Goal: Transaction & Acquisition: Purchase product/service

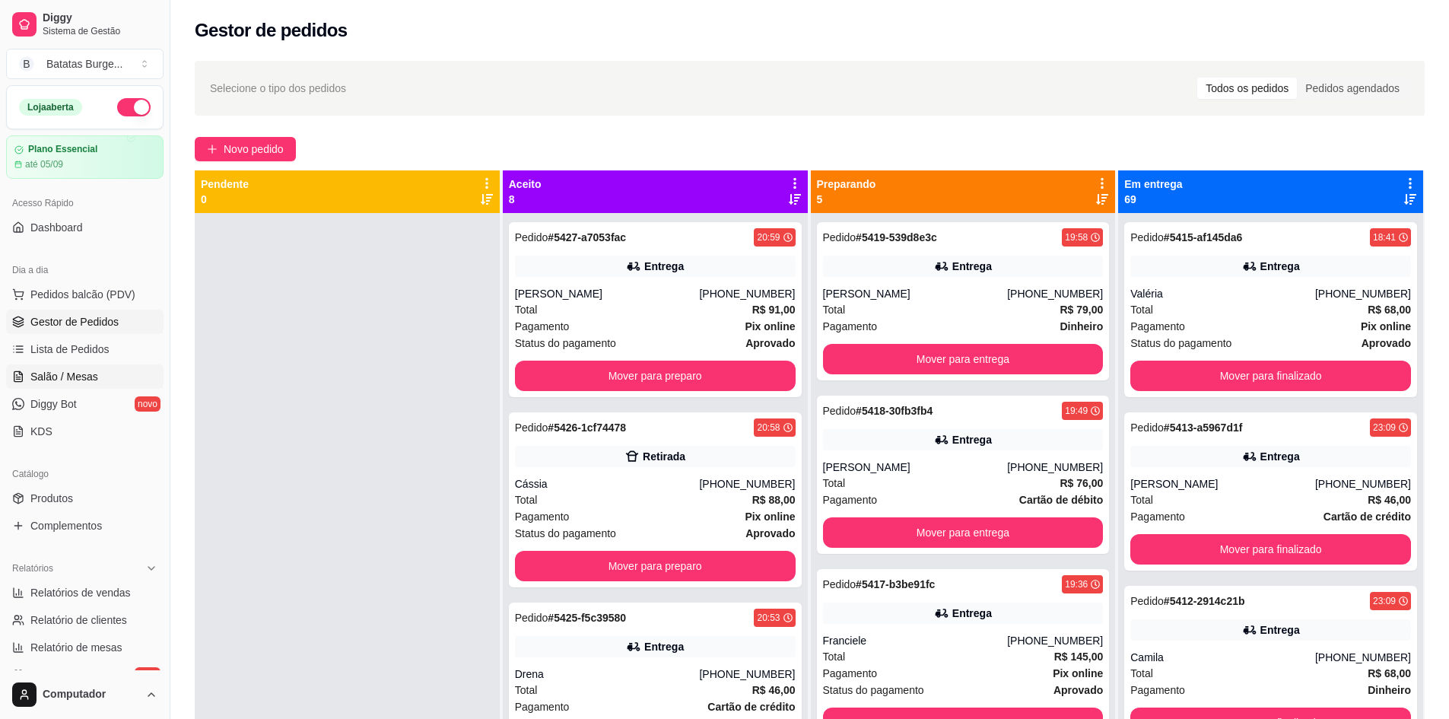
click at [86, 380] on span "Salão / Mesas" at bounding box center [64, 376] width 68 height 15
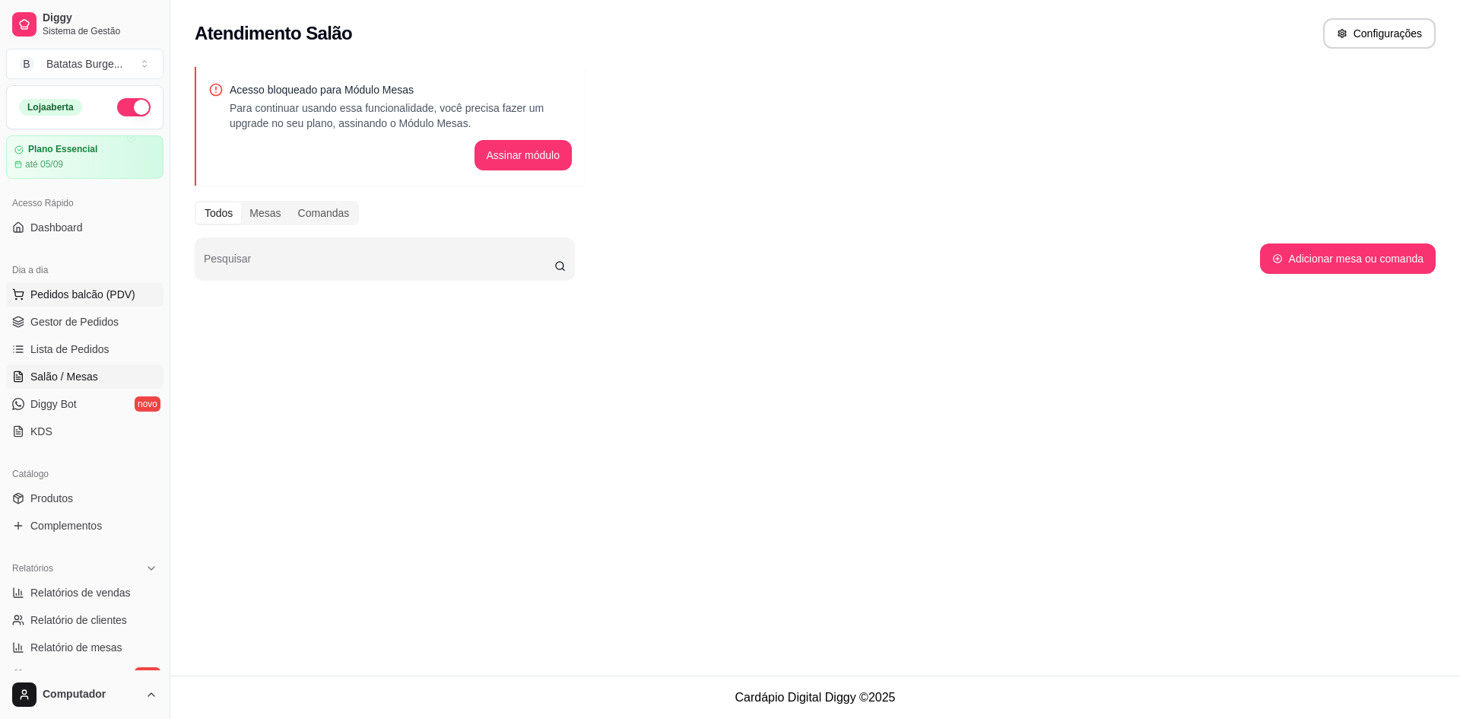
click at [124, 288] on span "Pedidos balcão (PDV)" at bounding box center [82, 294] width 105 height 15
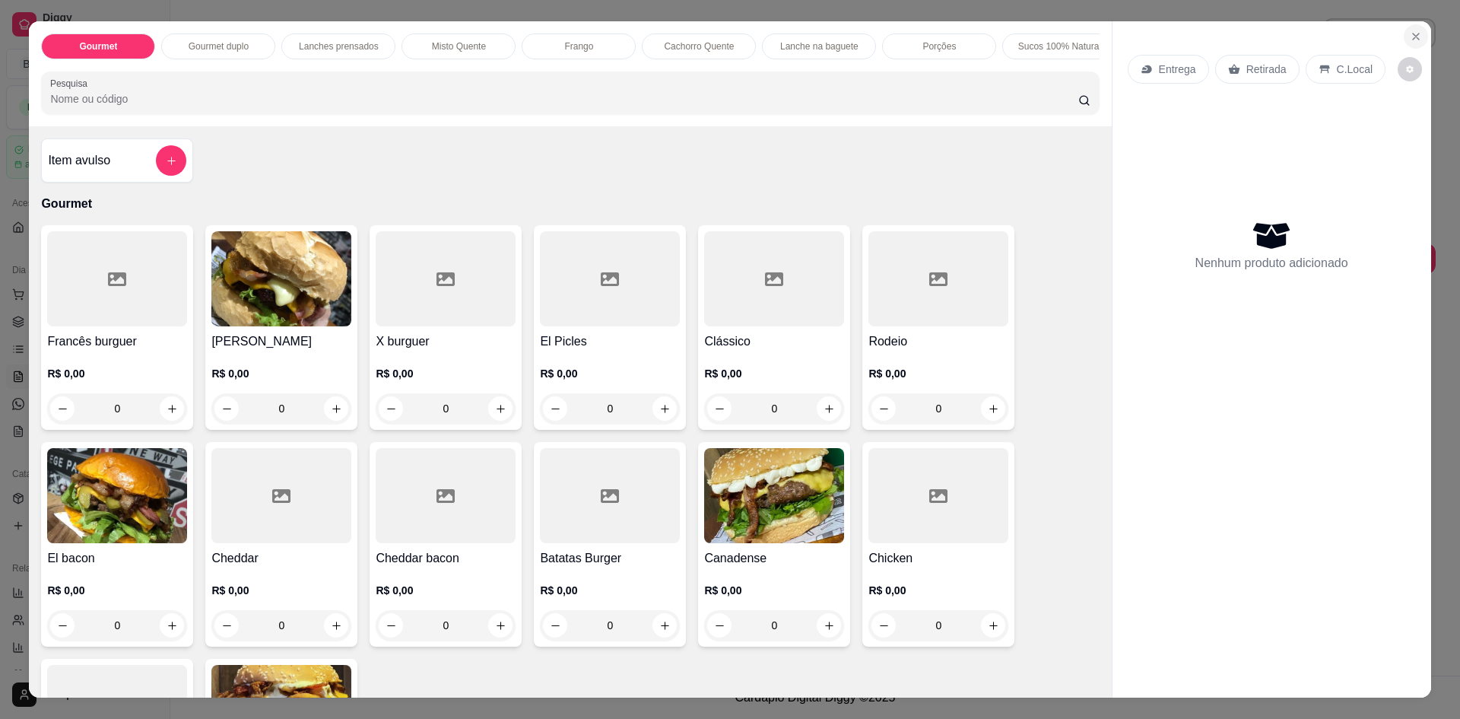
click at [1412, 37] on icon "Close" at bounding box center [1416, 36] width 12 height 12
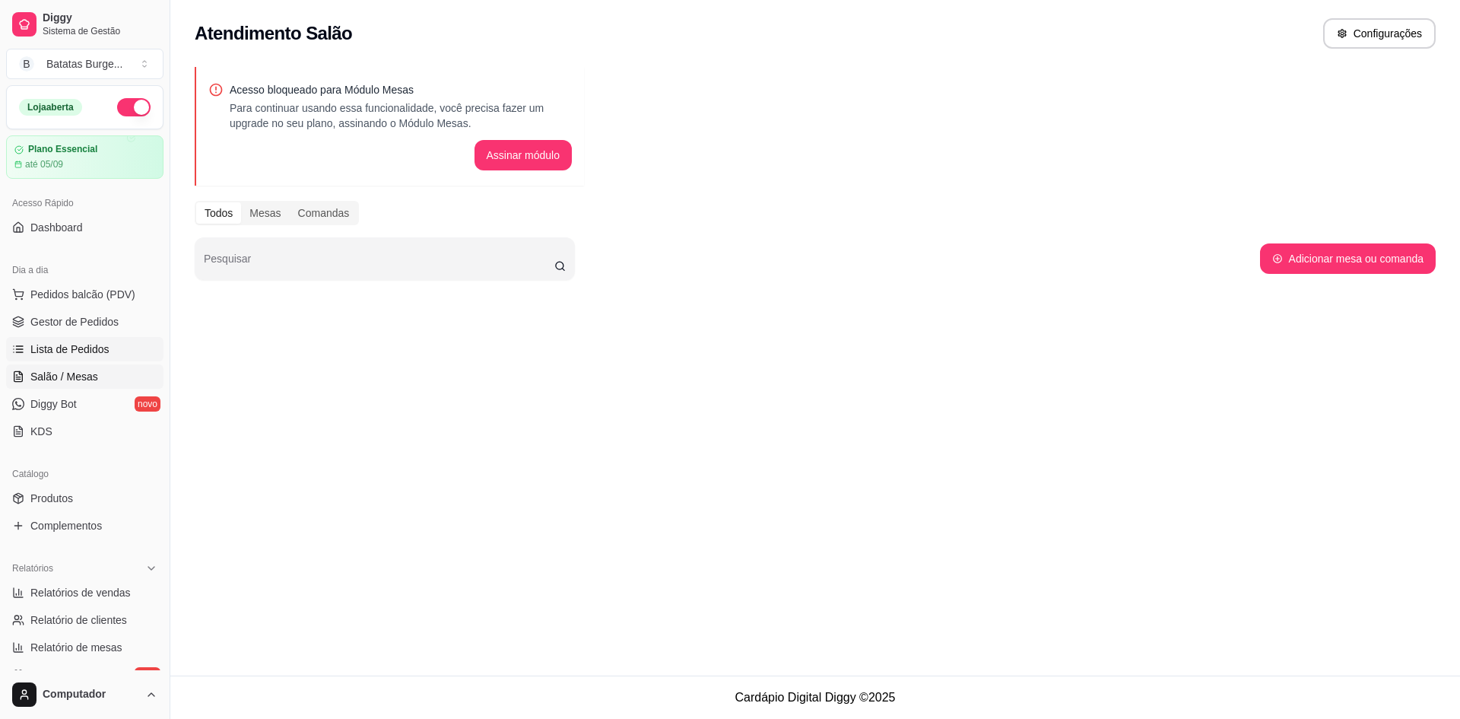
click at [97, 351] on span "Lista de Pedidos" at bounding box center [69, 349] width 79 height 15
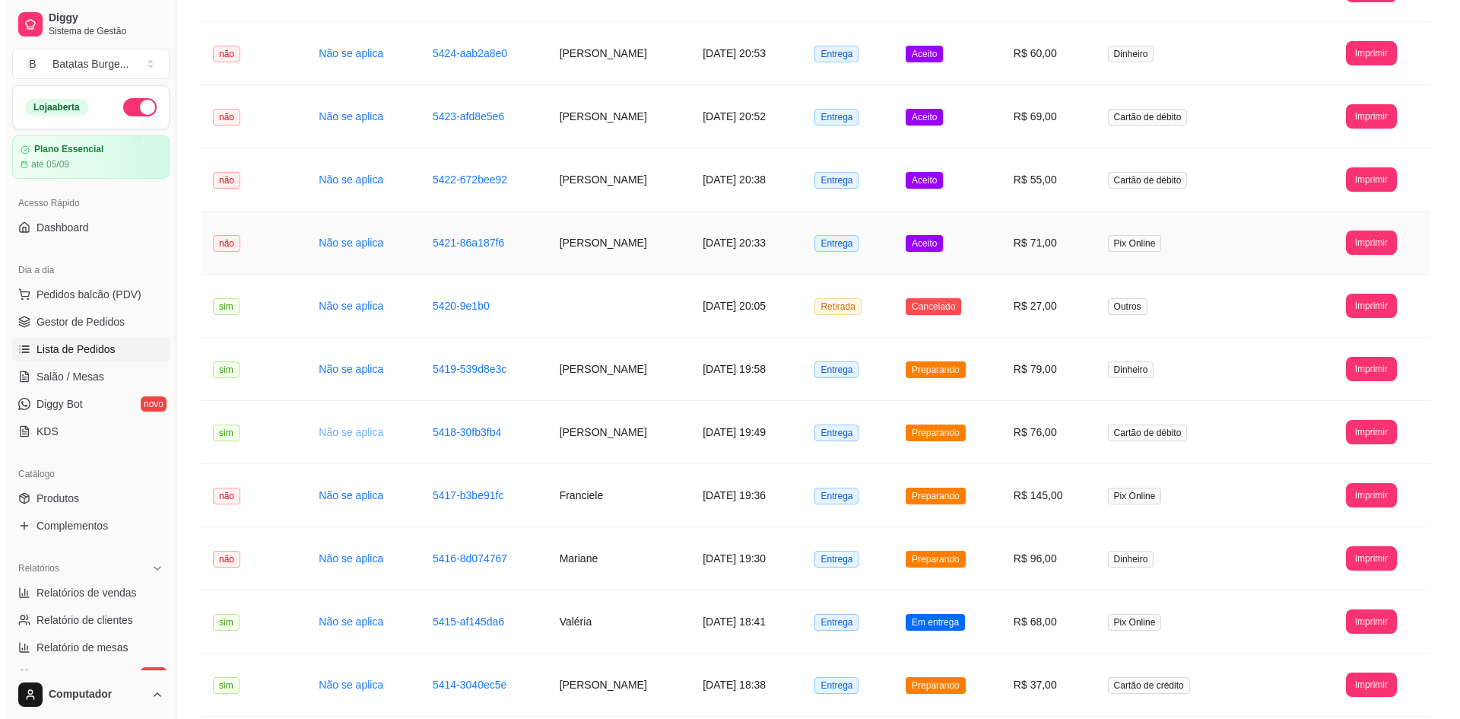
scroll to position [454, 0]
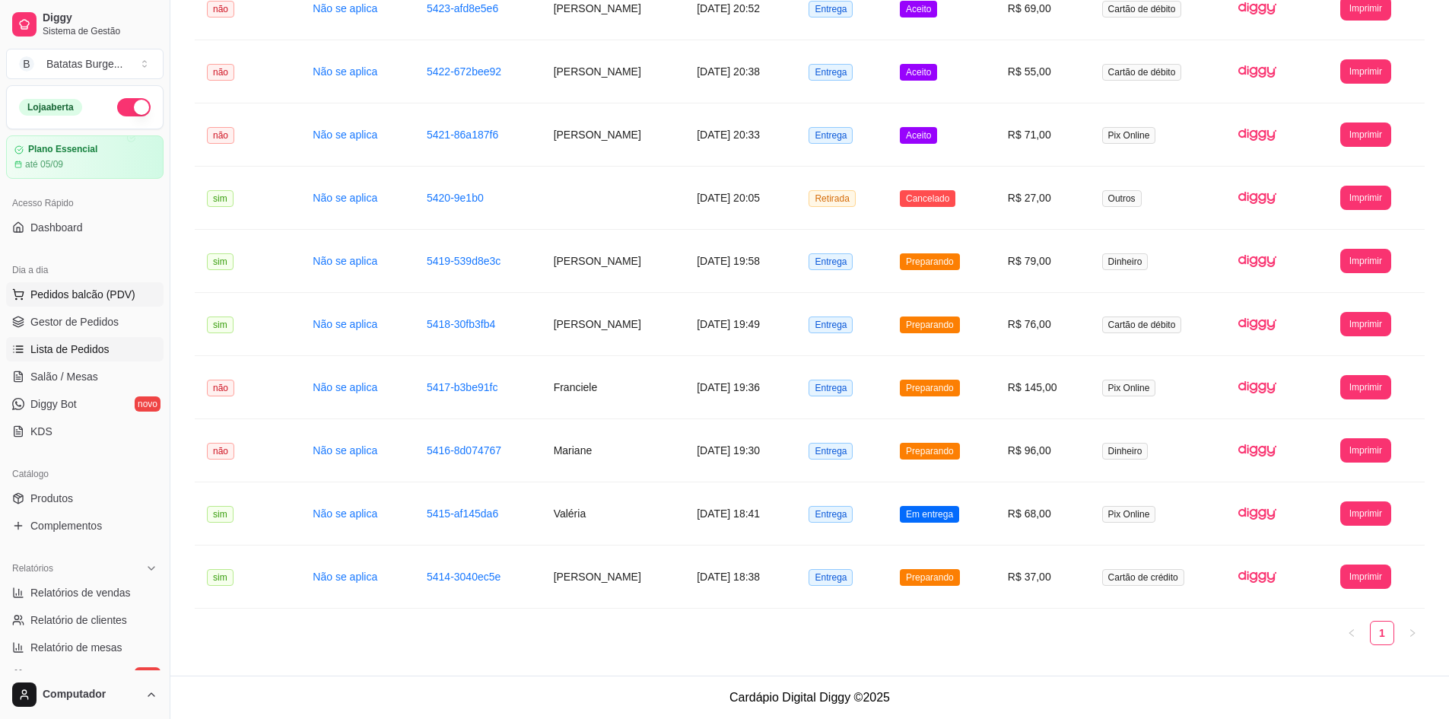
click at [110, 294] on span "Pedidos balcão (PDV)" at bounding box center [82, 294] width 105 height 15
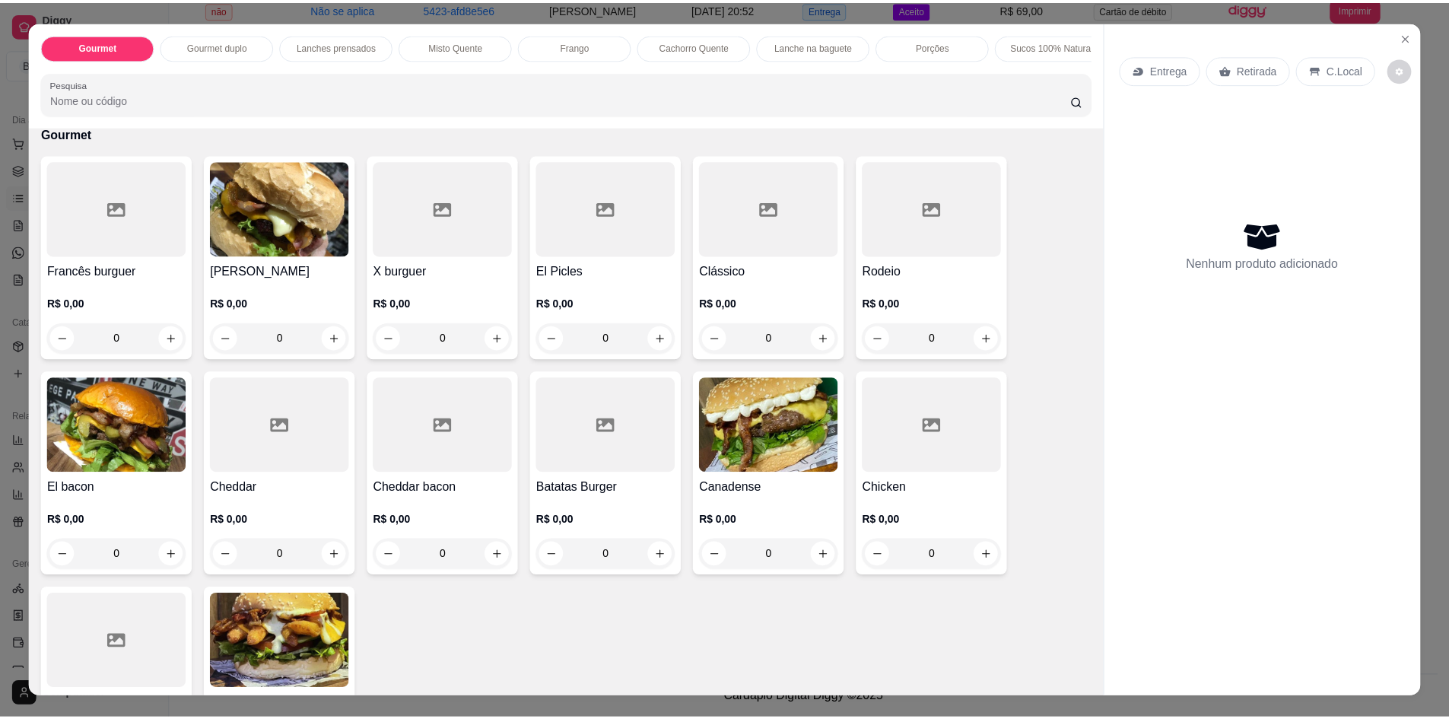
scroll to position [76, 0]
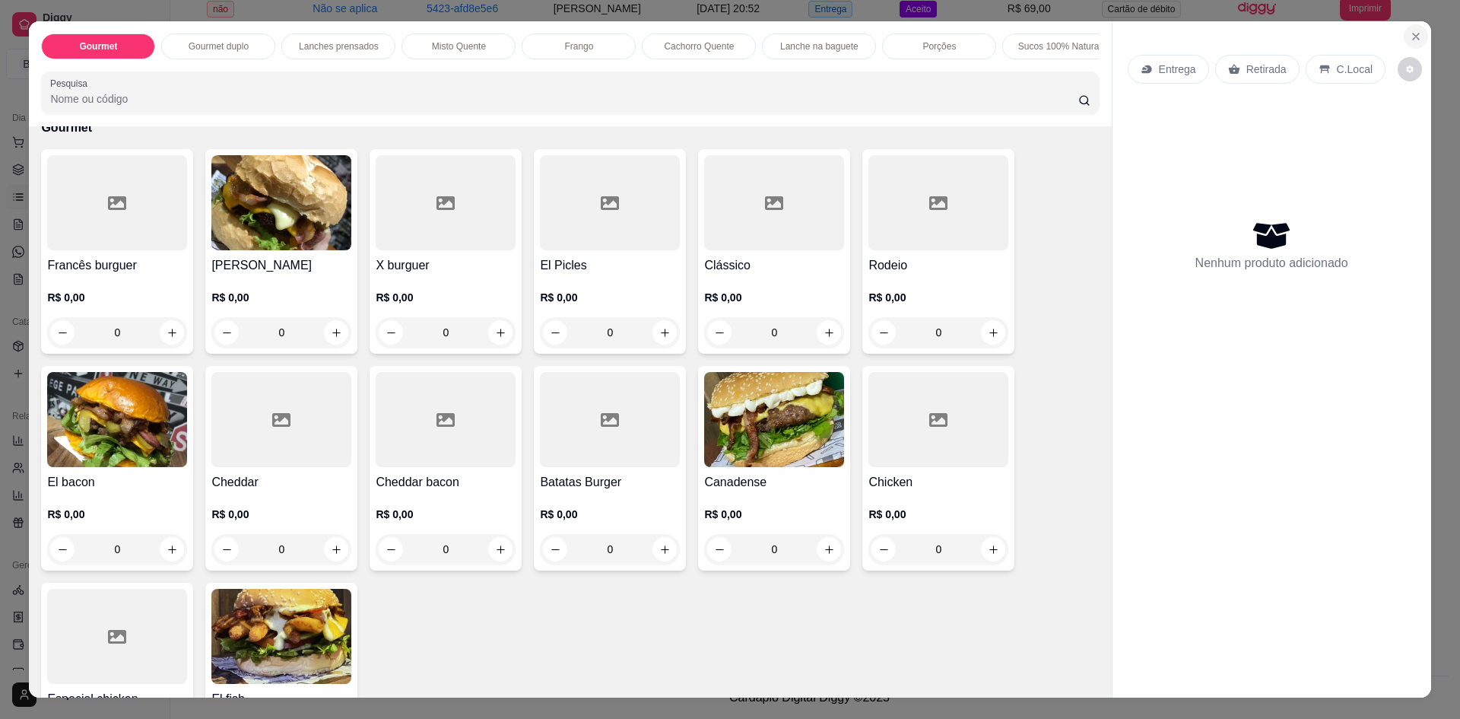
click at [1410, 41] on icon "Close" at bounding box center [1416, 36] width 12 height 12
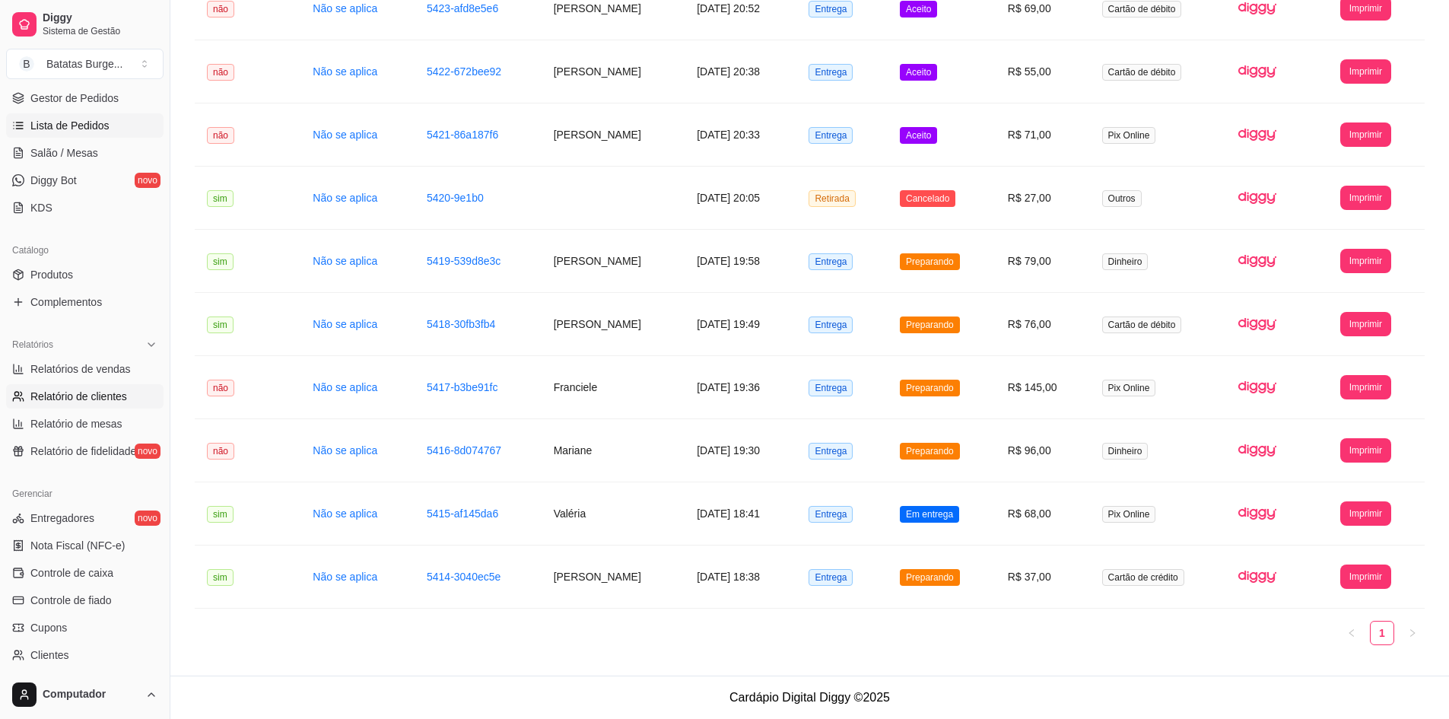
scroll to position [148, 0]
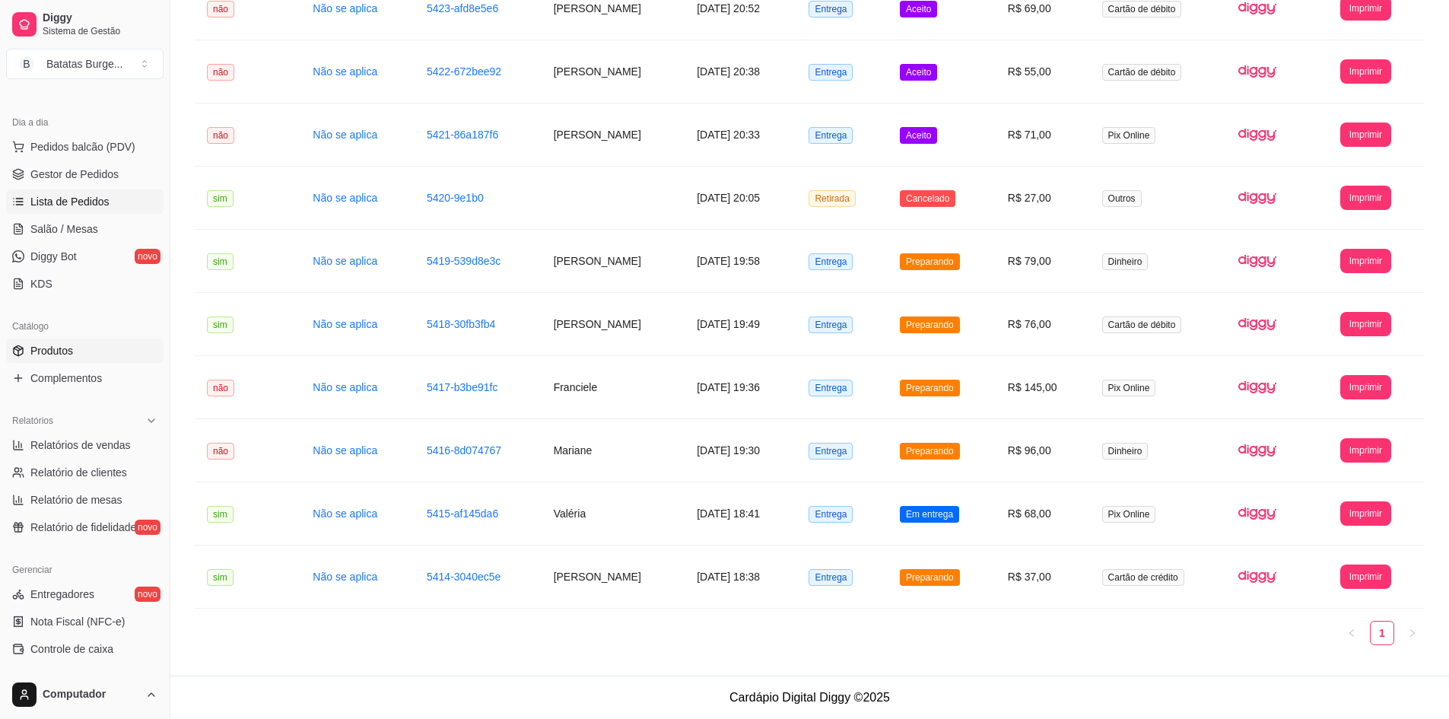
click at [77, 356] on link "Produtos" at bounding box center [84, 350] width 157 height 24
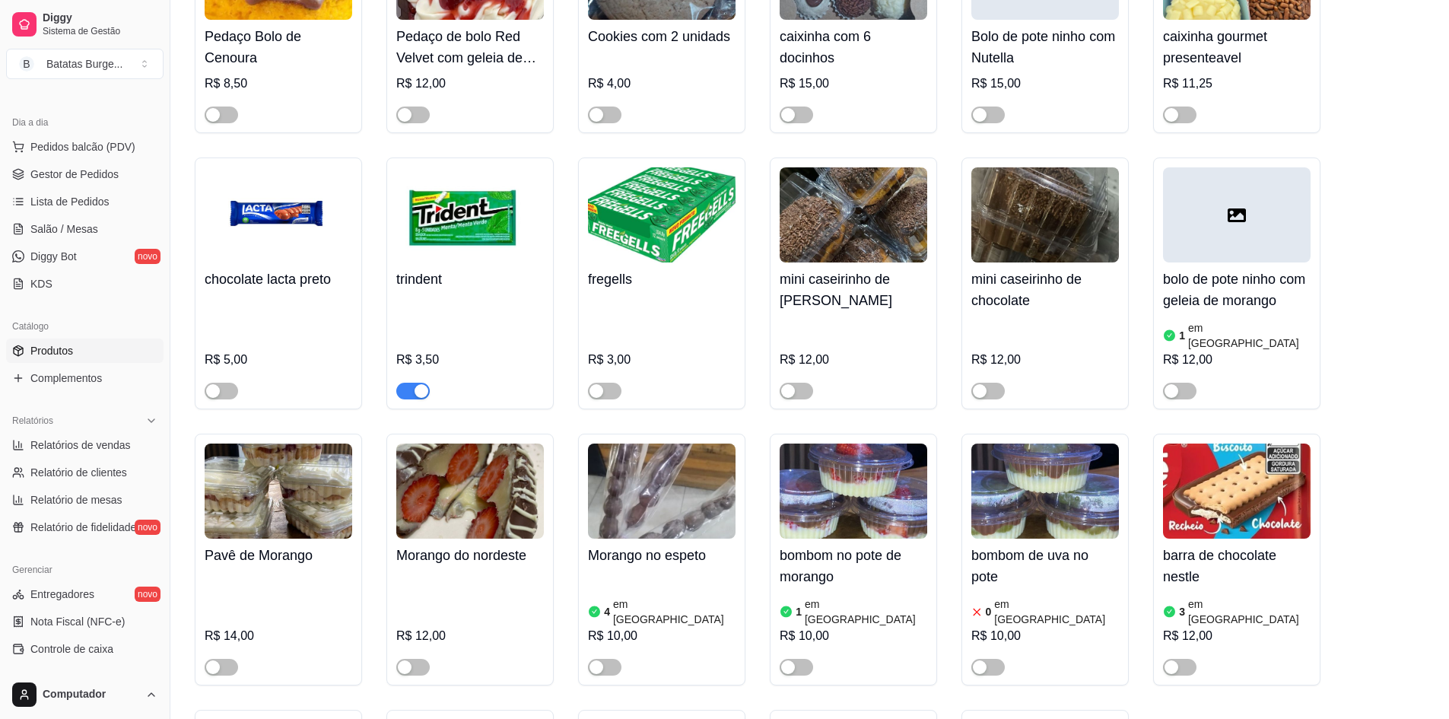
scroll to position [7530, 0]
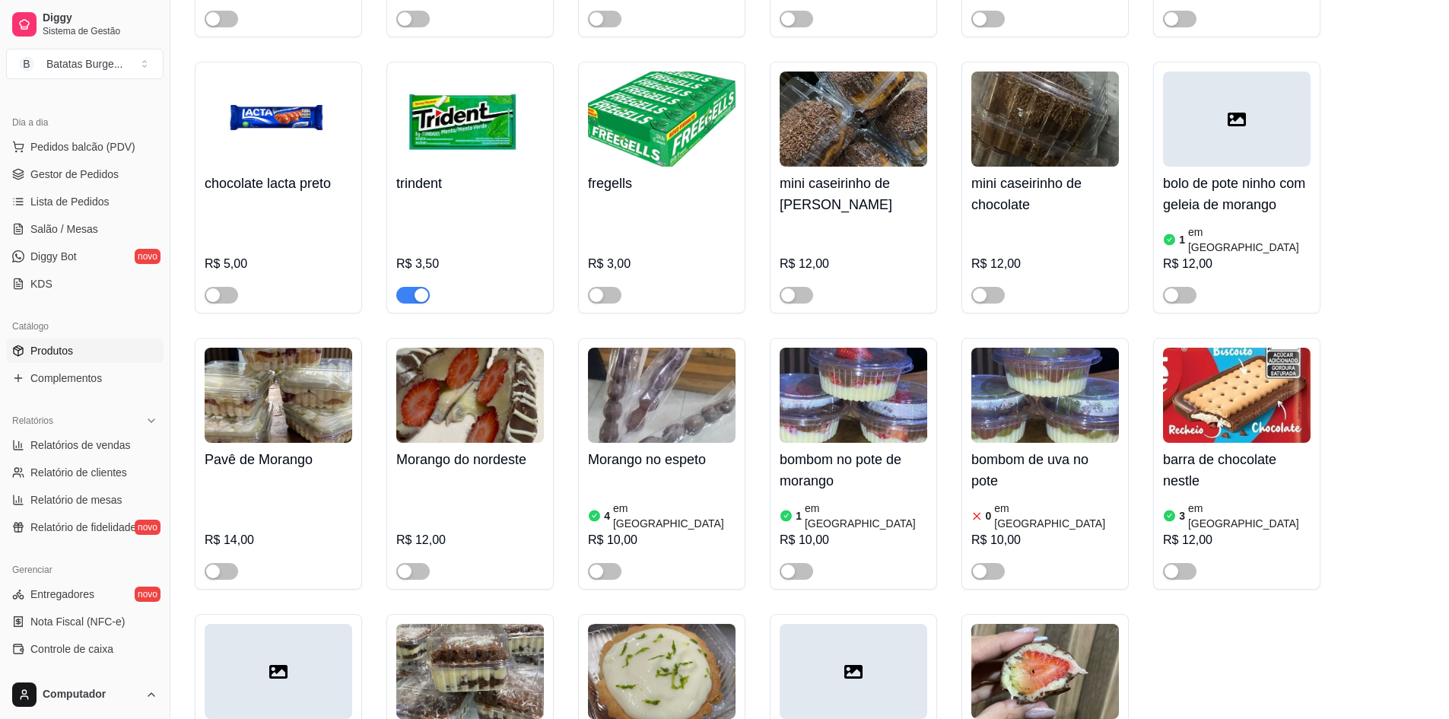
click at [218, 561] on div at bounding box center [221, 570] width 33 height 18
drag, startPoint x: 221, startPoint y: 564, endPoint x: 246, endPoint y: 569, distance: 26.3
click at [222, 565] on span "button" at bounding box center [221, 571] width 33 height 17
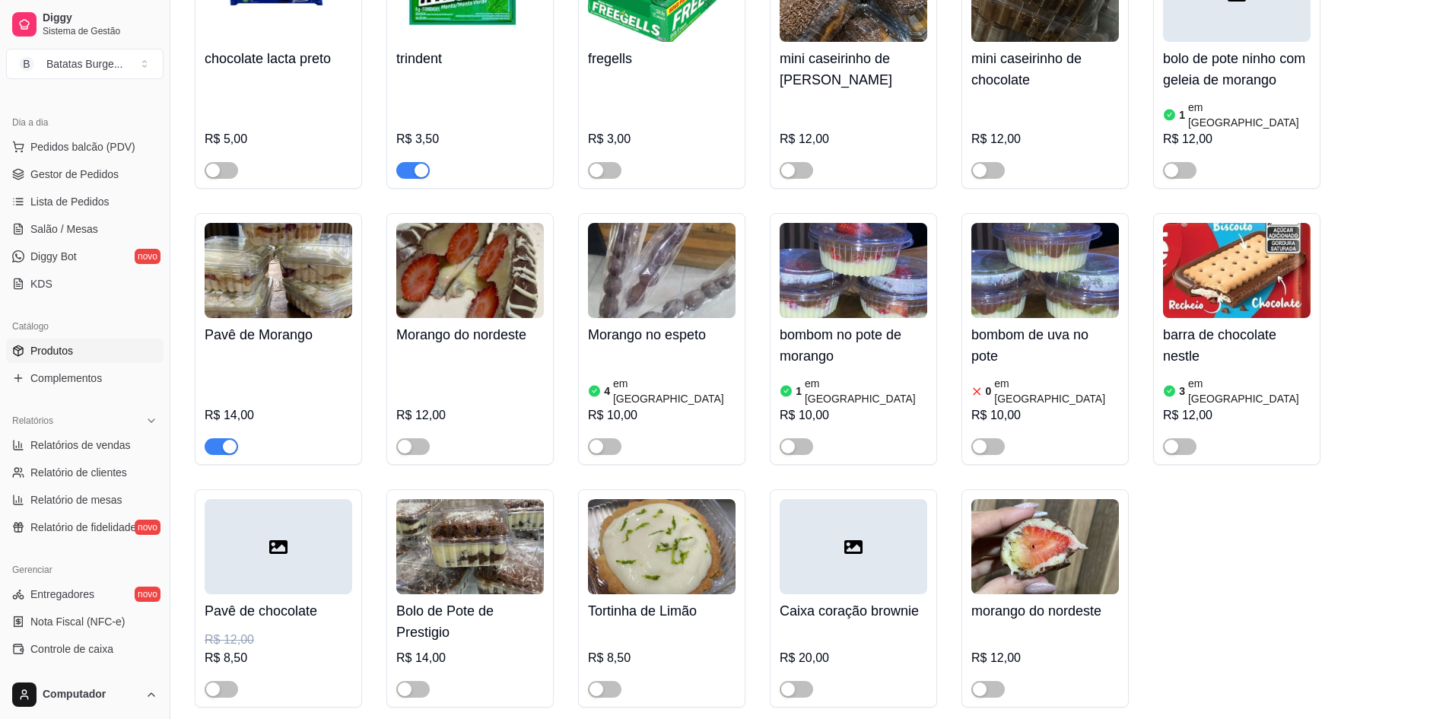
scroll to position [7713, 0]
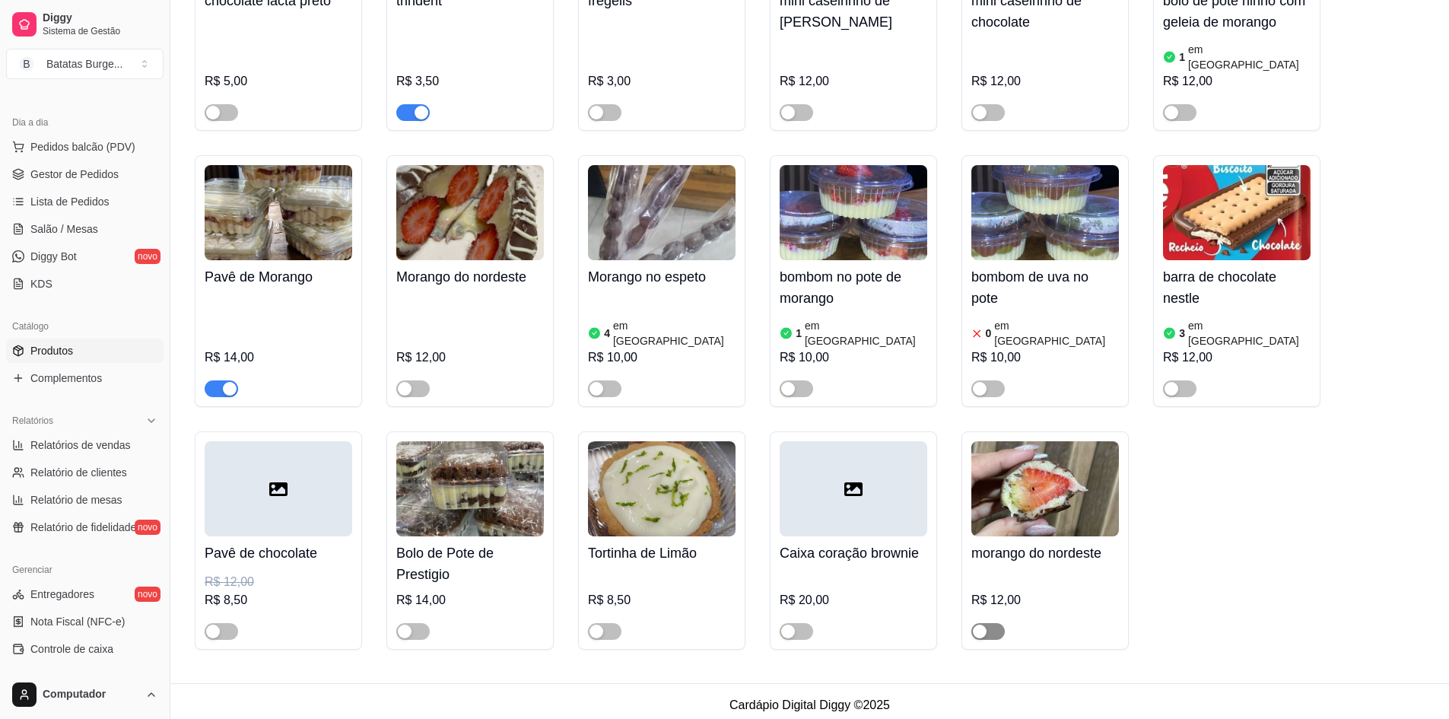
click at [990, 623] on span "button" at bounding box center [987, 631] width 33 height 17
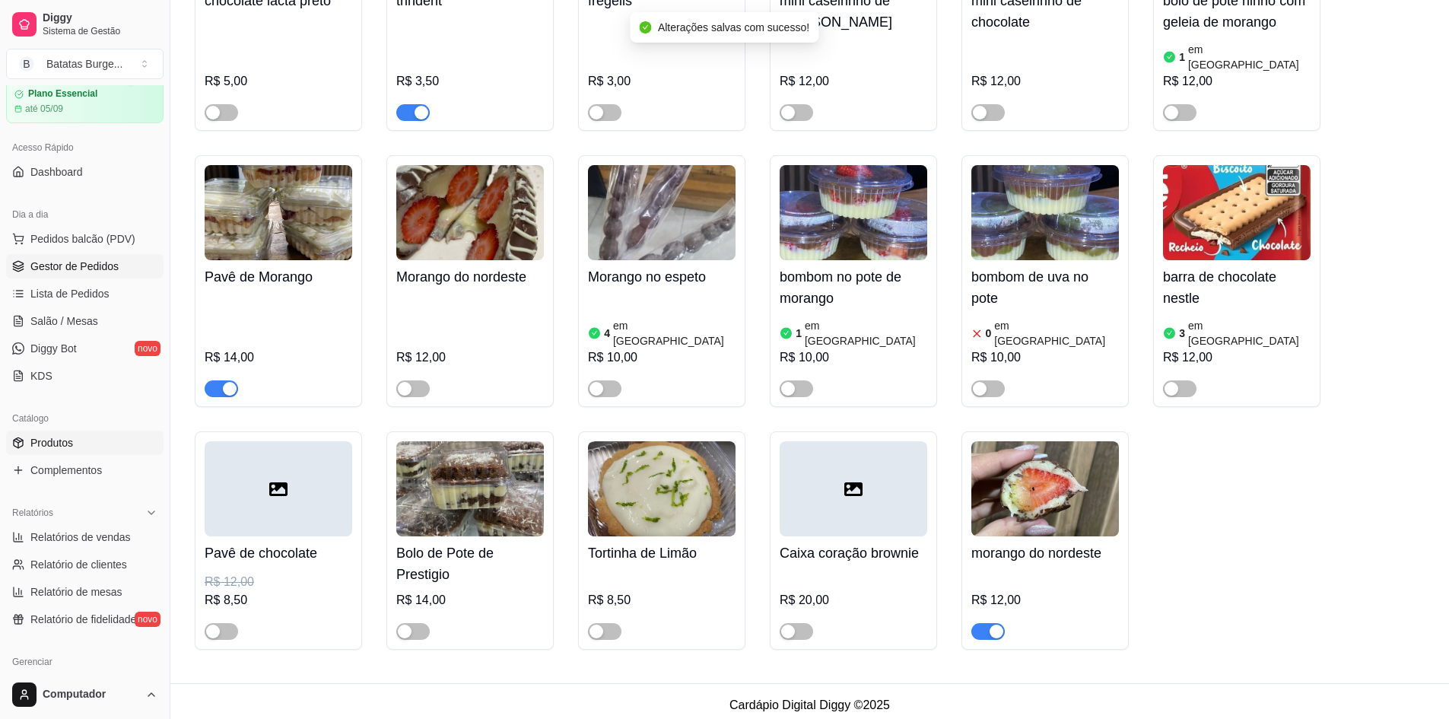
scroll to position [0, 0]
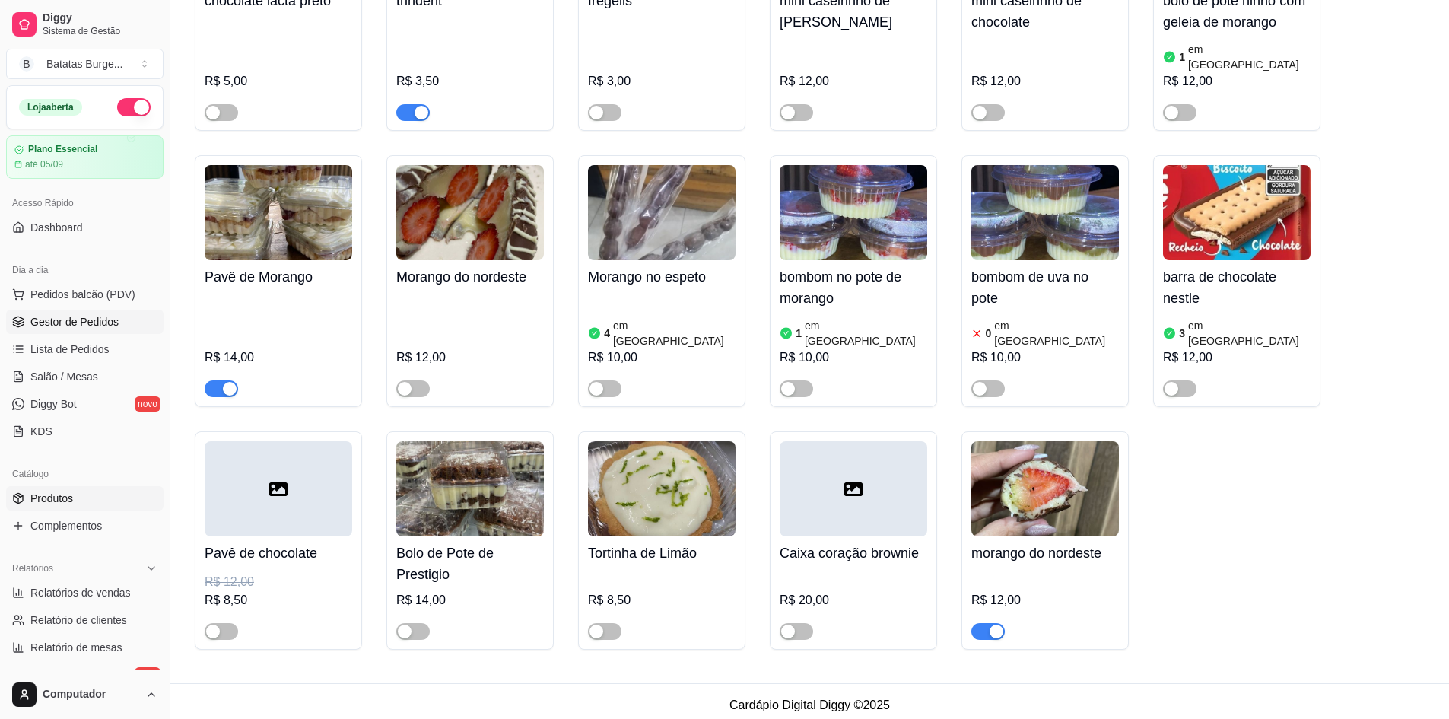
click at [88, 316] on span "Gestor de Pedidos" at bounding box center [74, 321] width 88 height 15
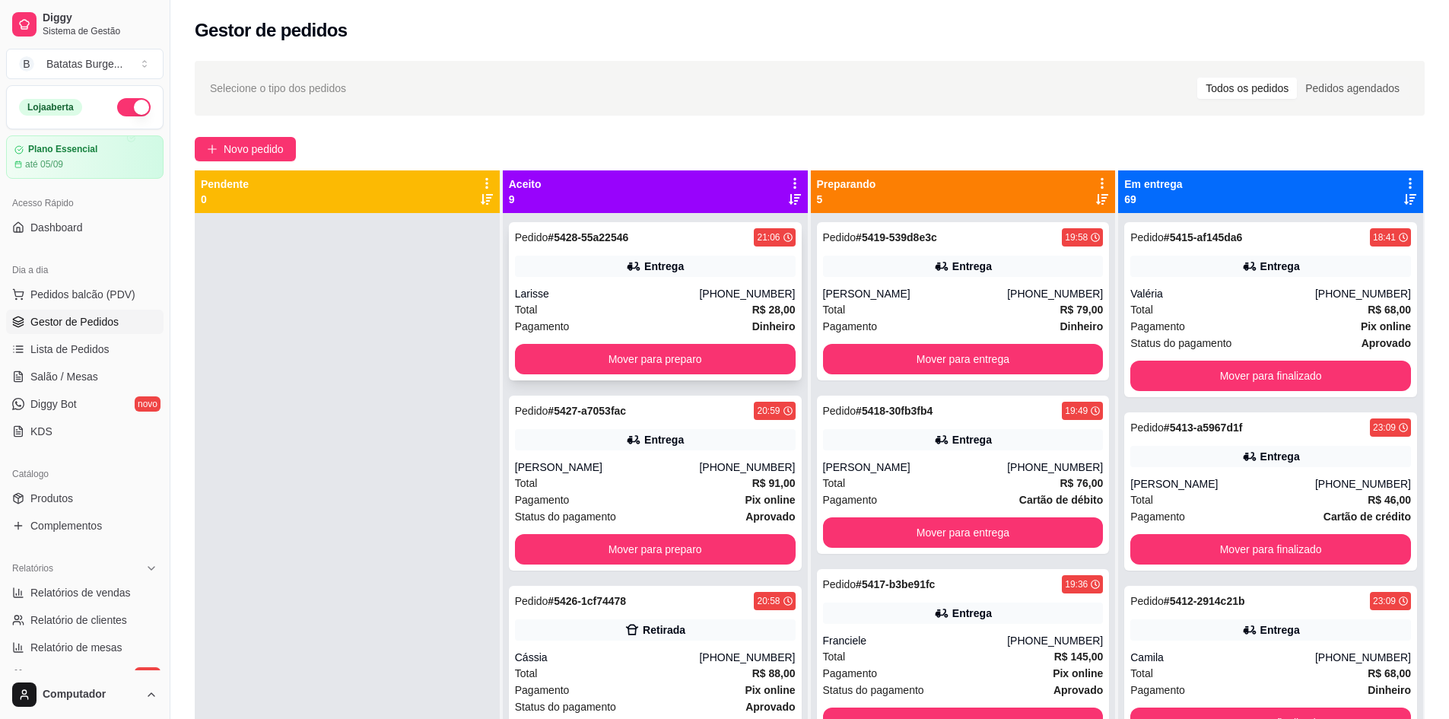
click at [764, 232] on div "21:06" at bounding box center [774, 237] width 41 height 18
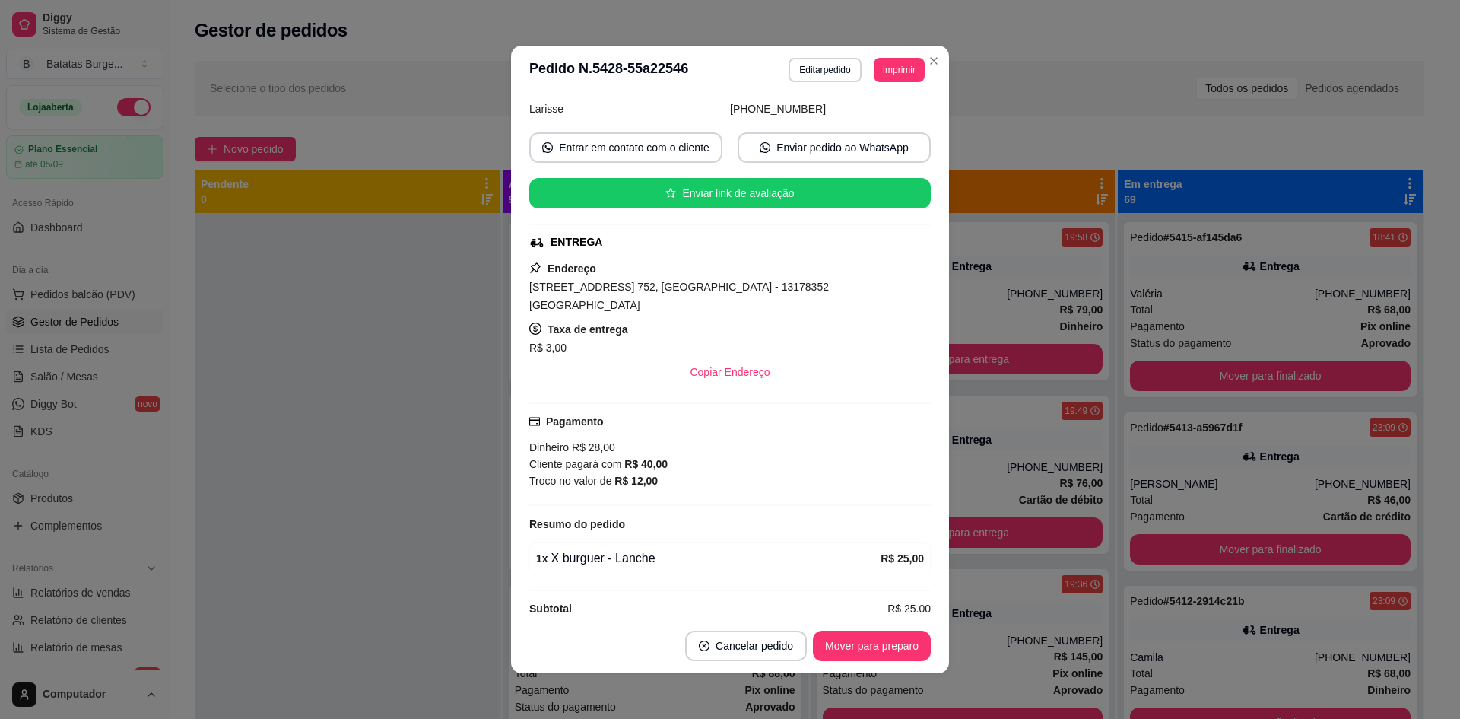
scroll to position [113, 0]
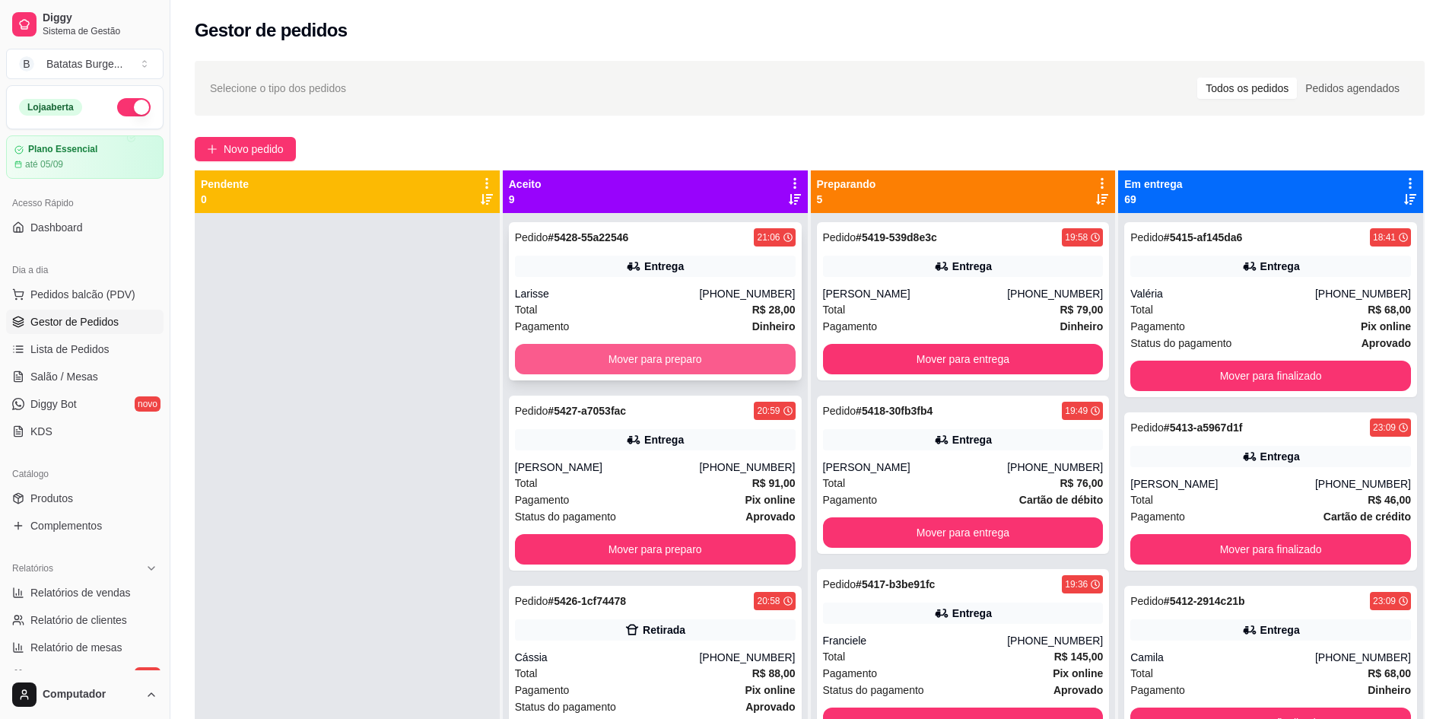
click at [654, 365] on button "Mover para preparo" at bounding box center [655, 359] width 281 height 30
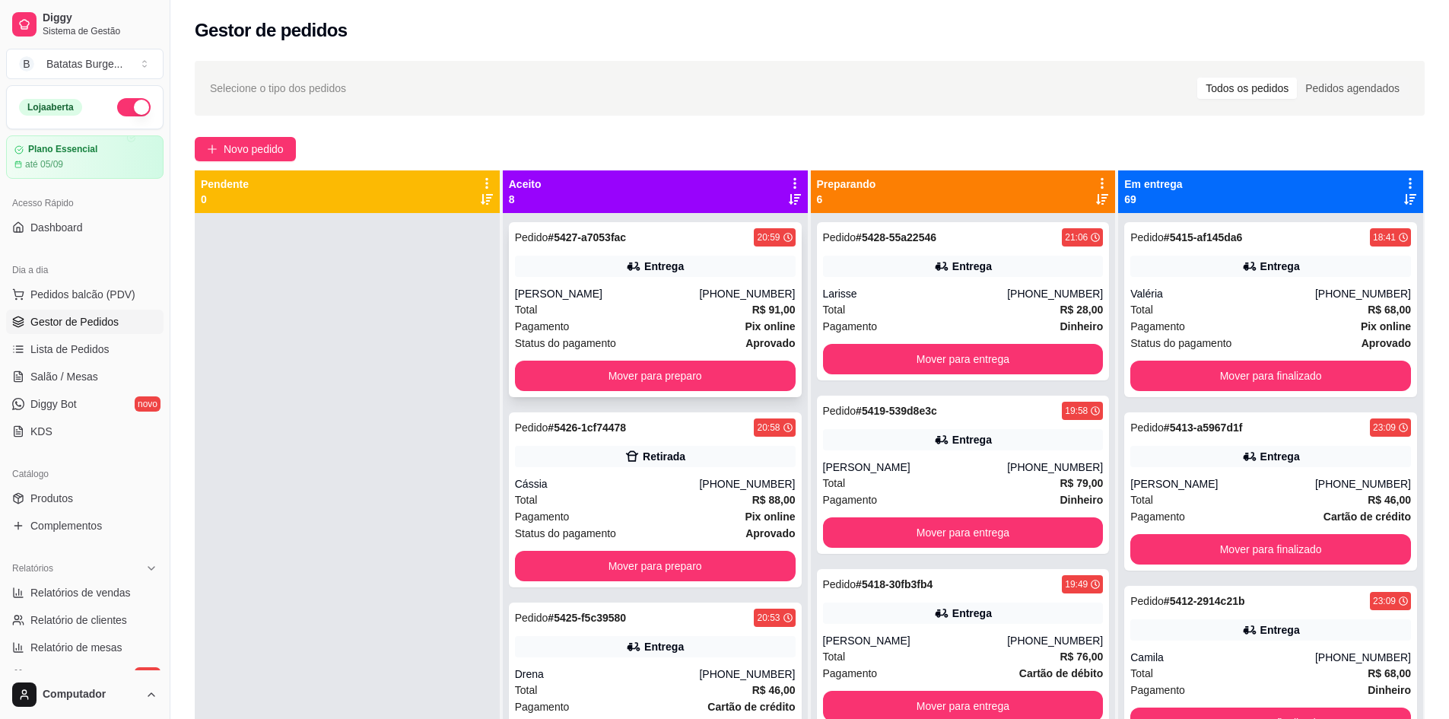
click at [762, 238] on div "20:59" at bounding box center [768, 237] width 23 height 12
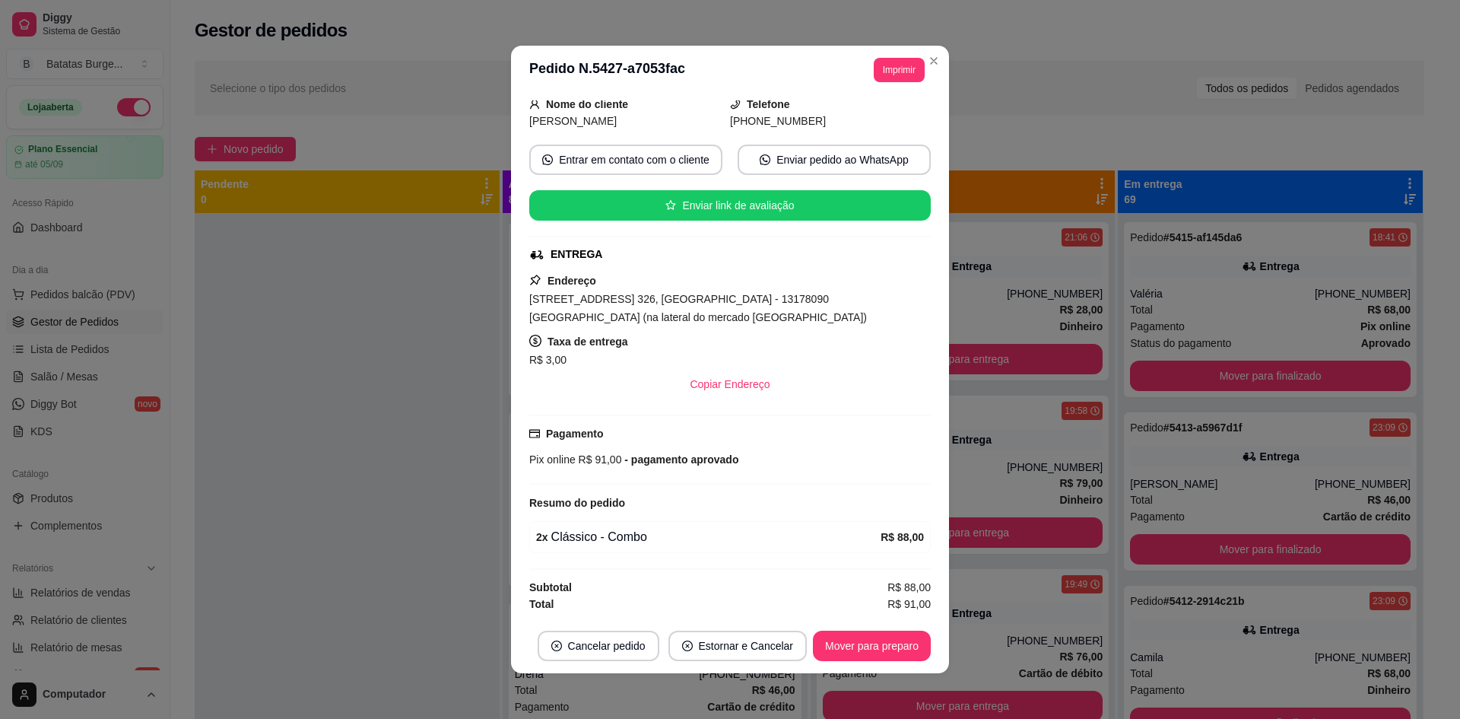
scroll to position [3, 0]
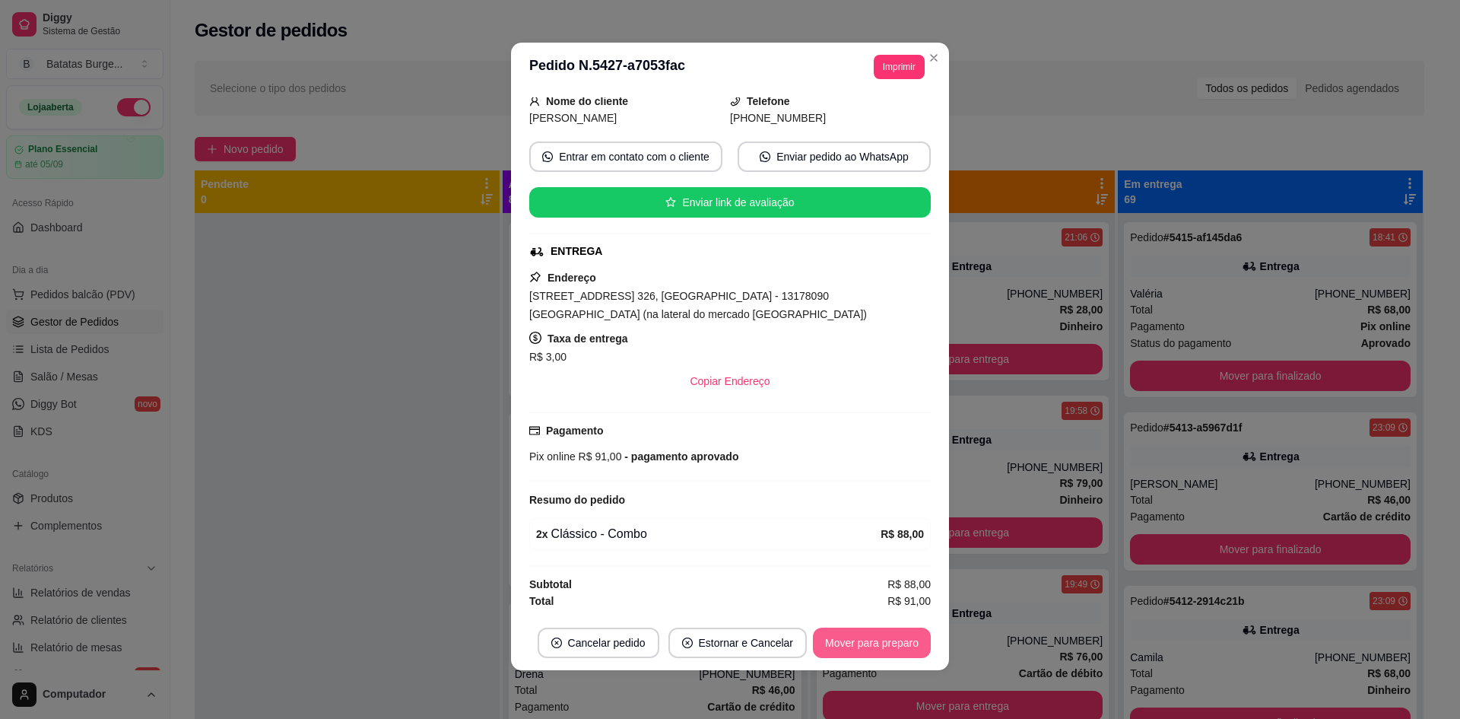
click at [841, 639] on button "Mover para preparo" at bounding box center [872, 643] width 118 height 30
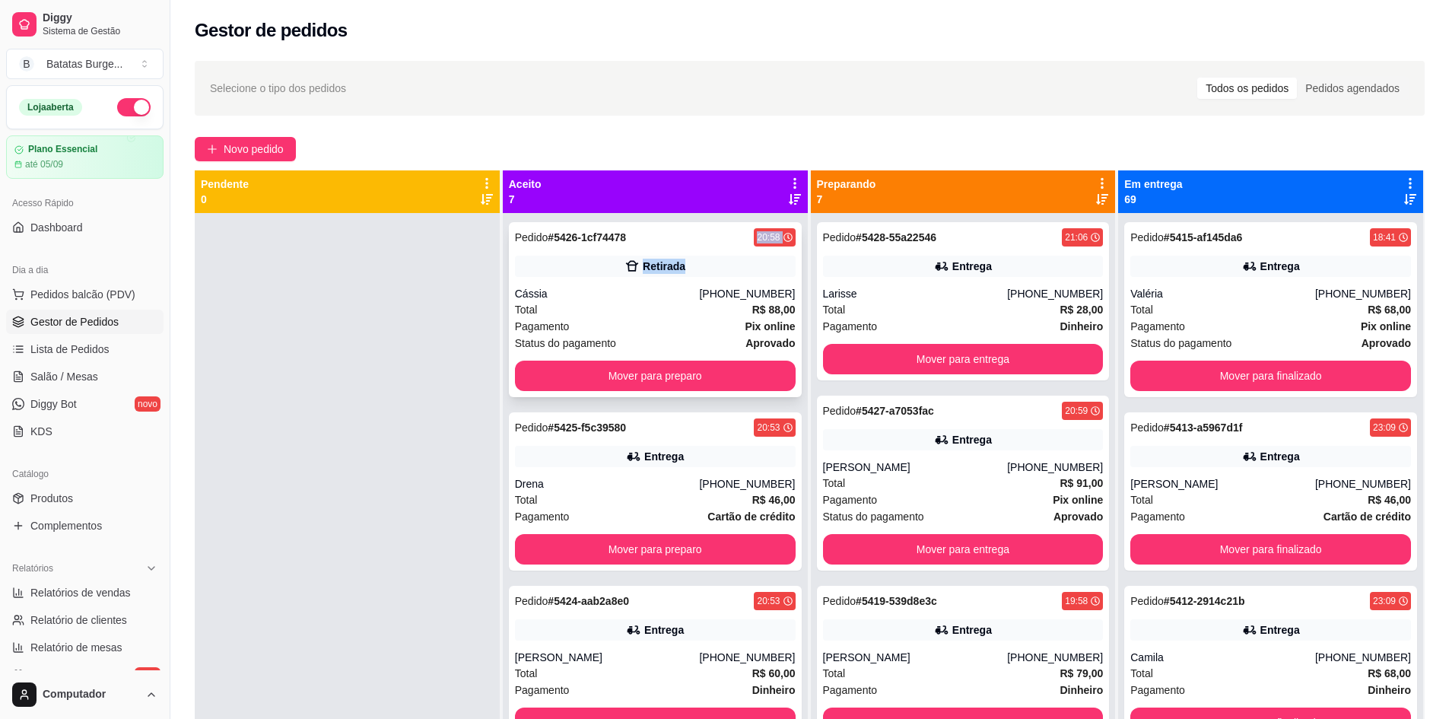
click at [739, 246] on div "Pedido # 5426-1cf74478 20:58 Retirada Cássia [PHONE_NUMBER] Total R$ 88,00 Paga…" at bounding box center [655, 309] width 293 height 175
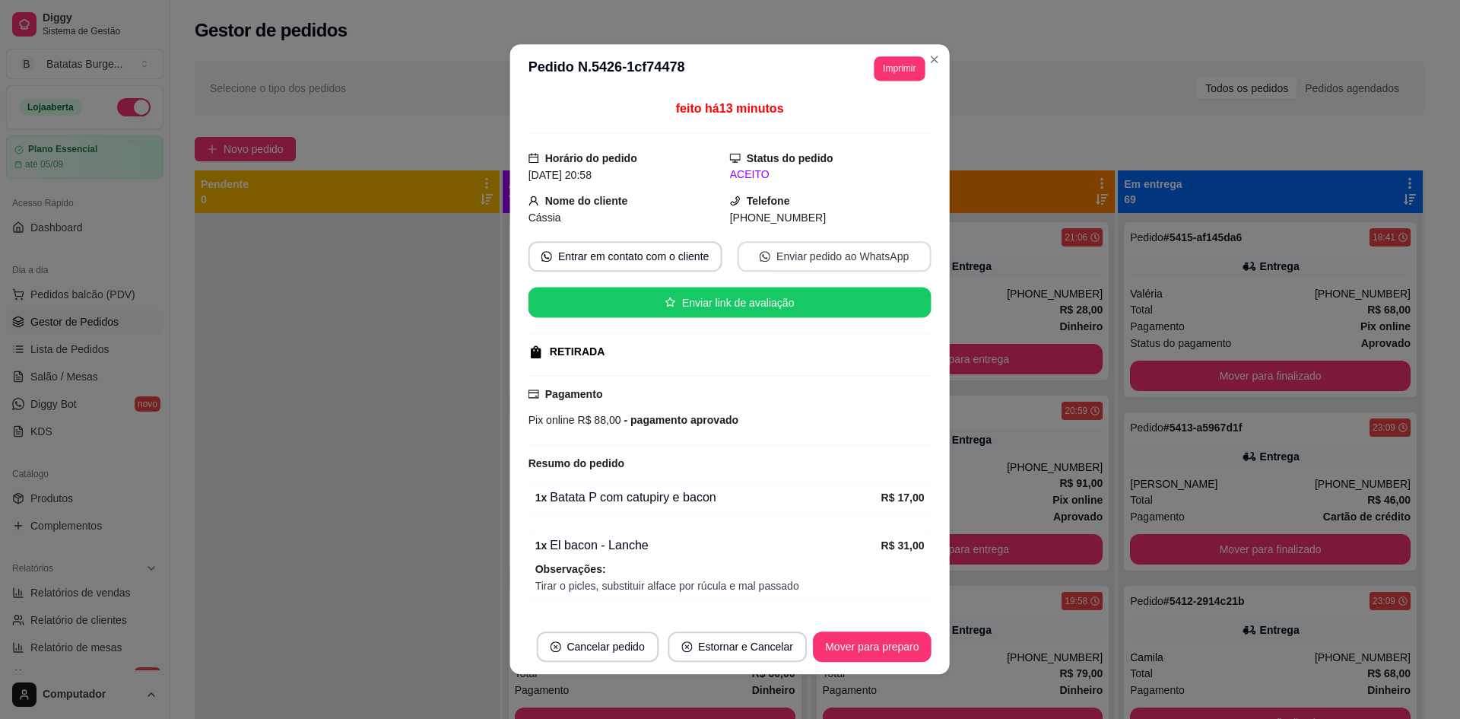
click at [760, 231] on div "feito há 13 minutos Horário do pedido [DATE] 20:58 Status do pedido ACEITO Nome…" at bounding box center [730, 357] width 403 height 514
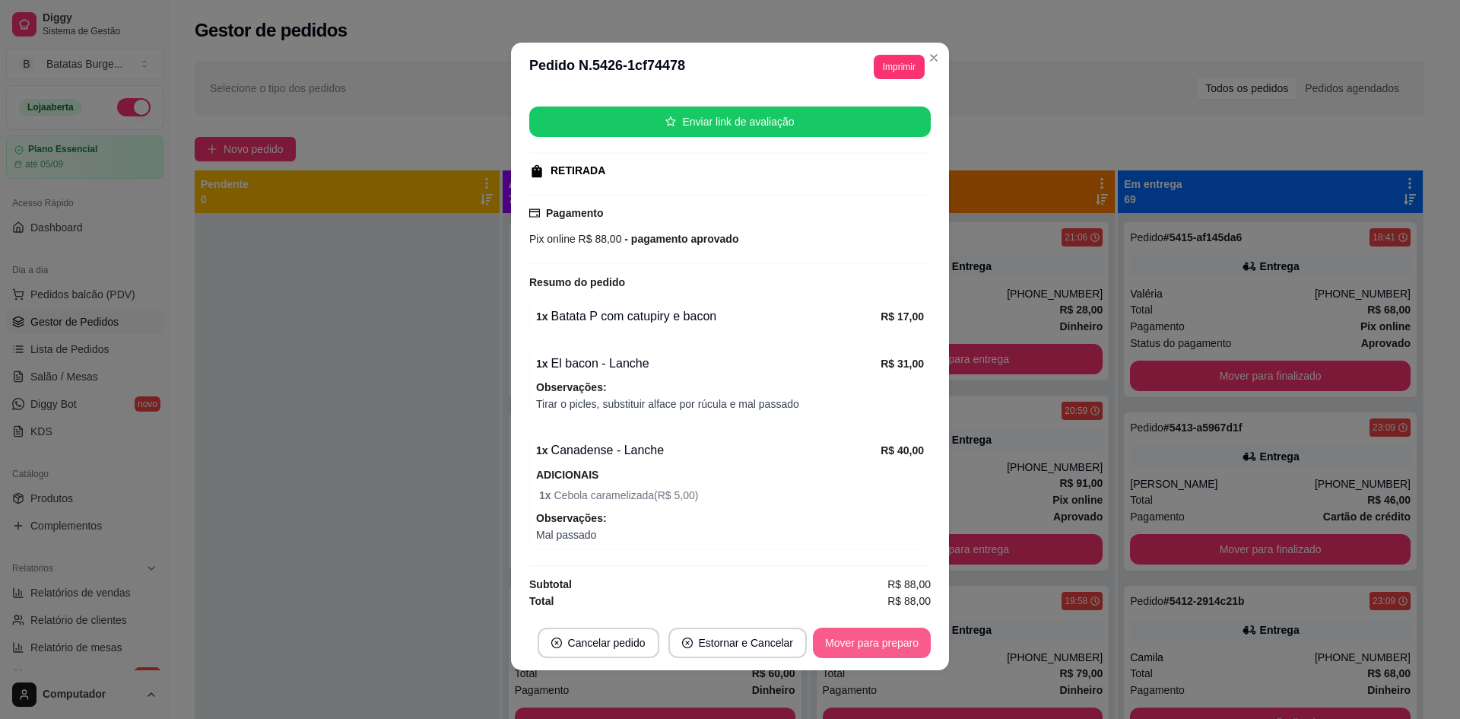
click at [898, 638] on button "Mover para preparo" at bounding box center [872, 643] width 118 height 30
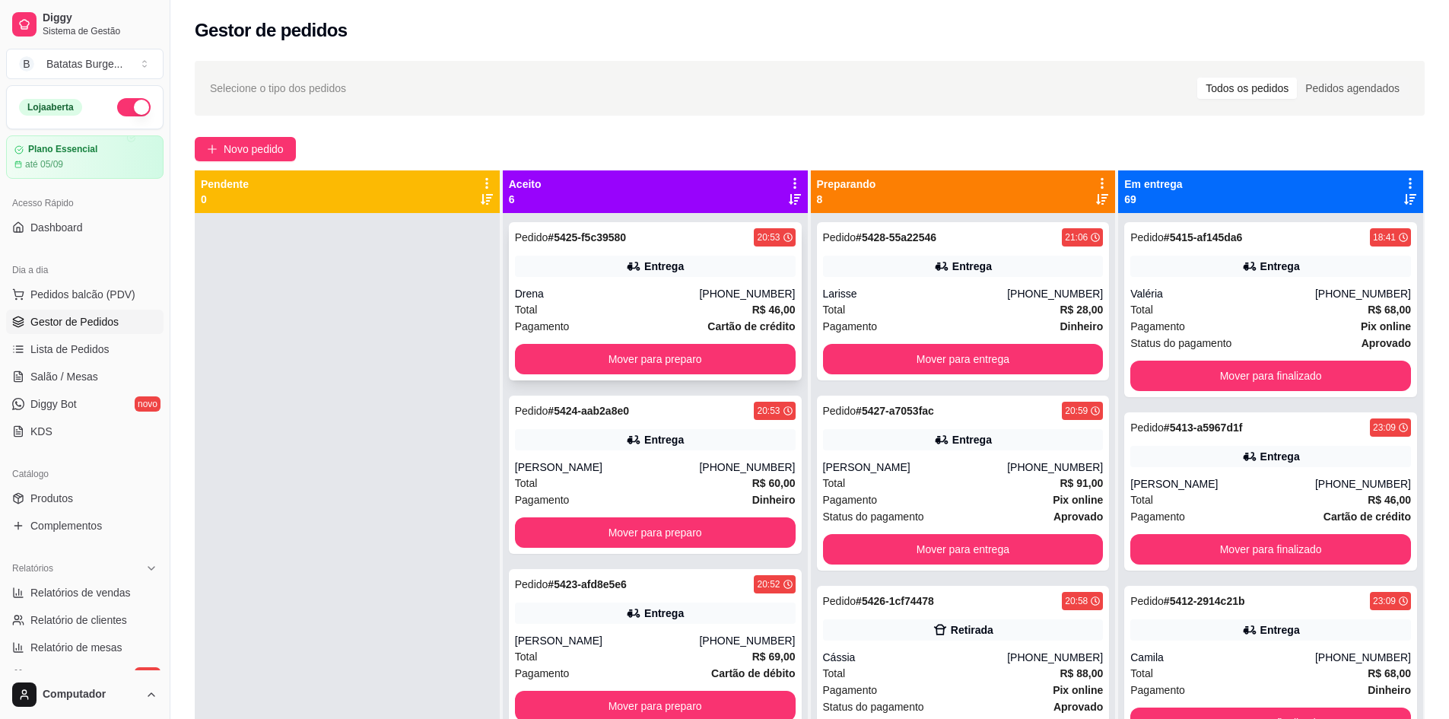
click at [758, 240] on div "20:53" at bounding box center [768, 237] width 23 height 12
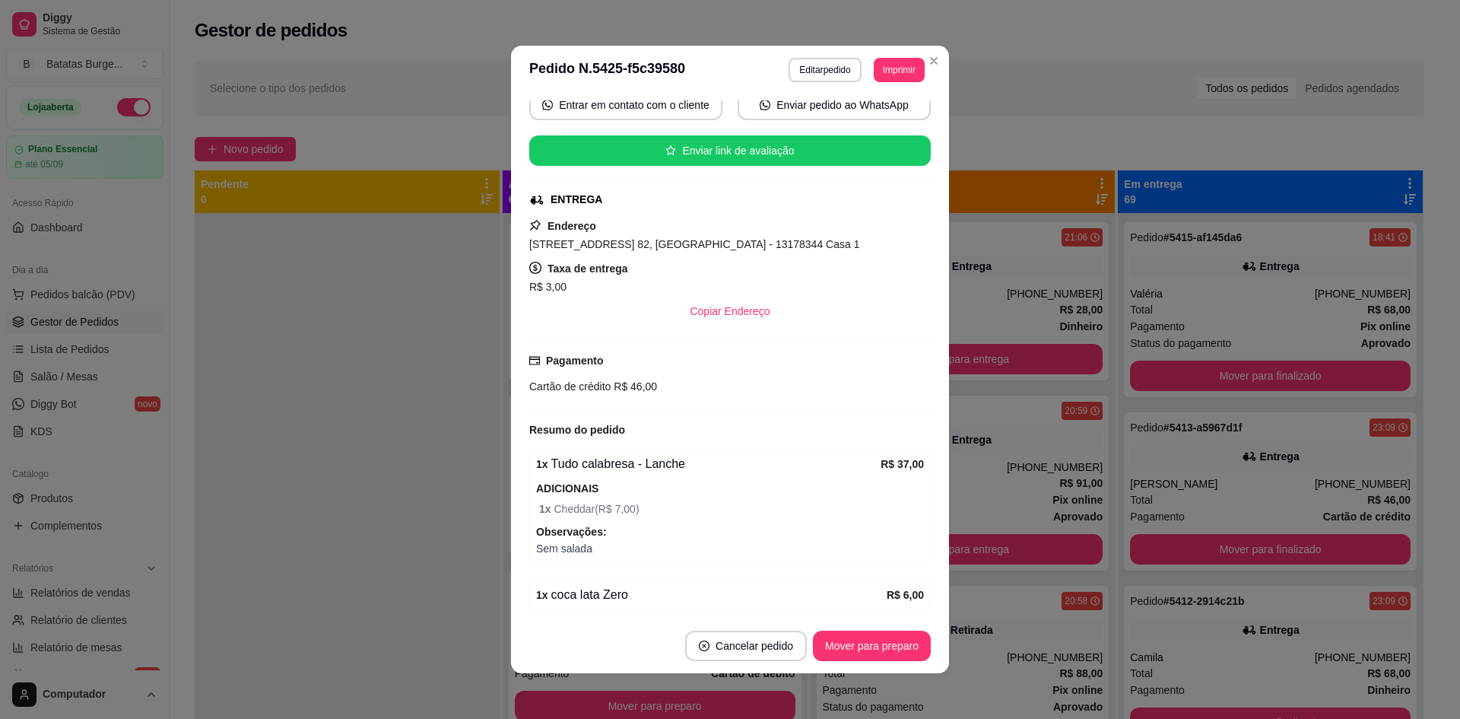
scroll to position [210, 0]
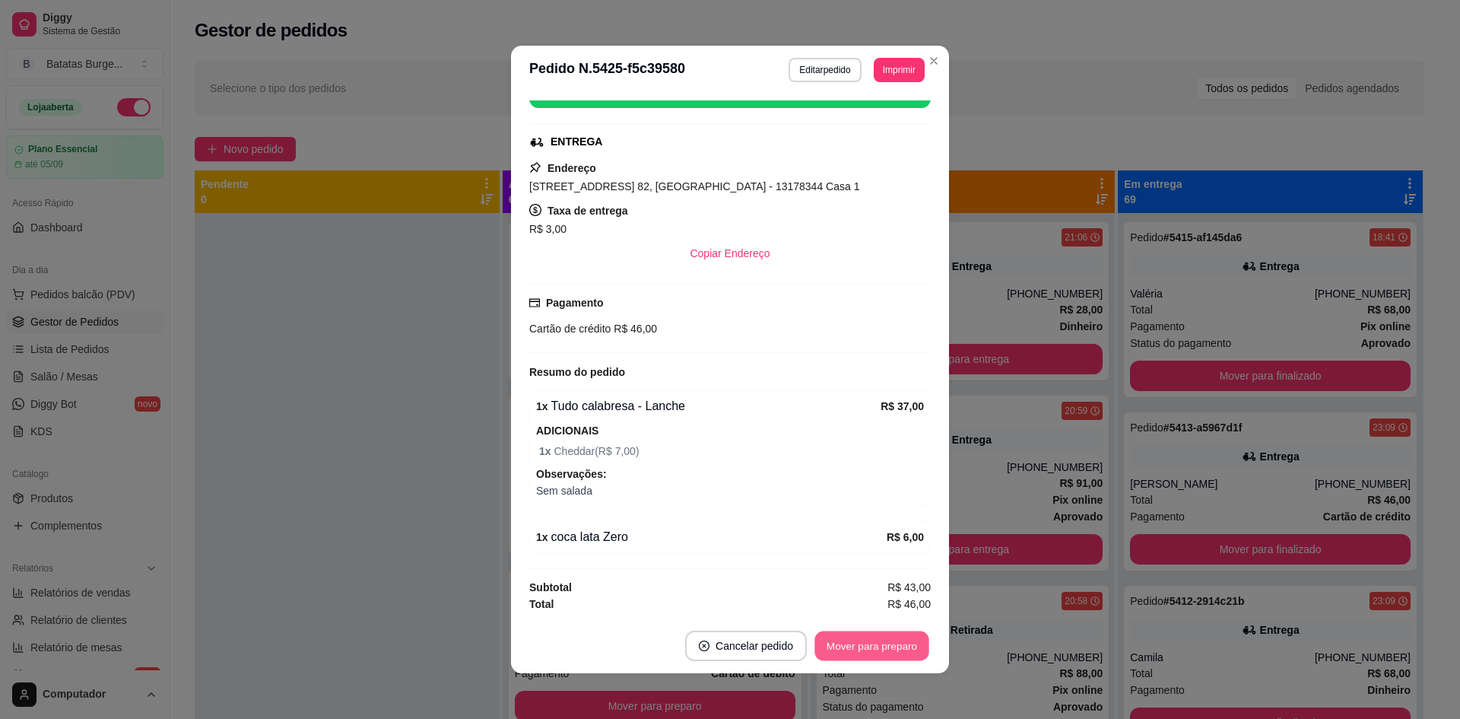
click at [859, 643] on button "Mover para preparo" at bounding box center [872, 646] width 114 height 30
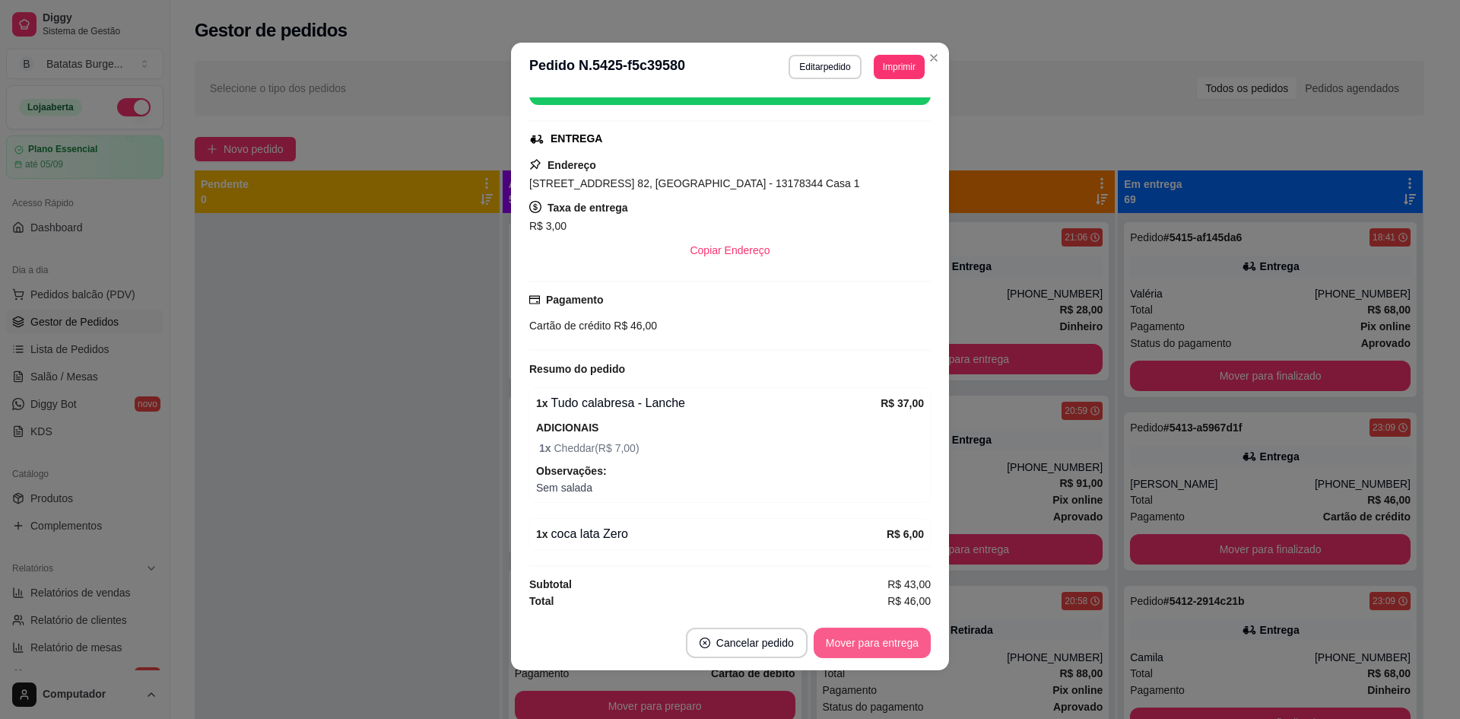
click at [872, 640] on button "Mover para entrega" at bounding box center [872, 643] width 117 height 30
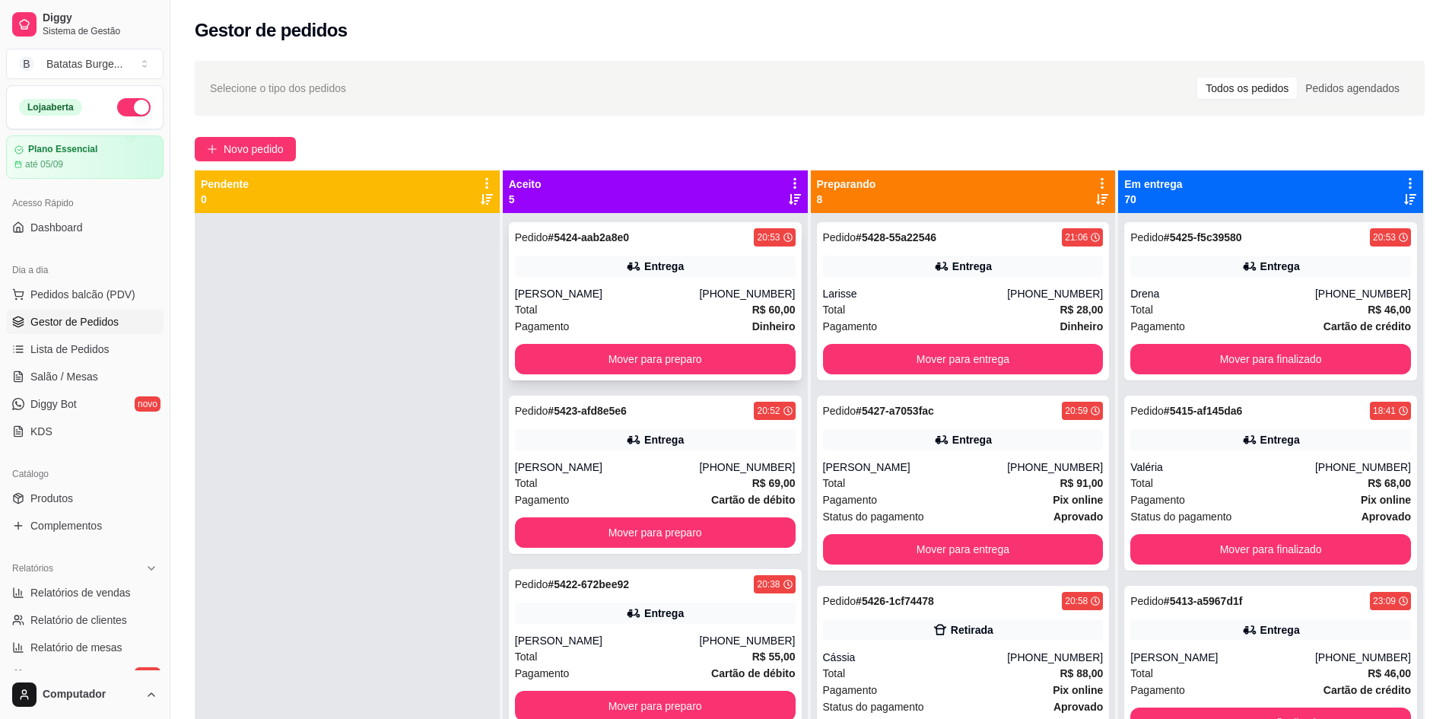
click at [690, 281] on div "Pedido # 5424-aab2a8e0 20:53 Entrega [PERSON_NAME] [PHONE_NUMBER] Total R$ 60,0…" at bounding box center [655, 301] width 293 height 158
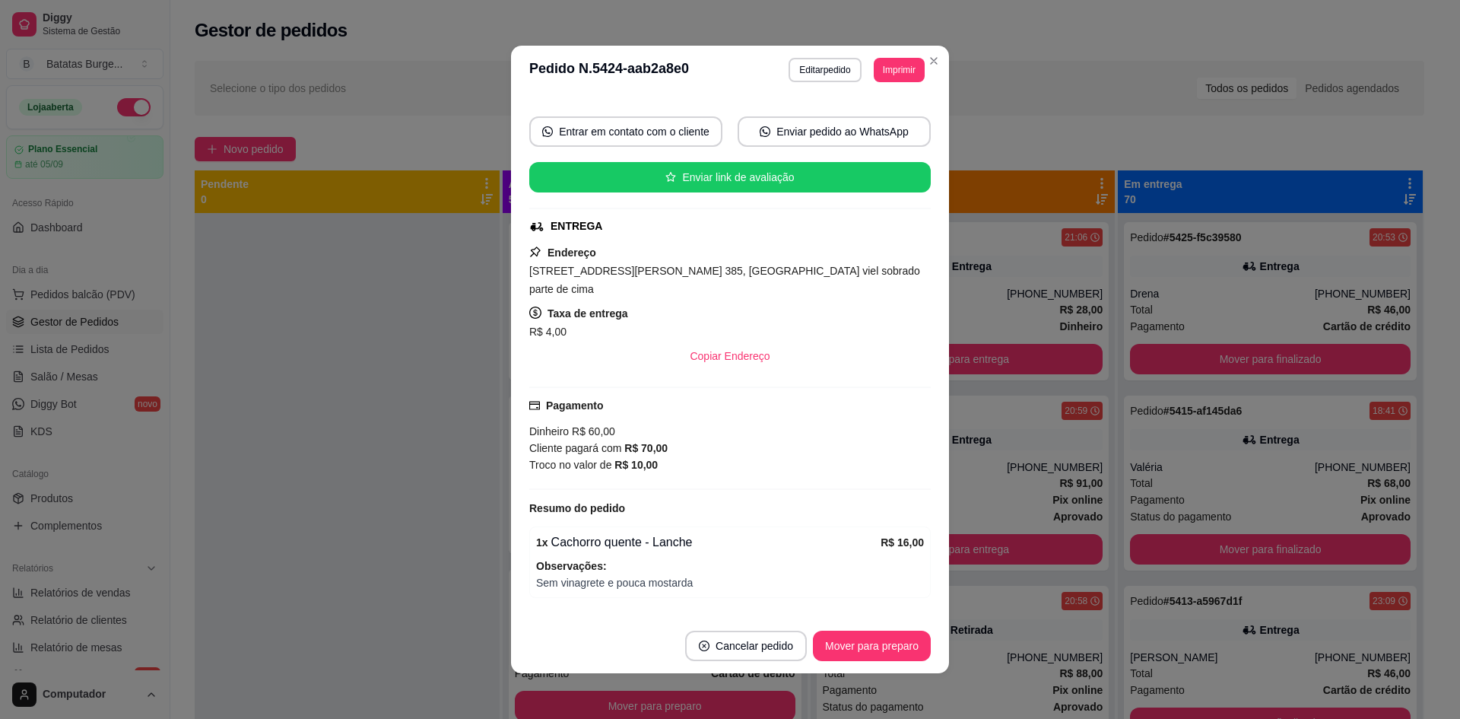
scroll to position [152, 0]
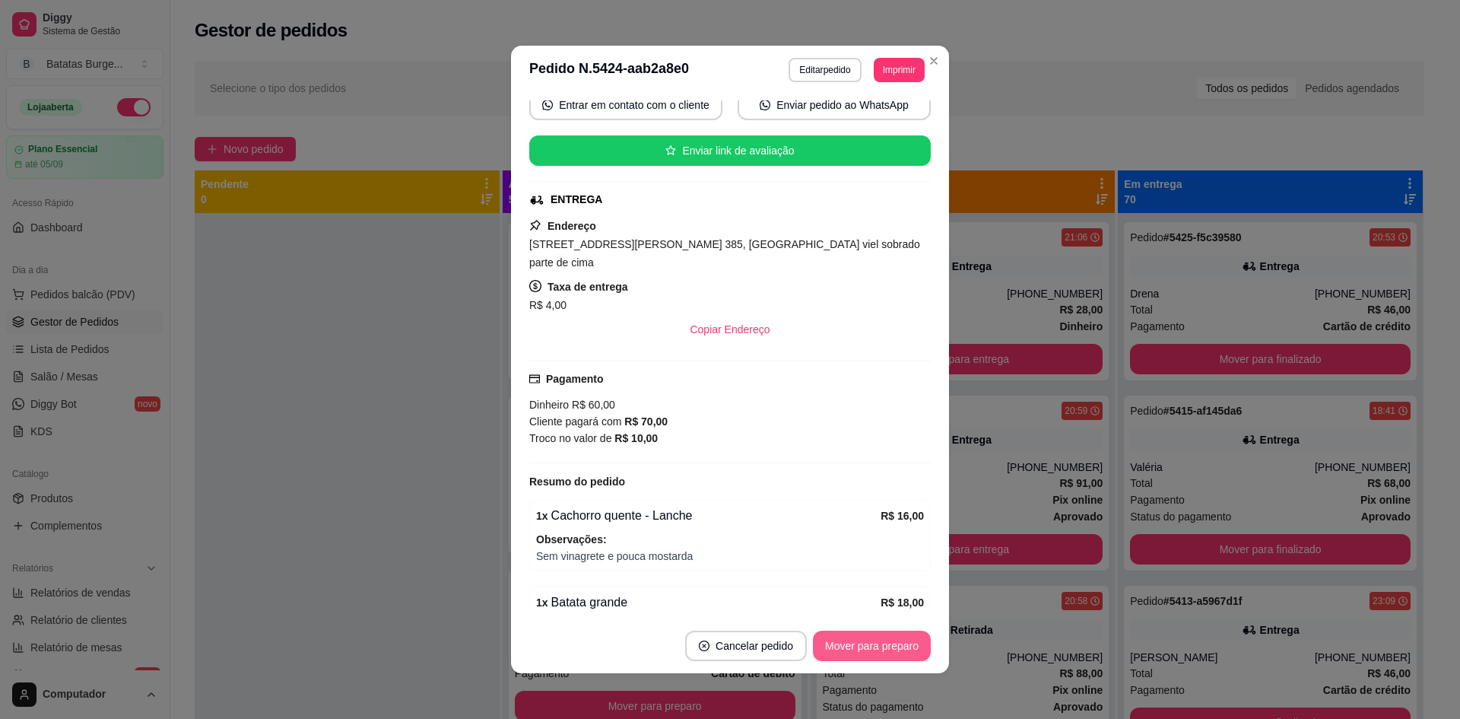
click at [838, 651] on button "Mover para preparo" at bounding box center [872, 646] width 118 height 30
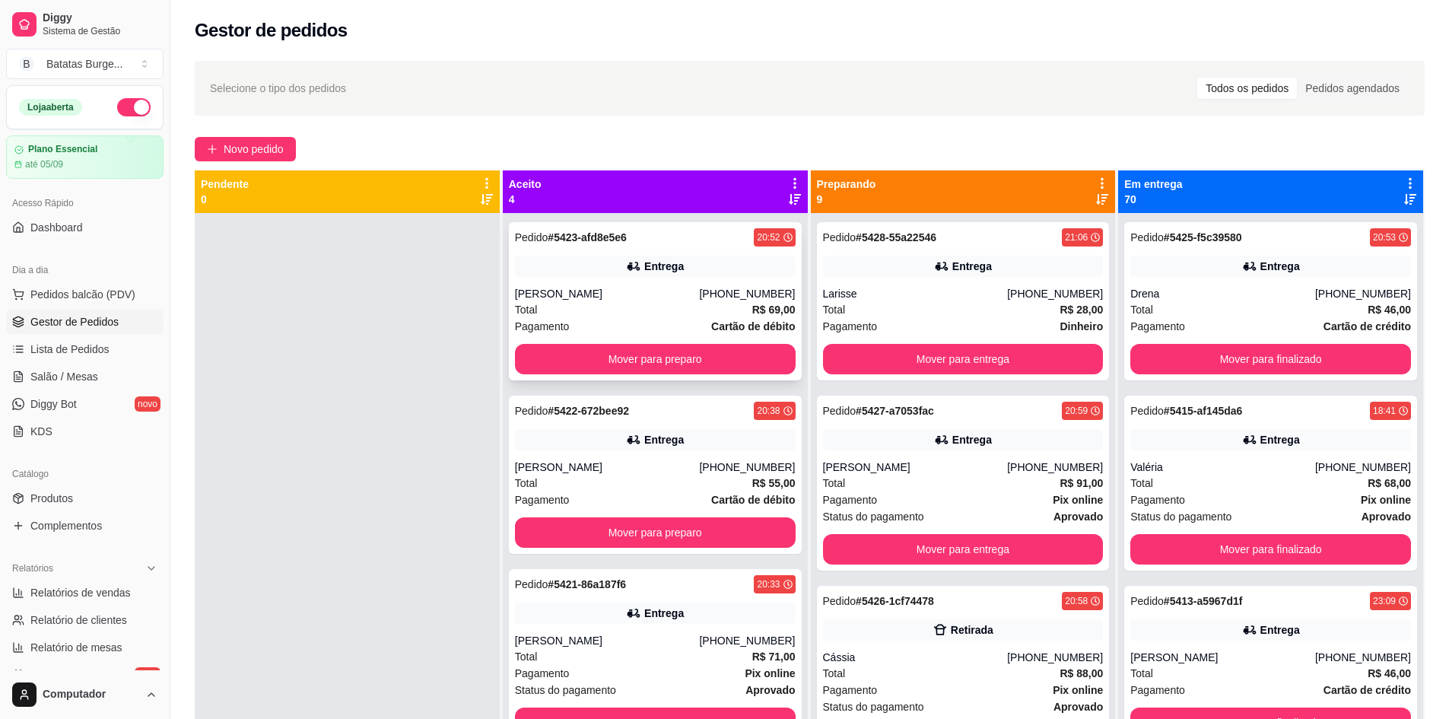
click at [688, 280] on div "Pedido # 5423-afd8e5e6 20:52 Entrega [PERSON_NAME] [PHONE_NUMBER] Total R$ 69,0…" at bounding box center [655, 301] width 293 height 158
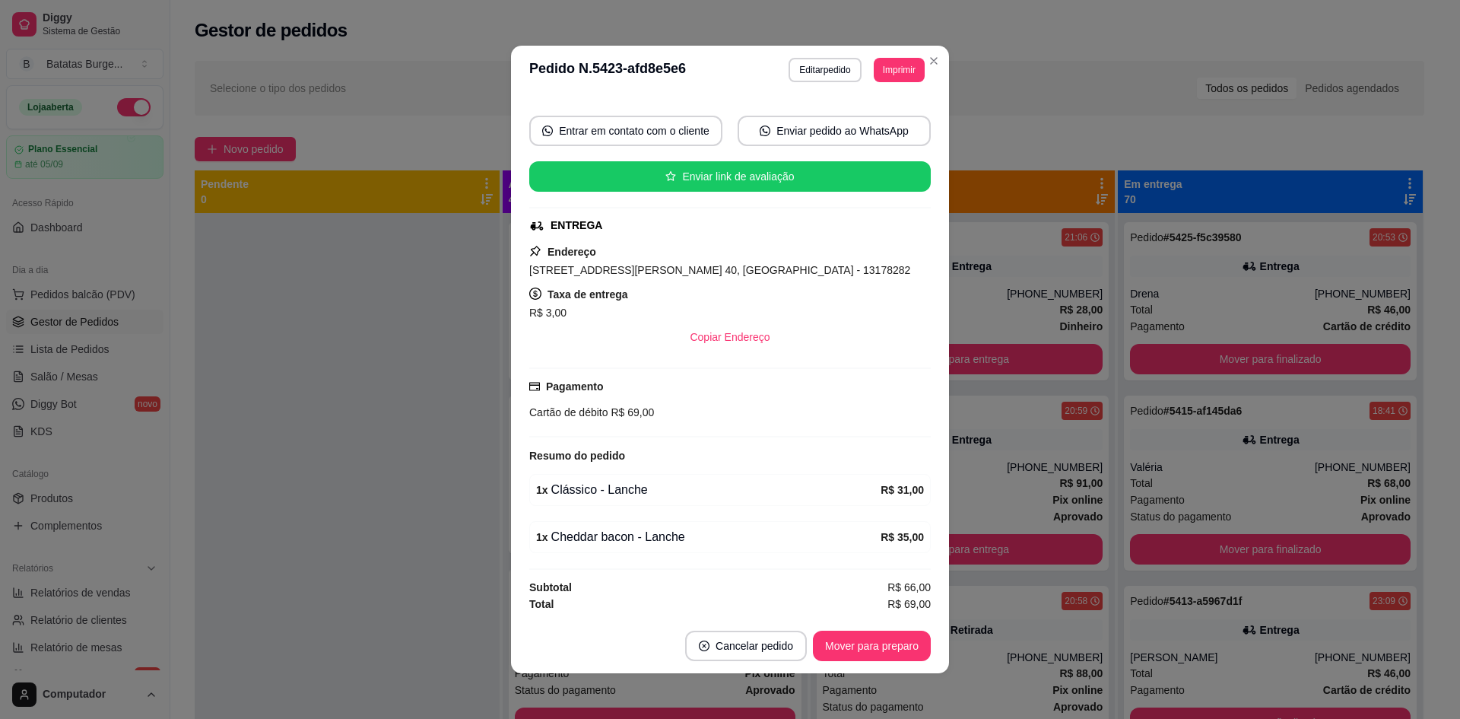
scroll to position [3, 0]
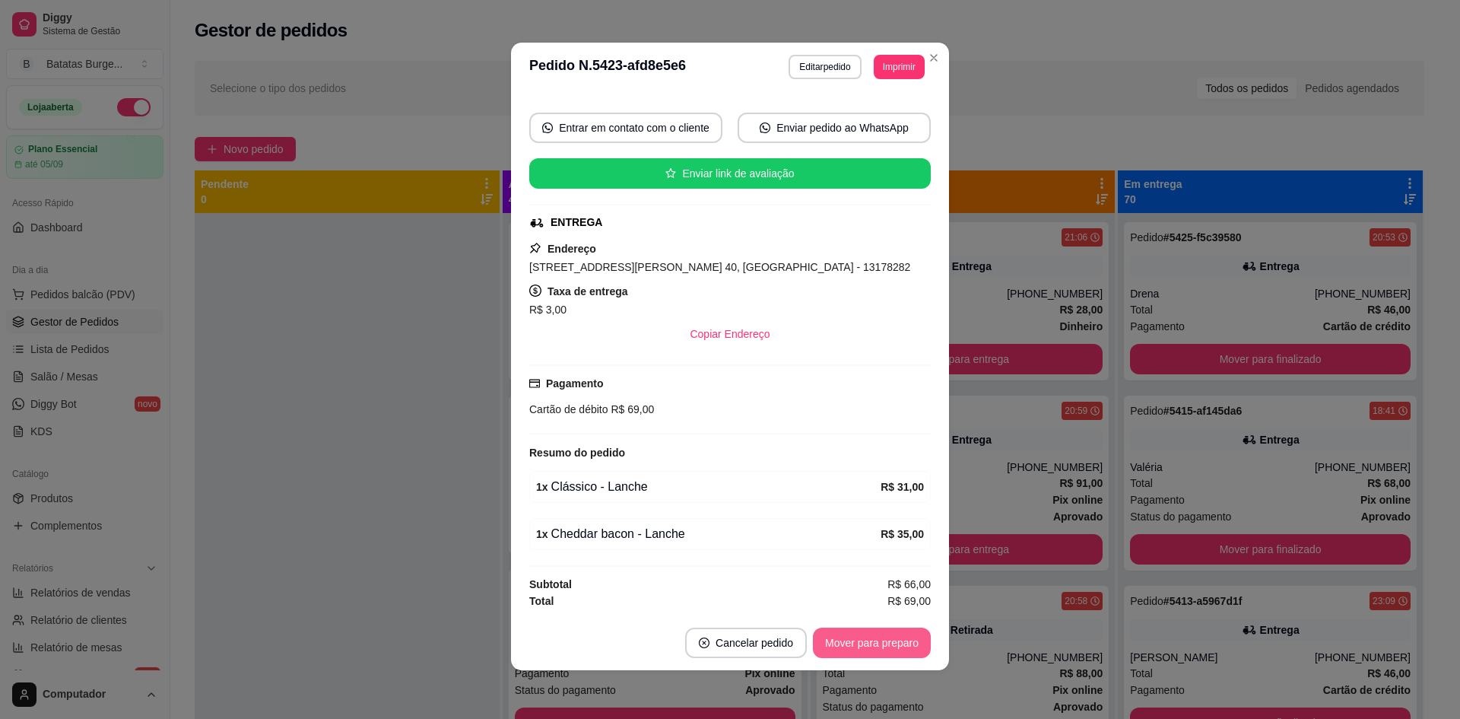
click at [884, 646] on button "Mover para preparo" at bounding box center [872, 643] width 118 height 30
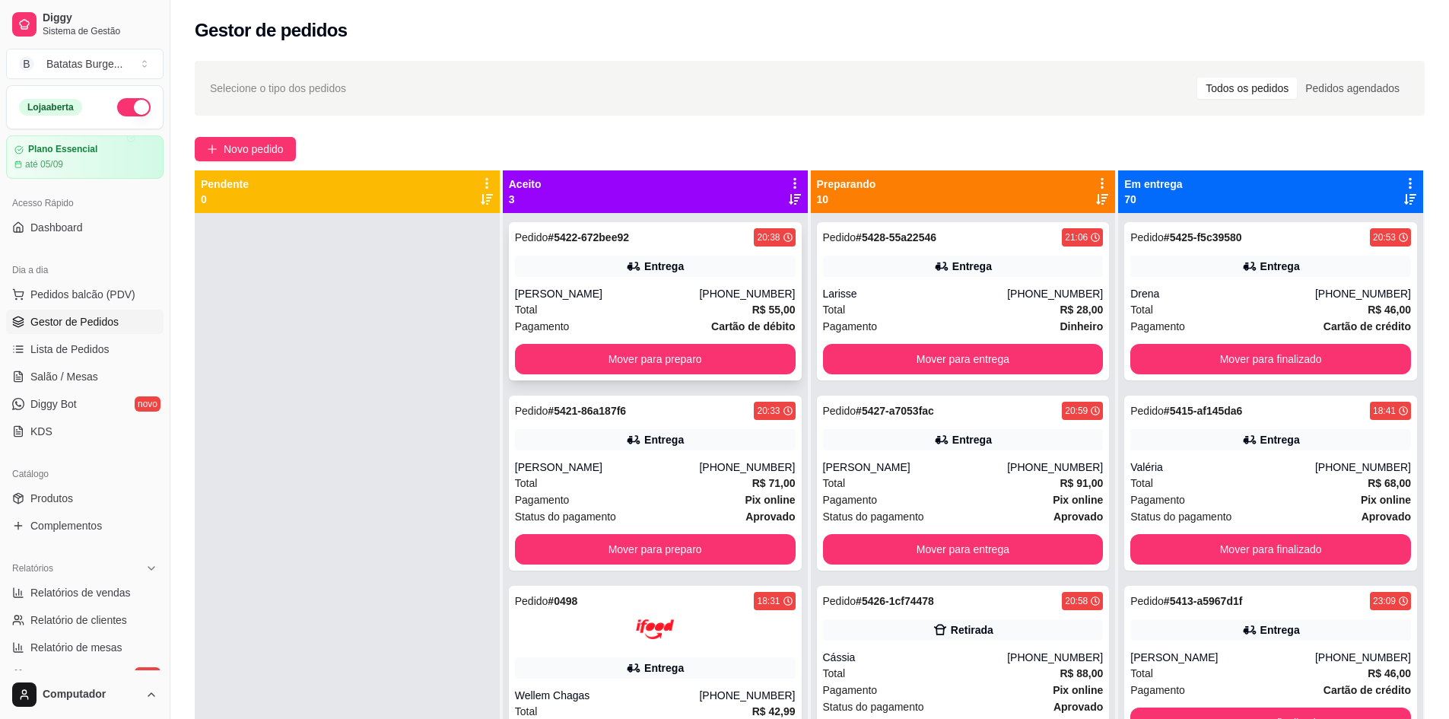
click at [640, 297] on div "[PERSON_NAME]" at bounding box center [607, 293] width 185 height 15
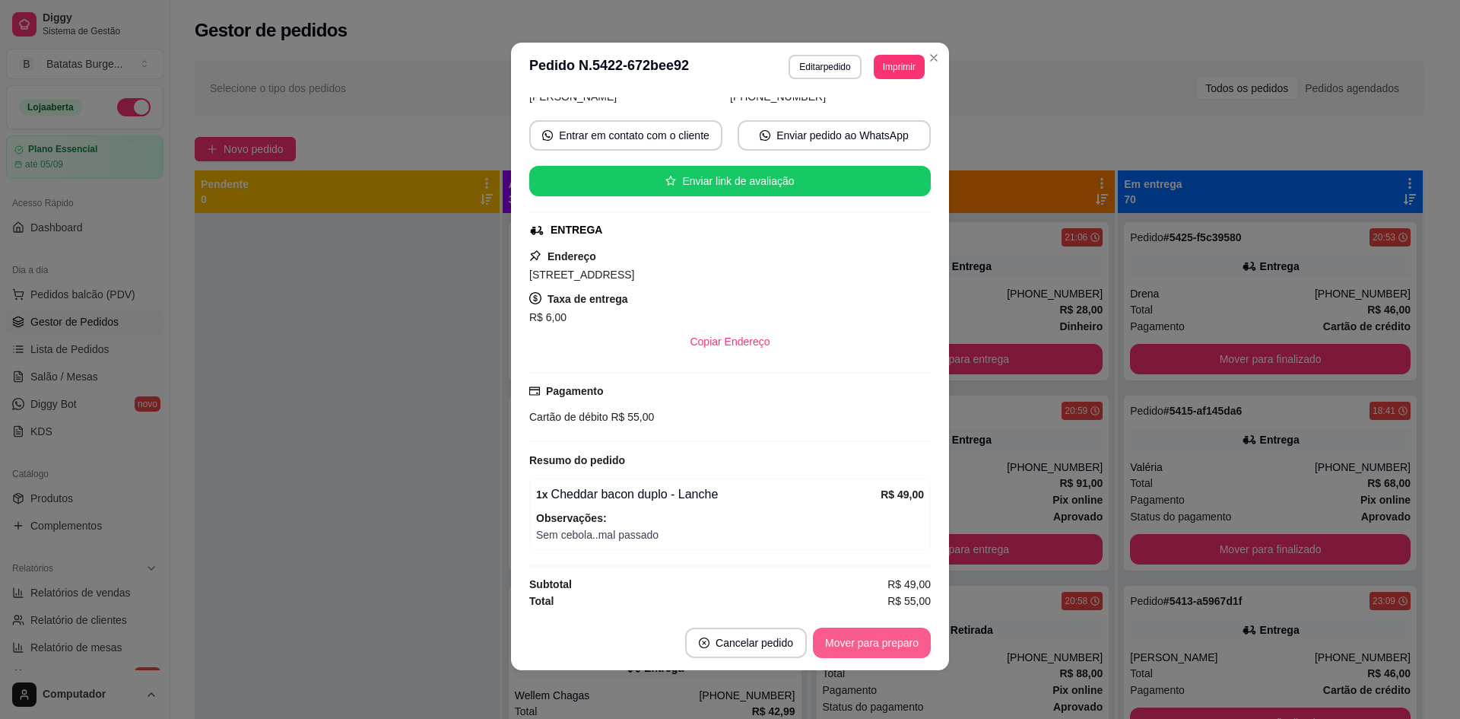
click at [904, 634] on button "Mover para preparo" at bounding box center [872, 643] width 118 height 30
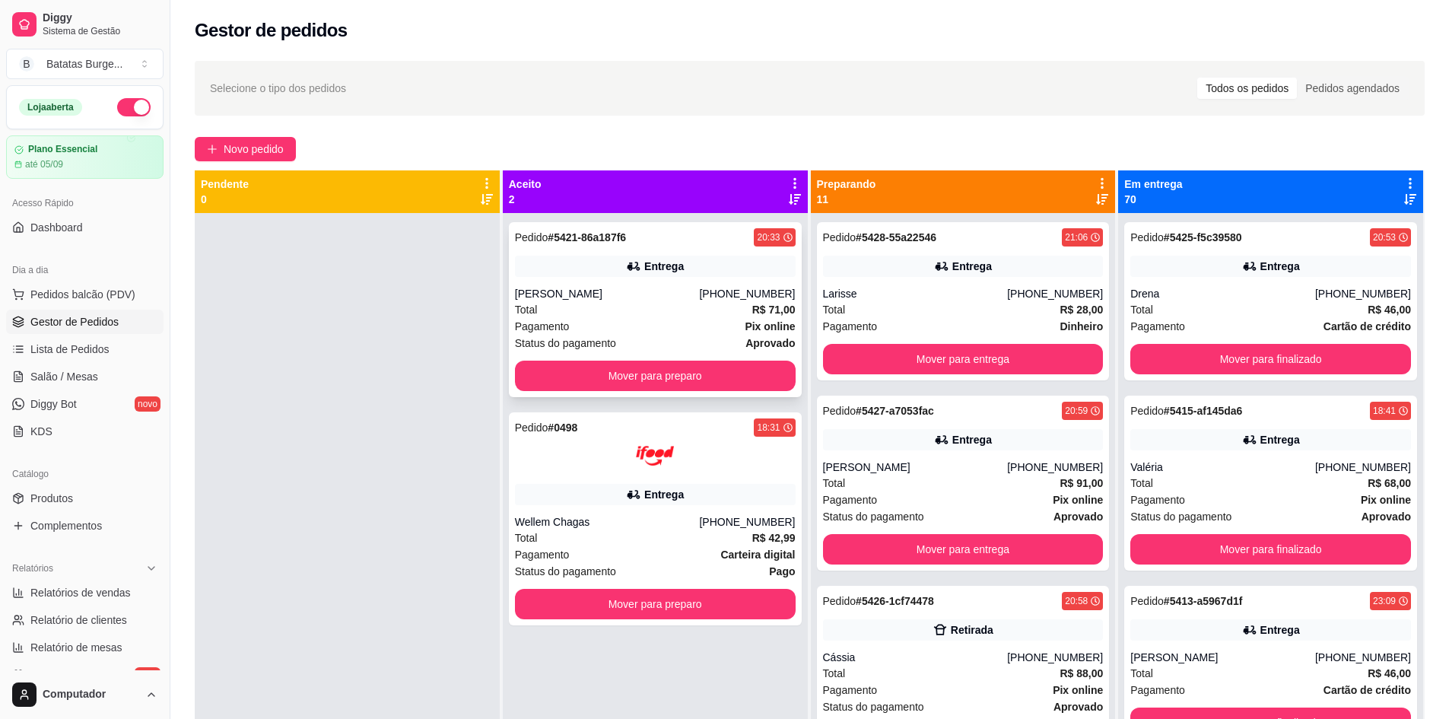
click at [703, 280] on div "Pedido # 5421-86a187f6 20:33 Entrega [PERSON_NAME] [PHONE_NUMBER] Total R$ 71,0…" at bounding box center [655, 309] width 293 height 175
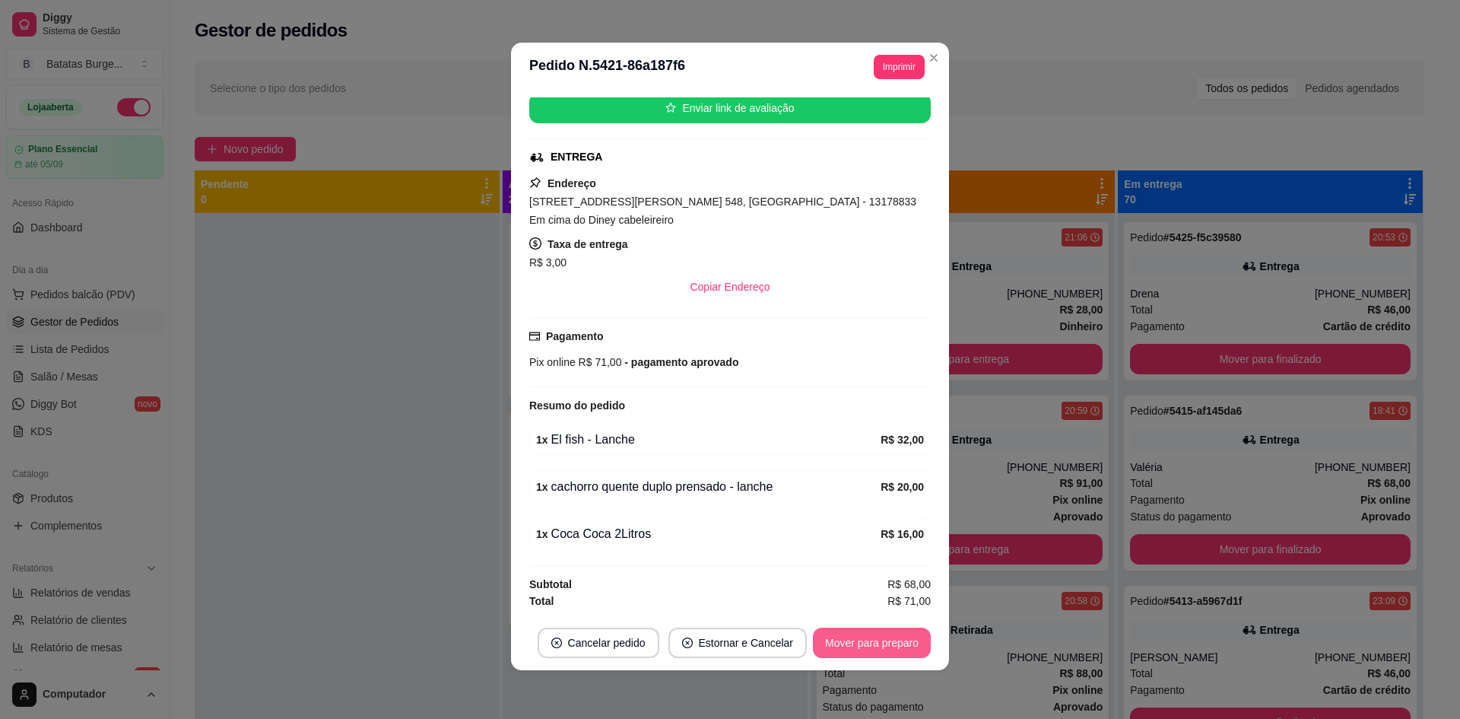
click at [871, 639] on button "Mover para preparo" at bounding box center [872, 643] width 118 height 30
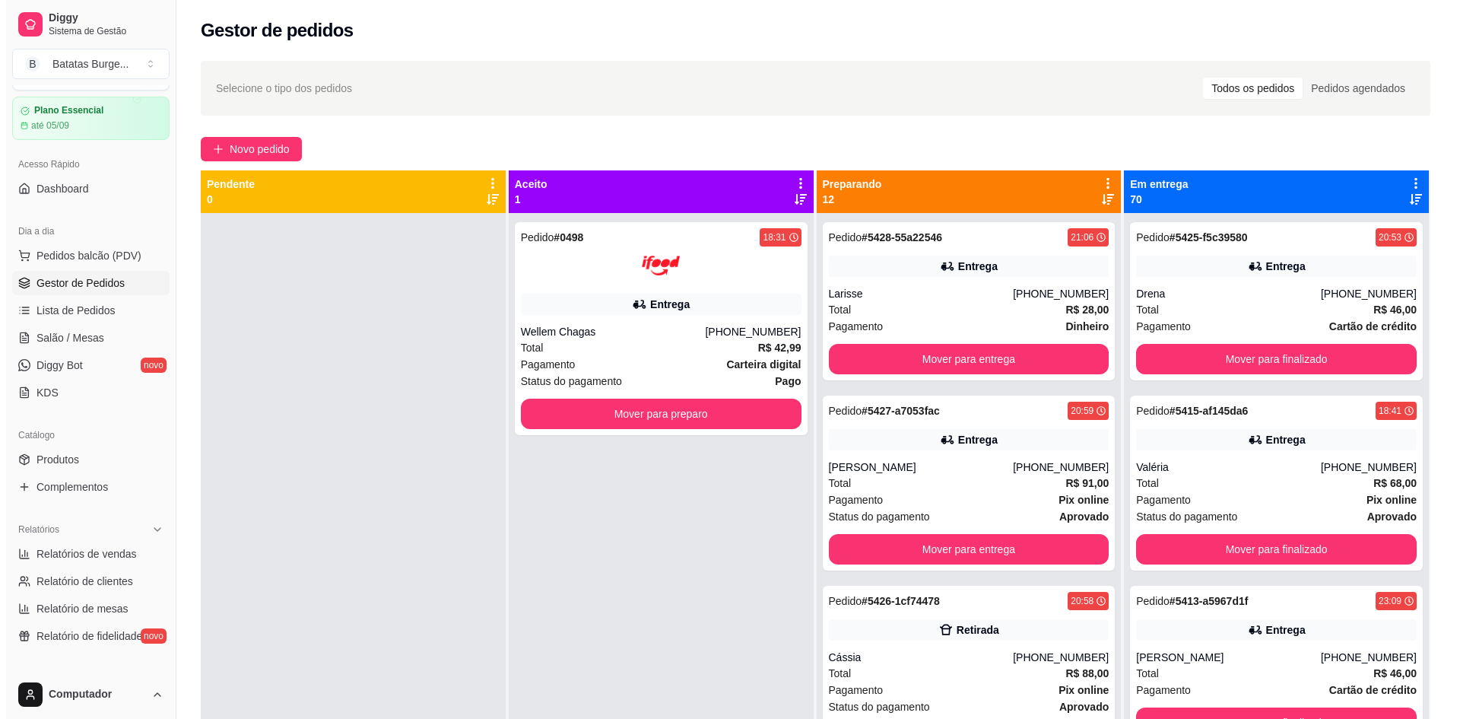
scroll to position [76, 0]
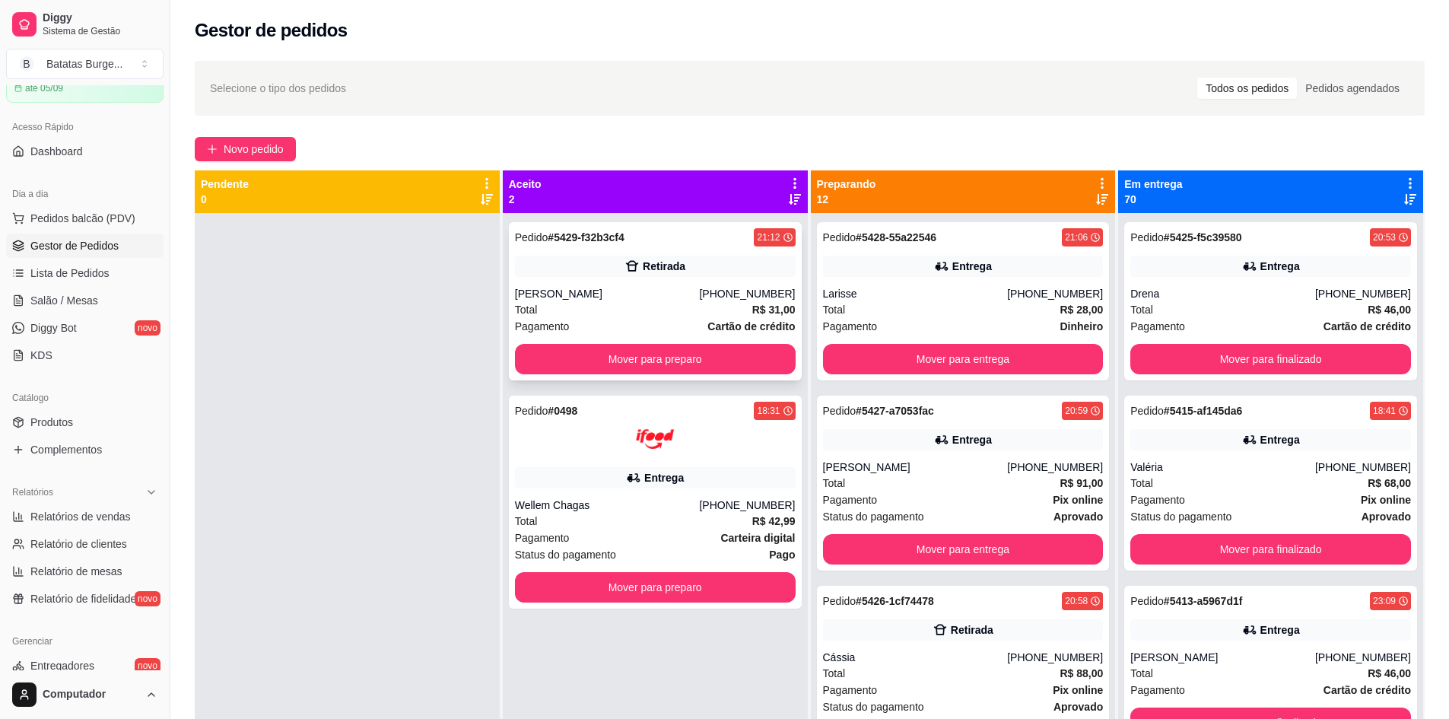
click at [698, 377] on div "Pedido # 5429-f32b3cf4 21:12 Retirada [PERSON_NAME] [PHONE_NUMBER] Total R$ 31,…" at bounding box center [655, 301] width 293 height 158
click at [576, 350] on button "Mover para preparo" at bounding box center [655, 360] width 272 height 30
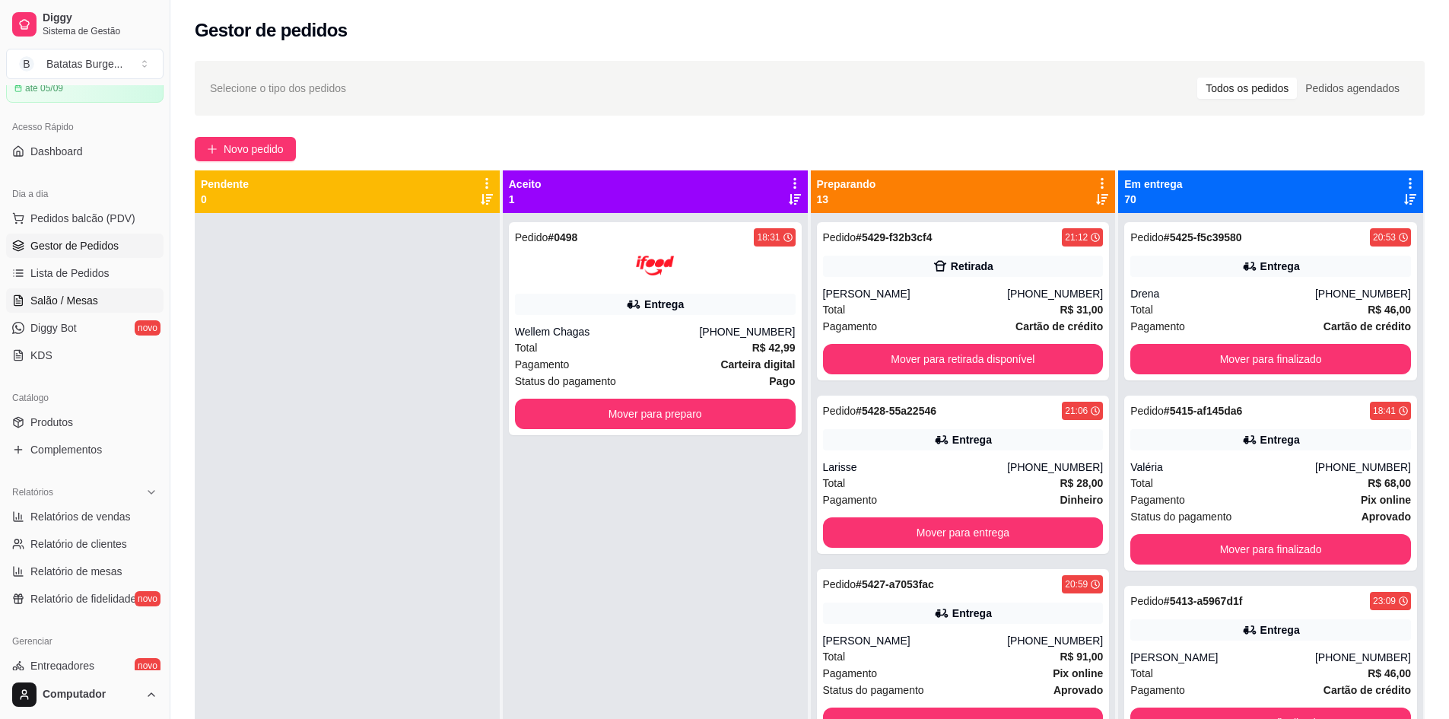
click at [97, 307] on link "Salão / Mesas" at bounding box center [84, 300] width 157 height 24
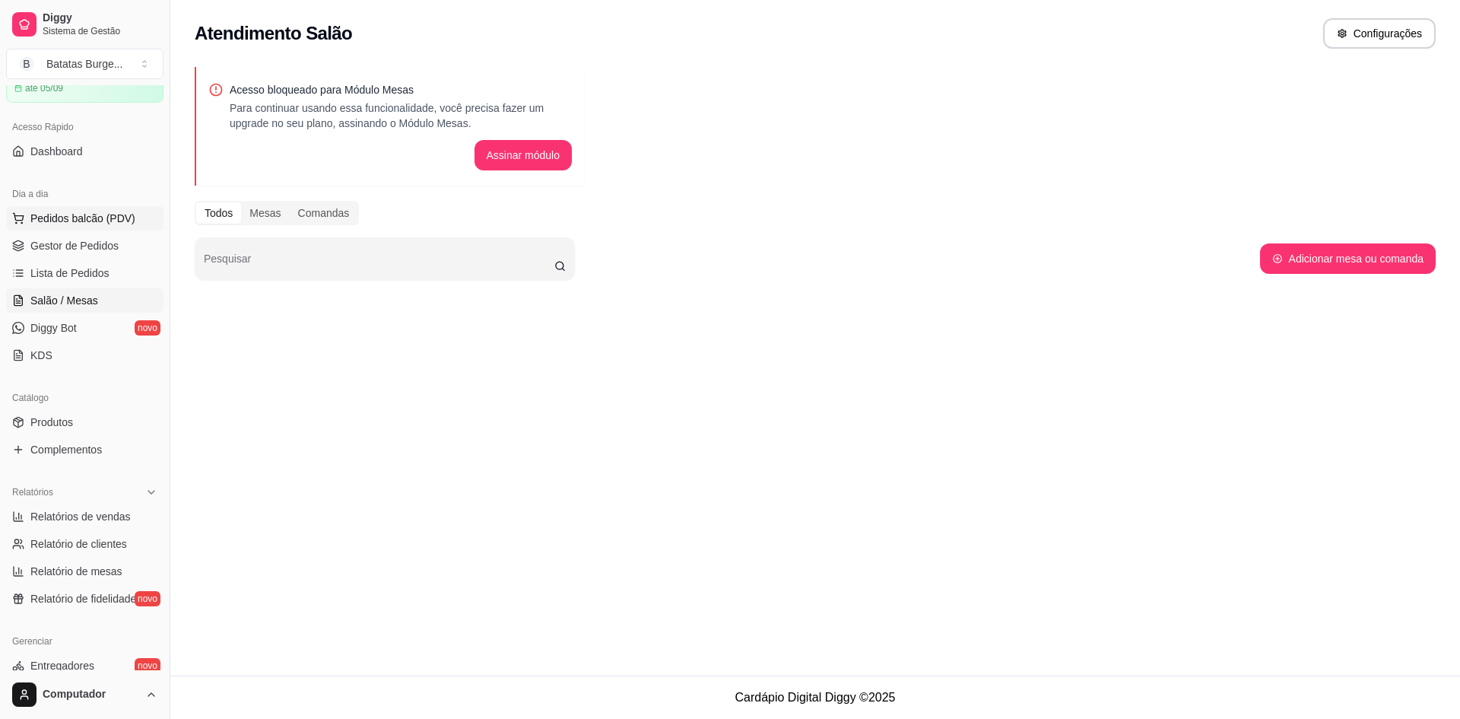
click at [103, 219] on span "Pedidos balcão (PDV)" at bounding box center [82, 218] width 105 height 15
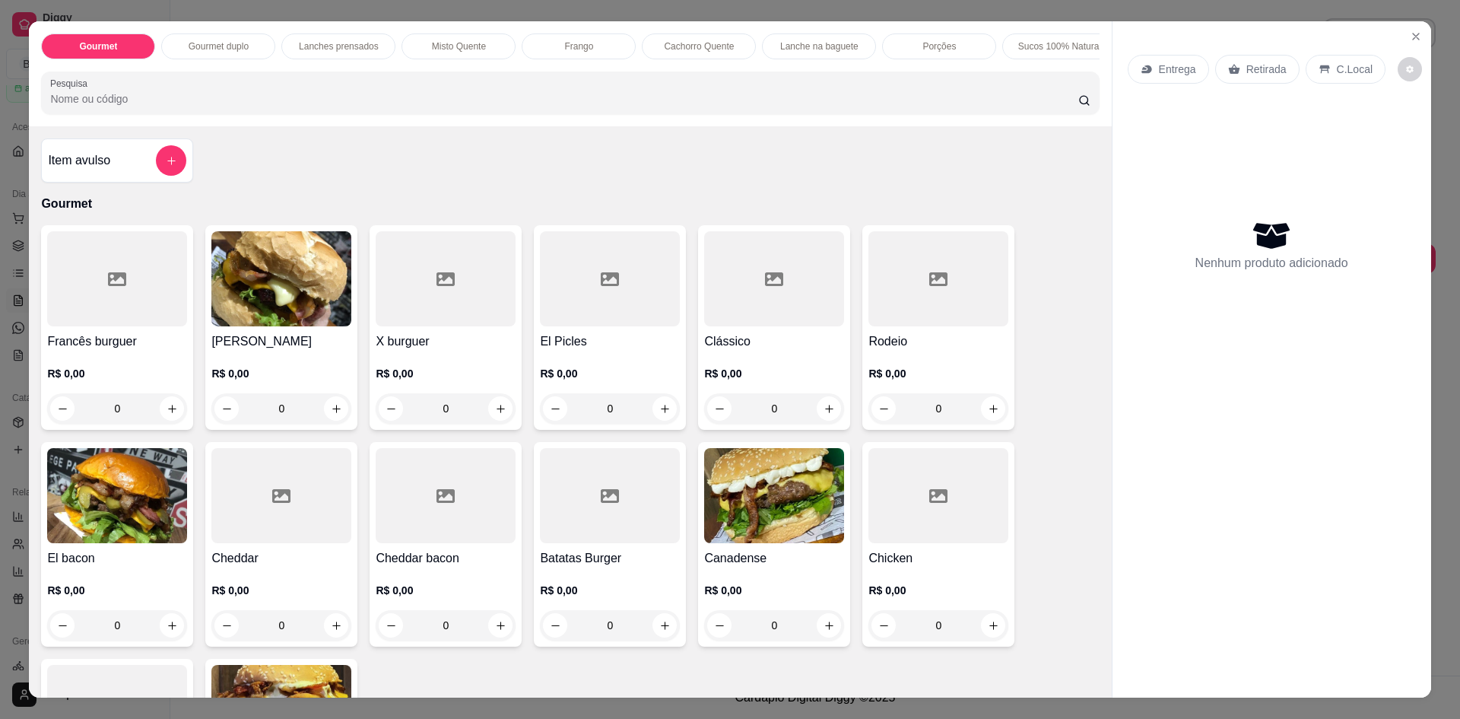
click at [343, 43] on p "Lanches prensados" at bounding box center [339, 46] width 80 height 12
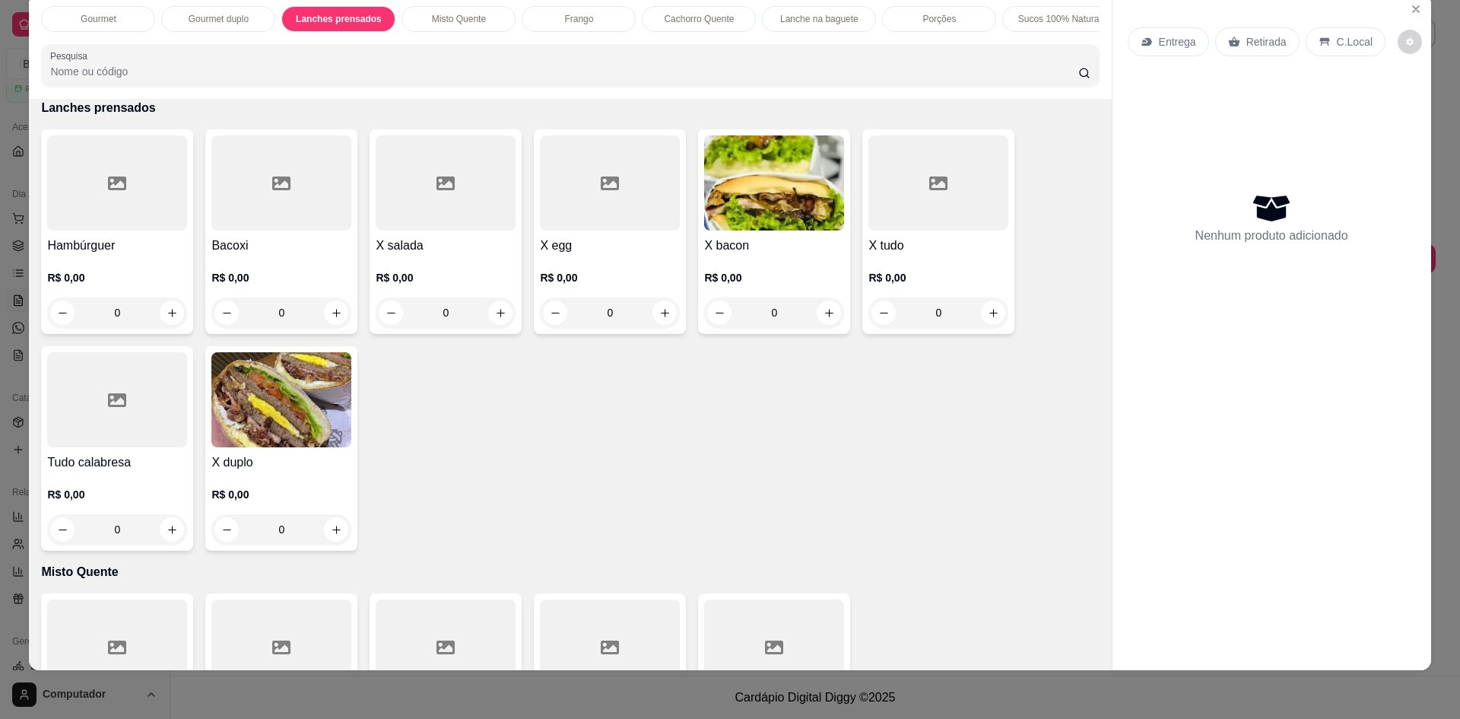
click at [164, 321] on div "0" at bounding box center [117, 312] width 140 height 30
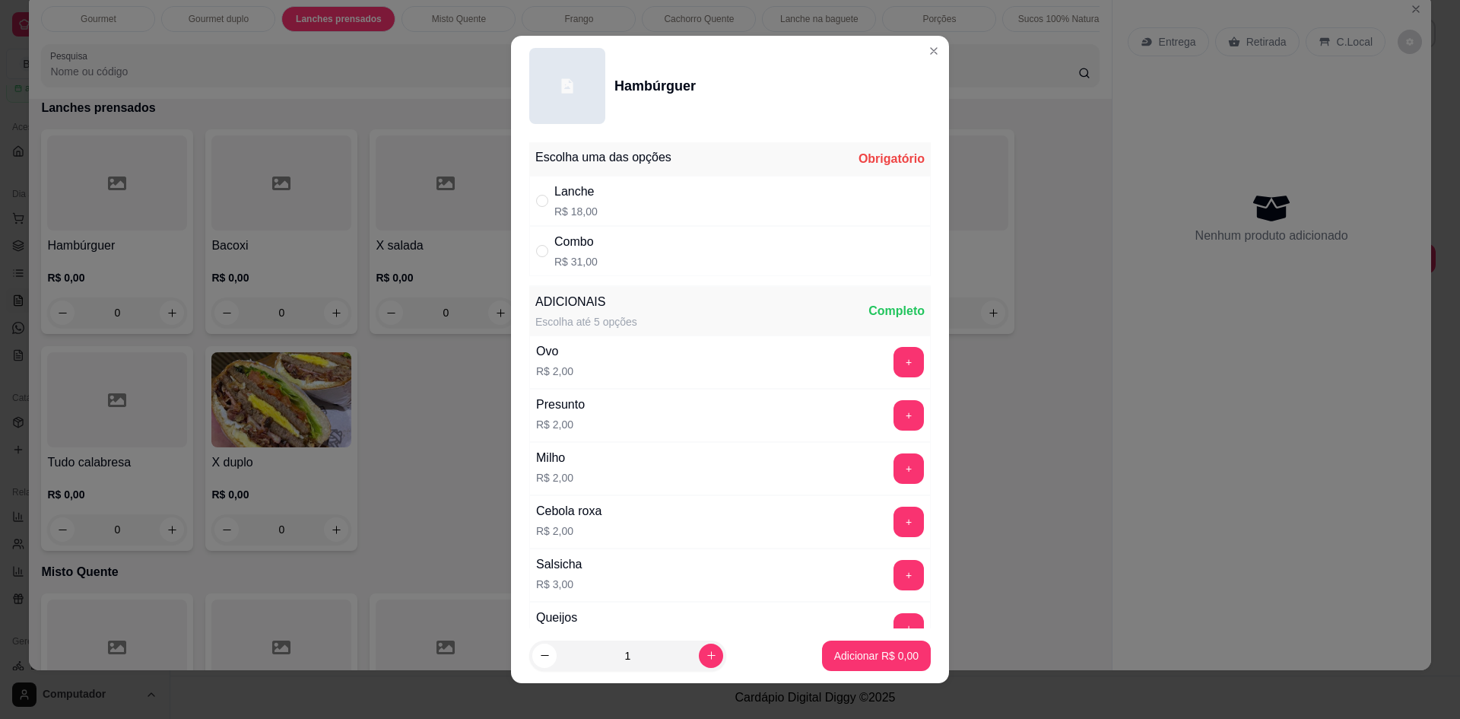
click at [671, 202] on div "Lanche R$ 18,00" at bounding box center [730, 201] width 402 height 50
radio input "true"
click at [834, 653] on p "Adicionar R$ 18,00" at bounding box center [873, 655] width 91 height 15
type input "1"
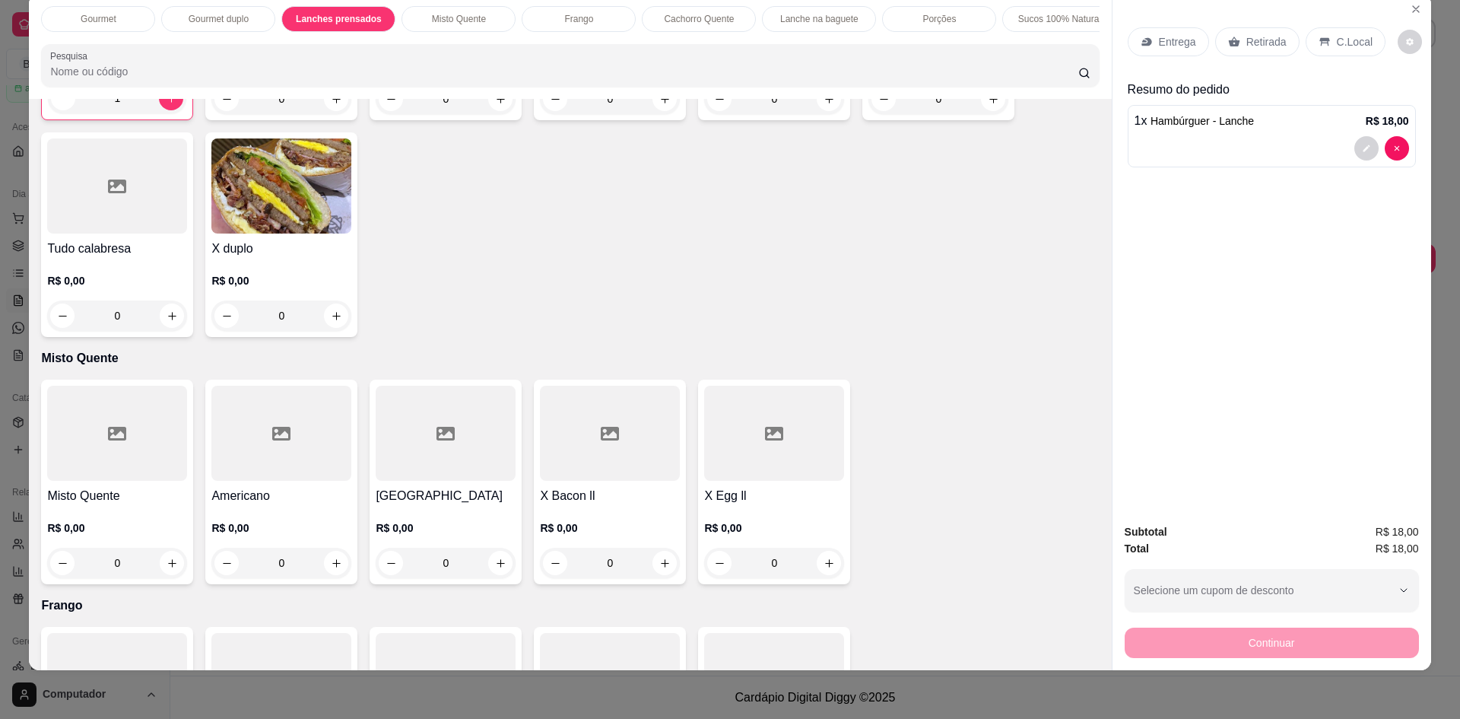
scroll to position [1225, 0]
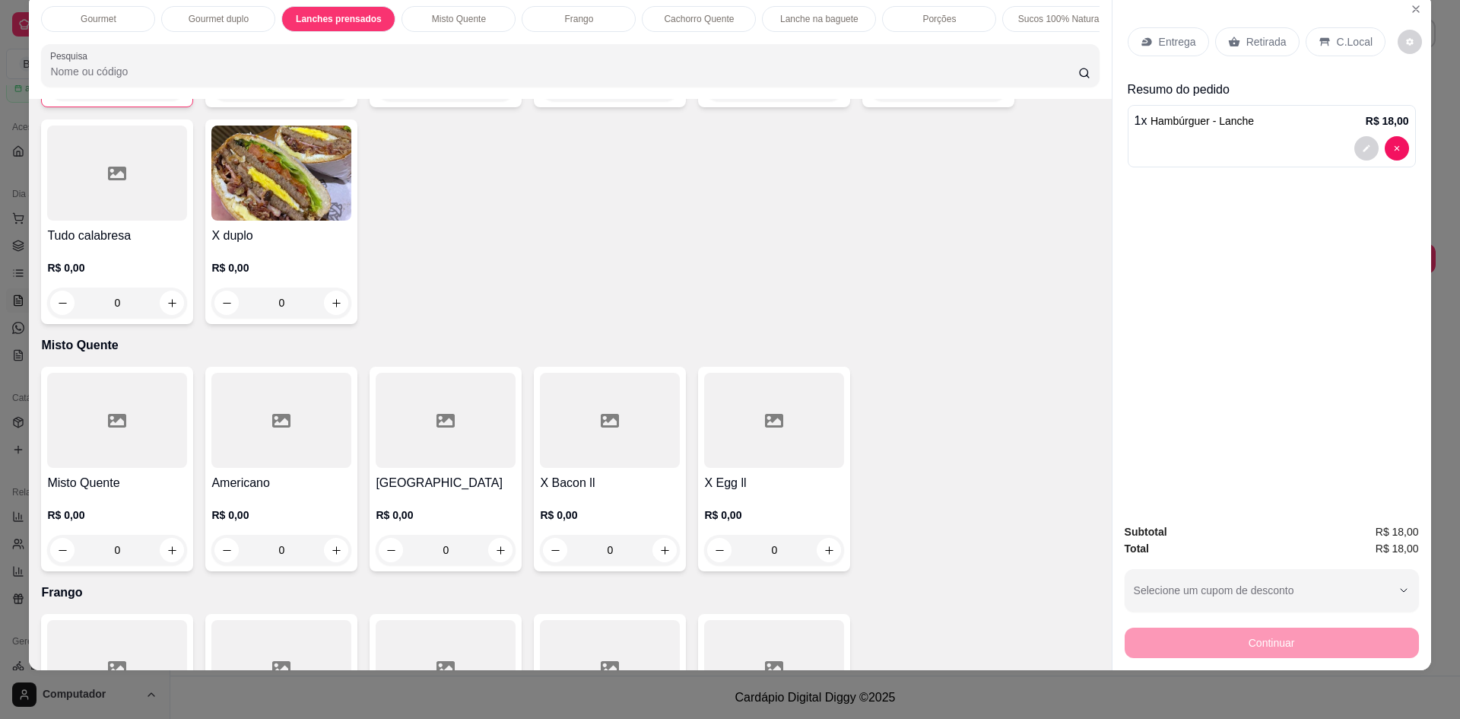
click at [169, 565] on div "0" at bounding box center [117, 550] width 140 height 30
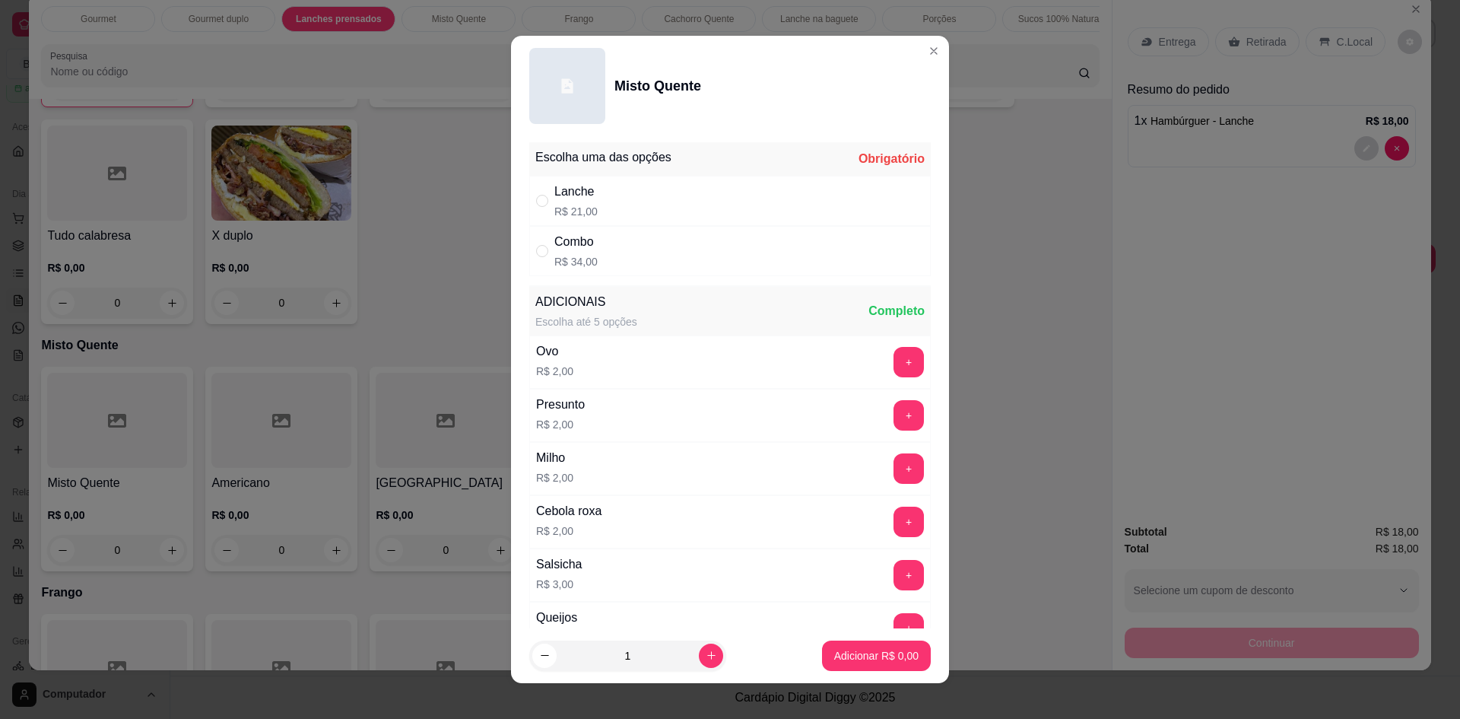
click at [613, 185] on div "Lanche R$ 21,00" at bounding box center [730, 201] width 402 height 50
radio input "true"
click at [844, 662] on button "Adicionar R$ 21,00" at bounding box center [874, 655] width 112 height 30
type input "1"
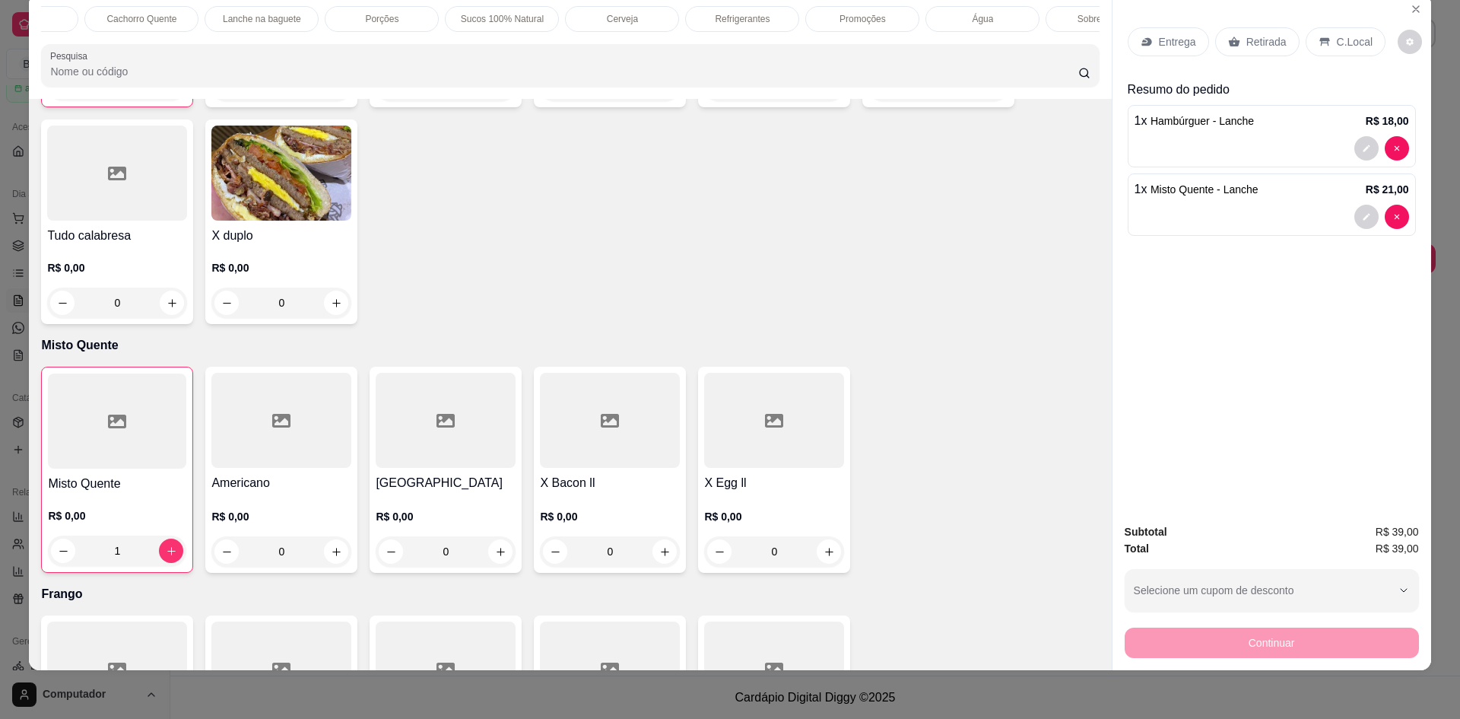
scroll to position [0, 618]
click at [654, 18] on p "Refrigerantes" at bounding box center [681, 19] width 55 height 12
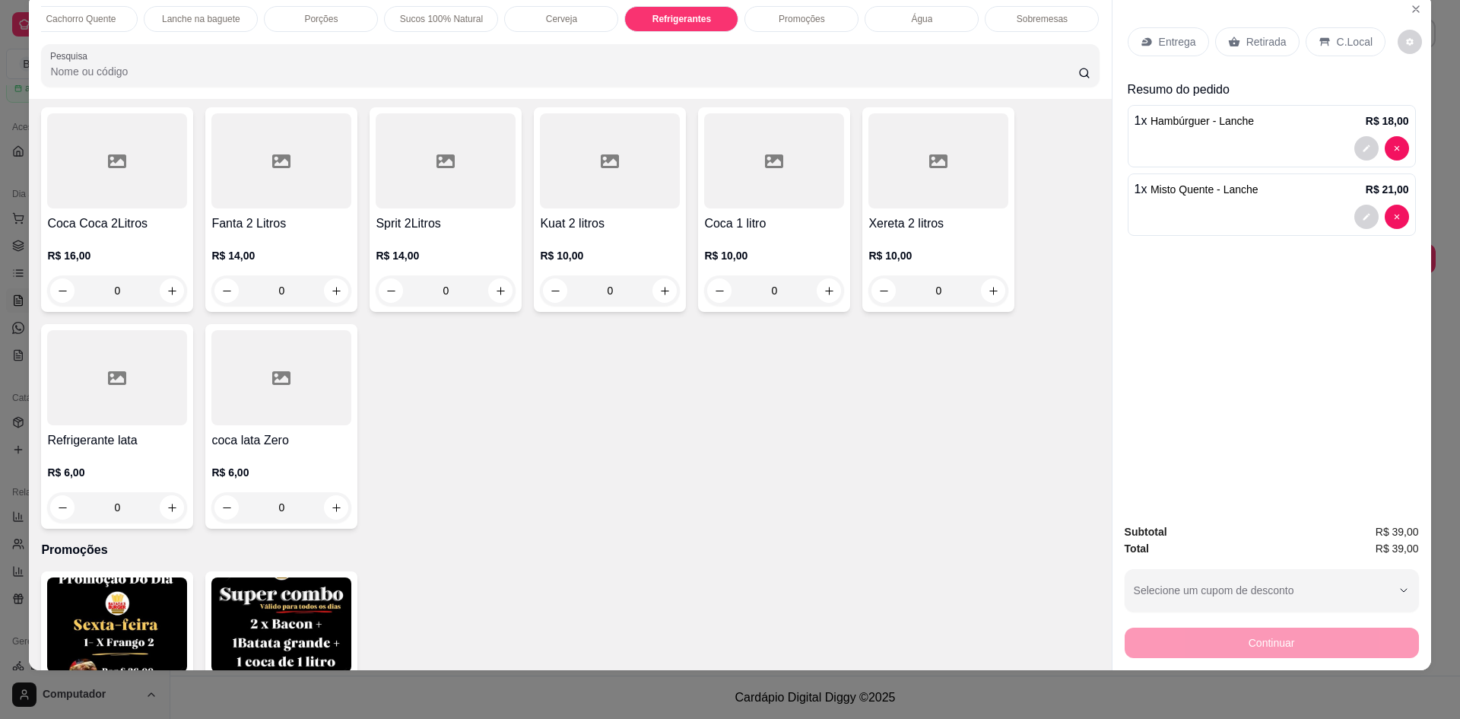
scroll to position [3834, 0]
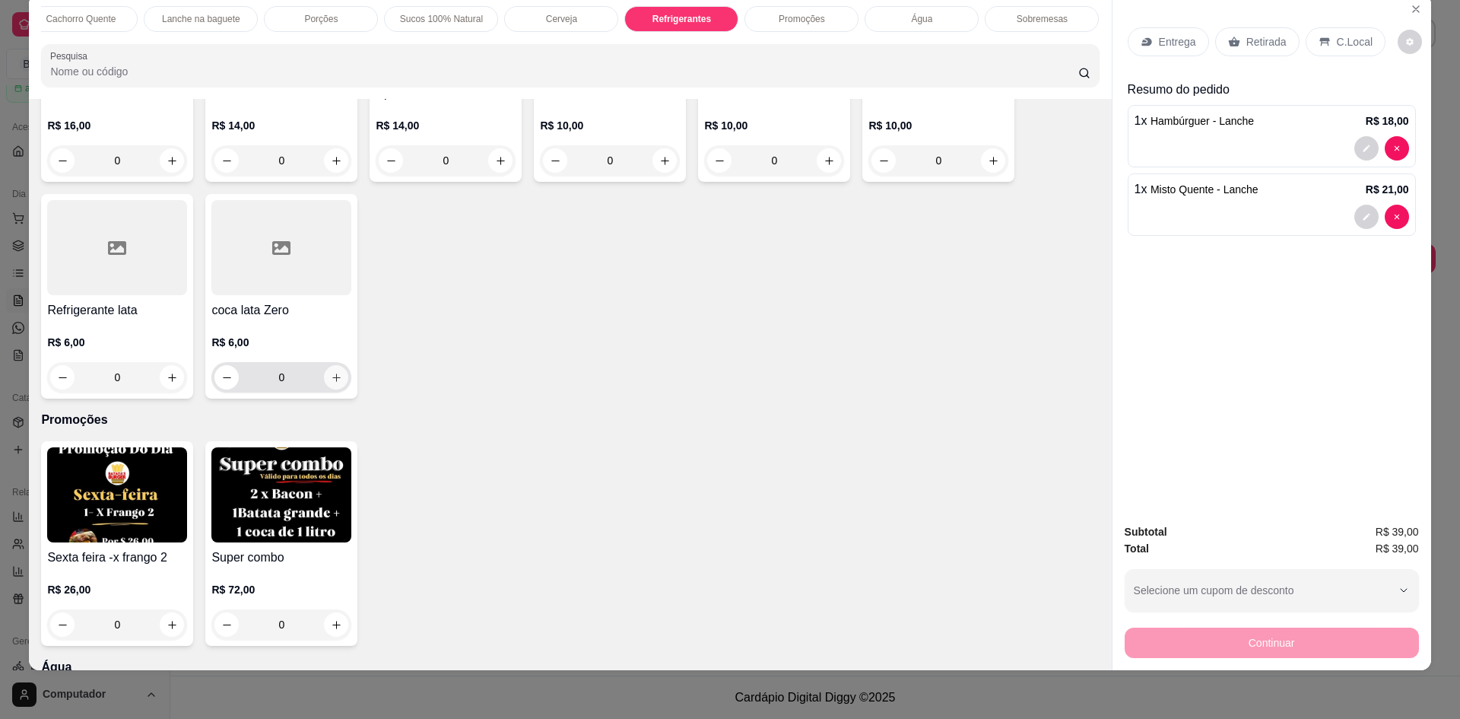
click at [333, 392] on div "0" at bounding box center [281, 377] width 134 height 30
click at [335, 383] on icon "increase-product-quantity" at bounding box center [336, 377] width 11 height 11
type input "1"
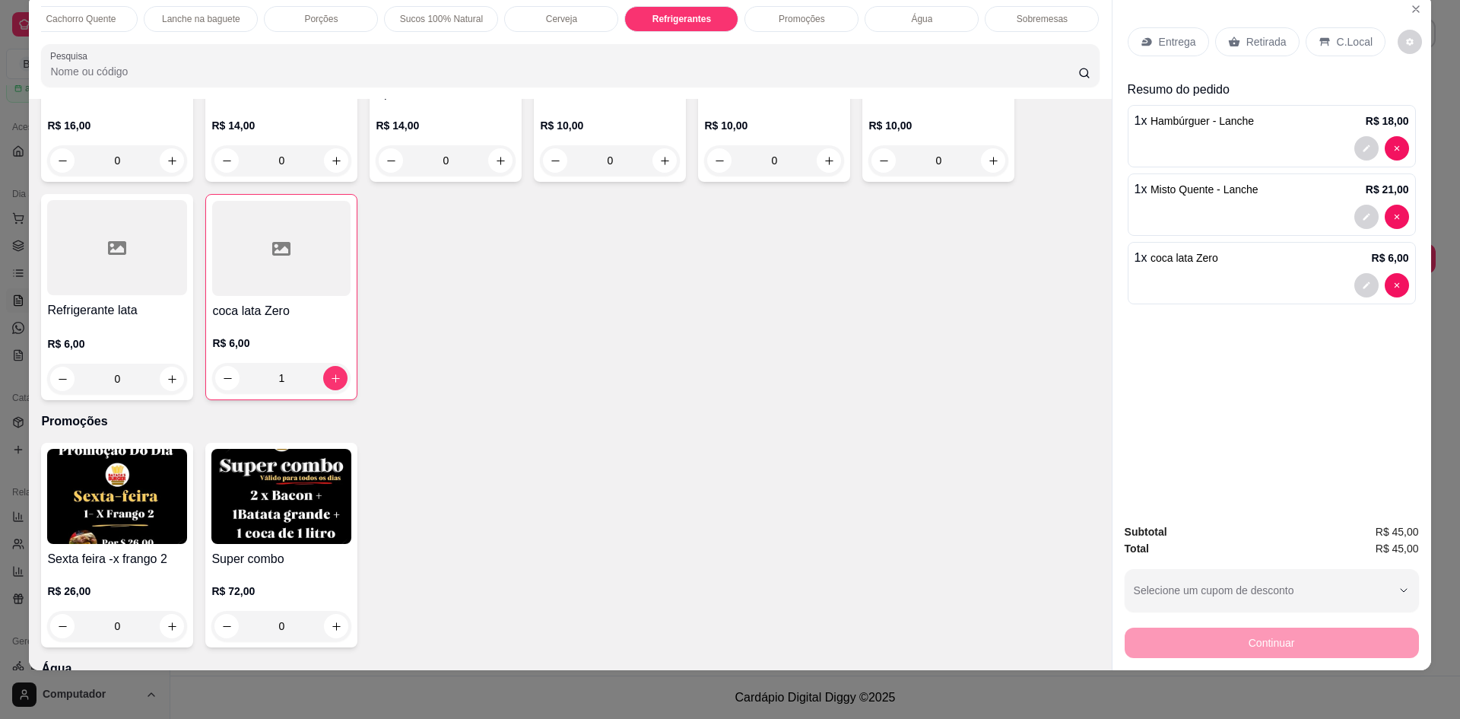
drag, startPoint x: 1248, startPoint y: 37, endPoint x: 1263, endPoint y: 134, distance: 97.7
click at [1250, 37] on p "Retirada" at bounding box center [1267, 41] width 40 height 15
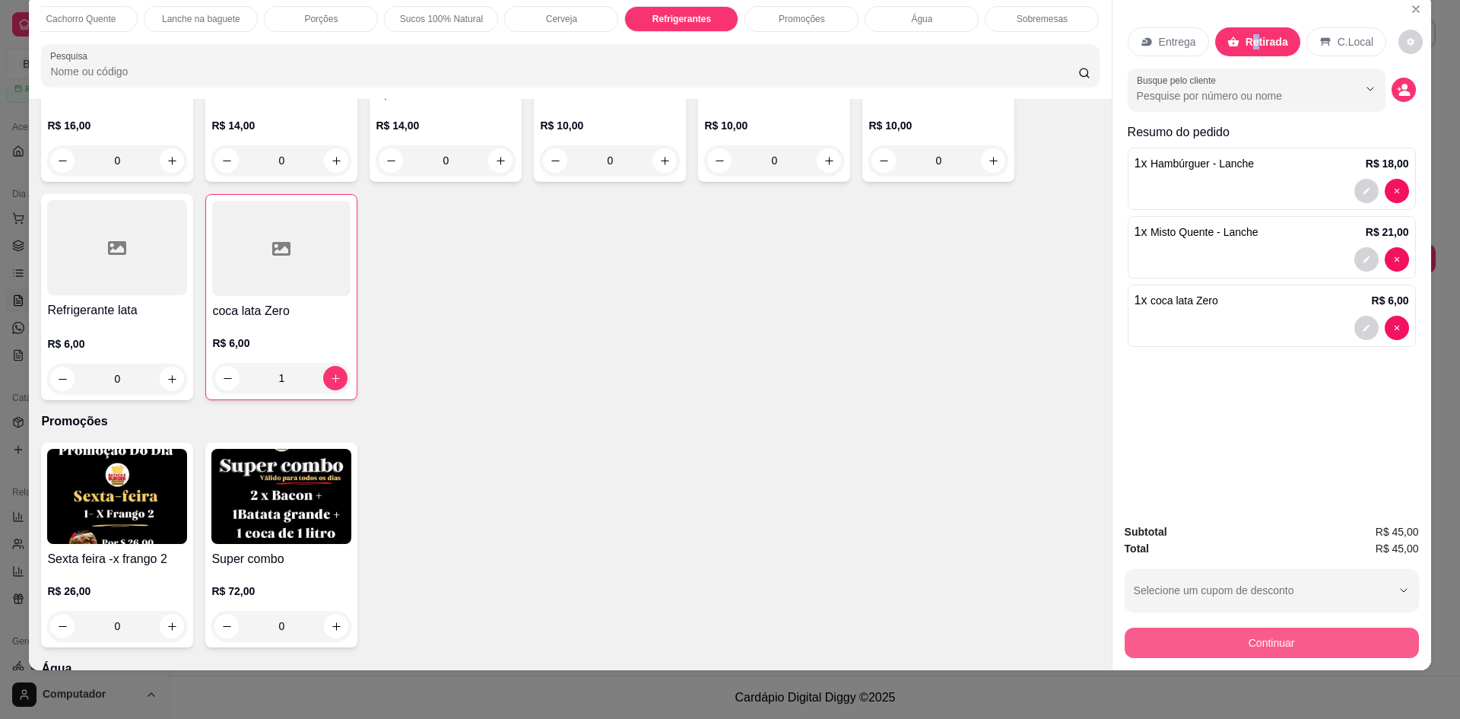
click at [1260, 653] on button "Continuar" at bounding box center [1272, 643] width 294 height 30
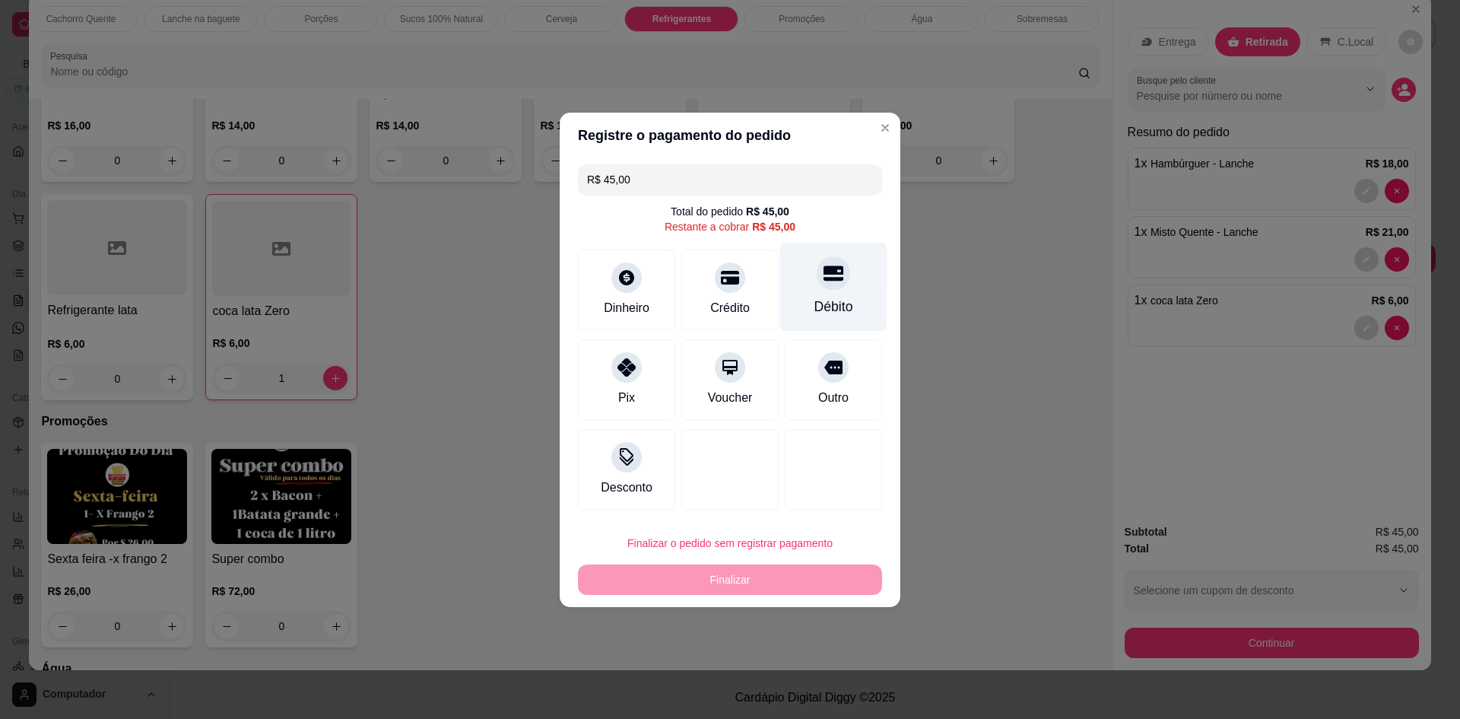
click at [833, 302] on div "Débito" at bounding box center [834, 307] width 39 height 20
type input "R$ 0,00"
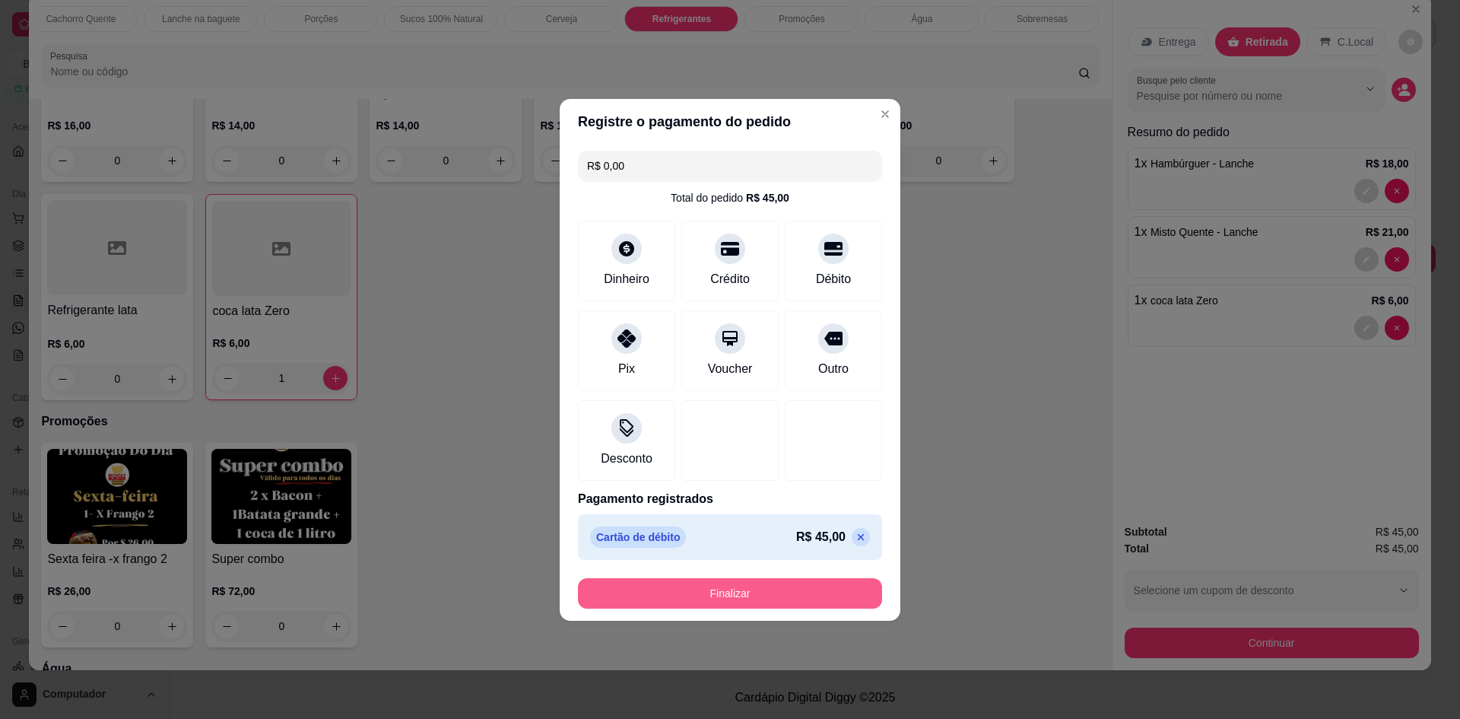
click at [755, 599] on button "Finalizar" at bounding box center [730, 593] width 304 height 30
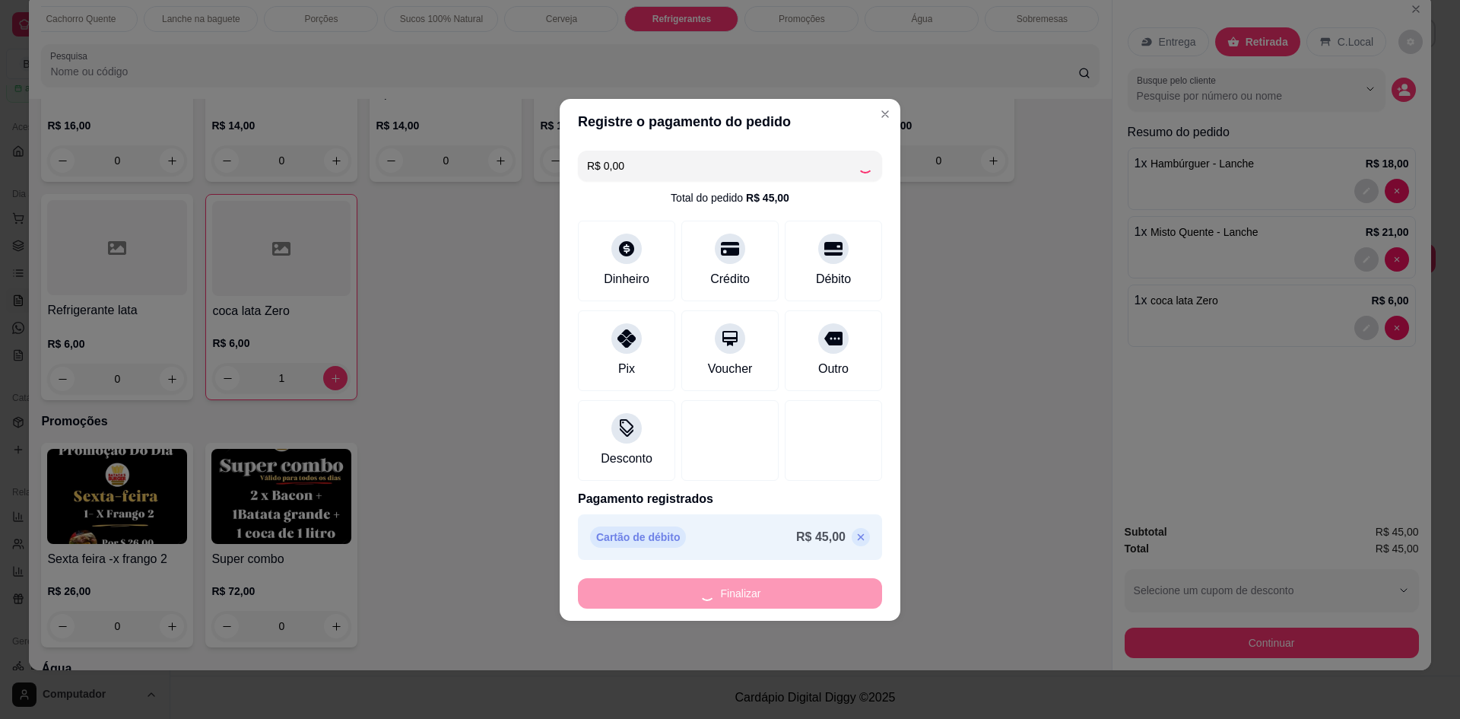
type input "0"
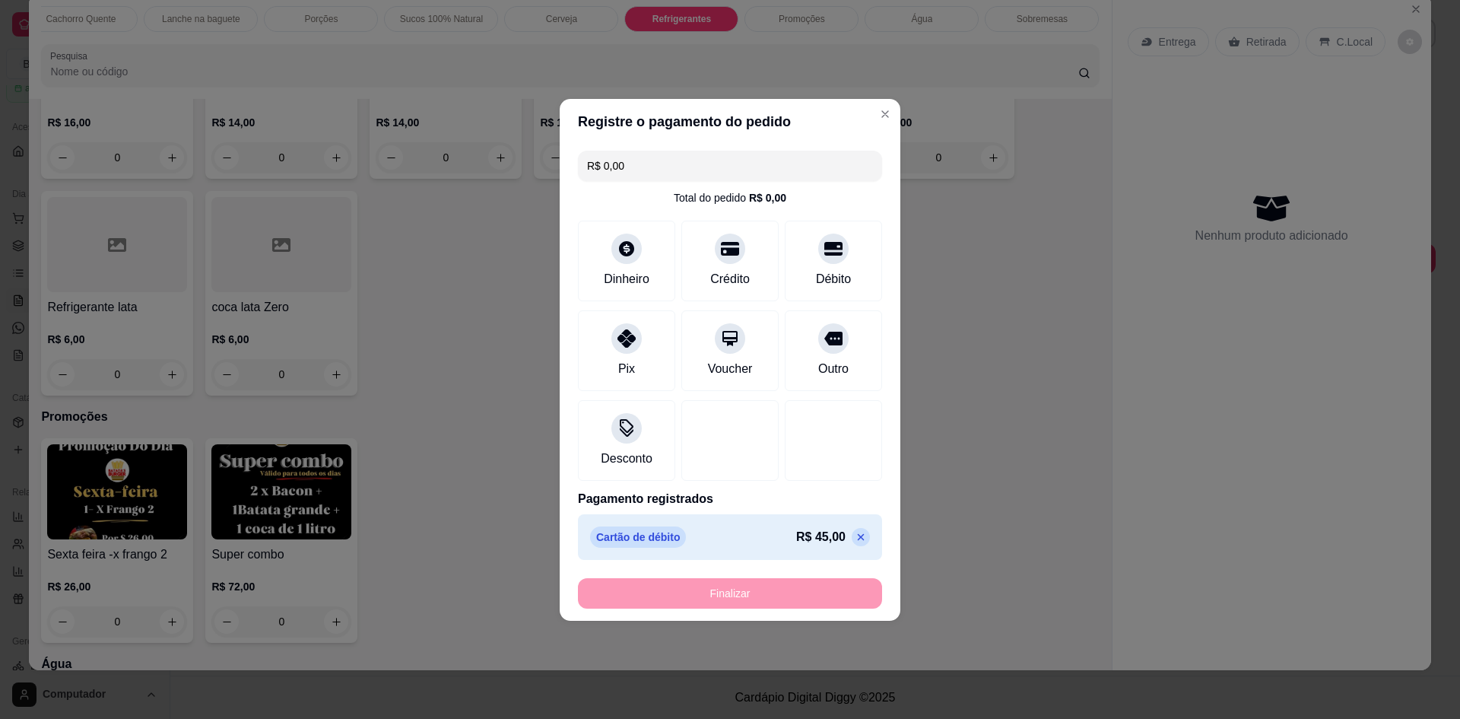
type input "-R$ 45,00"
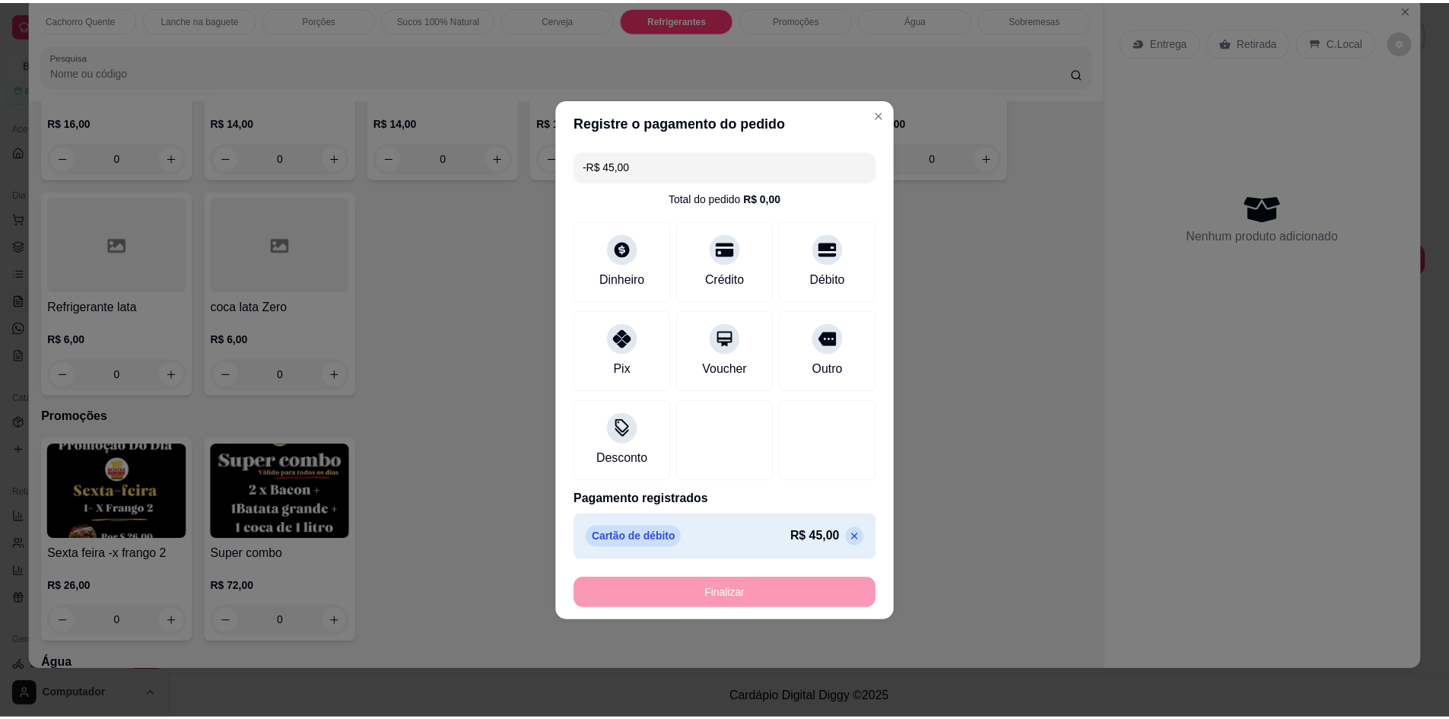
scroll to position [3831, 0]
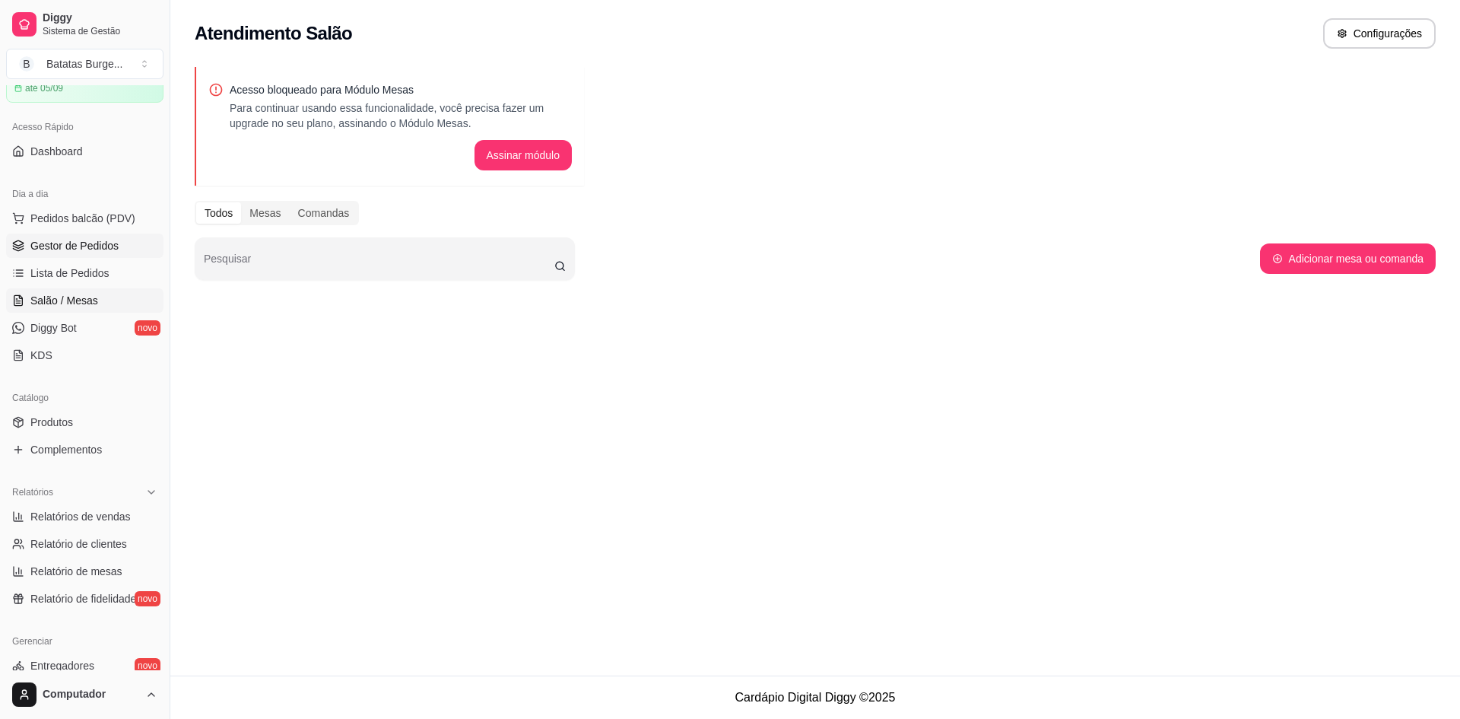
click at [78, 247] on span "Gestor de Pedidos" at bounding box center [74, 245] width 88 height 15
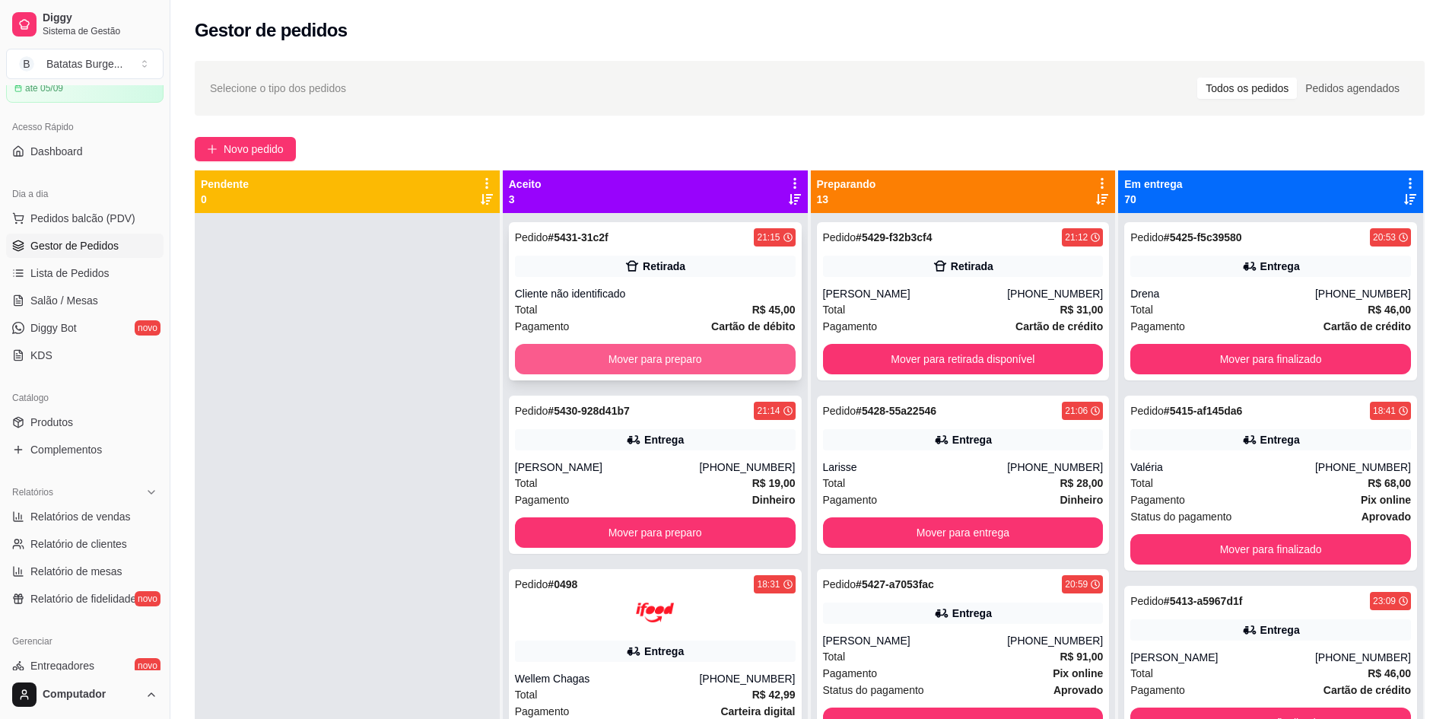
click at [694, 362] on button "Mover para preparo" at bounding box center [655, 359] width 281 height 30
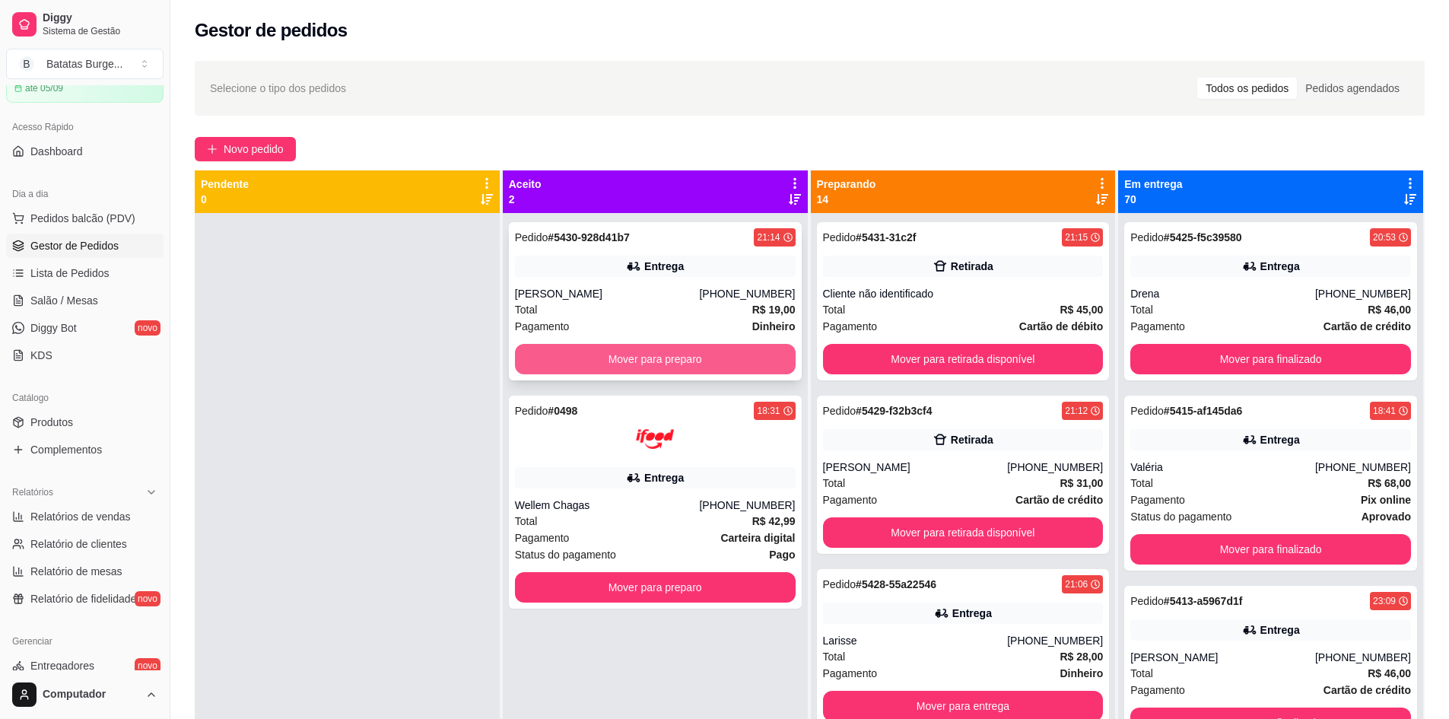
click at [688, 358] on button "Mover para preparo" at bounding box center [655, 359] width 281 height 30
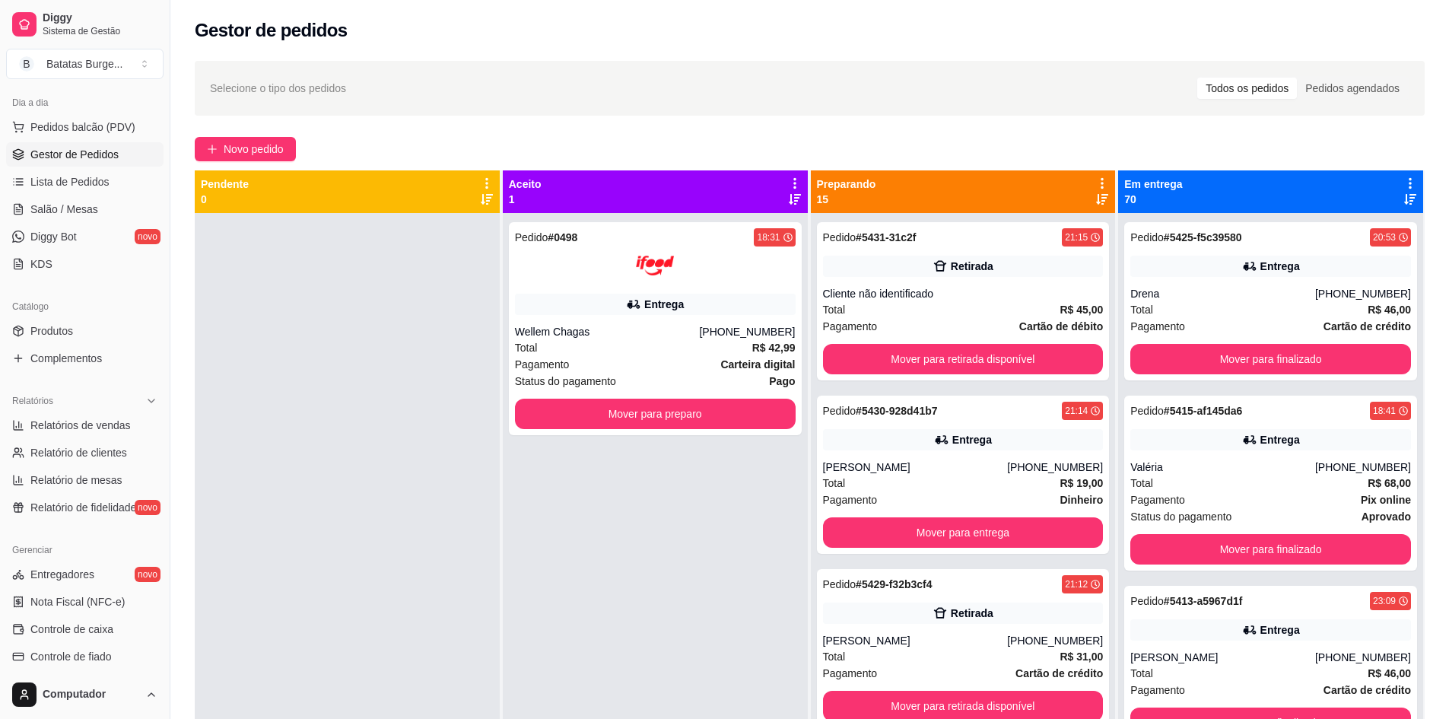
scroll to position [148, 0]
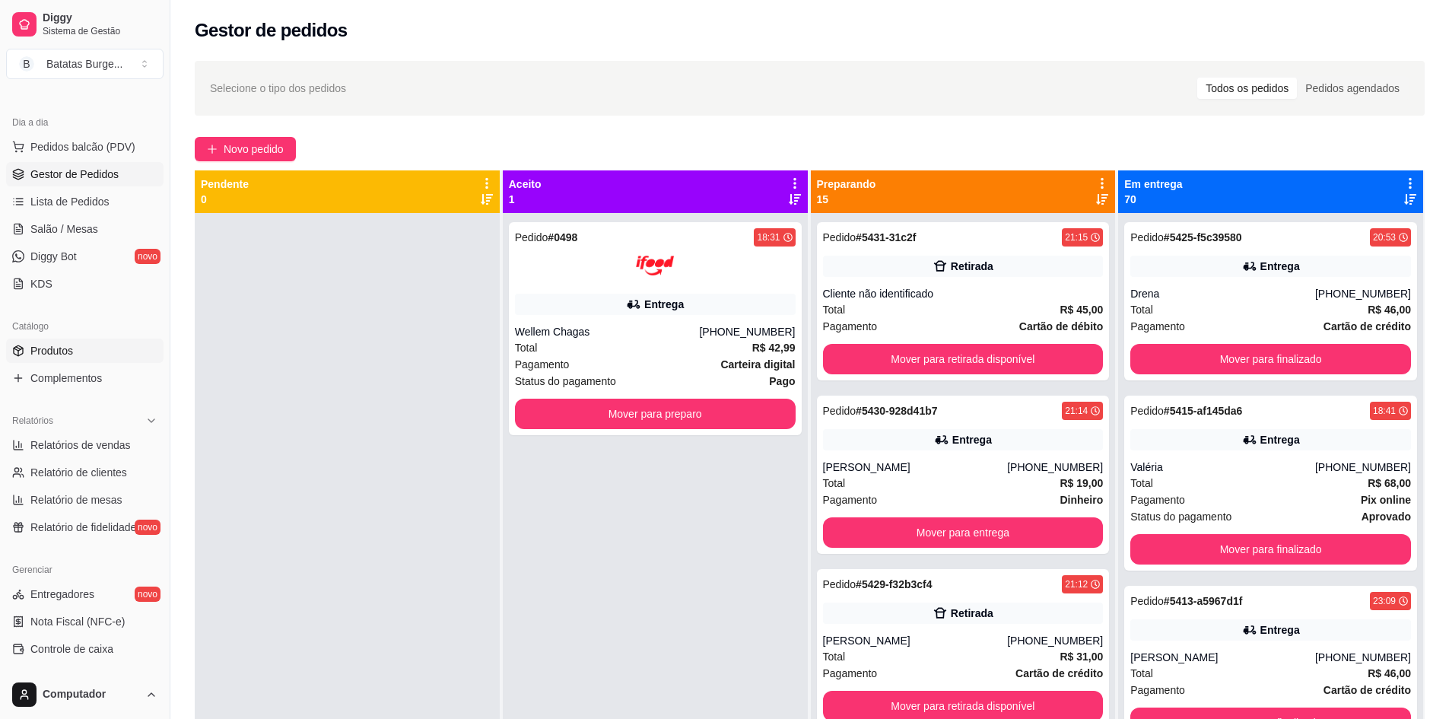
click at [82, 352] on link "Produtos" at bounding box center [84, 350] width 157 height 24
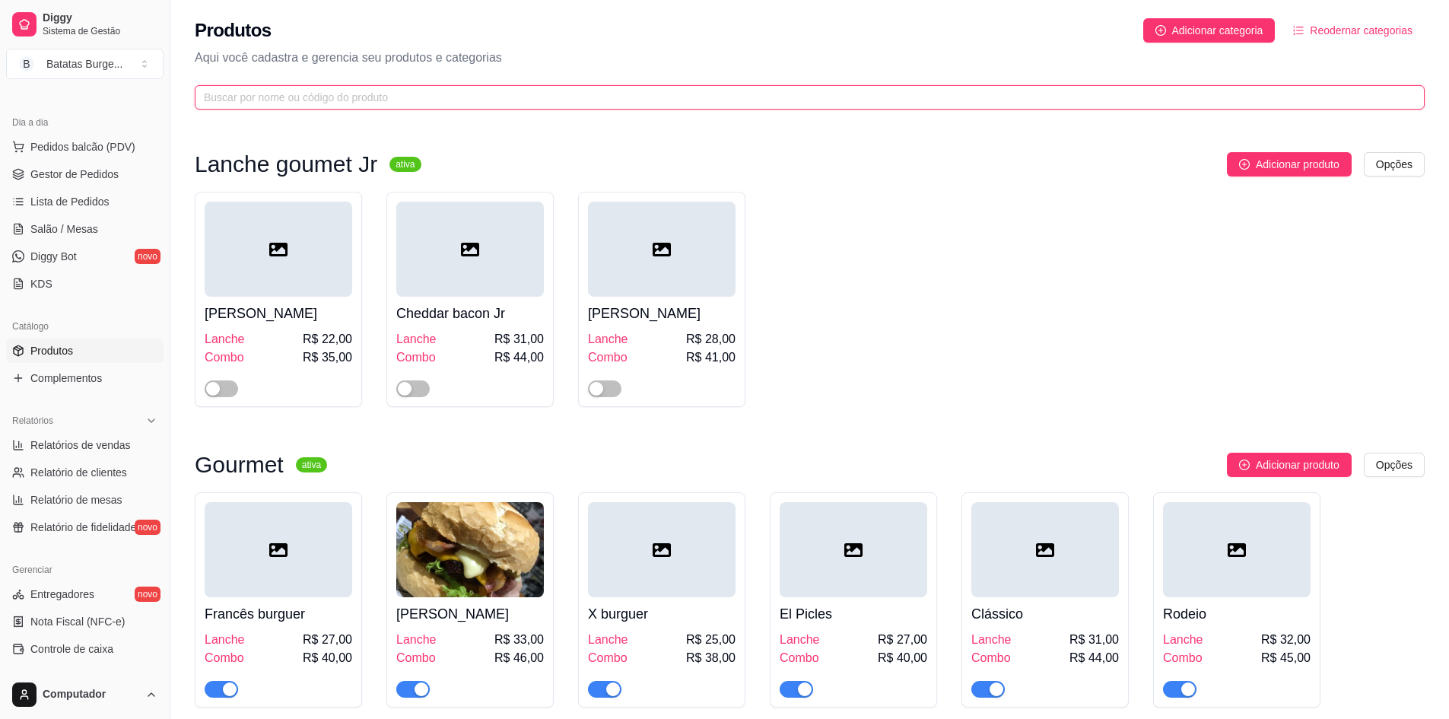
click at [465, 93] on input "text" at bounding box center [803, 97] width 1199 height 17
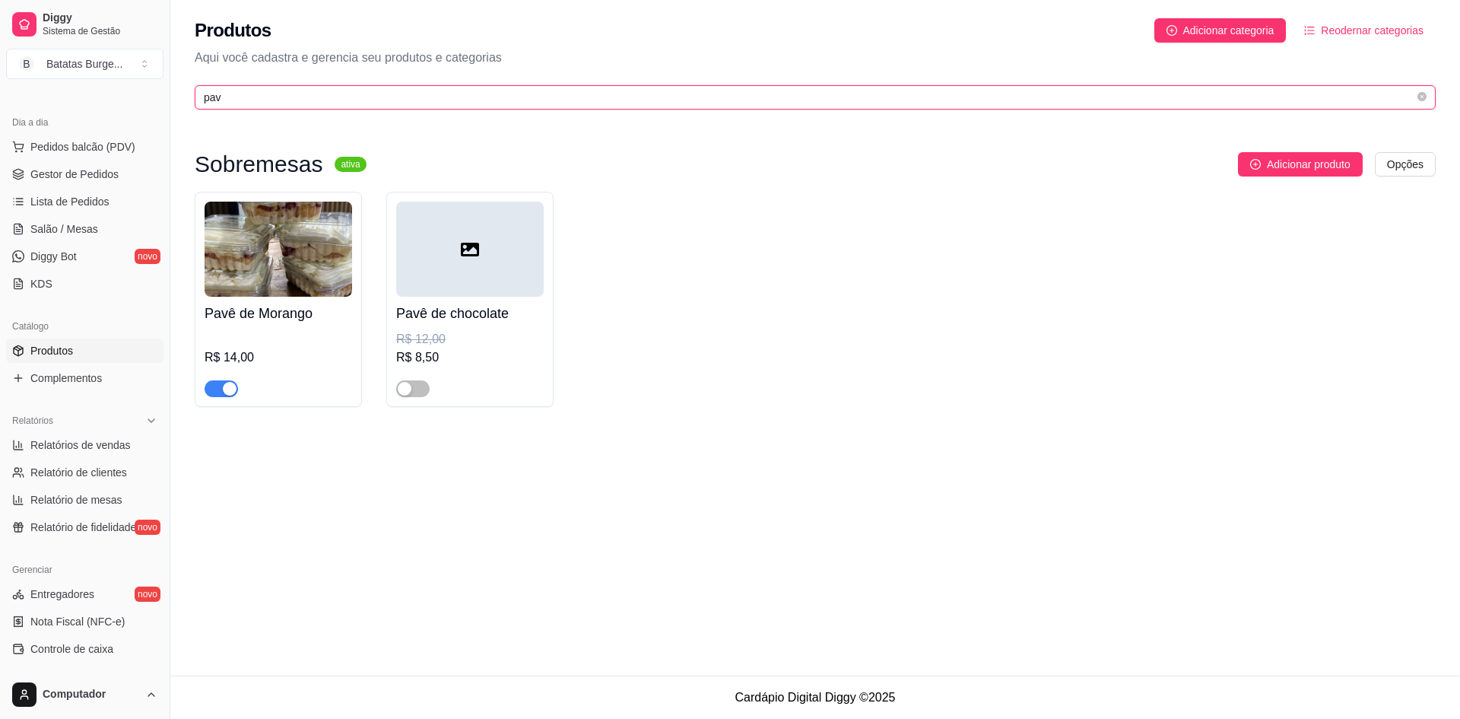
click at [243, 90] on input "pav" at bounding box center [809, 97] width 1211 height 17
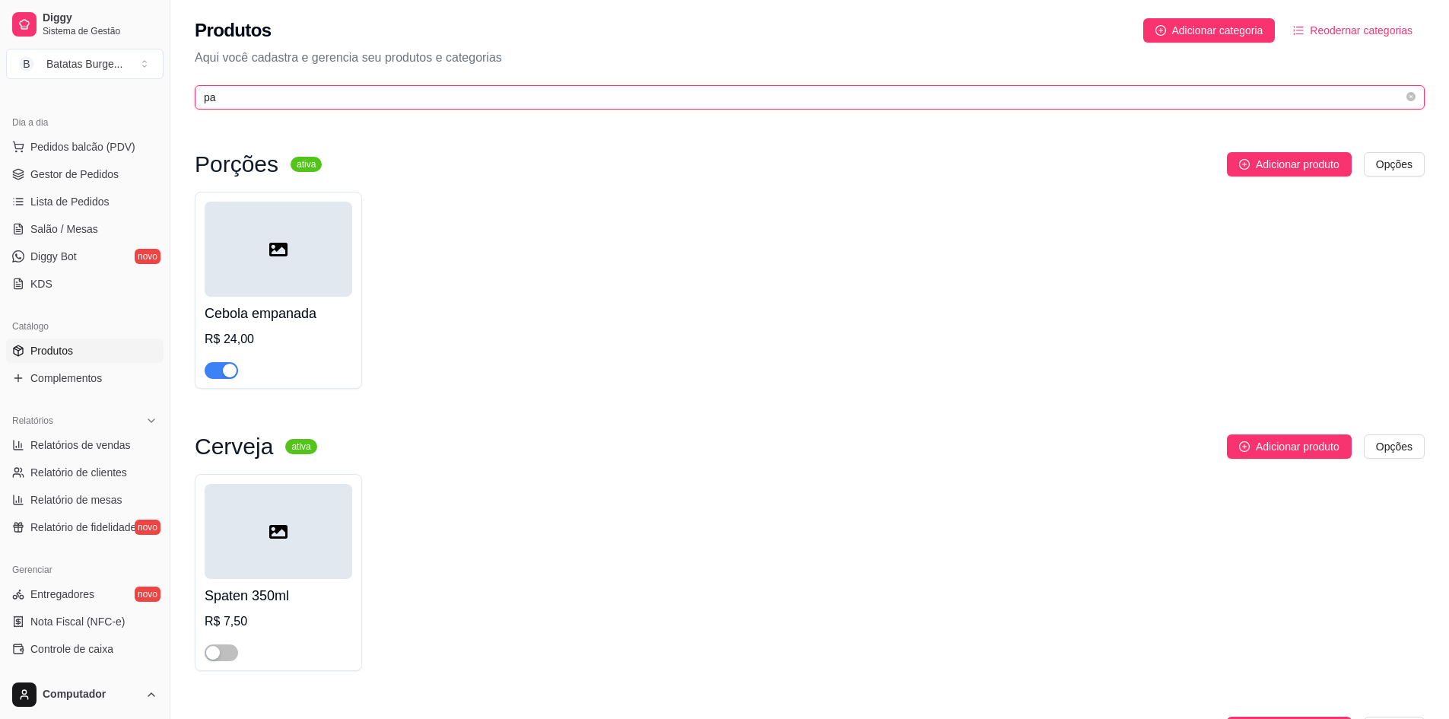
type input "p"
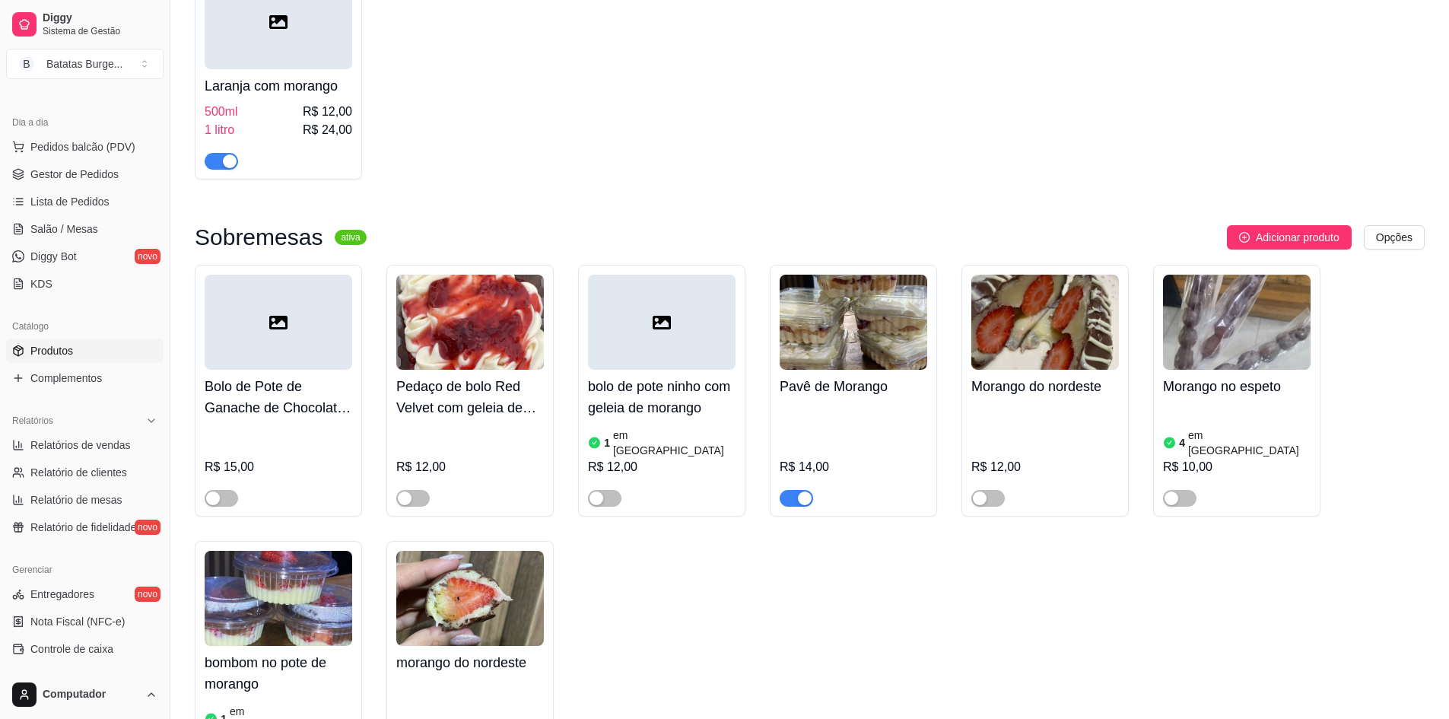
scroll to position [228, 0]
type input "morango"
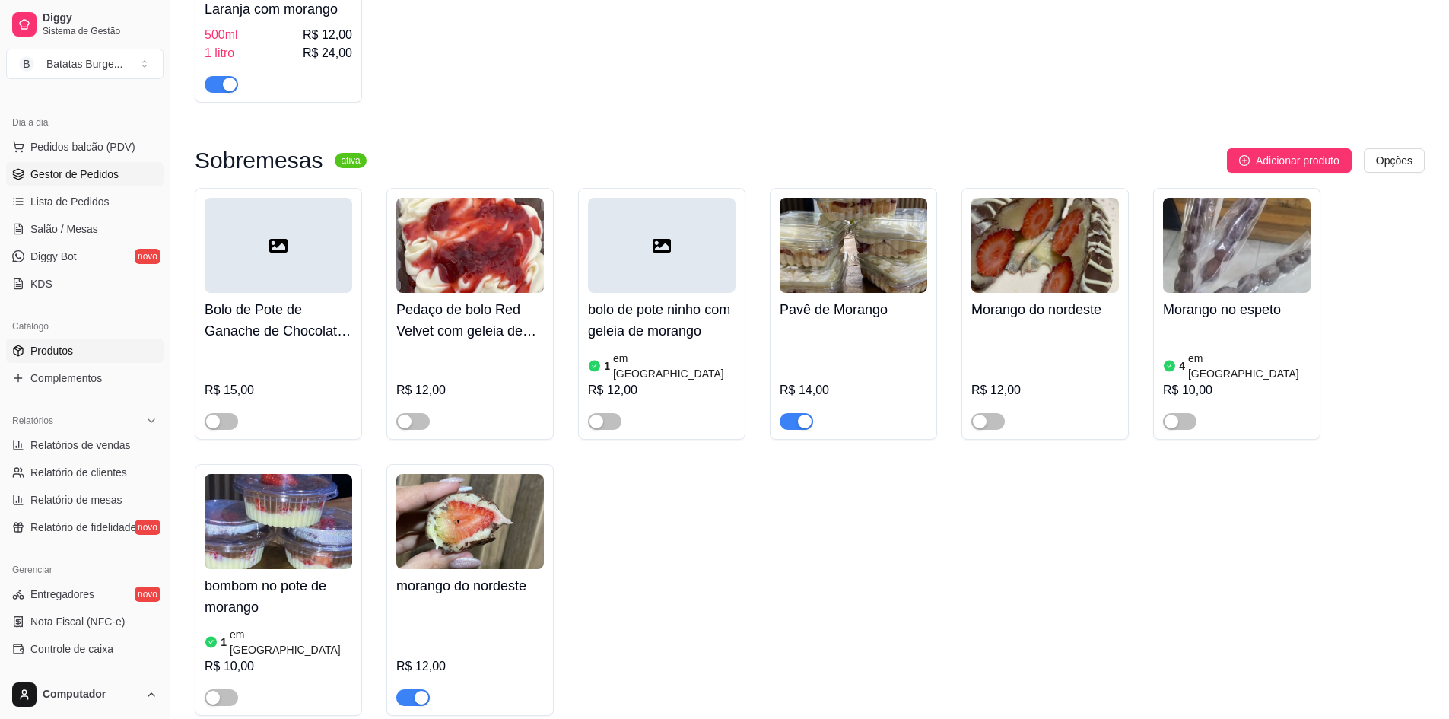
click at [71, 164] on link "Gestor de Pedidos" at bounding box center [84, 174] width 157 height 24
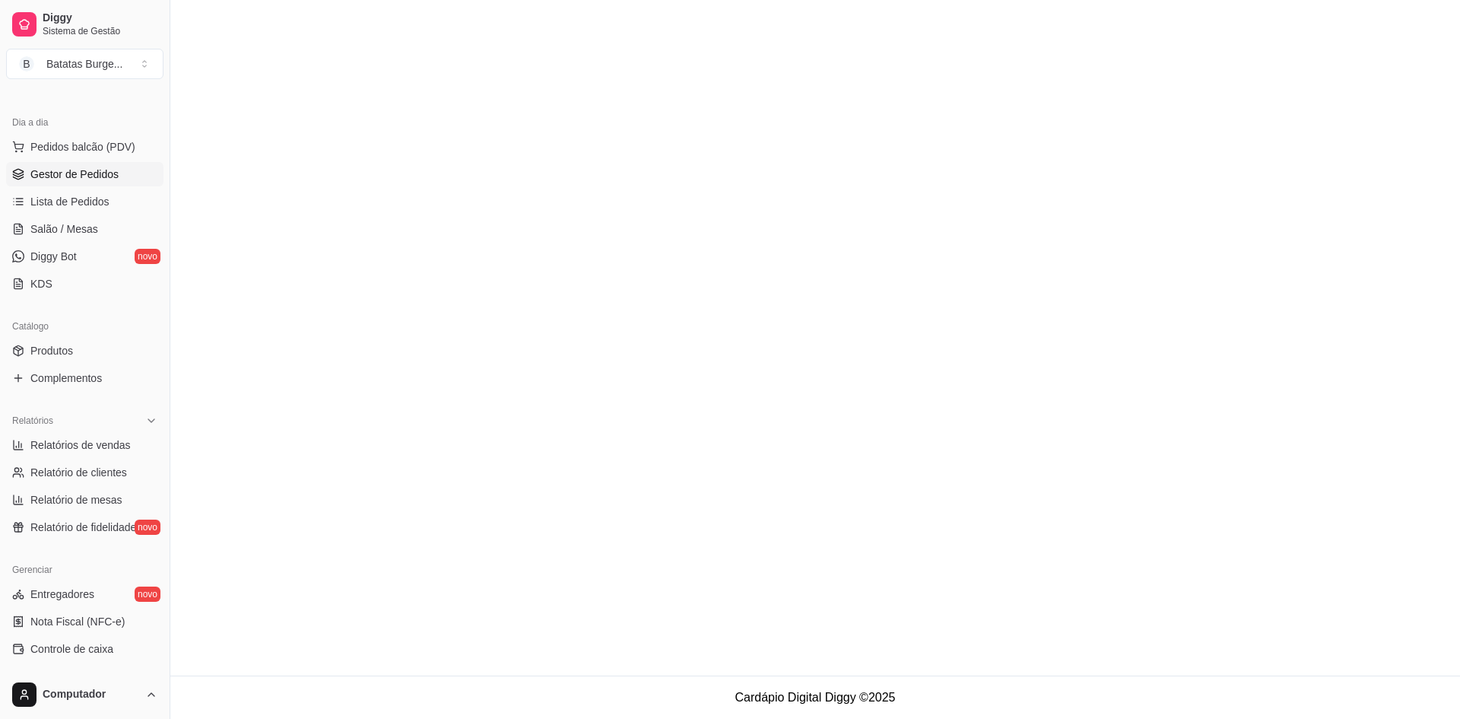
click at [82, 151] on span "Pedidos balcão (PDV)" at bounding box center [82, 146] width 105 height 15
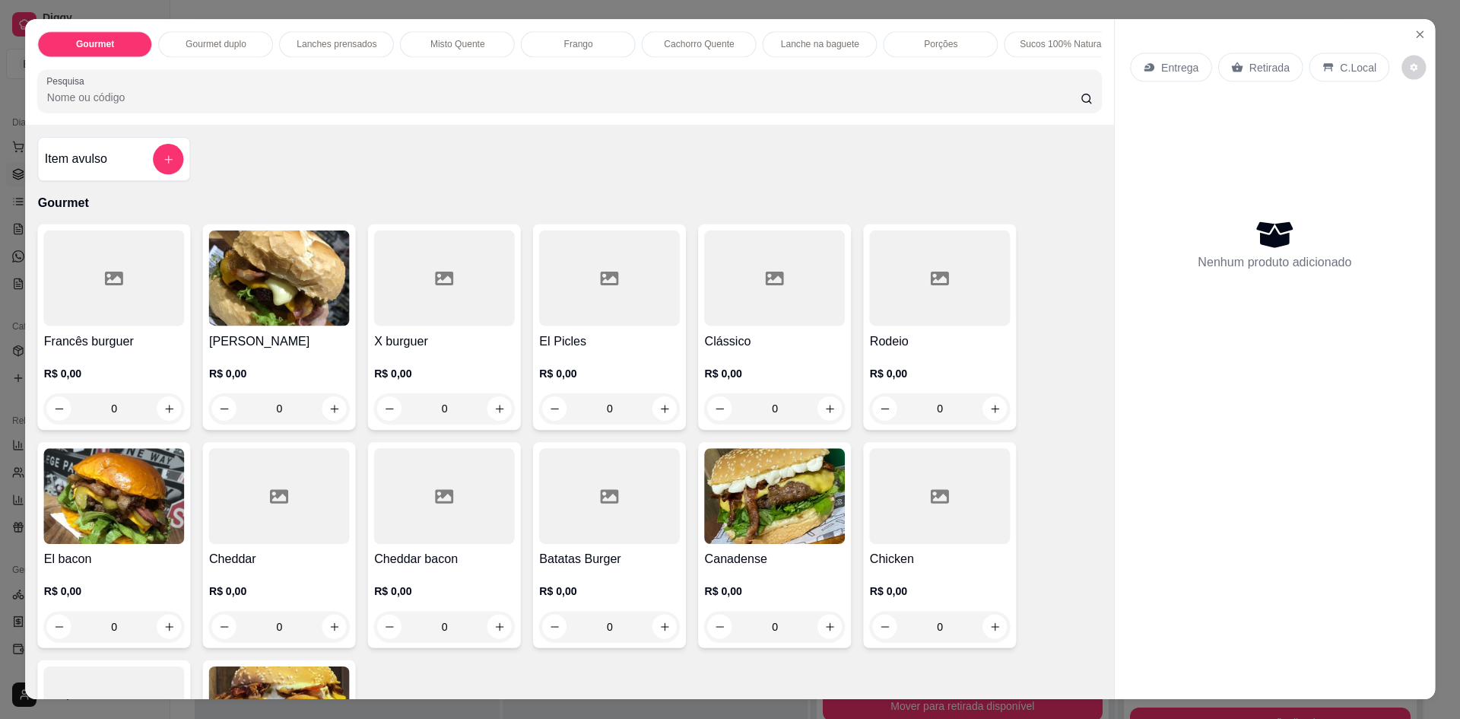
click at [81, 145] on div "Item avulso Gourmet Francês burguer R$ 0,00 0 Francês Bacon R$ 0,00 0 X burguer…" at bounding box center [569, 412] width 1088 height 573
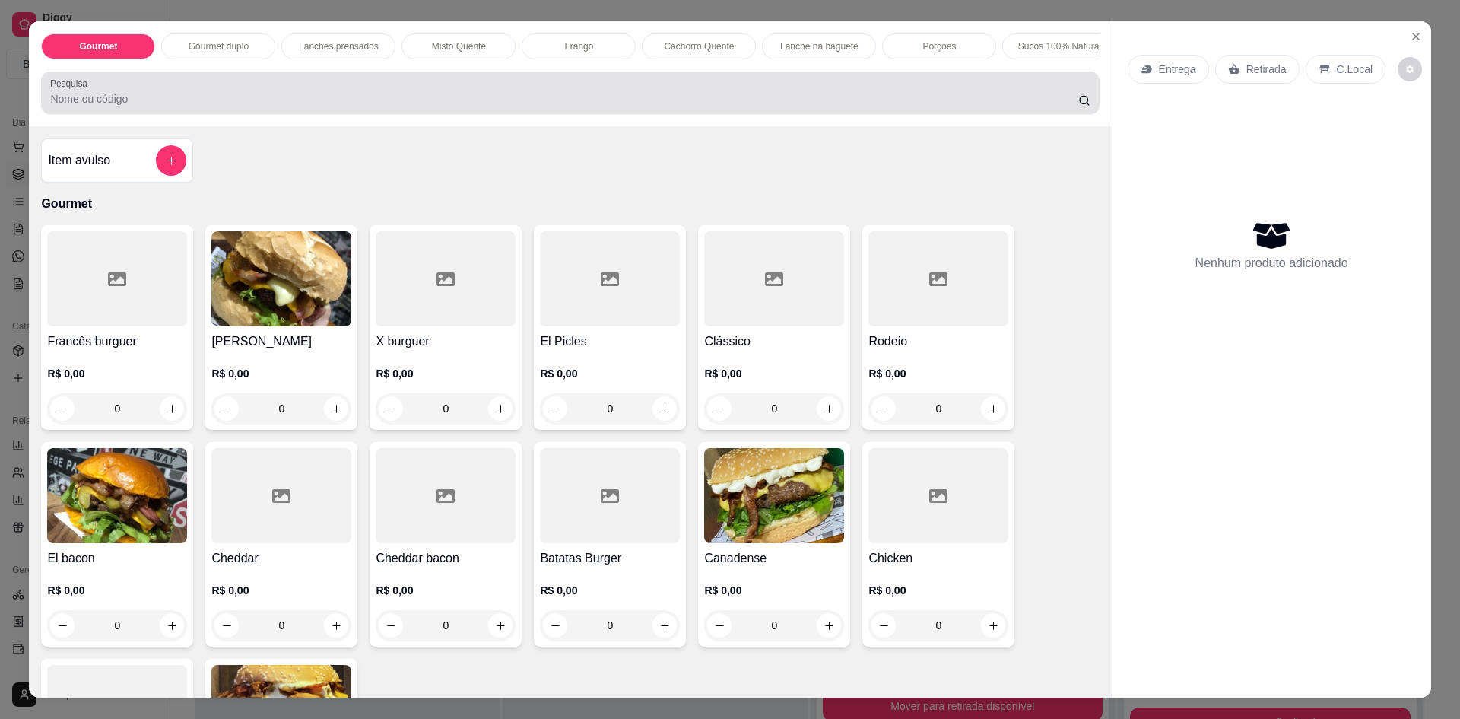
click at [171, 92] on div at bounding box center [570, 93] width 1040 height 30
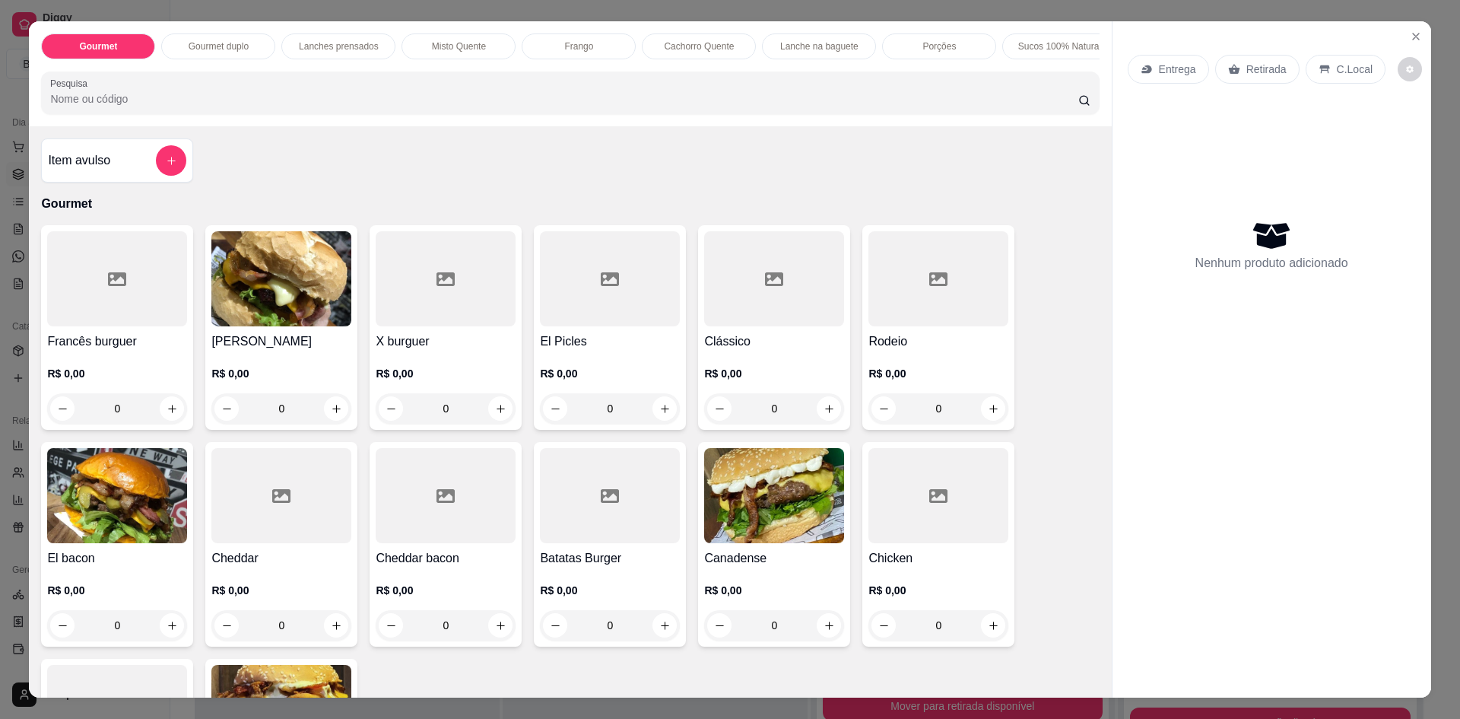
click at [173, 106] on input "Pesquisa" at bounding box center [564, 98] width 1028 height 15
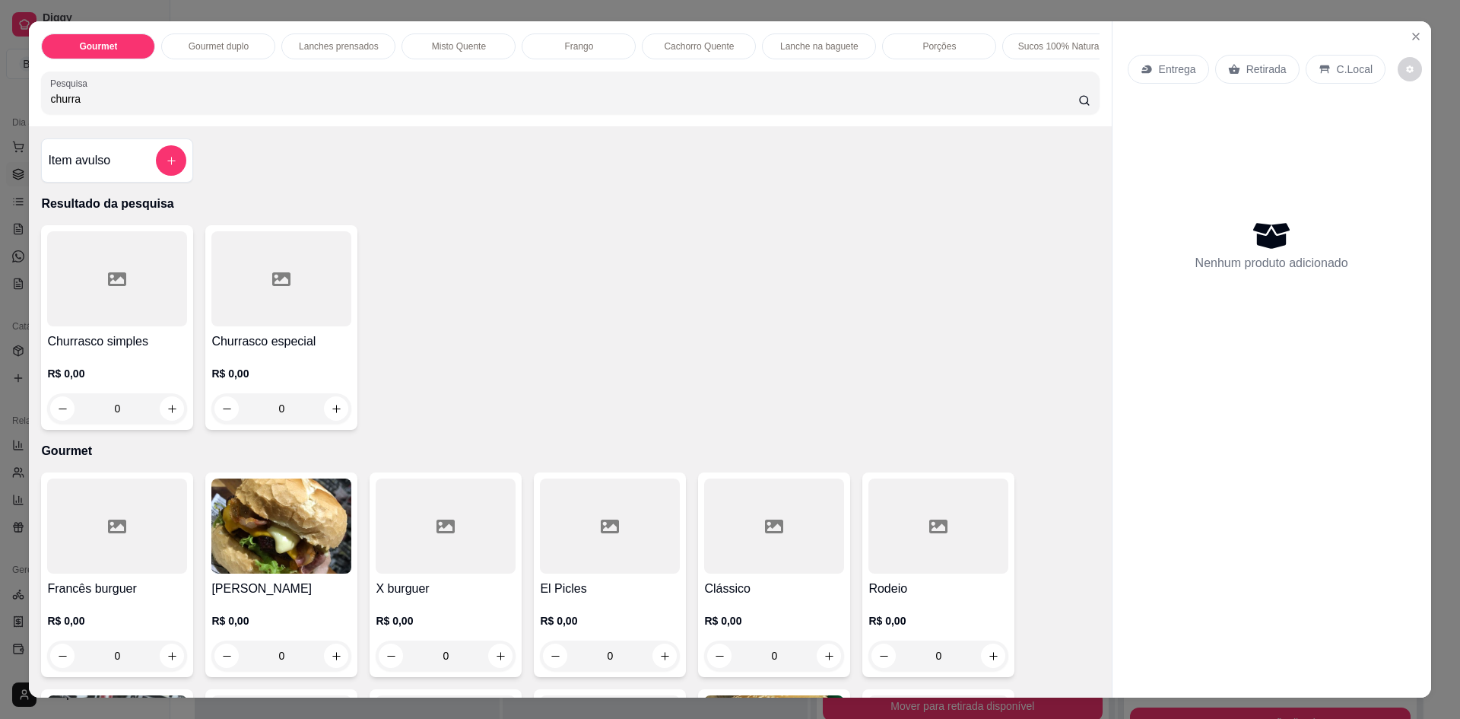
type input "churra"
click at [168, 415] on div "0" at bounding box center [117, 408] width 140 height 30
click at [332, 423] on div "0" at bounding box center [281, 408] width 140 height 30
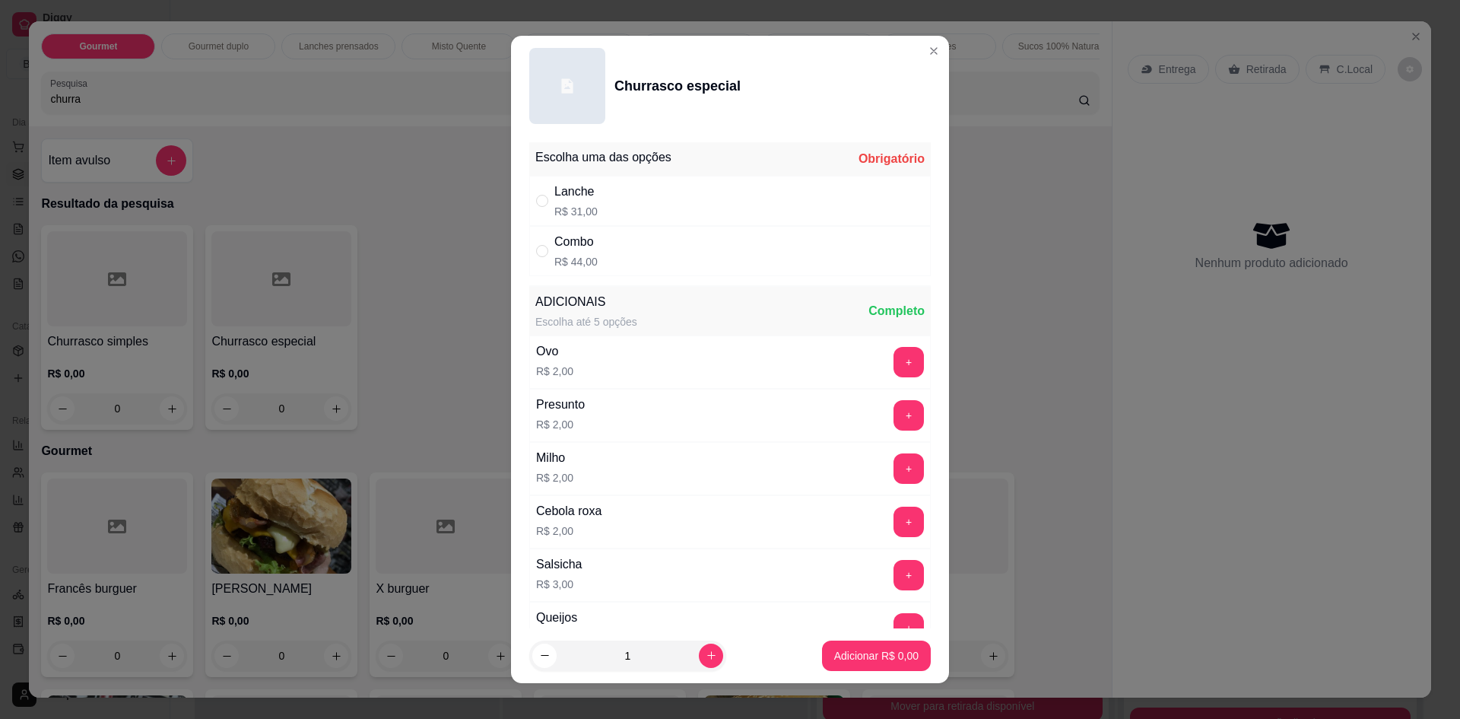
click at [594, 203] on div "Lanche R$ 31,00" at bounding box center [730, 201] width 402 height 50
radio input "true"
click at [854, 656] on p "Adicionar R$ 31,00" at bounding box center [873, 655] width 91 height 15
type input "1"
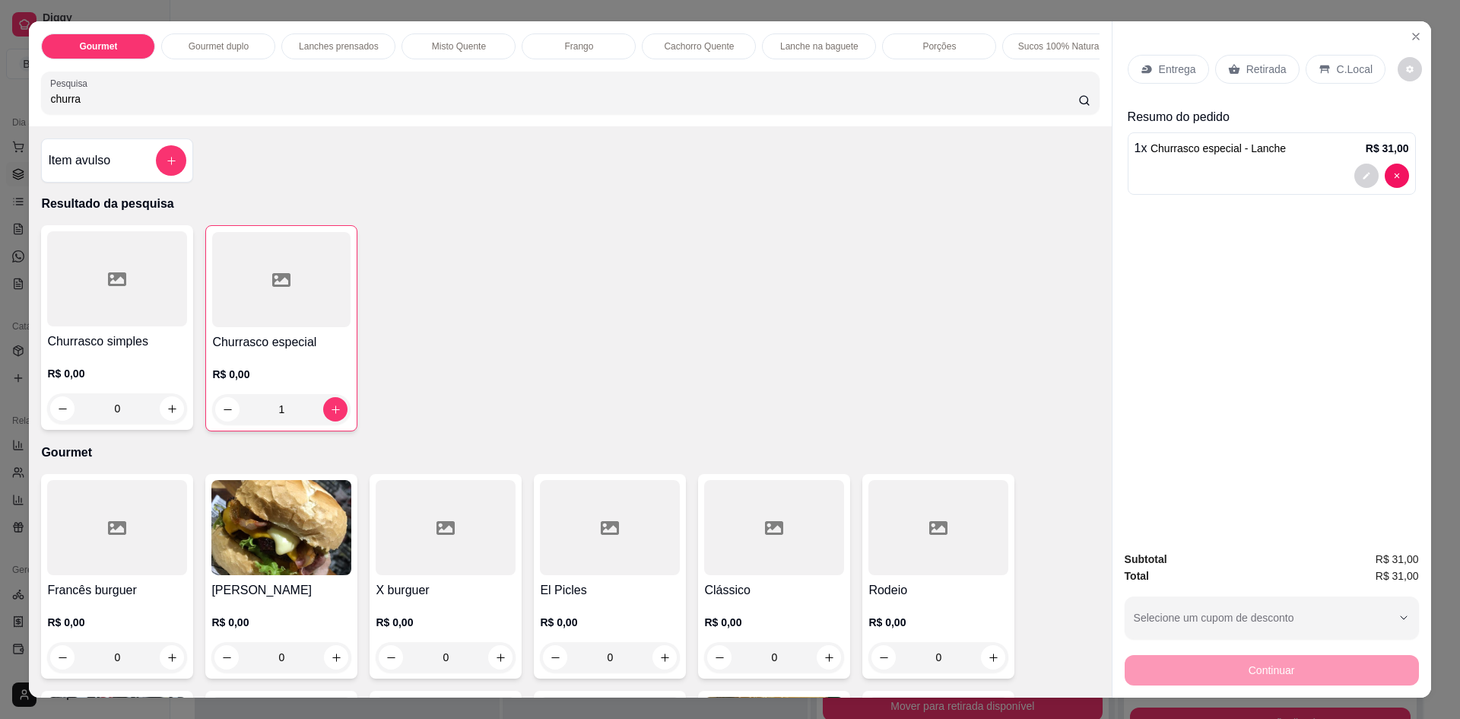
click at [1164, 73] on p "Entrega" at bounding box center [1177, 69] width 37 height 15
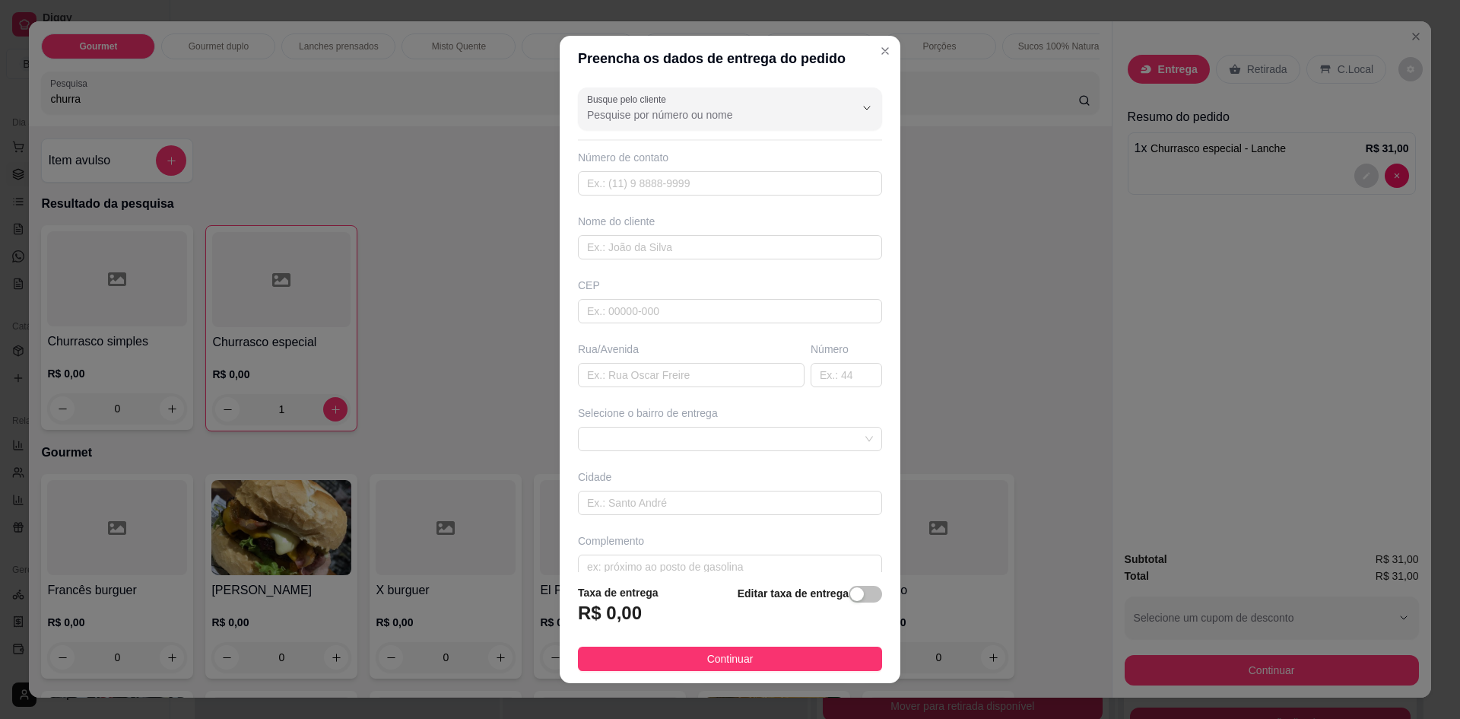
click at [656, 196] on div "Busque pelo cliente Número de contato Nome do cliente CEP Rua/[GEOGRAPHIC_DATA]…" at bounding box center [730, 326] width 341 height 491
click at [653, 186] on input "text" at bounding box center [730, 183] width 304 height 24
click at [647, 246] on input "text" at bounding box center [730, 247] width 304 height 24
click at [615, 249] on input "ru" at bounding box center [730, 247] width 304 height 24
click at [643, 434] on span at bounding box center [730, 438] width 286 height 23
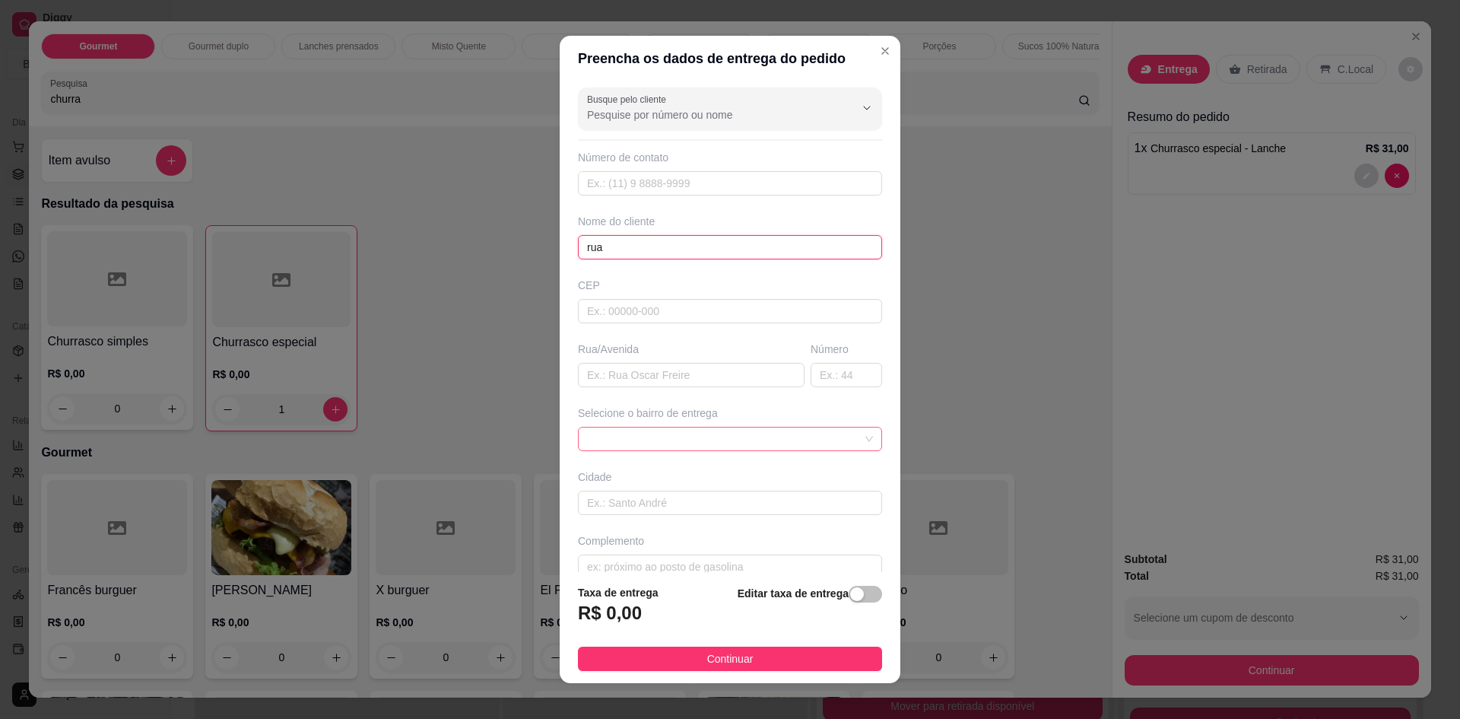
type input "rua"
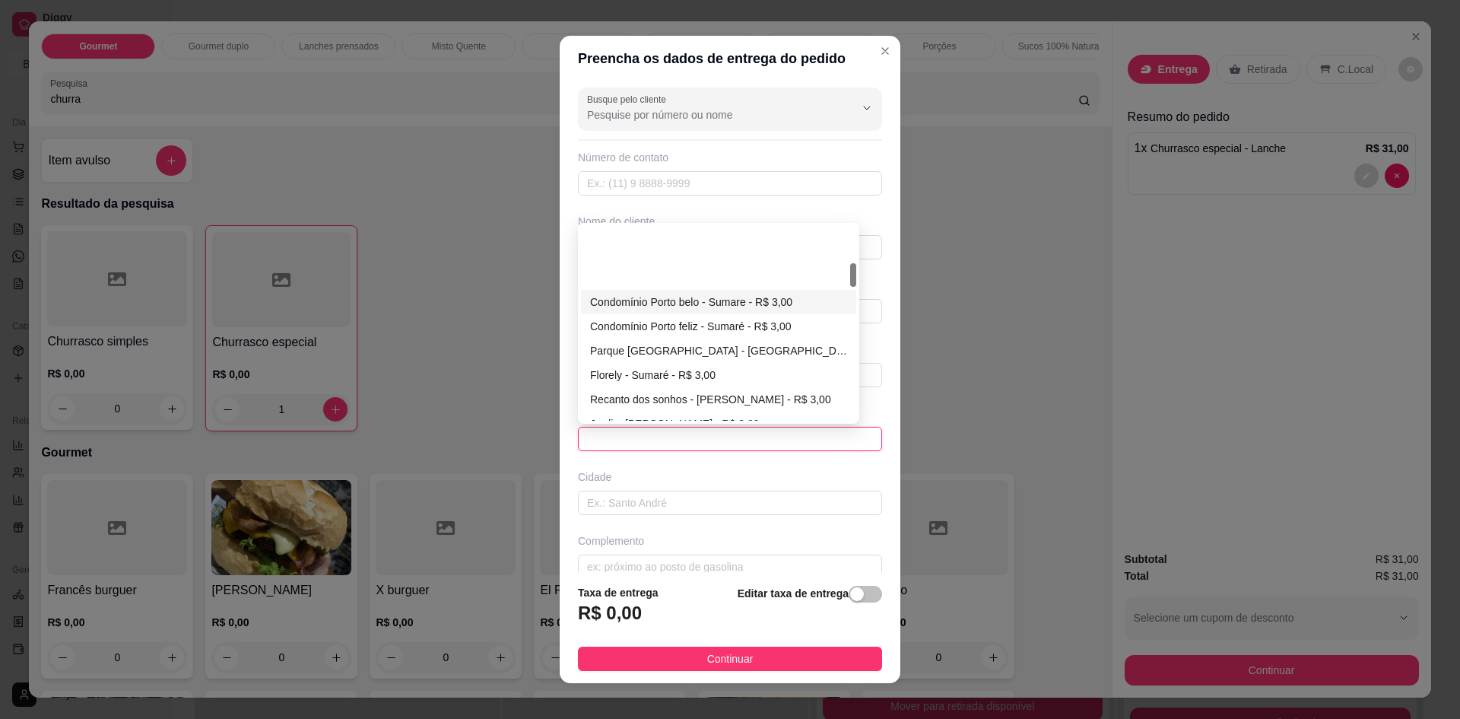
scroll to position [304, 0]
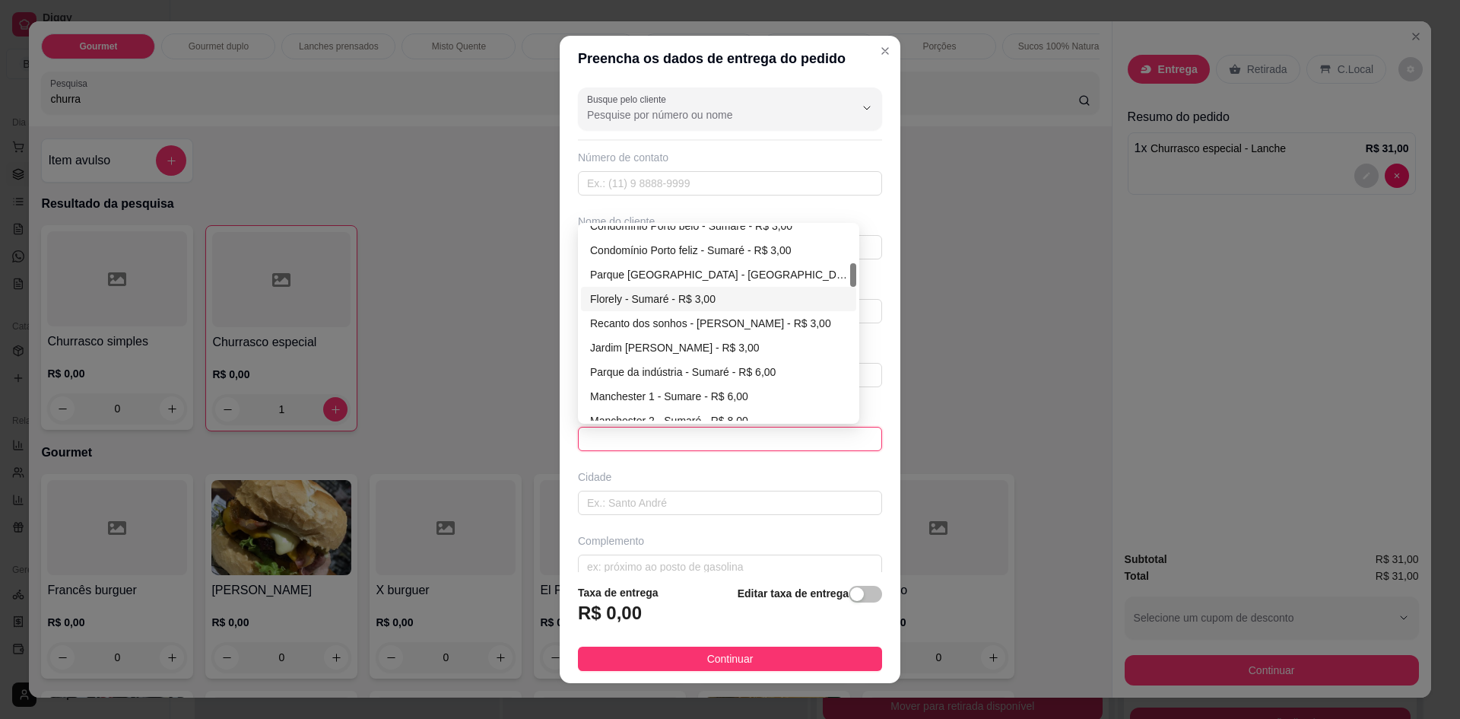
click at [646, 301] on div "Florely - Sumaré - R$ 3,00" at bounding box center [718, 299] width 257 height 17
type input "Sumaré"
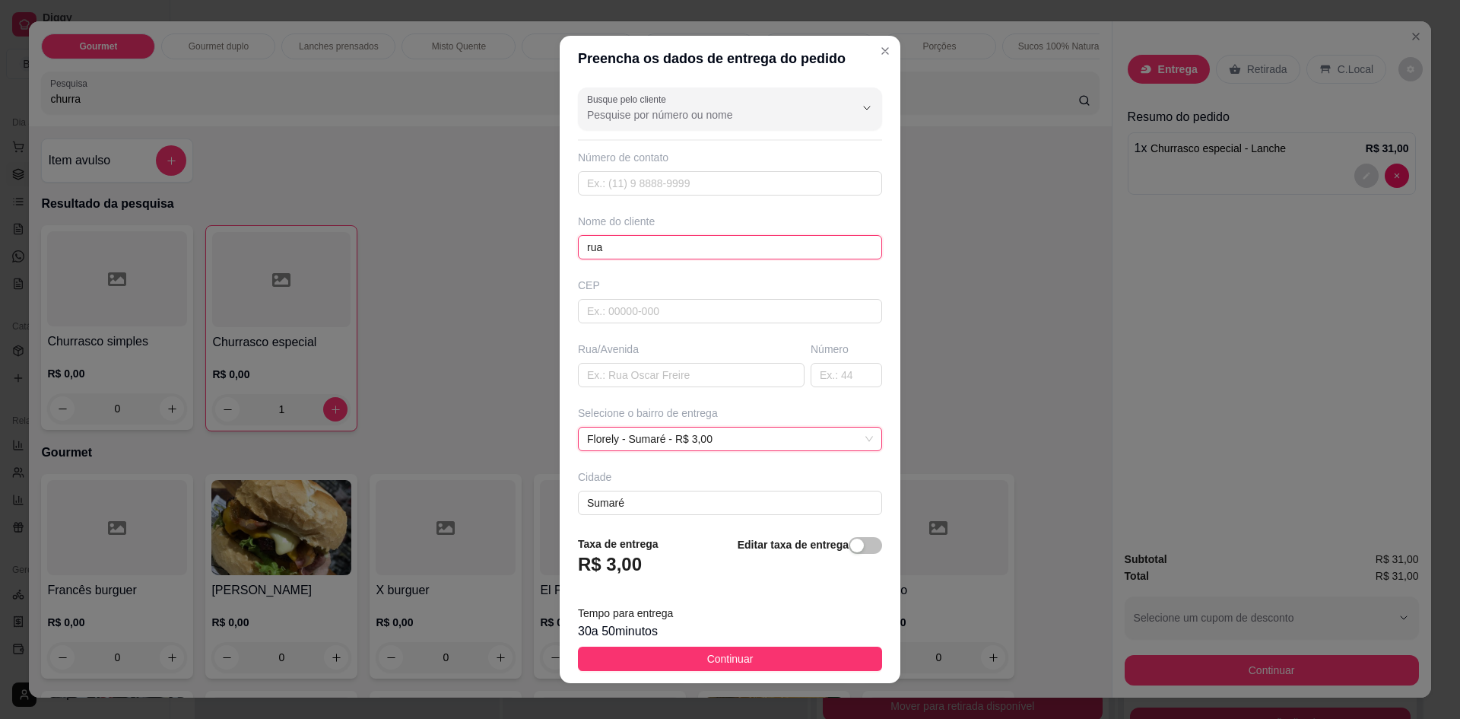
click at [621, 250] on input "rua" at bounding box center [730, 247] width 304 height 24
type input "rua nicodemos"
click at [638, 368] on input "text" at bounding box center [691, 375] width 227 height 24
type input "antiga 3"
click at [824, 378] on input "text" at bounding box center [846, 375] width 71 height 24
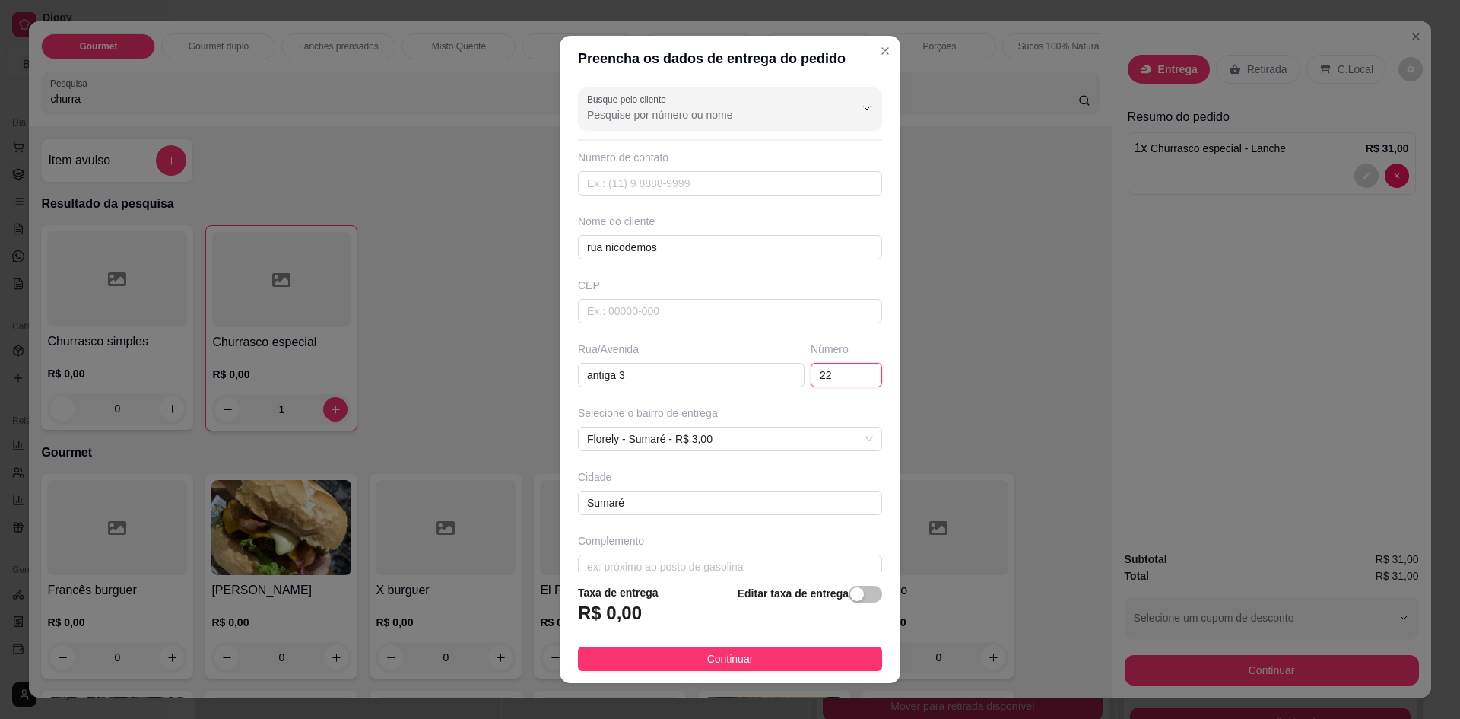
type input "225"
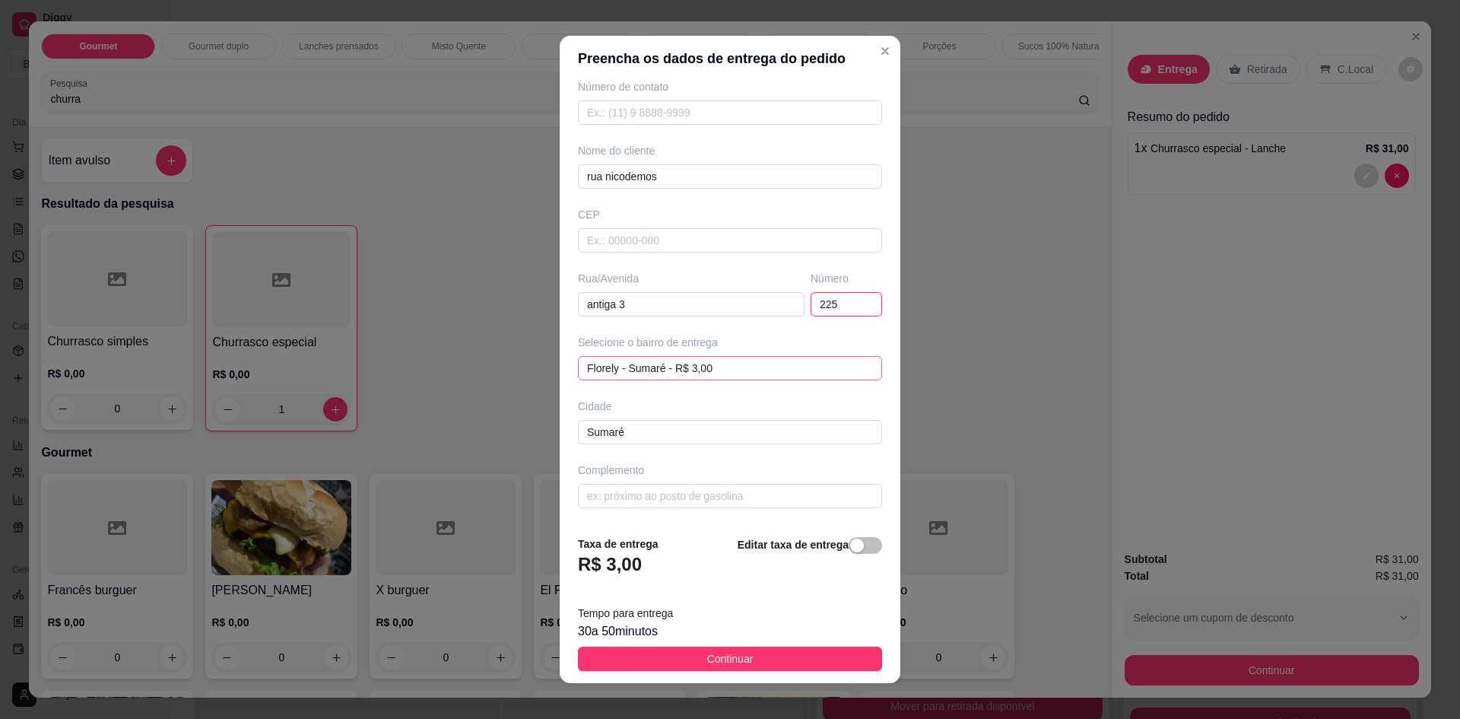
scroll to position [13, 0]
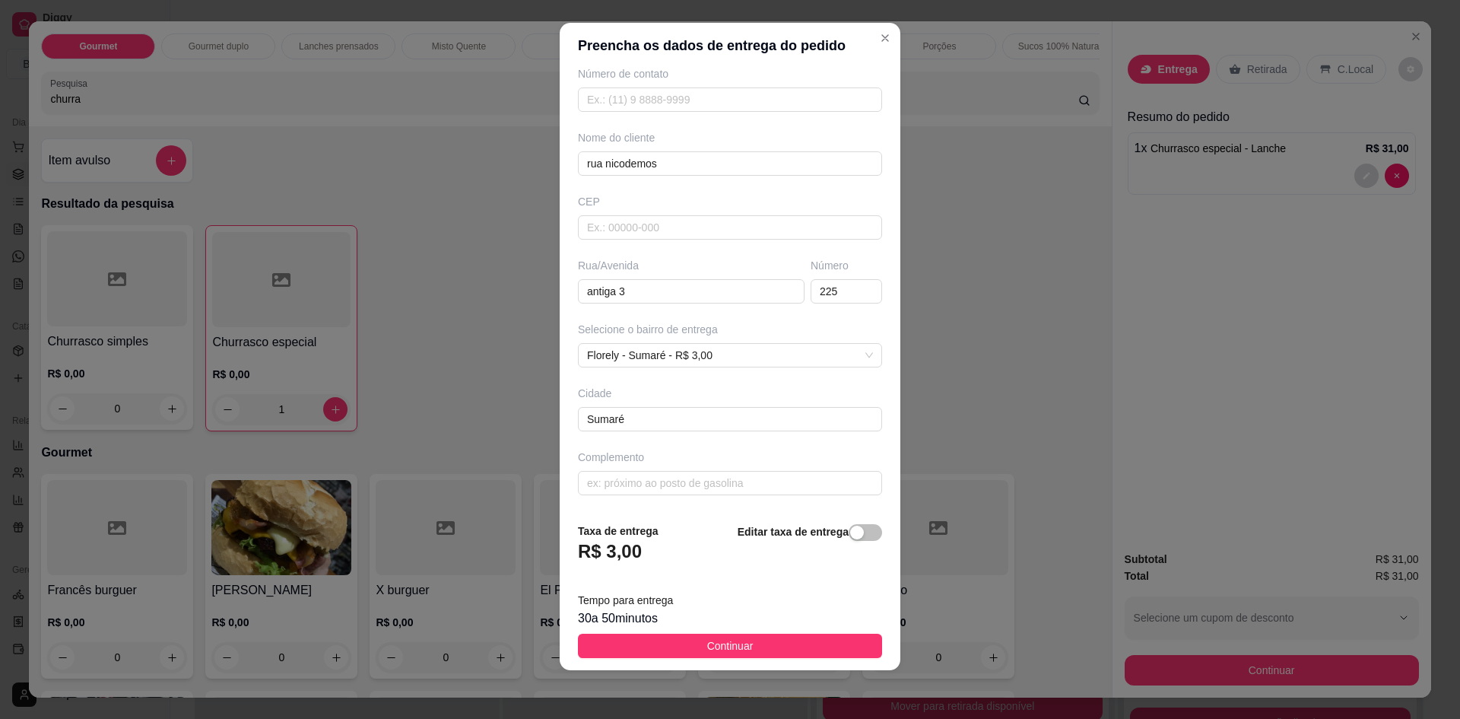
click at [742, 646] on button "Continuar" at bounding box center [730, 646] width 304 height 24
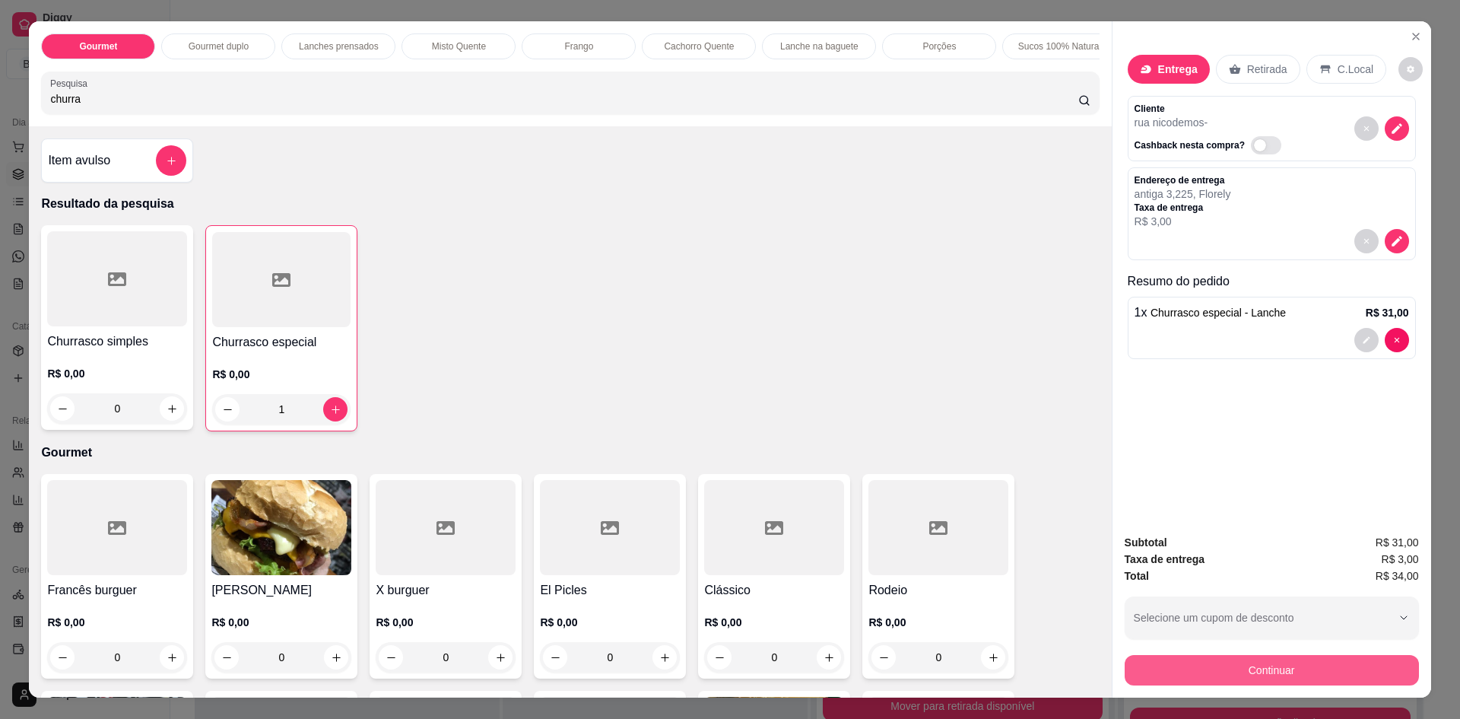
click at [1241, 671] on button "Continuar" at bounding box center [1272, 670] width 294 height 30
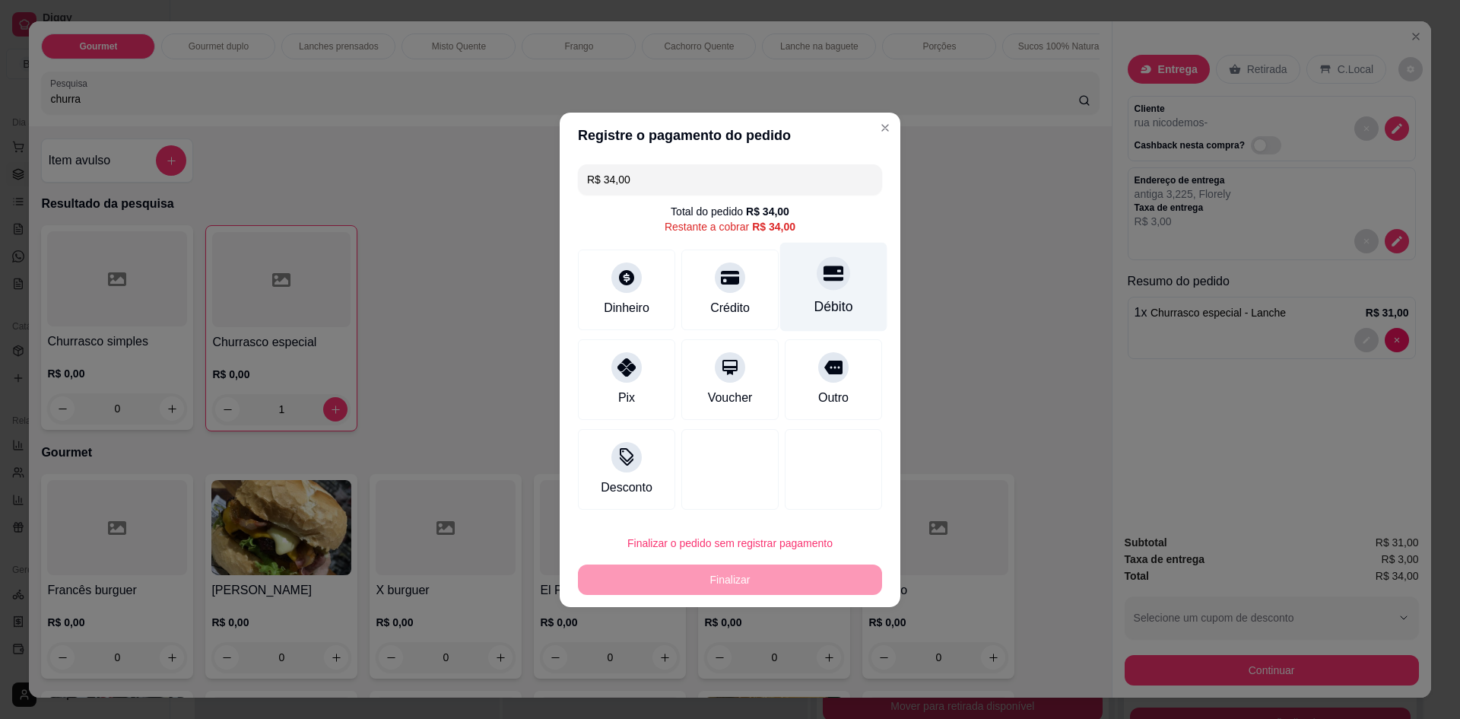
click at [815, 297] on div "Débito" at bounding box center [834, 307] width 39 height 20
type input "R$ 0,00"
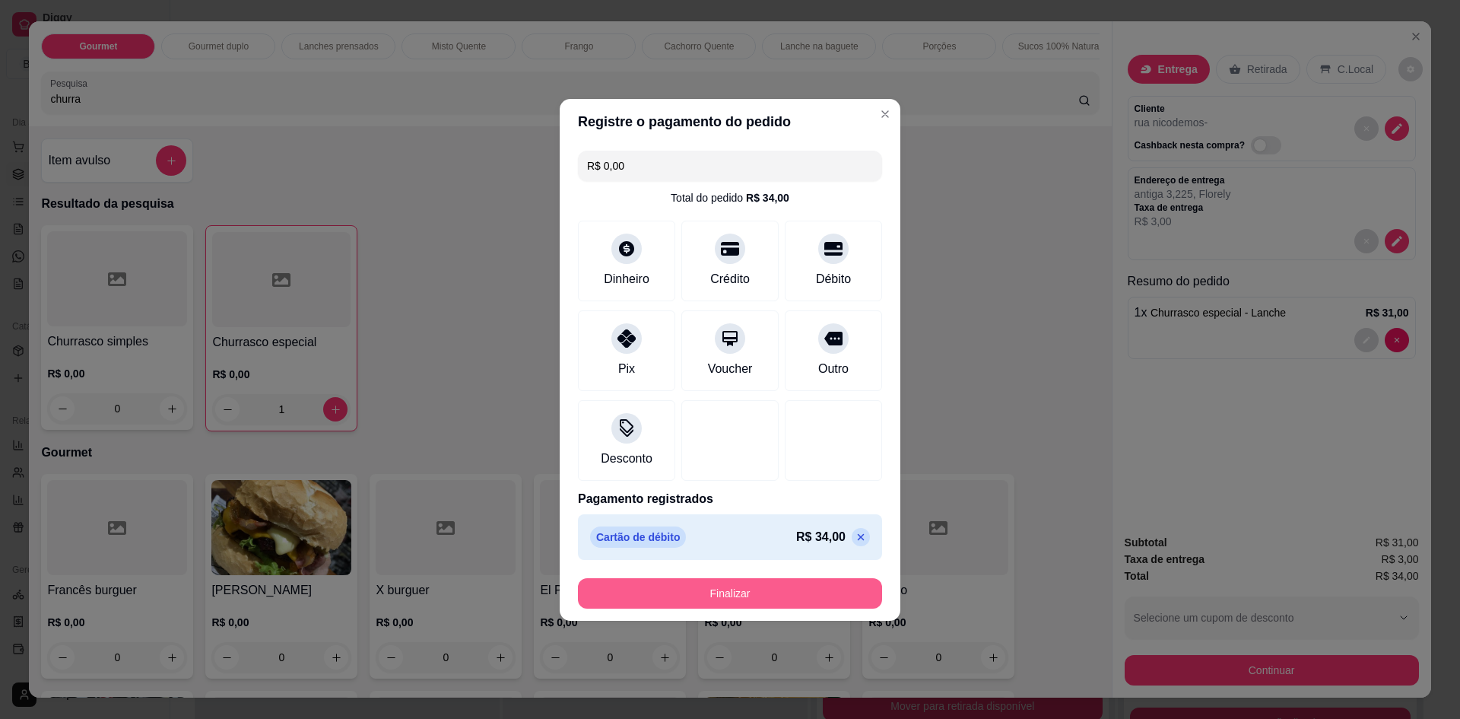
click at [726, 601] on button "Finalizar" at bounding box center [730, 593] width 304 height 30
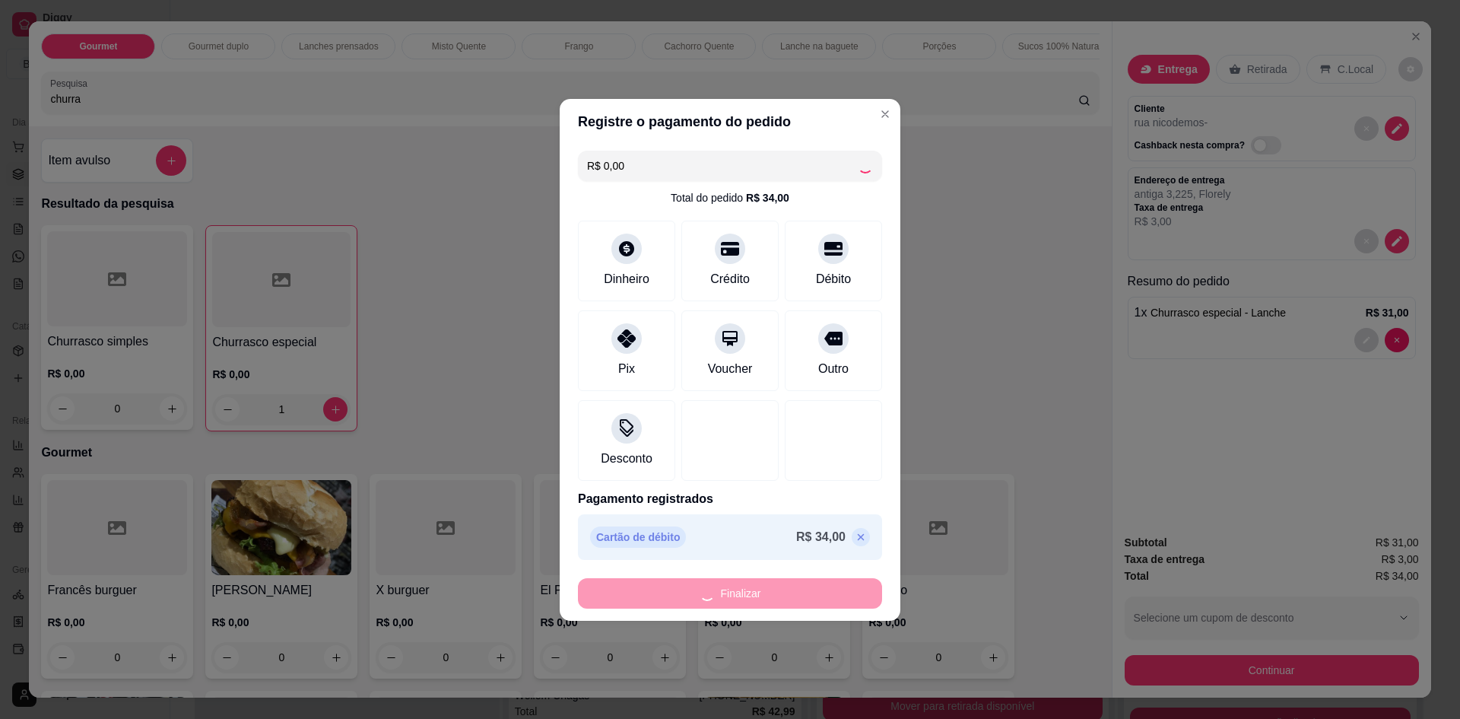
type input "0"
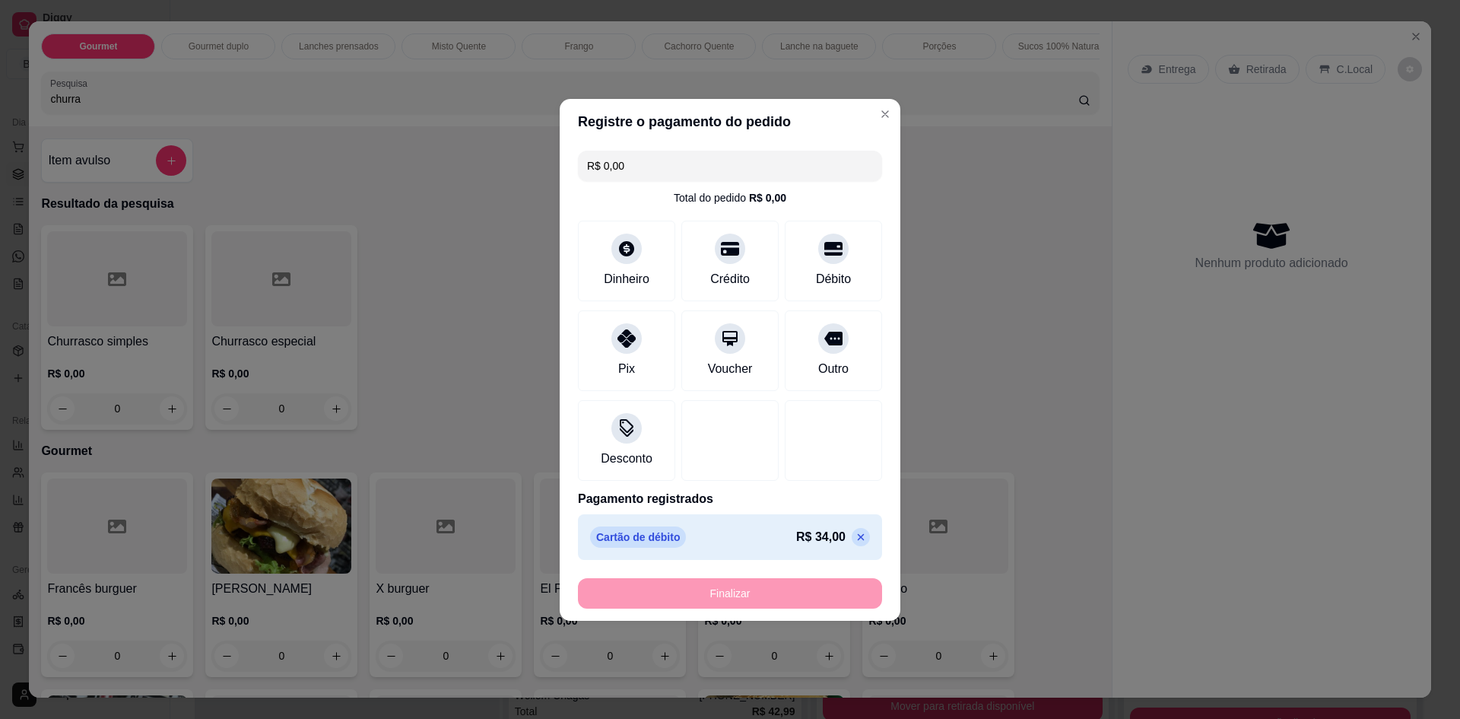
type input "-R$ 34,00"
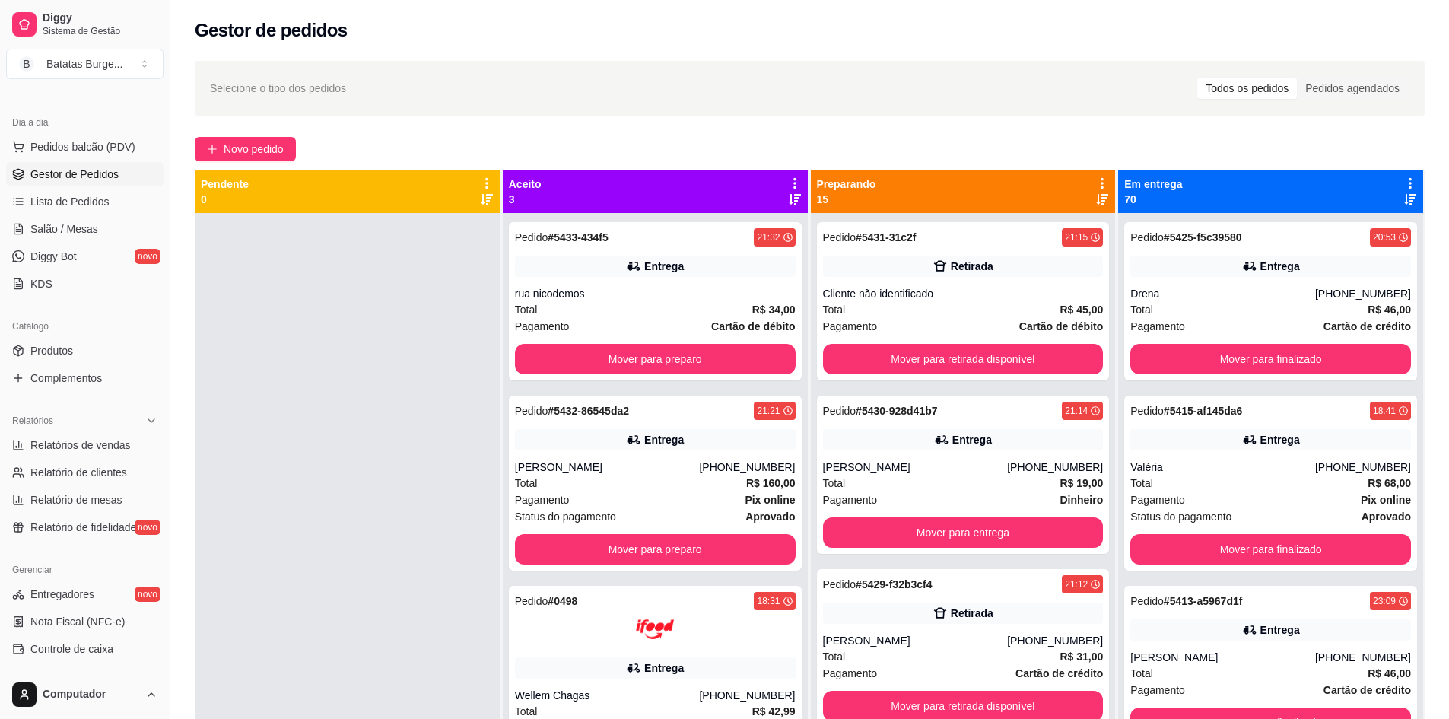
click at [81, 170] on span "Gestor de Pedidos" at bounding box center [74, 174] width 88 height 15
click at [68, 145] on span "Pedidos balcão (PDV)" at bounding box center [82, 146] width 105 height 15
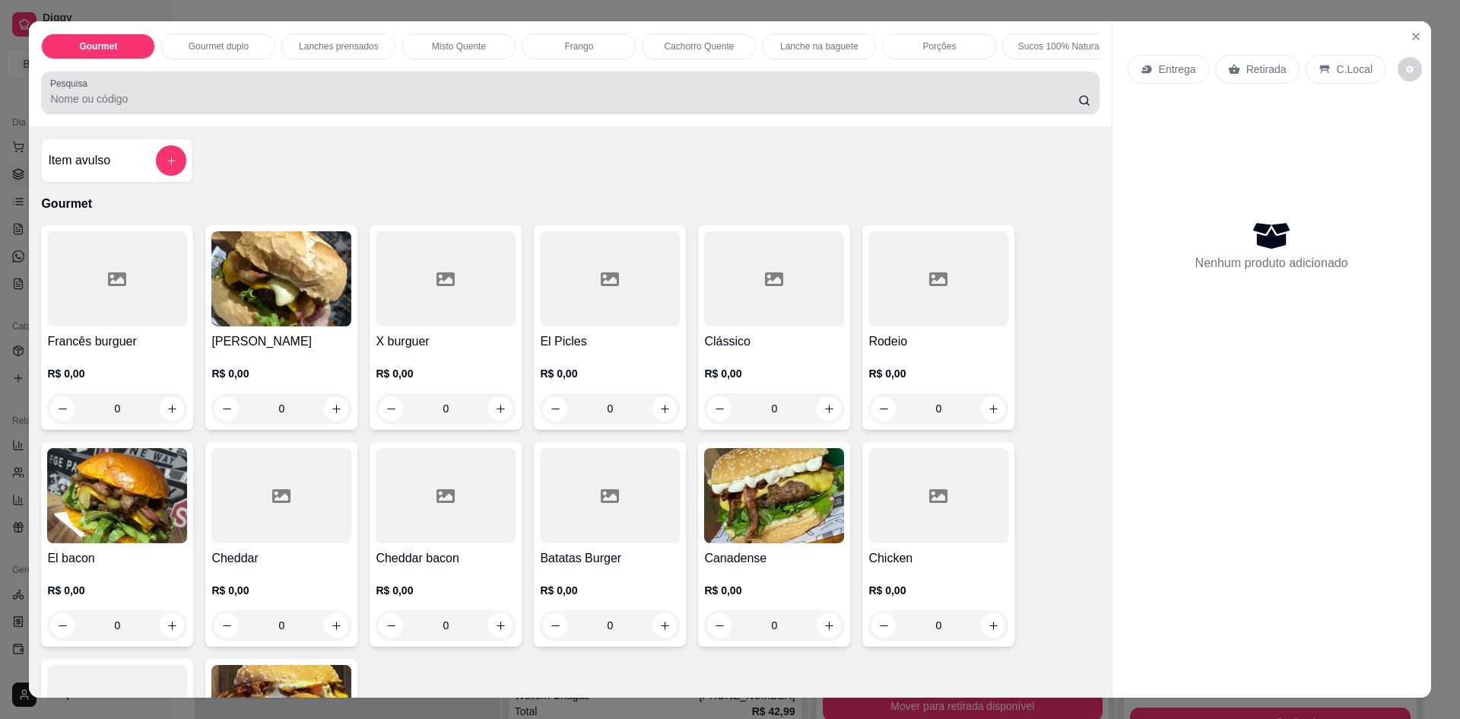
click at [316, 106] on input "Pesquisa" at bounding box center [564, 98] width 1028 height 15
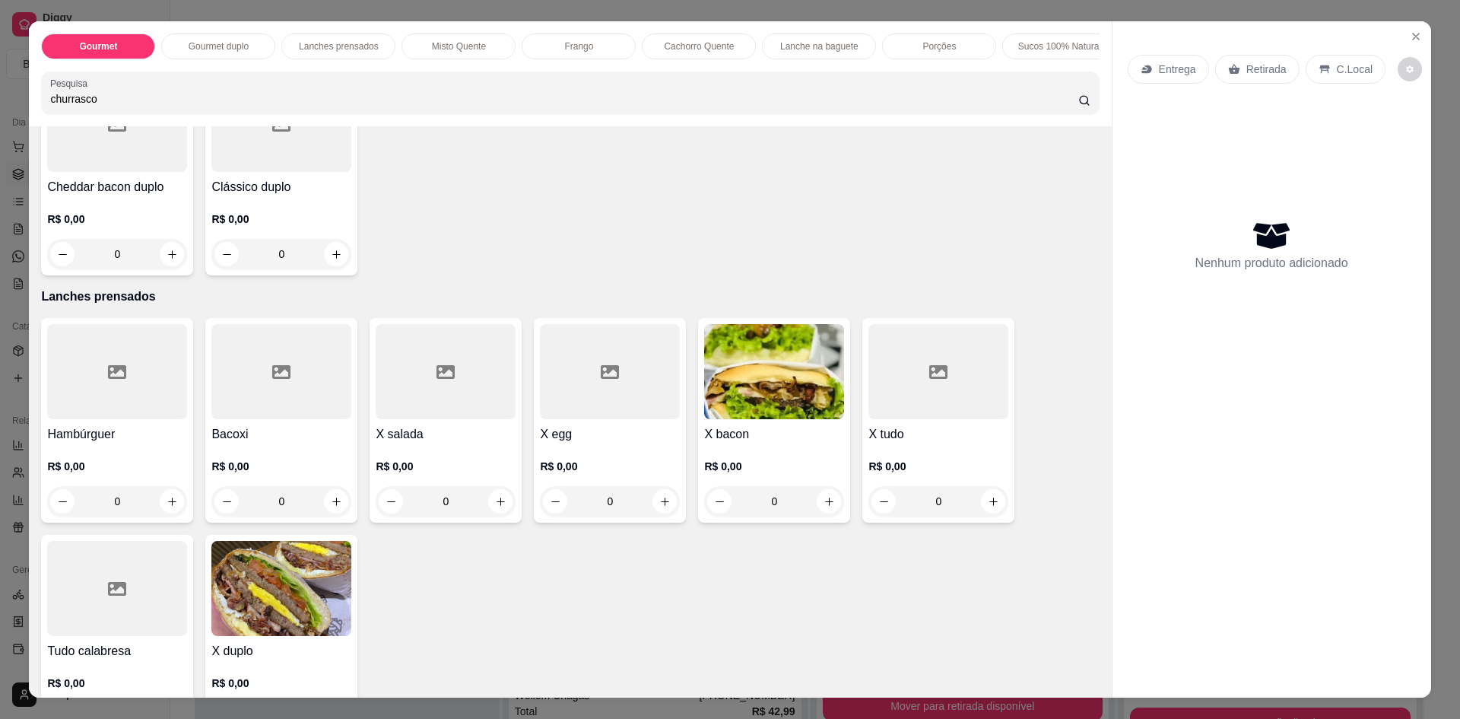
scroll to position [1141, 0]
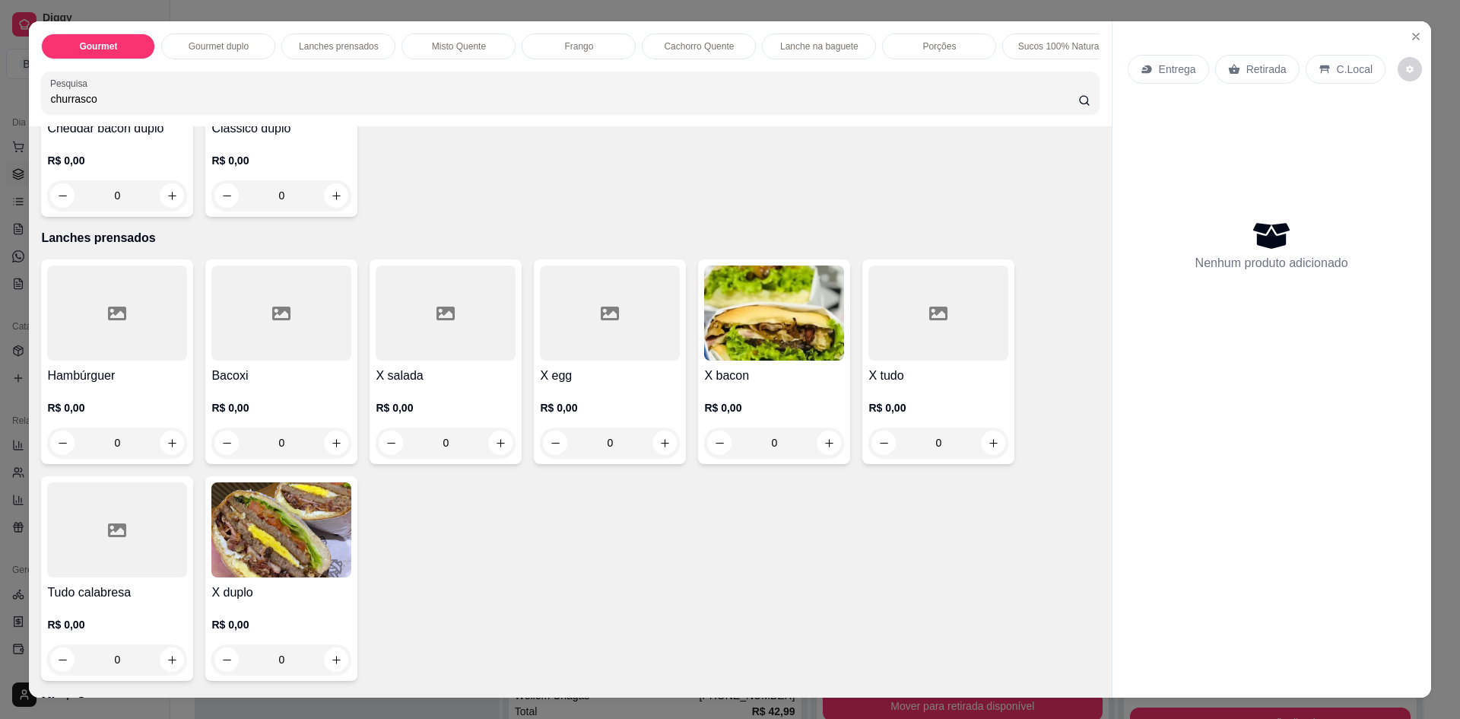
click at [181, 106] on input "churrasco" at bounding box center [564, 98] width 1028 height 15
type input "churrasco si"
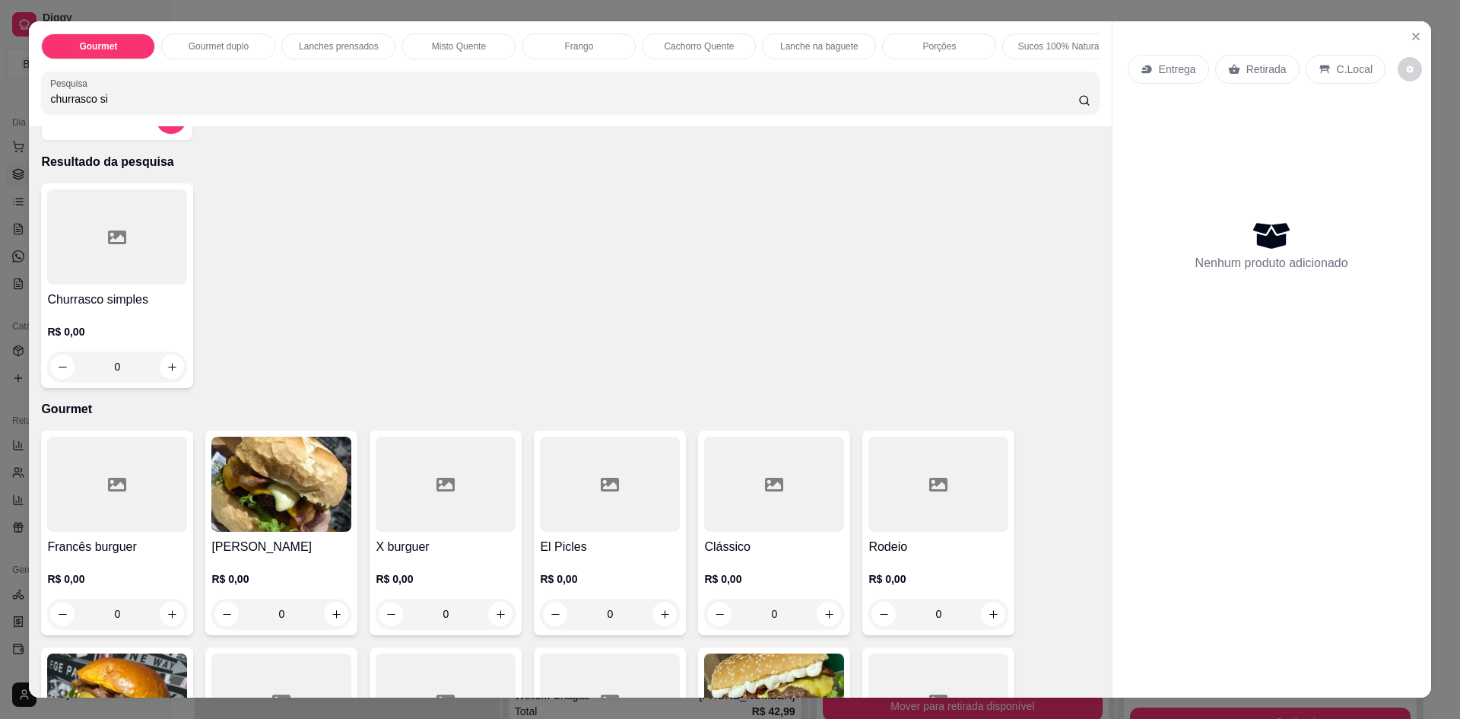
scroll to position [76, 0]
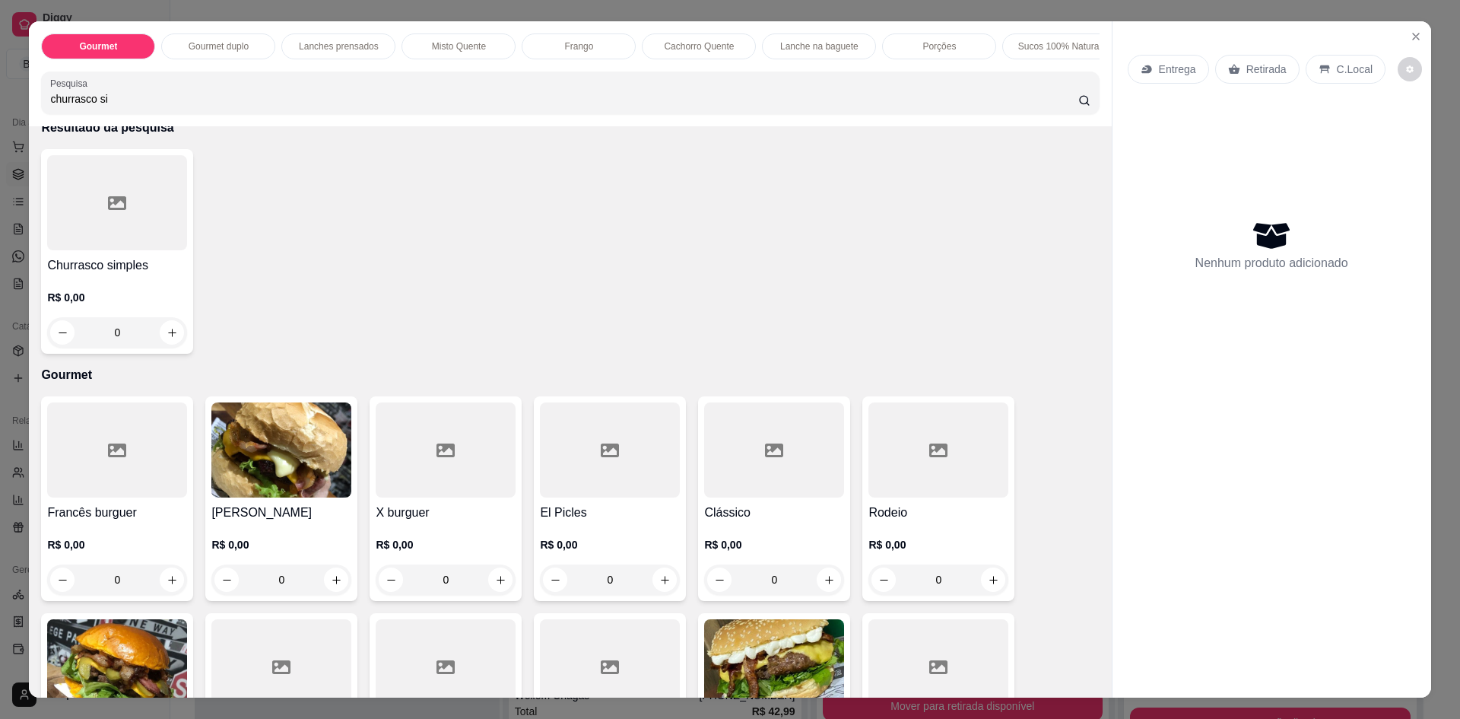
click at [168, 345] on div "0" at bounding box center [117, 332] width 140 height 30
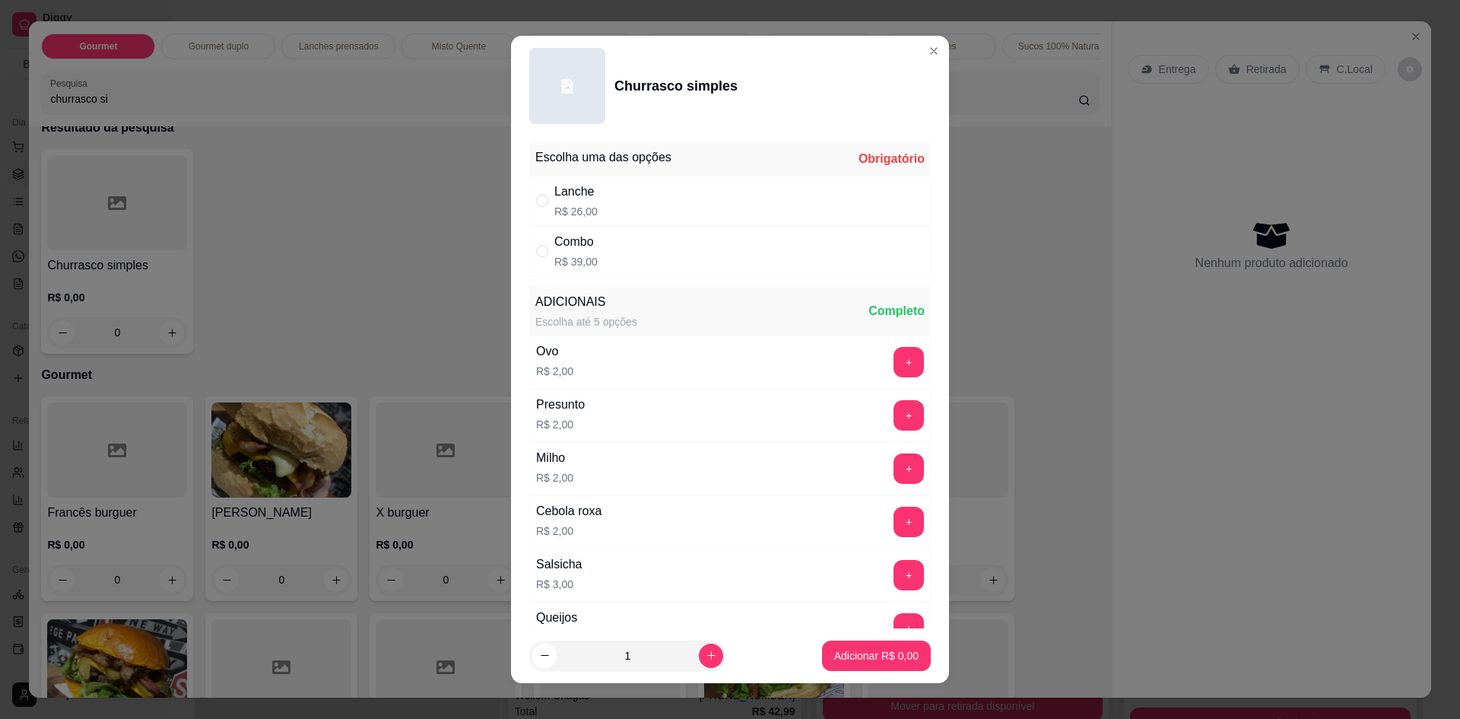
click at [597, 194] on div "Lanche R$ 26,00" at bounding box center [730, 201] width 402 height 50
radio input "true"
click at [843, 656] on p "Adicionar R$ 26,00" at bounding box center [873, 655] width 91 height 15
type input "1"
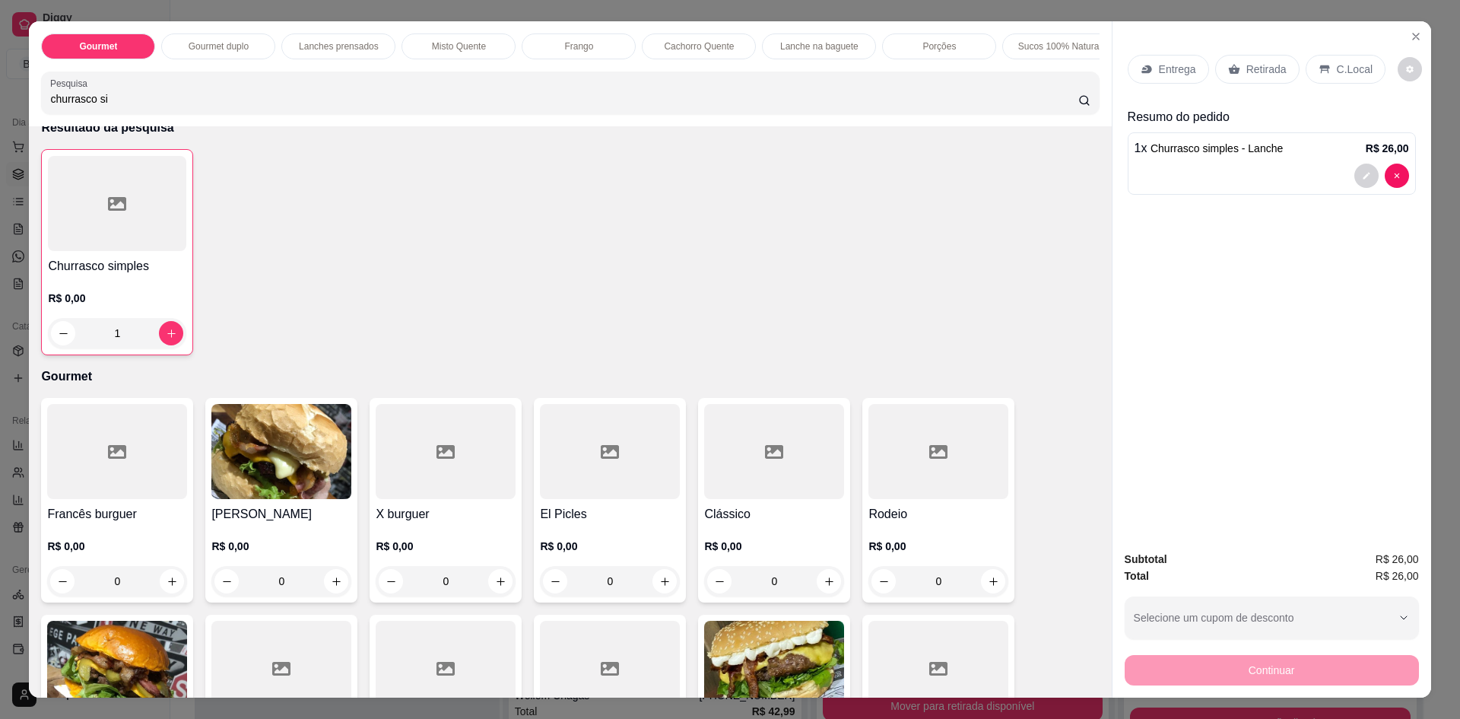
click at [1152, 71] on div "Entrega" at bounding box center [1168, 69] width 81 height 29
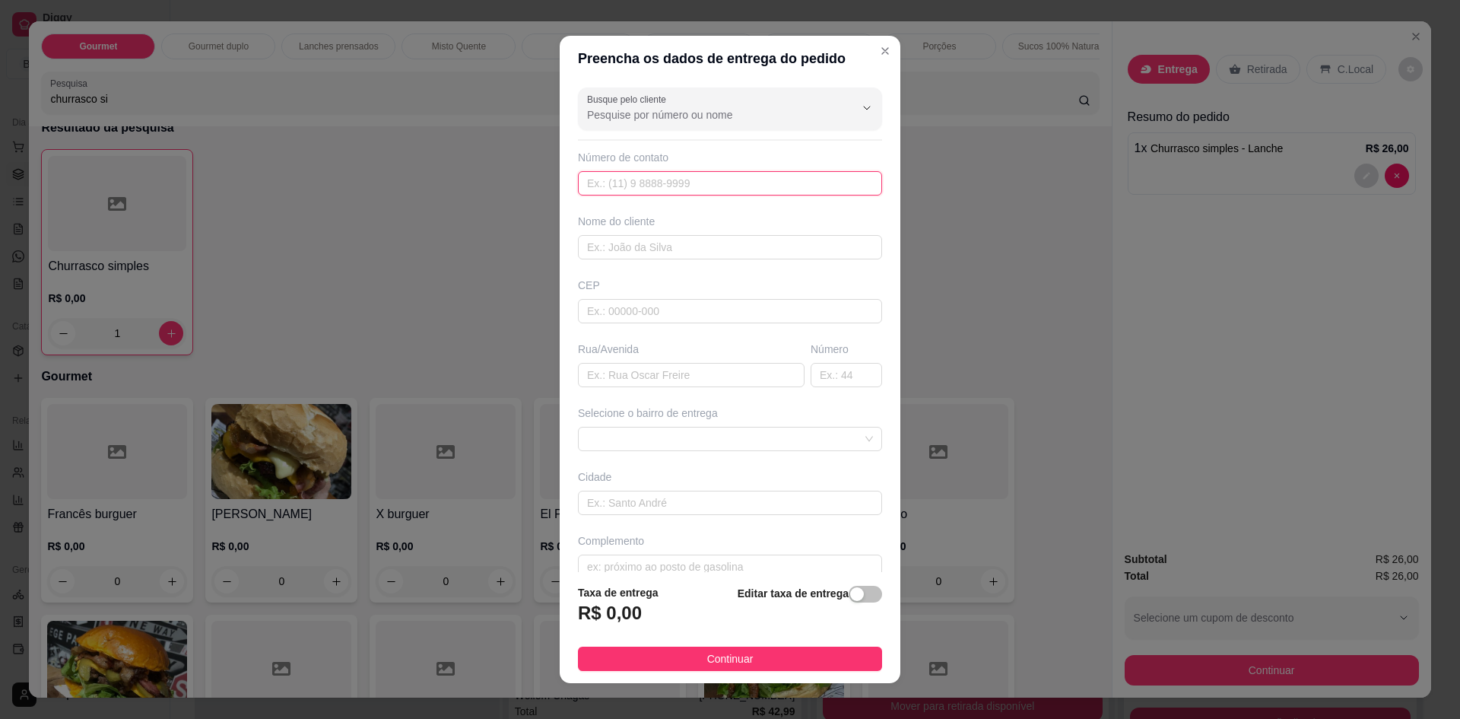
click at [629, 190] on input "text" at bounding box center [730, 183] width 304 height 24
click at [610, 256] on input "text" at bounding box center [730, 247] width 304 height 24
click at [602, 373] on input "text" at bounding box center [691, 375] width 227 height 24
type input "rua nicodemos"
click at [630, 441] on span at bounding box center [730, 438] width 286 height 23
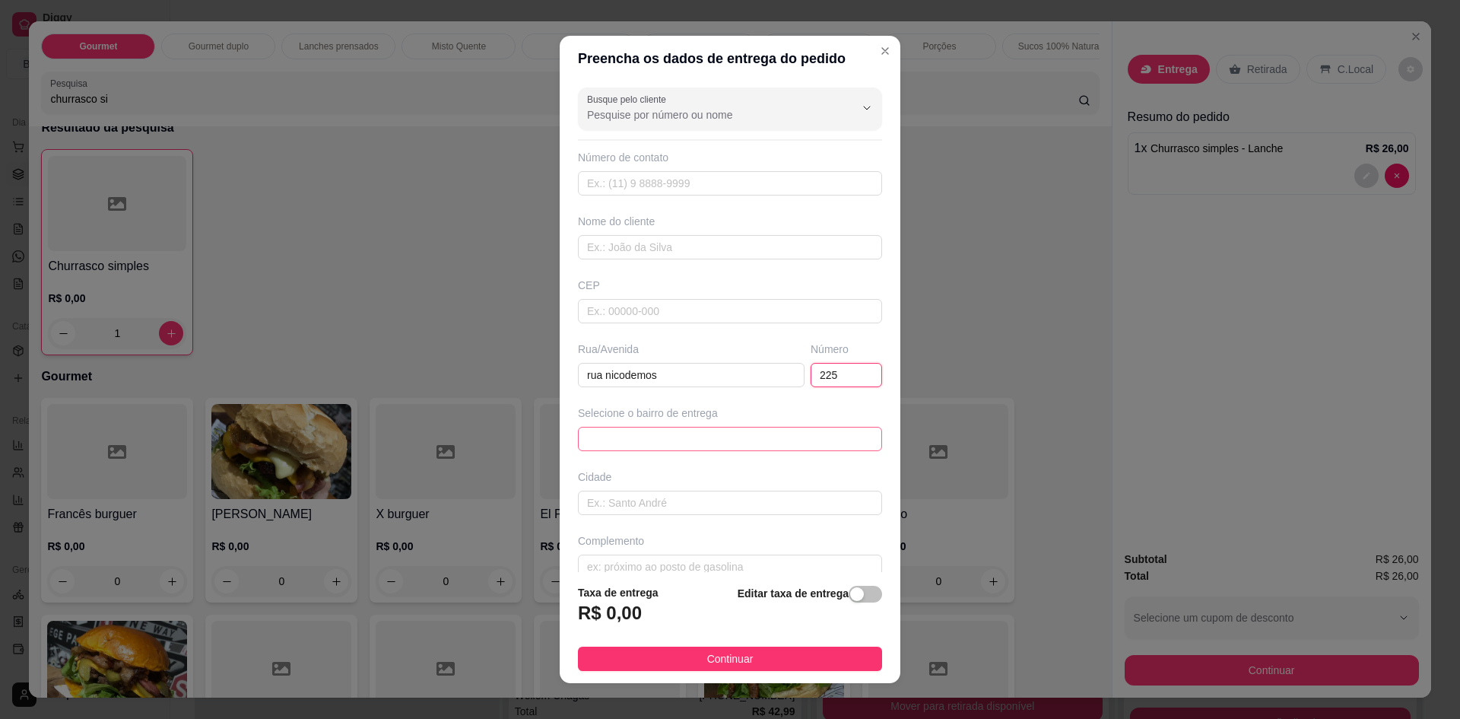
type input "225"
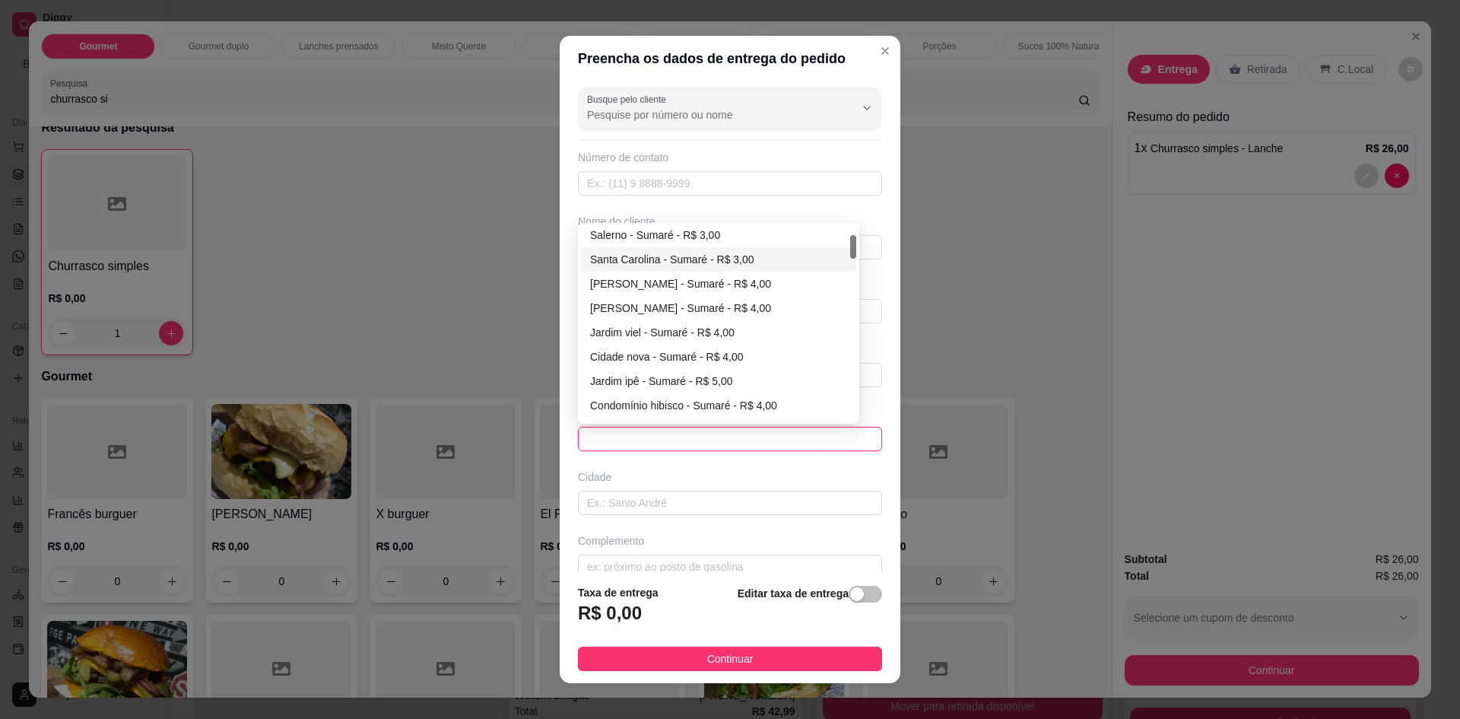
scroll to position [228, 0]
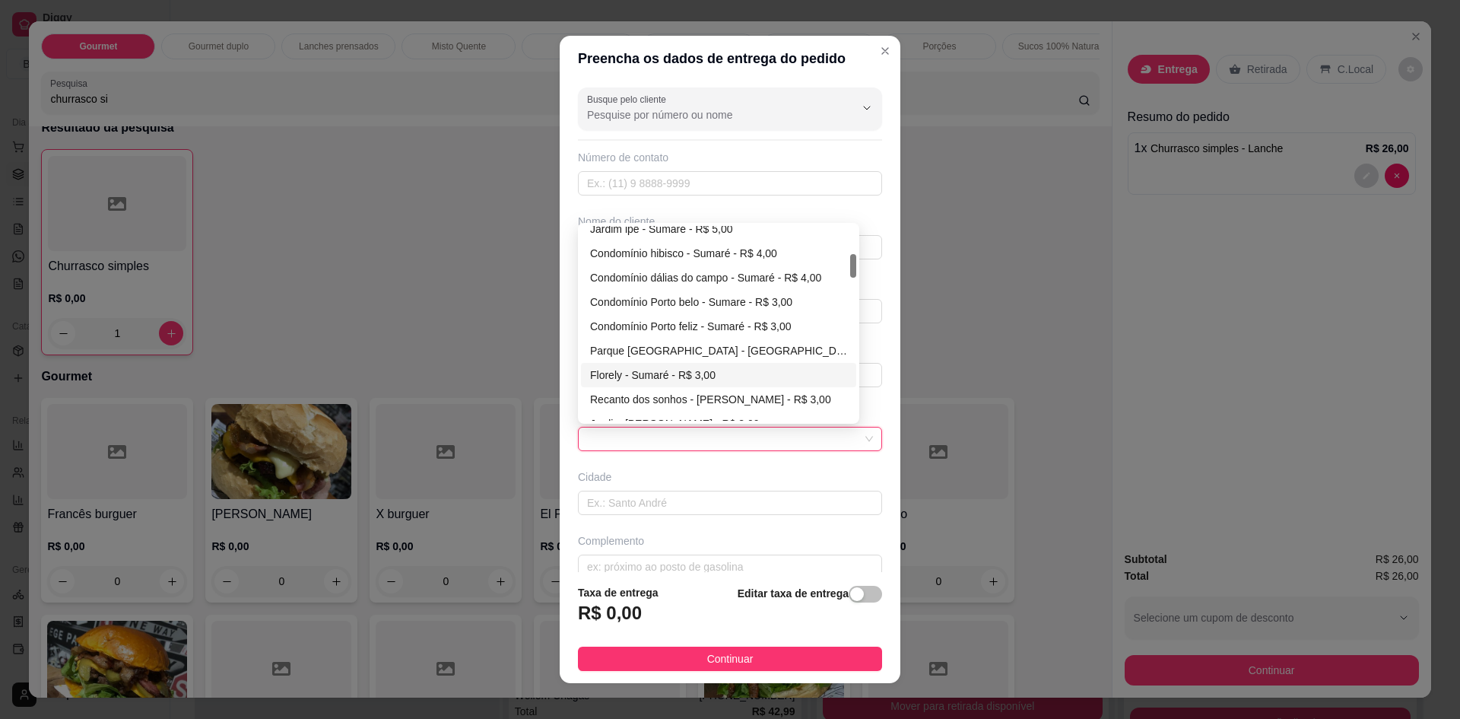
click at [656, 367] on div "Florely - Sumaré - R$ 3,00" at bounding box center [718, 375] width 275 height 24
type input "Sumaré"
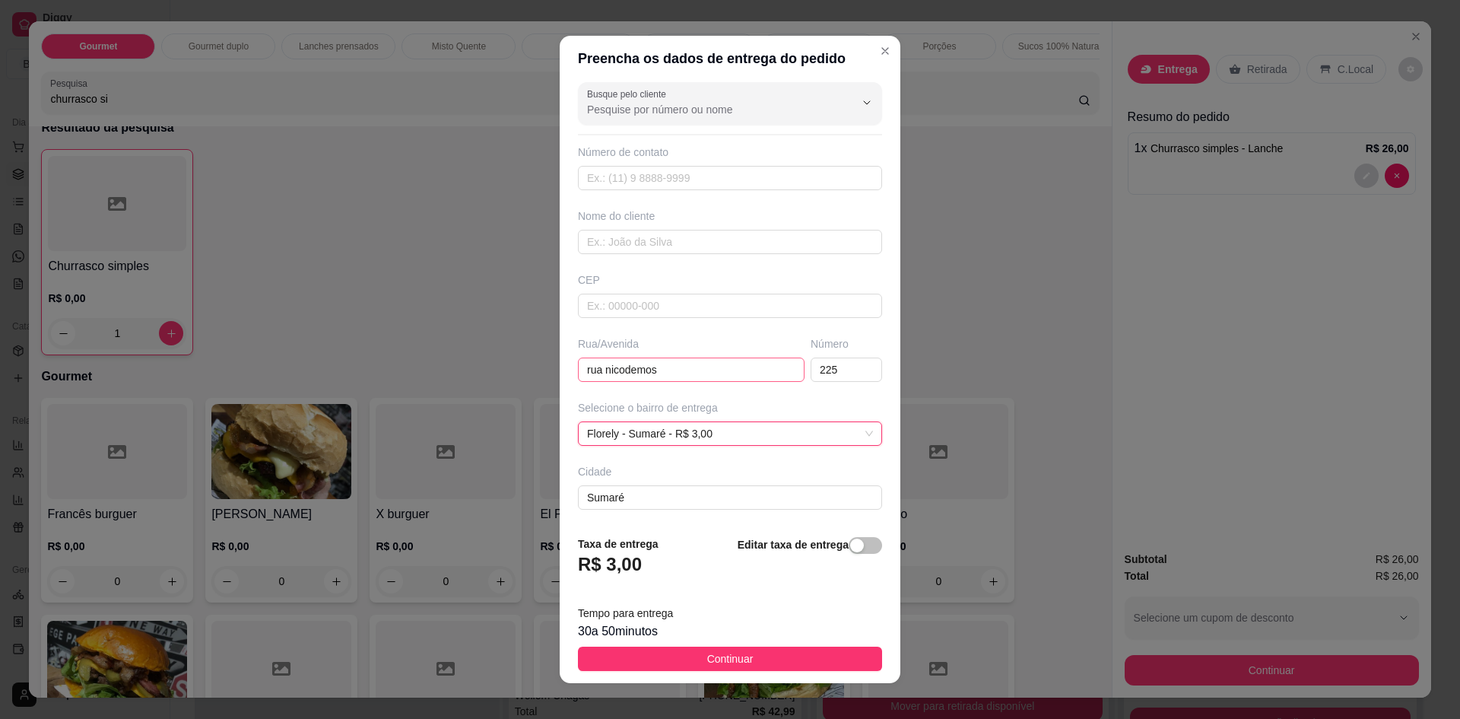
scroll to position [9, 0]
click at [628, 236] on input "text" at bounding box center [730, 238] width 304 height 24
click at [777, 650] on button "Continuar" at bounding box center [730, 659] width 304 height 24
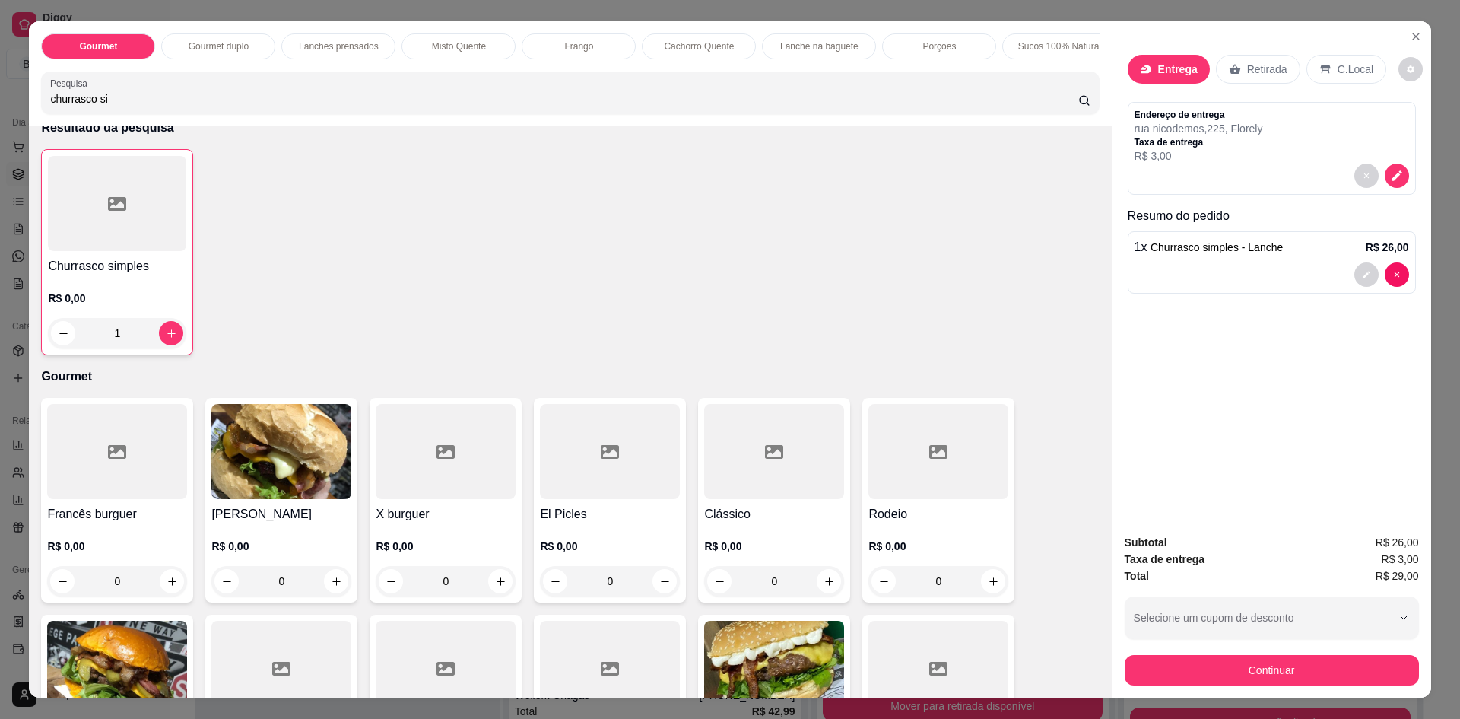
click at [1273, 68] on p "Retirada" at bounding box center [1267, 69] width 40 height 15
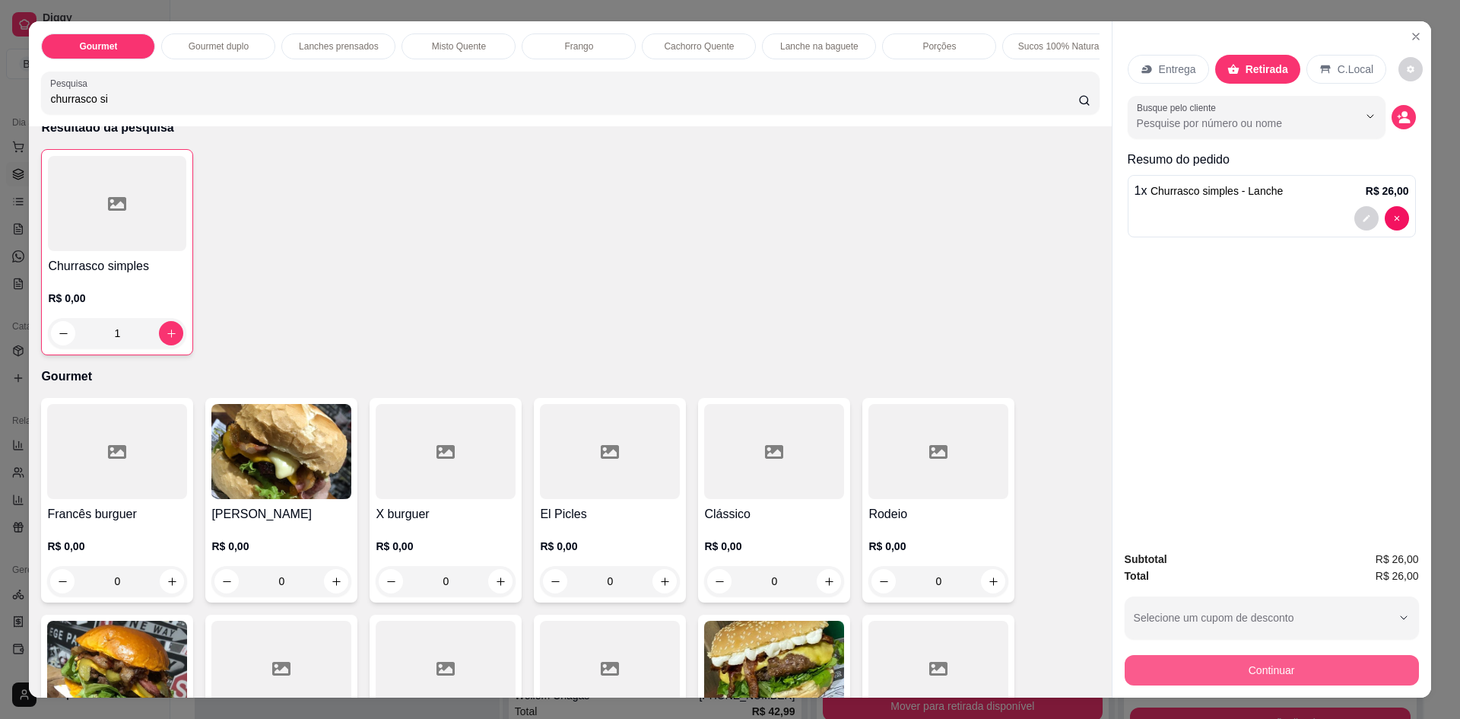
click at [1243, 677] on button "Continuar" at bounding box center [1272, 670] width 294 height 30
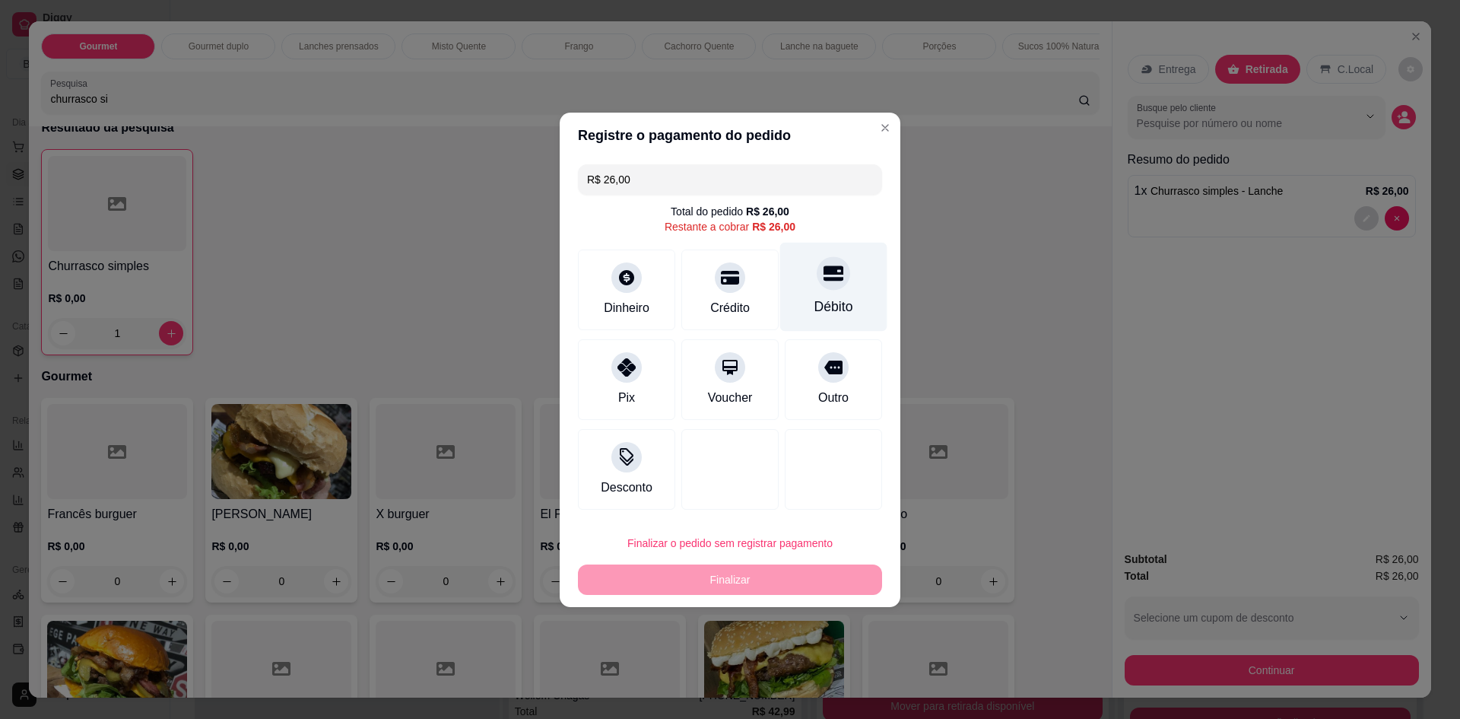
click at [832, 284] on div at bounding box center [833, 272] width 33 height 33
type input "R$ 0,00"
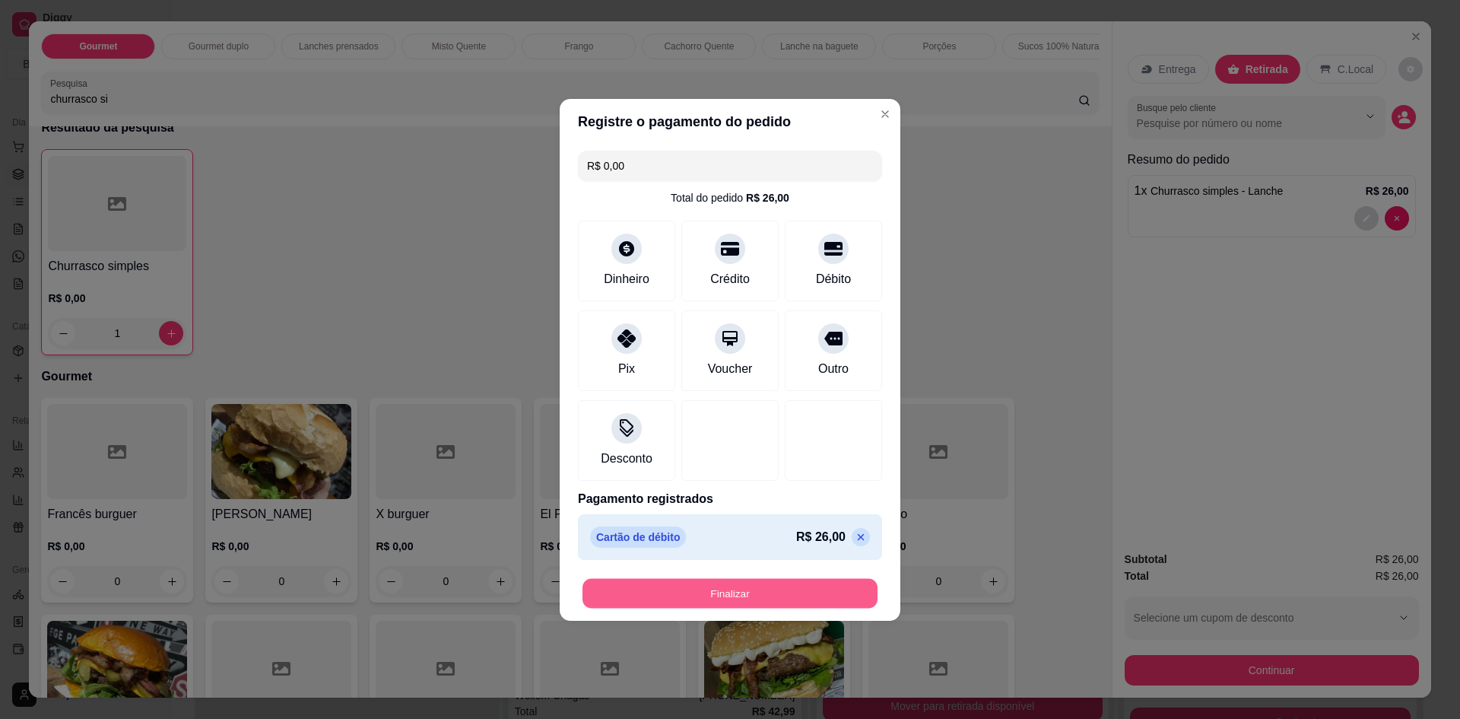
click at [729, 589] on button "Finalizar" at bounding box center [730, 593] width 295 height 30
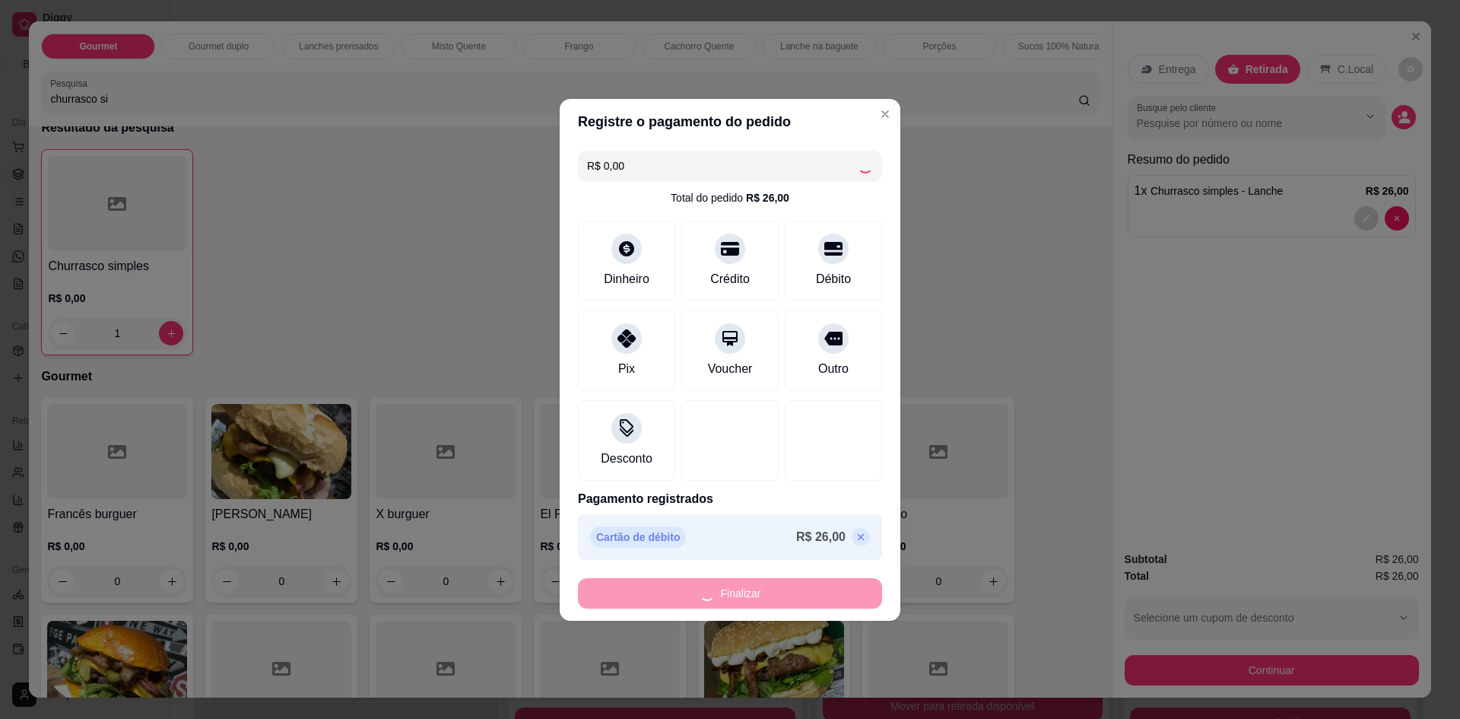
type input "0"
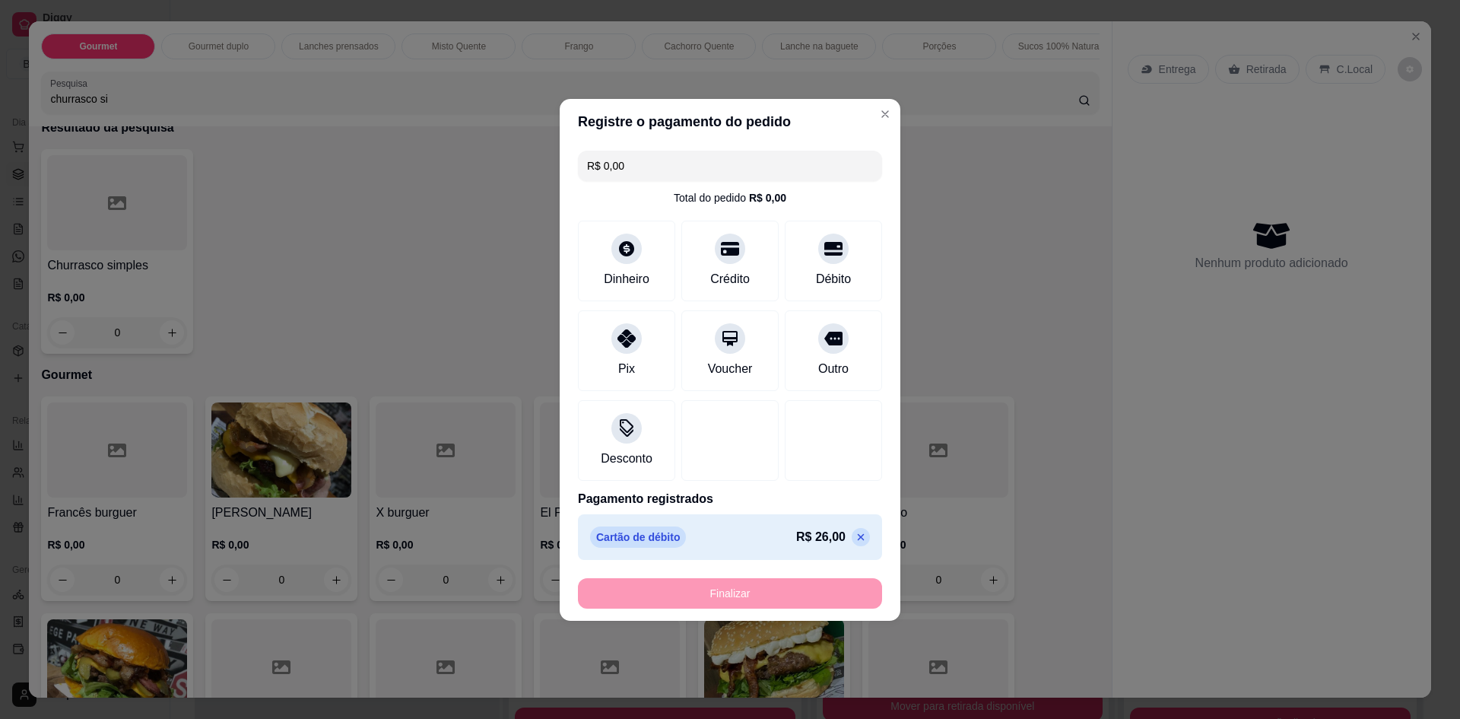
type input "-R$ 26,00"
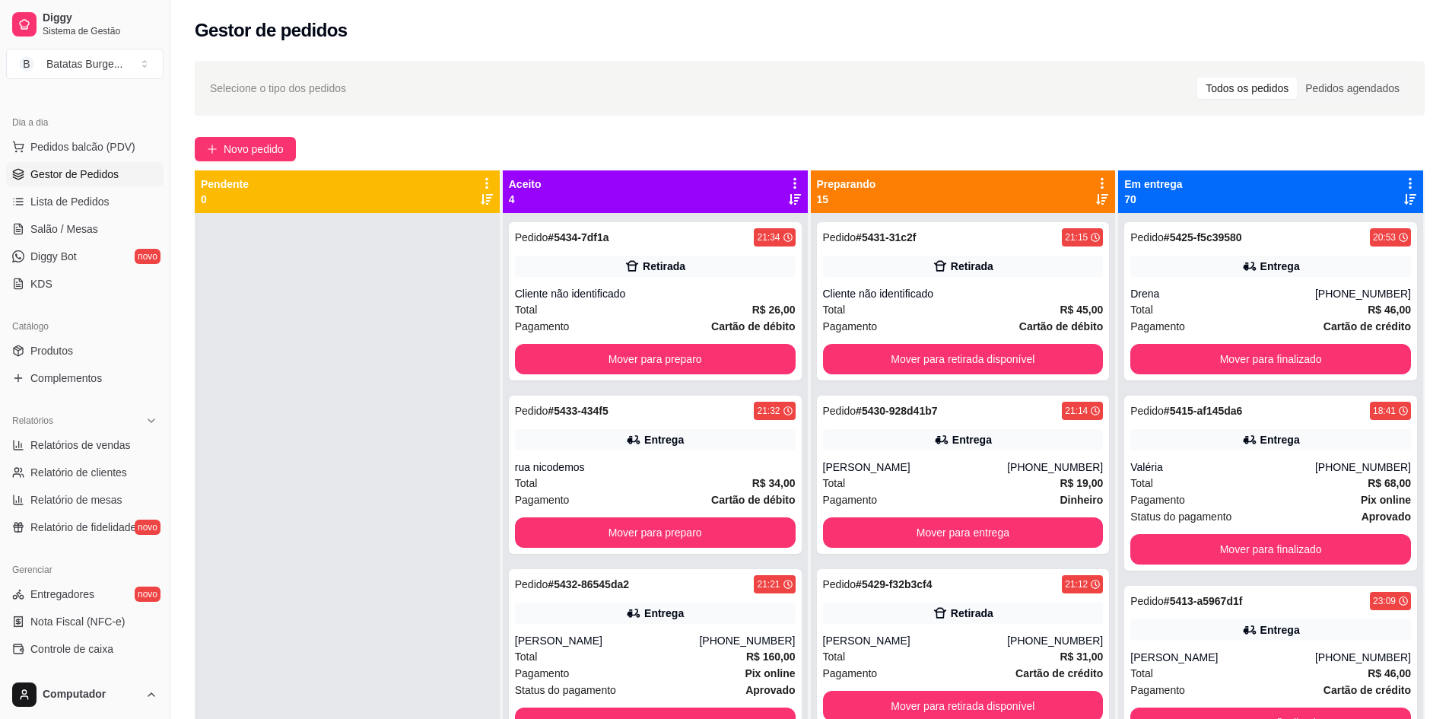
click at [87, 174] on span "Gestor de Pedidos" at bounding box center [74, 174] width 88 height 15
click at [84, 149] on span "Pedidos balcão (PDV)" at bounding box center [82, 146] width 105 height 15
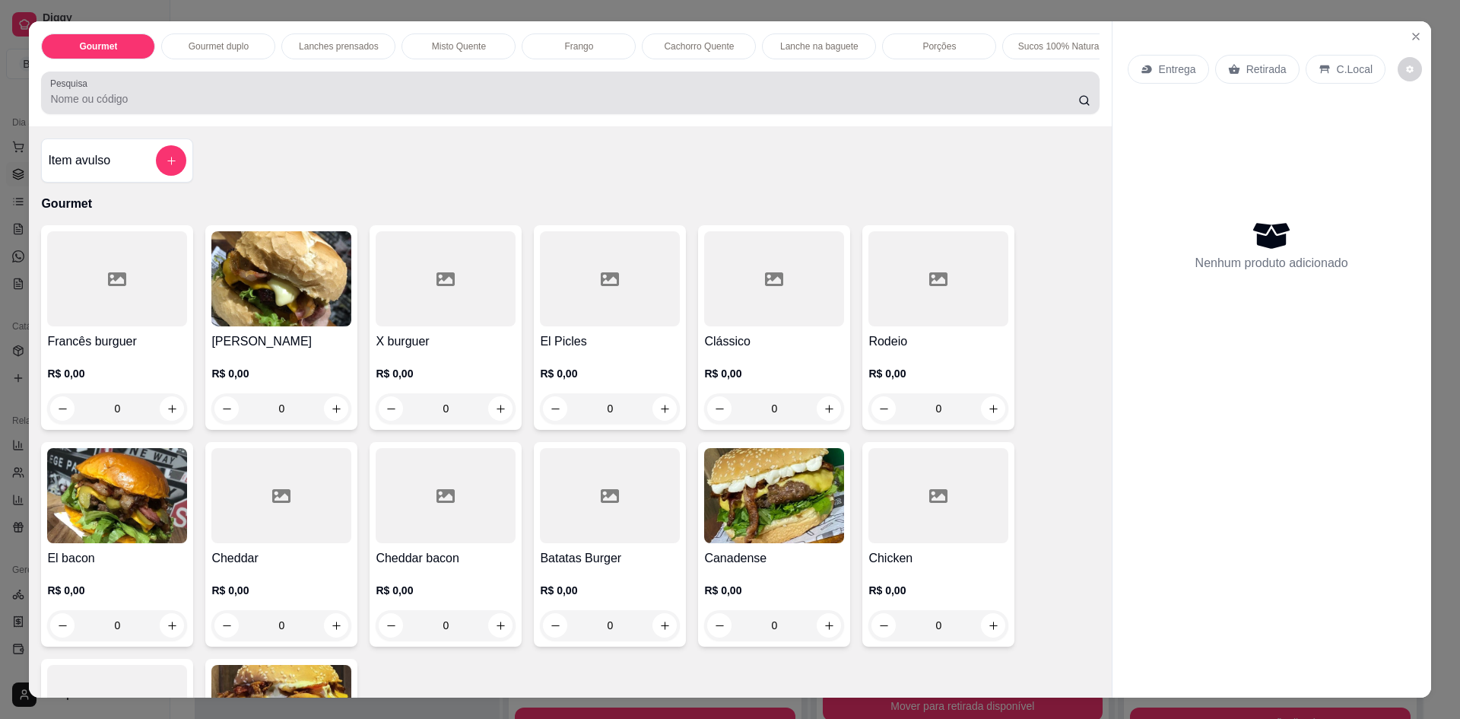
click at [181, 108] on div at bounding box center [570, 93] width 1040 height 30
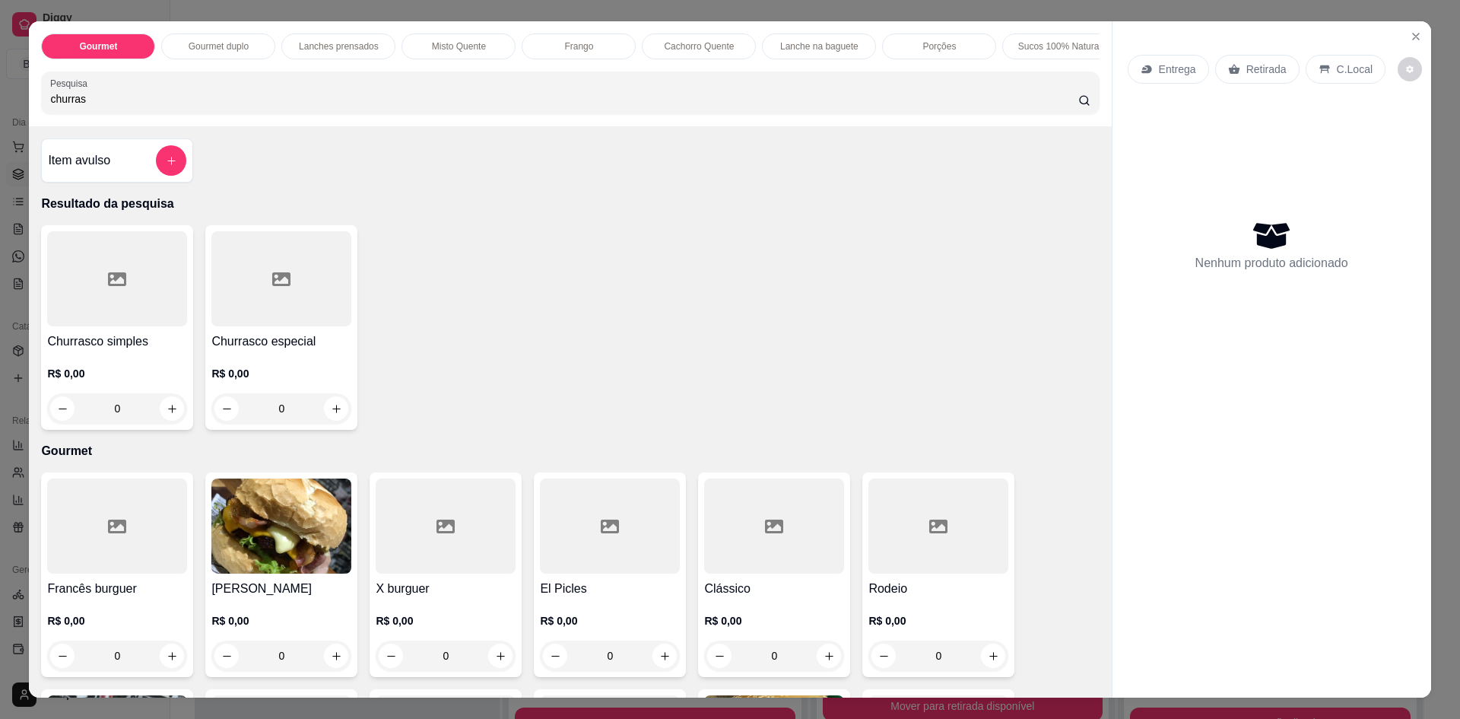
type input "churras"
click at [170, 419] on div "0" at bounding box center [117, 408] width 140 height 30
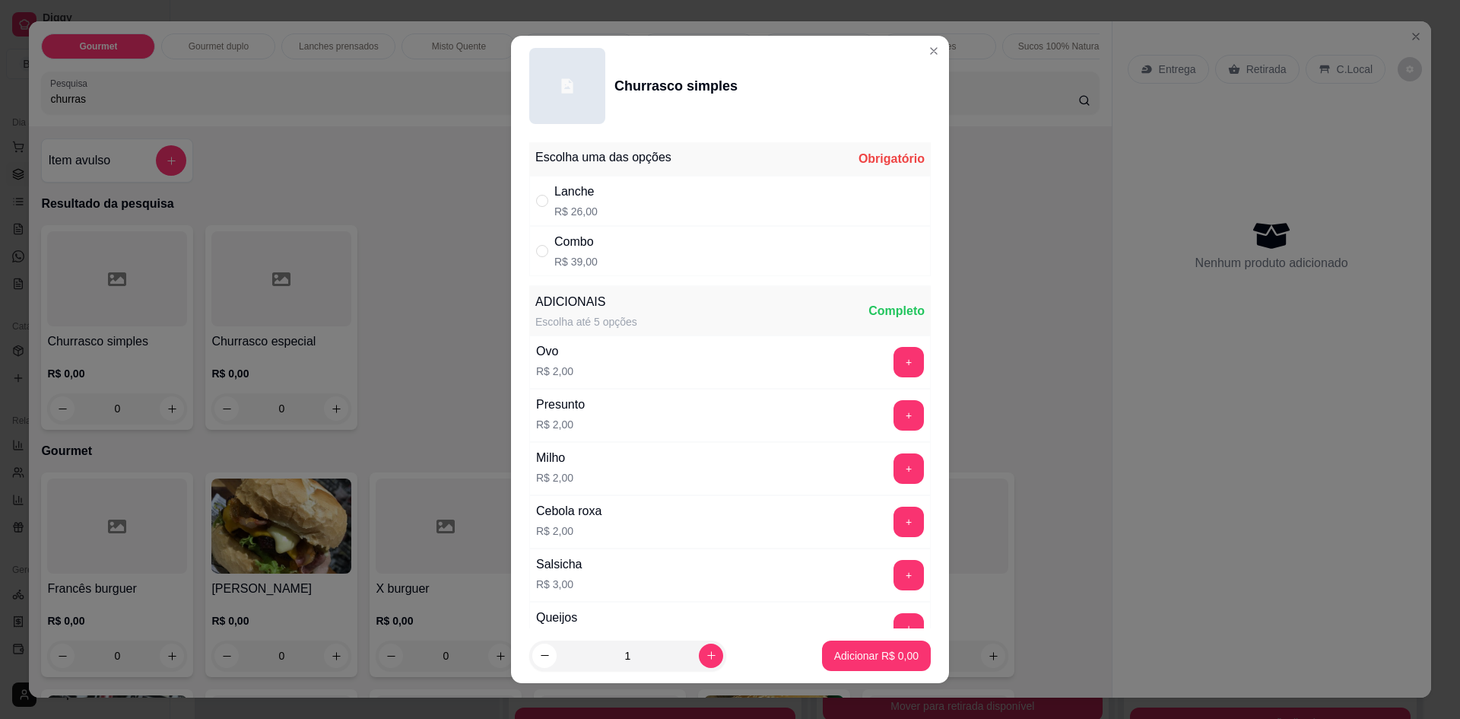
click at [596, 211] on div "Lanche R$ 26,00" at bounding box center [730, 201] width 402 height 50
radio input "true"
click at [841, 648] on p "Adicionar R$ 26,00" at bounding box center [874, 655] width 88 height 14
type input "1"
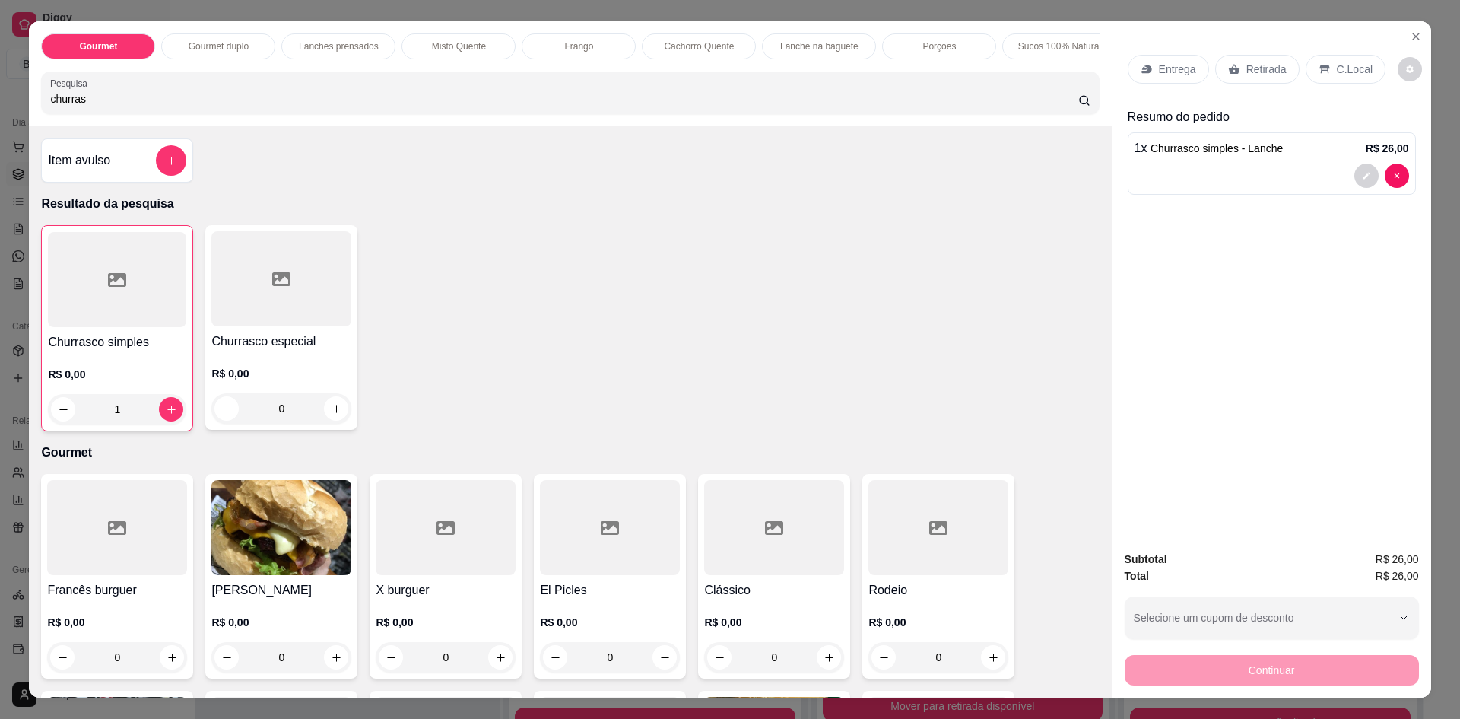
click at [1165, 71] on p "Entrega" at bounding box center [1177, 69] width 37 height 15
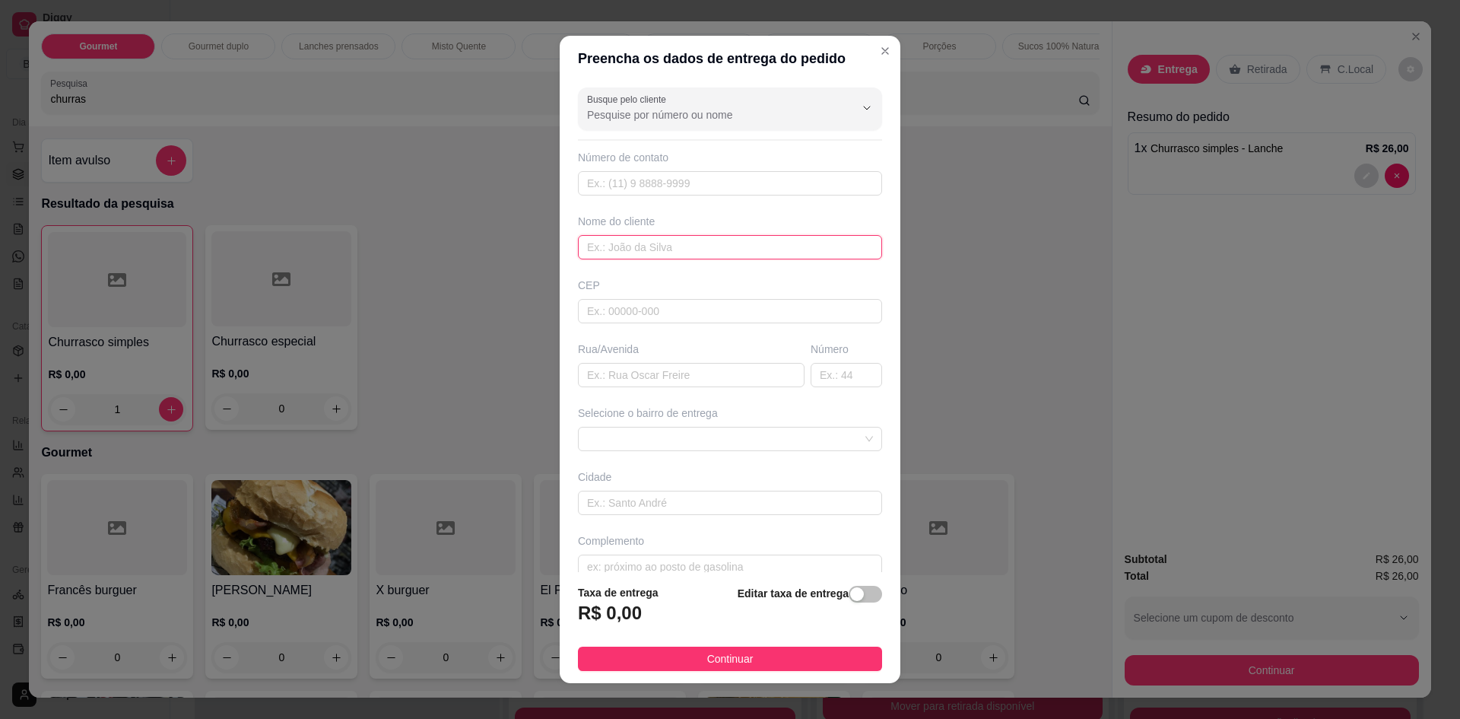
click at [770, 248] on input "text" at bounding box center [730, 247] width 304 height 24
click at [759, 316] on input "text" at bounding box center [730, 311] width 304 height 24
click at [697, 371] on input "text" at bounding box center [691, 375] width 227 height 24
type input "rua nicodemos"
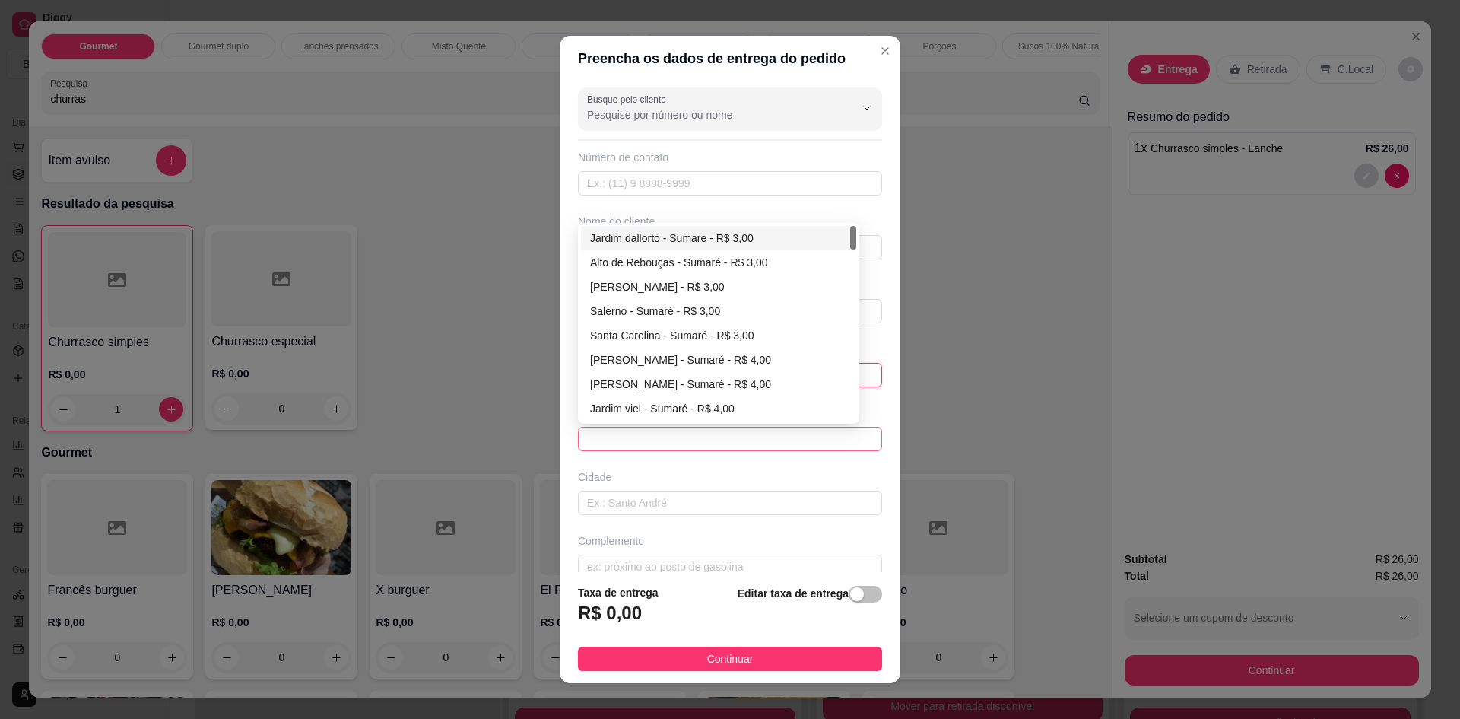
click at [699, 432] on span at bounding box center [730, 438] width 286 height 23
type input "225"
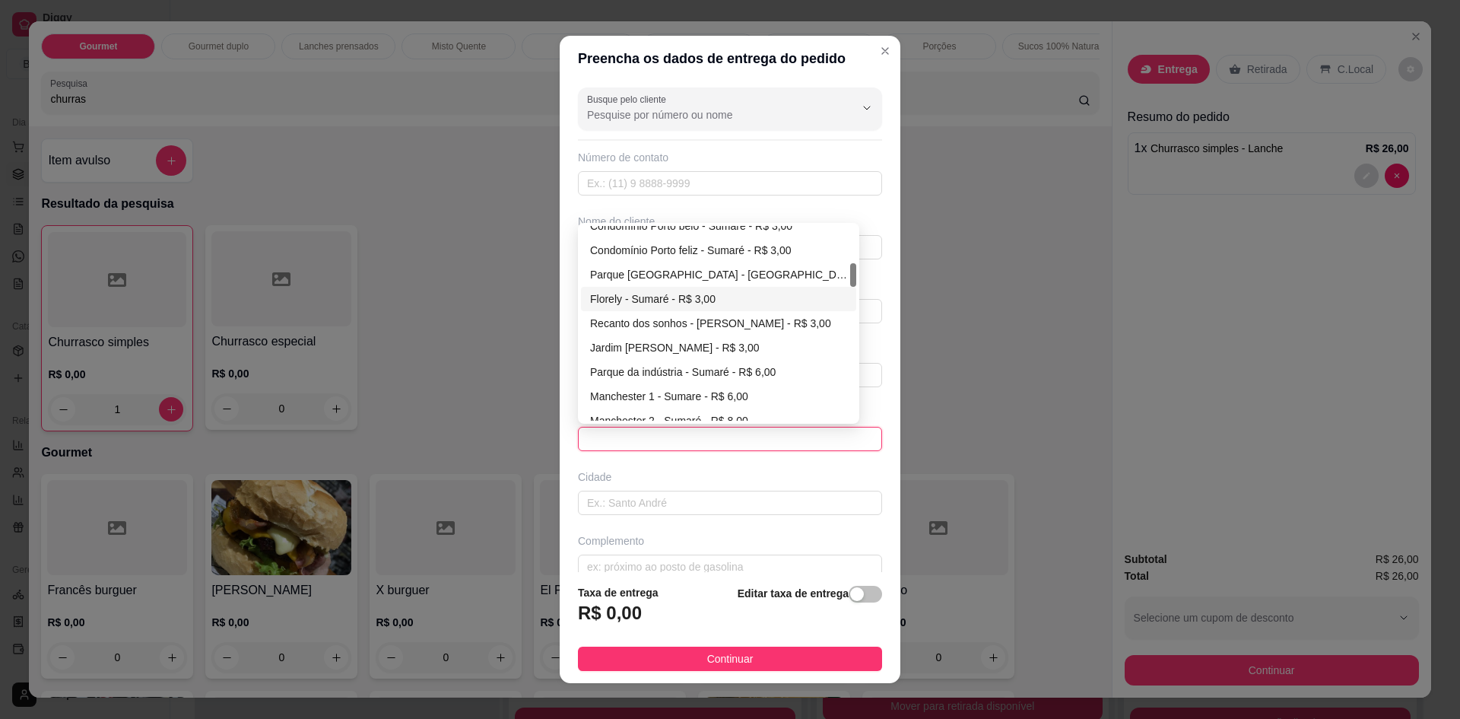
click at [705, 307] on div "Florely - Sumaré - R$ 3,00" at bounding box center [718, 299] width 257 height 17
type input "Sumaré"
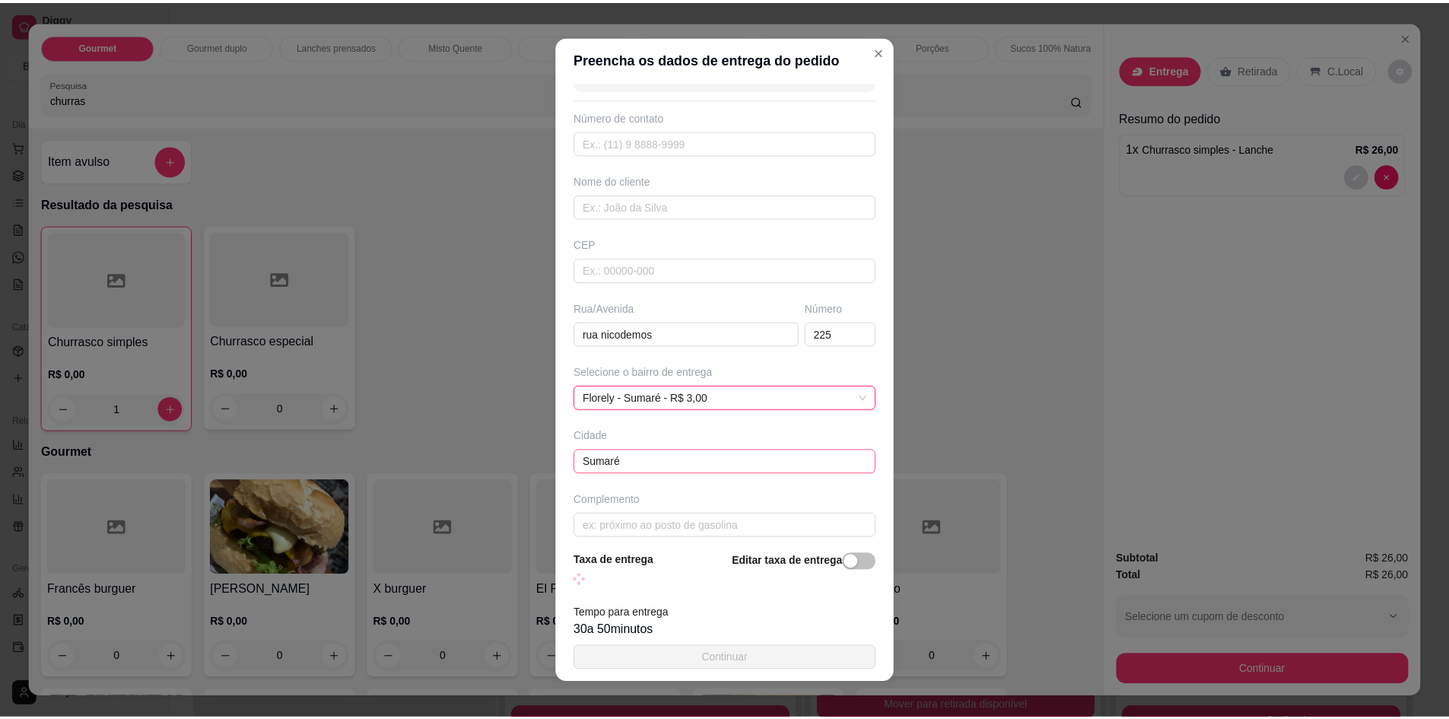
scroll to position [54, 0]
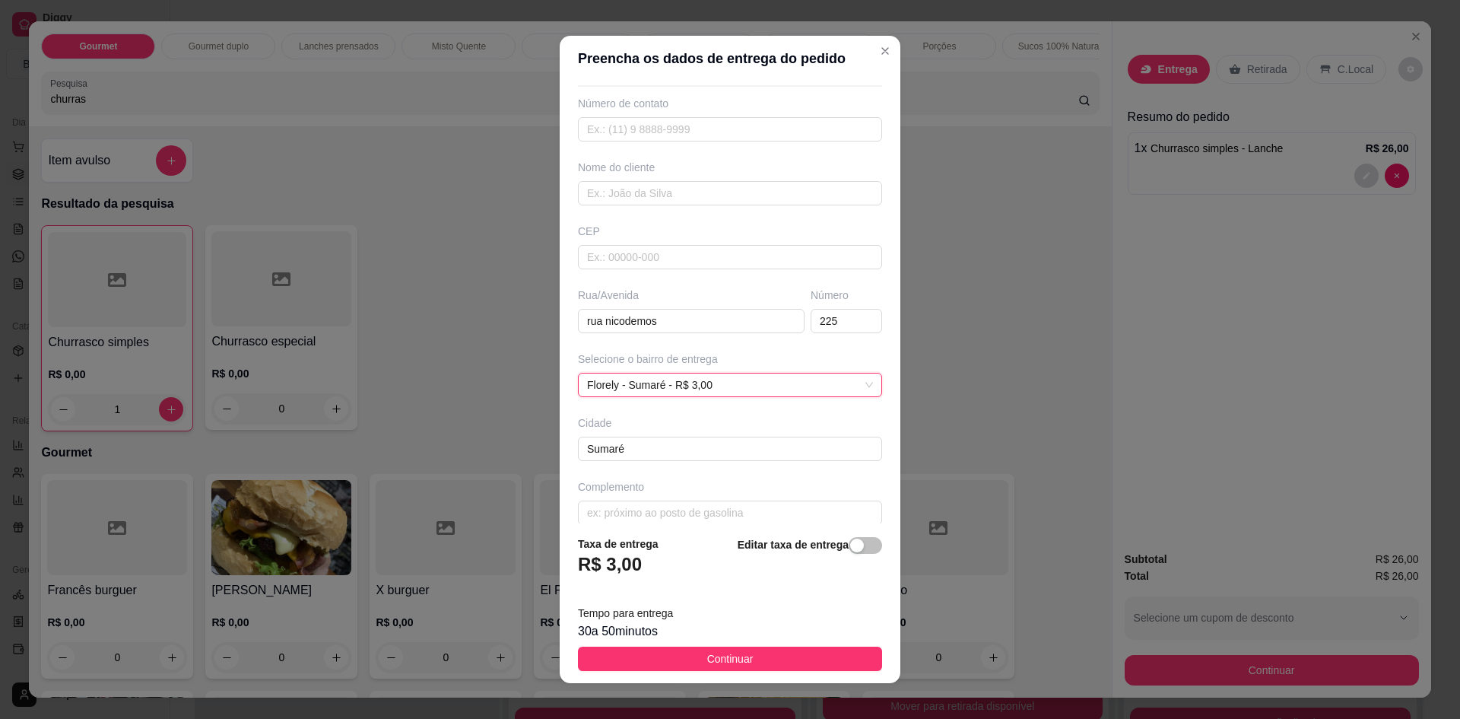
click at [787, 653] on button "Continuar" at bounding box center [730, 659] width 304 height 24
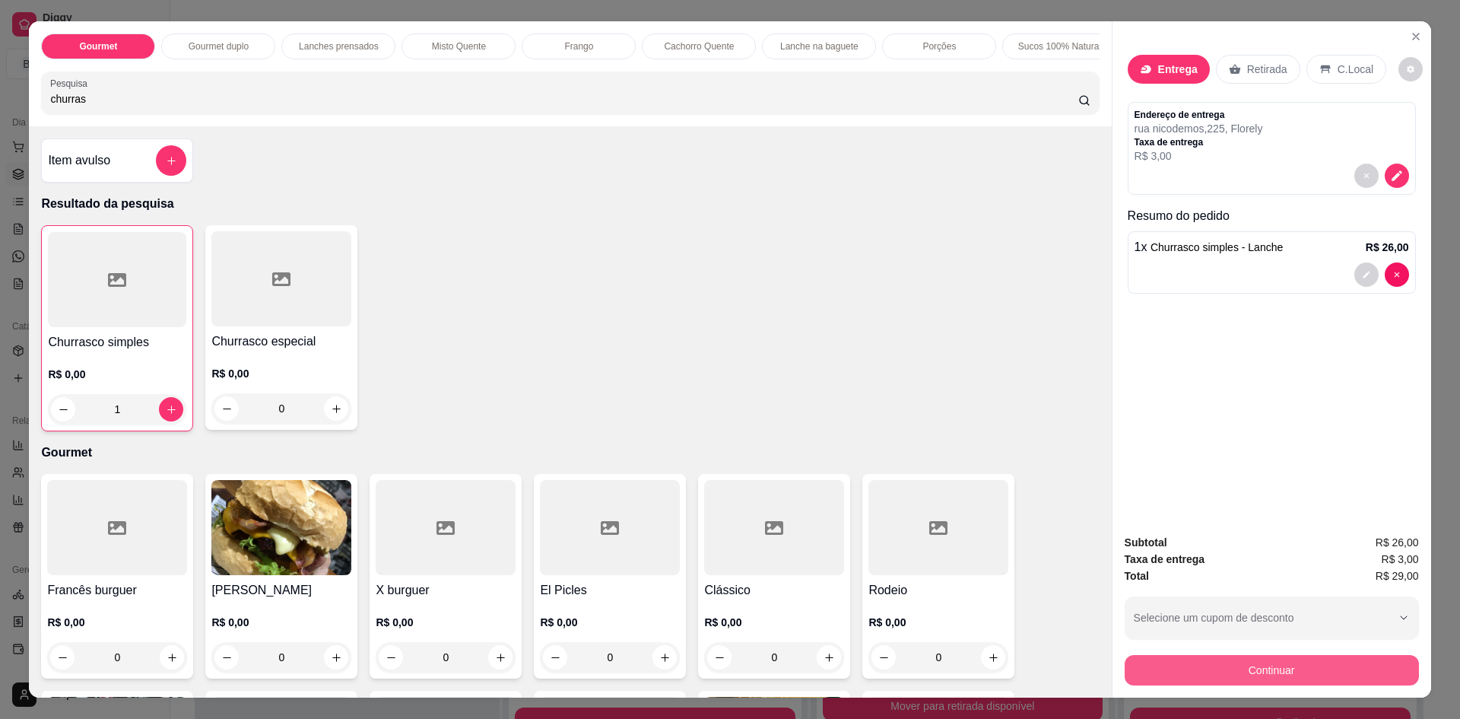
click at [1316, 666] on button "Continuar" at bounding box center [1272, 670] width 294 height 30
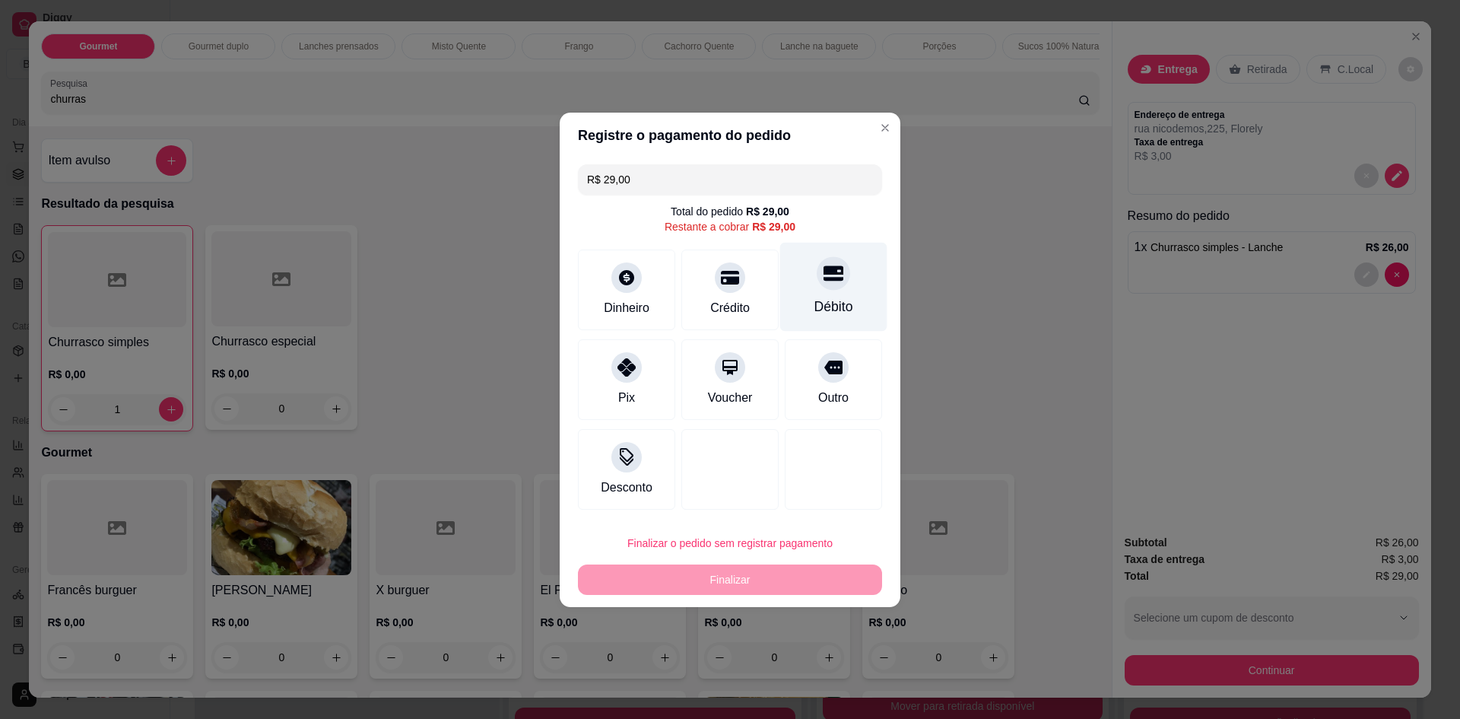
click at [840, 284] on div "Débito" at bounding box center [833, 286] width 107 height 89
type input "R$ 0,00"
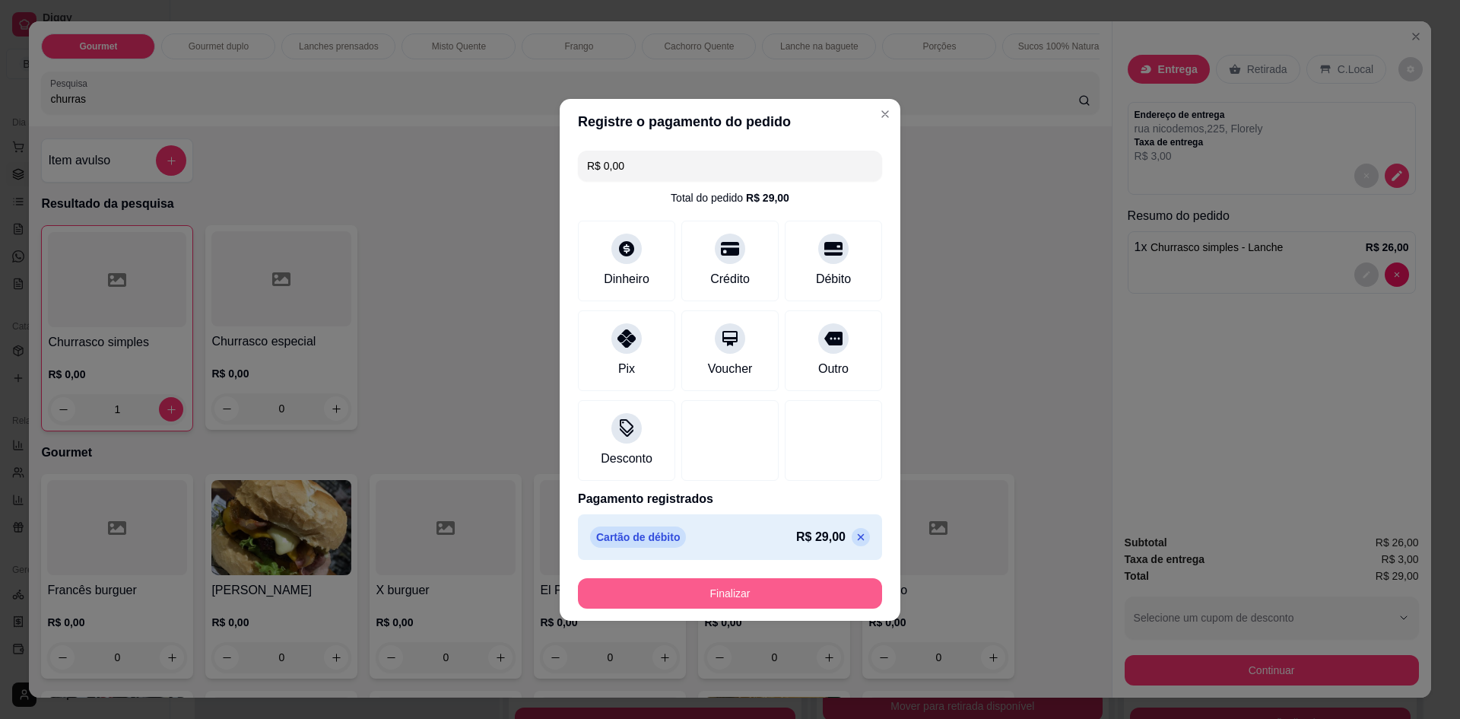
click at [744, 580] on button "Finalizar" at bounding box center [730, 593] width 304 height 30
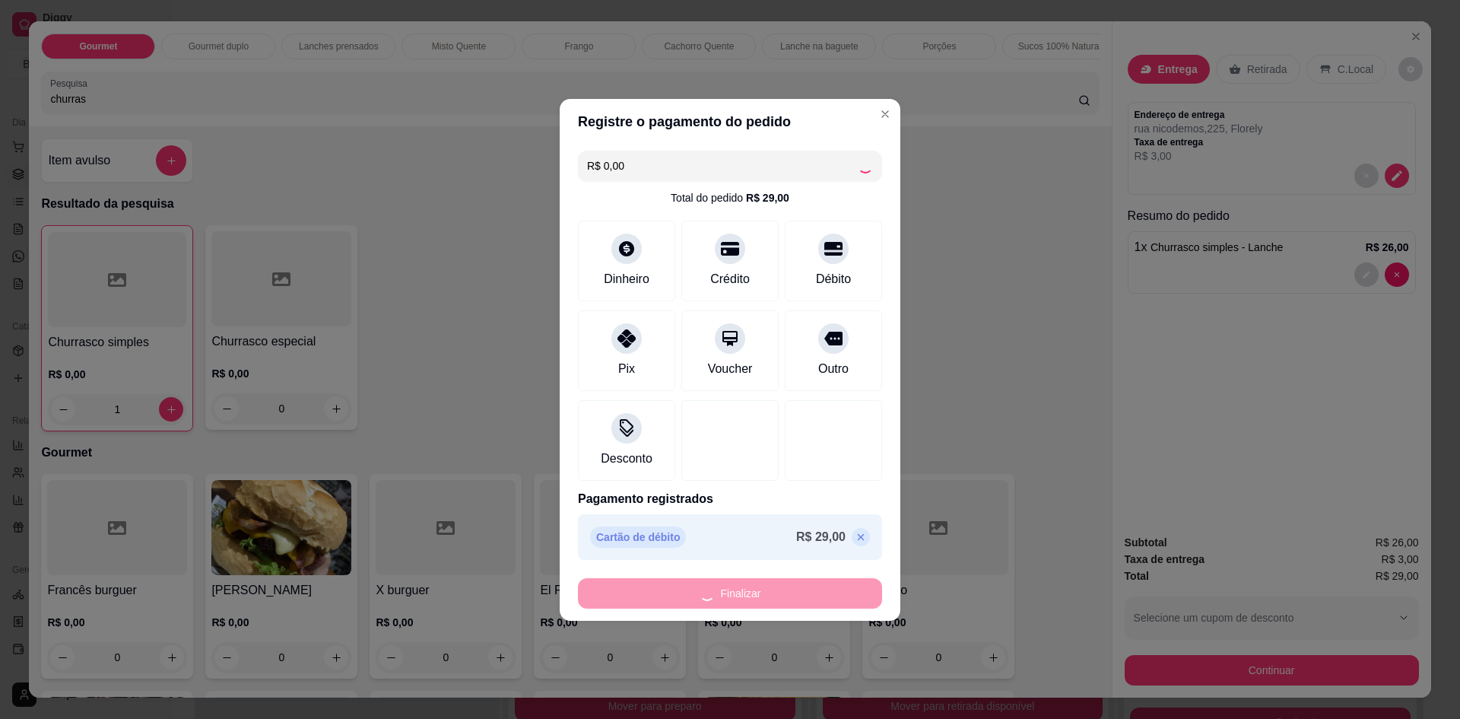
type input "0"
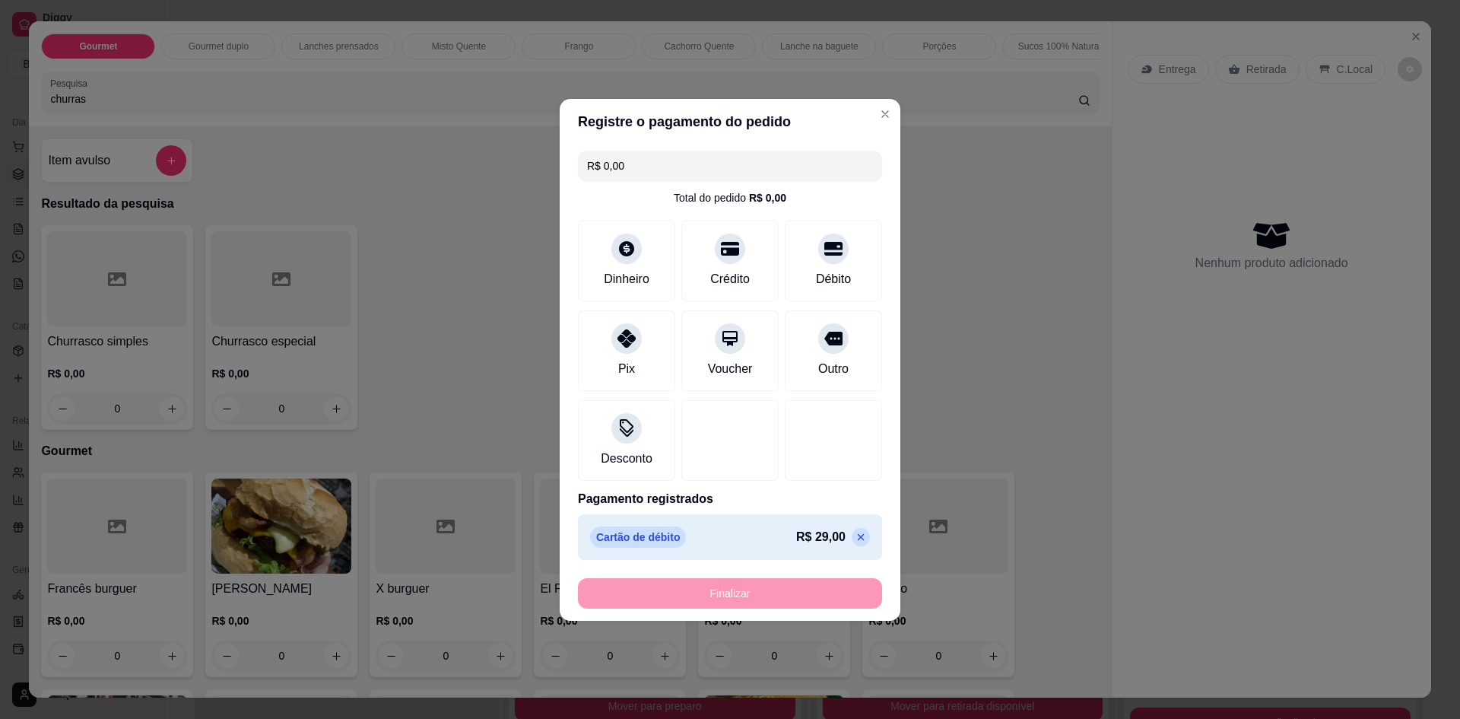
type input "-R$ 29,00"
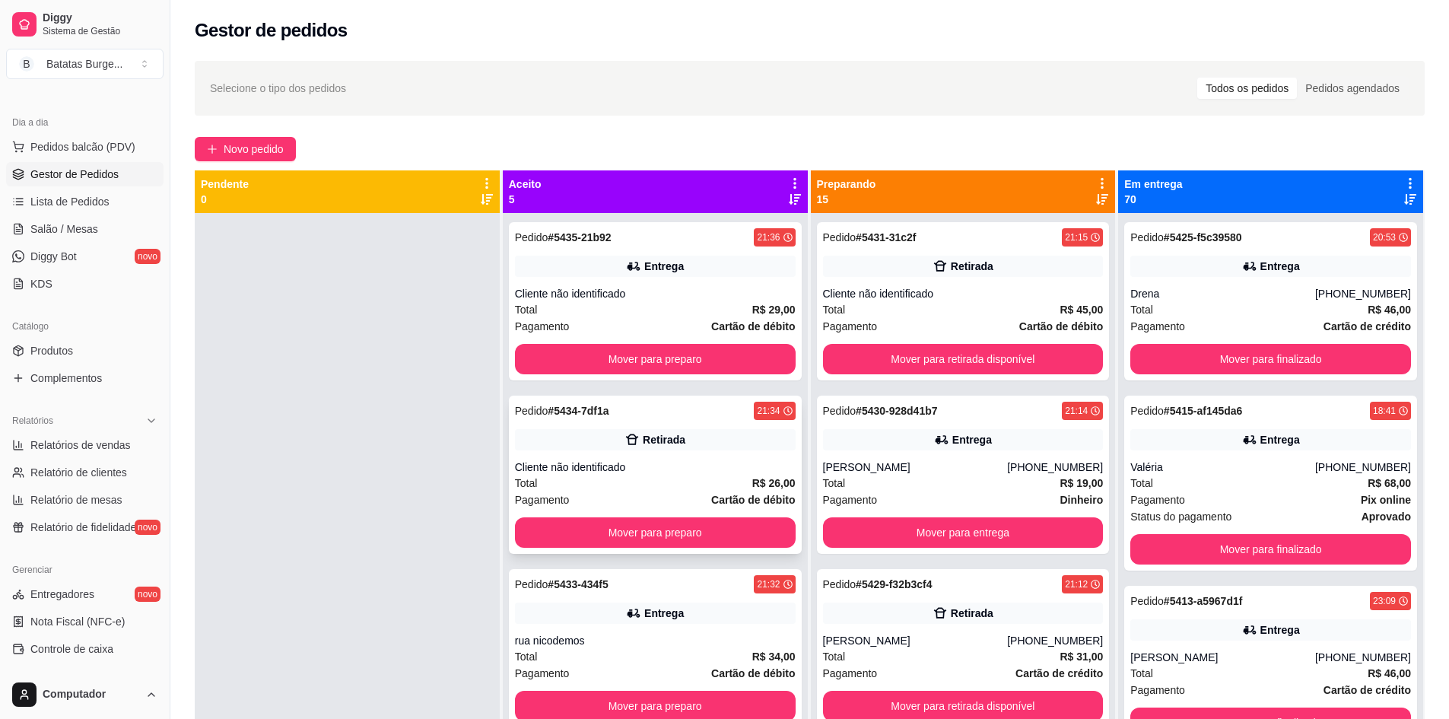
click at [764, 414] on div "21:34" at bounding box center [774, 411] width 41 height 18
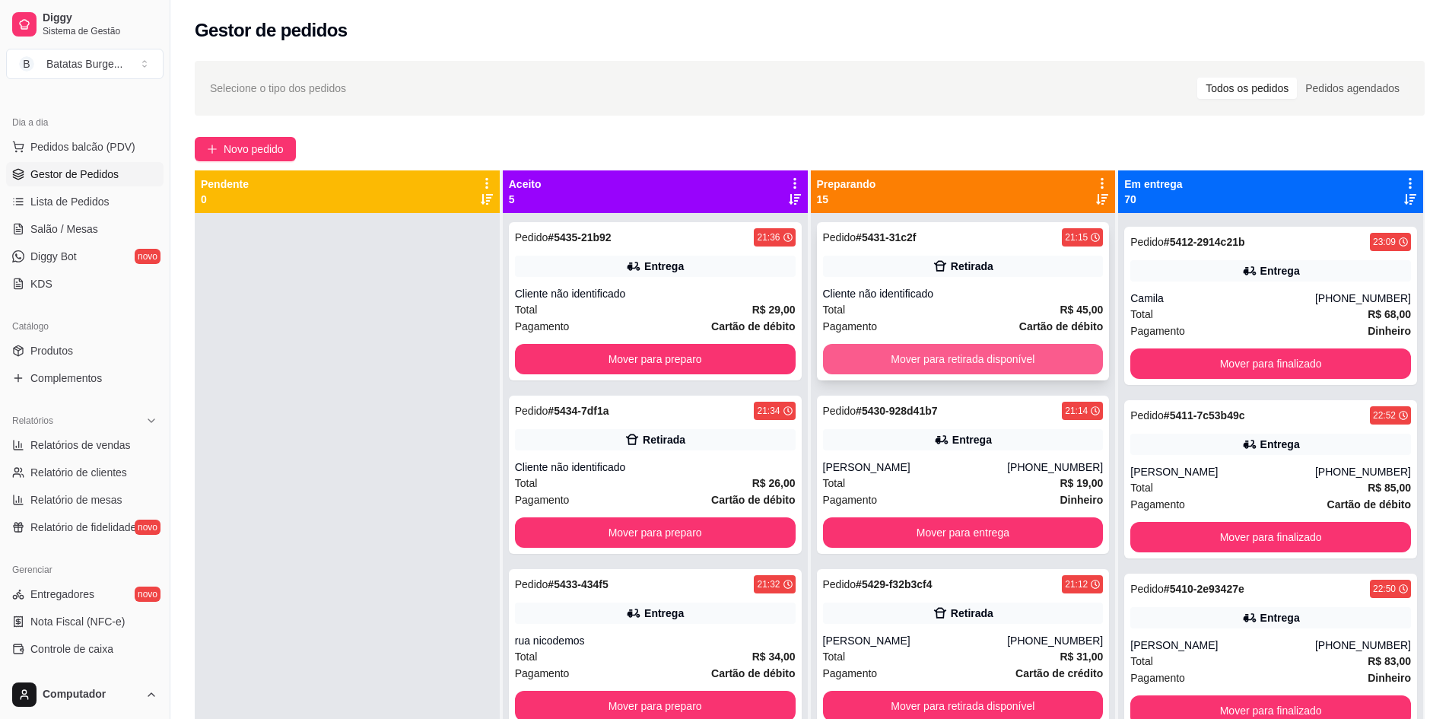
click at [873, 363] on button "Mover para retirada disponível" at bounding box center [963, 359] width 281 height 30
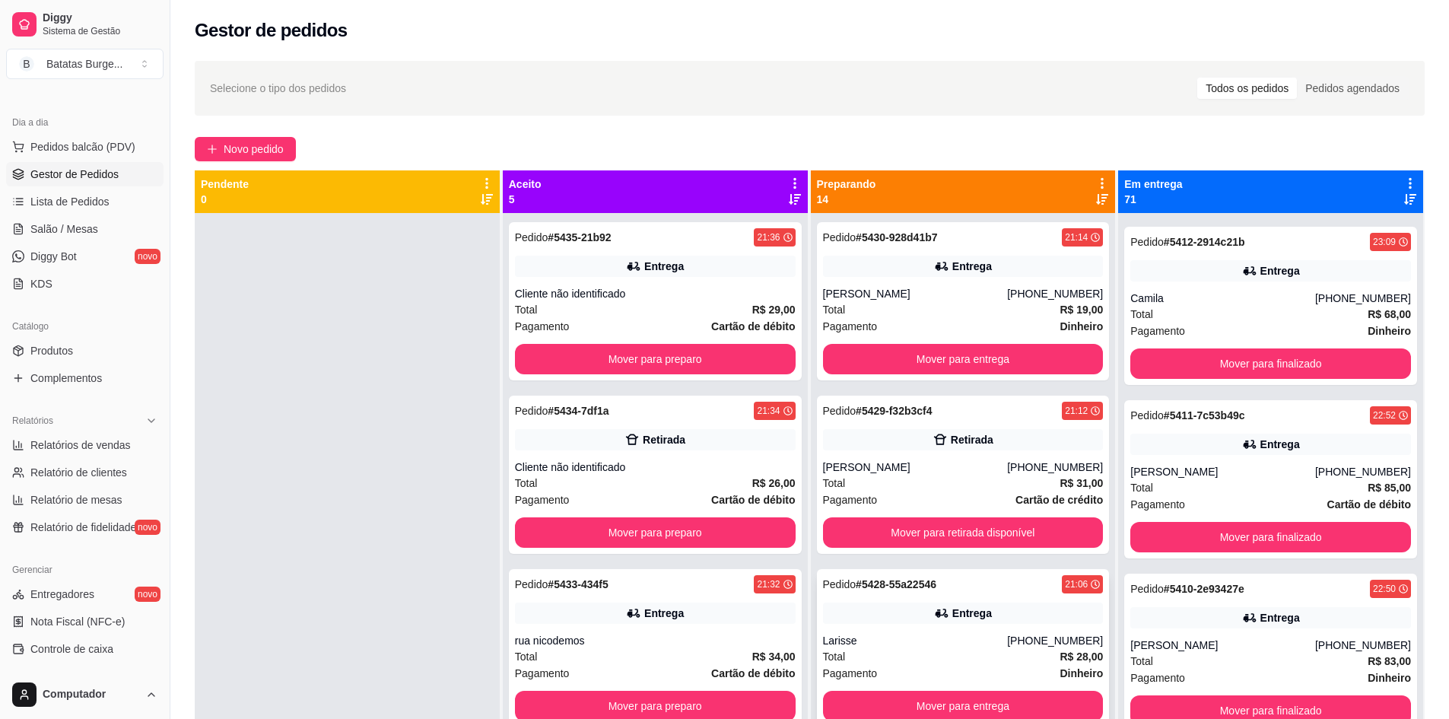
scroll to position [76, 0]
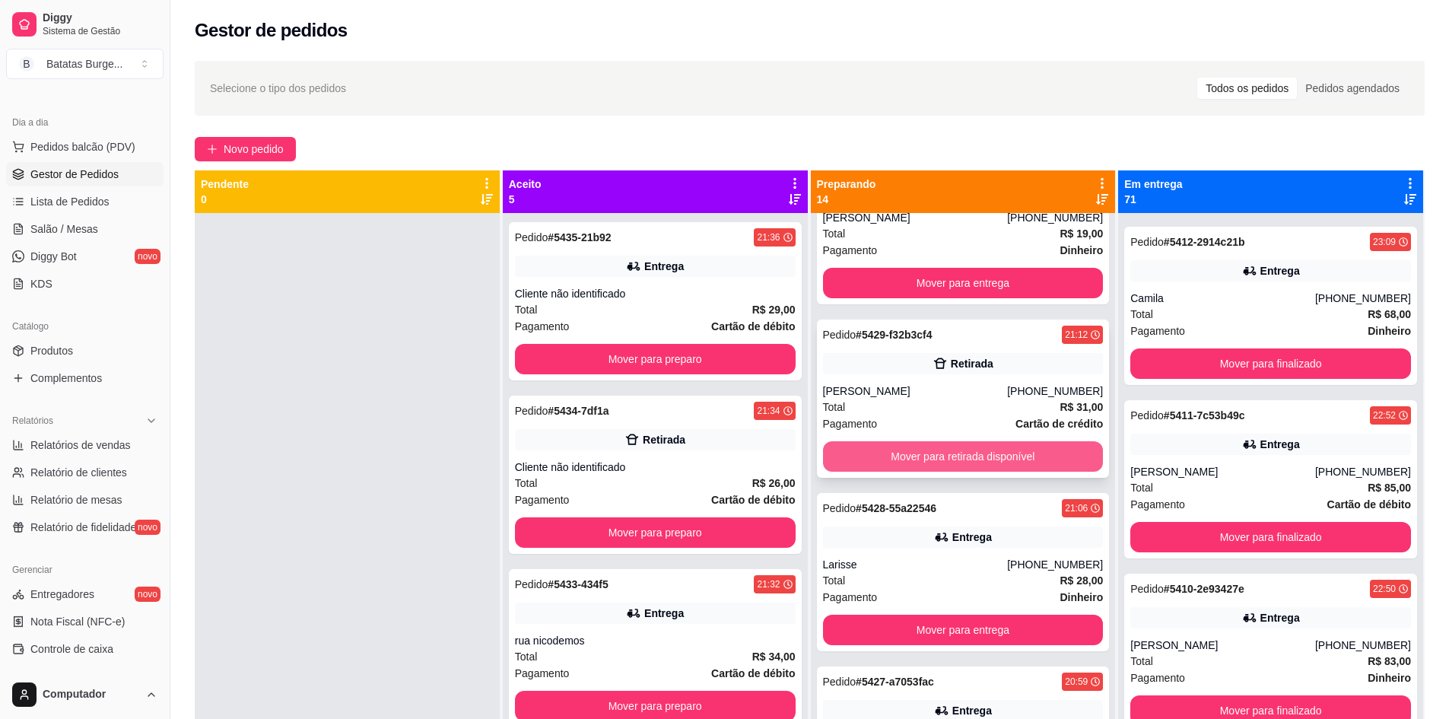
click at [939, 456] on button "Mover para retirada disponível" at bounding box center [963, 456] width 281 height 30
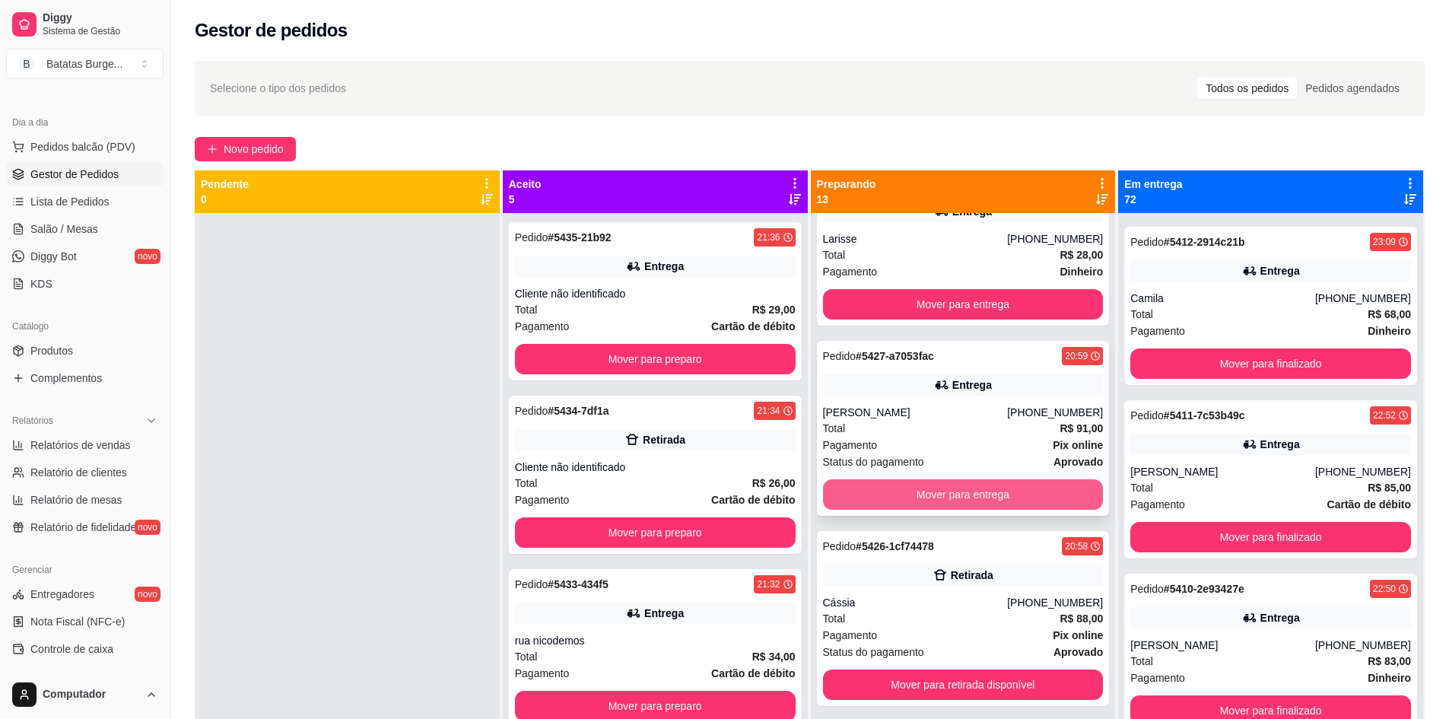
scroll to position [304, 0]
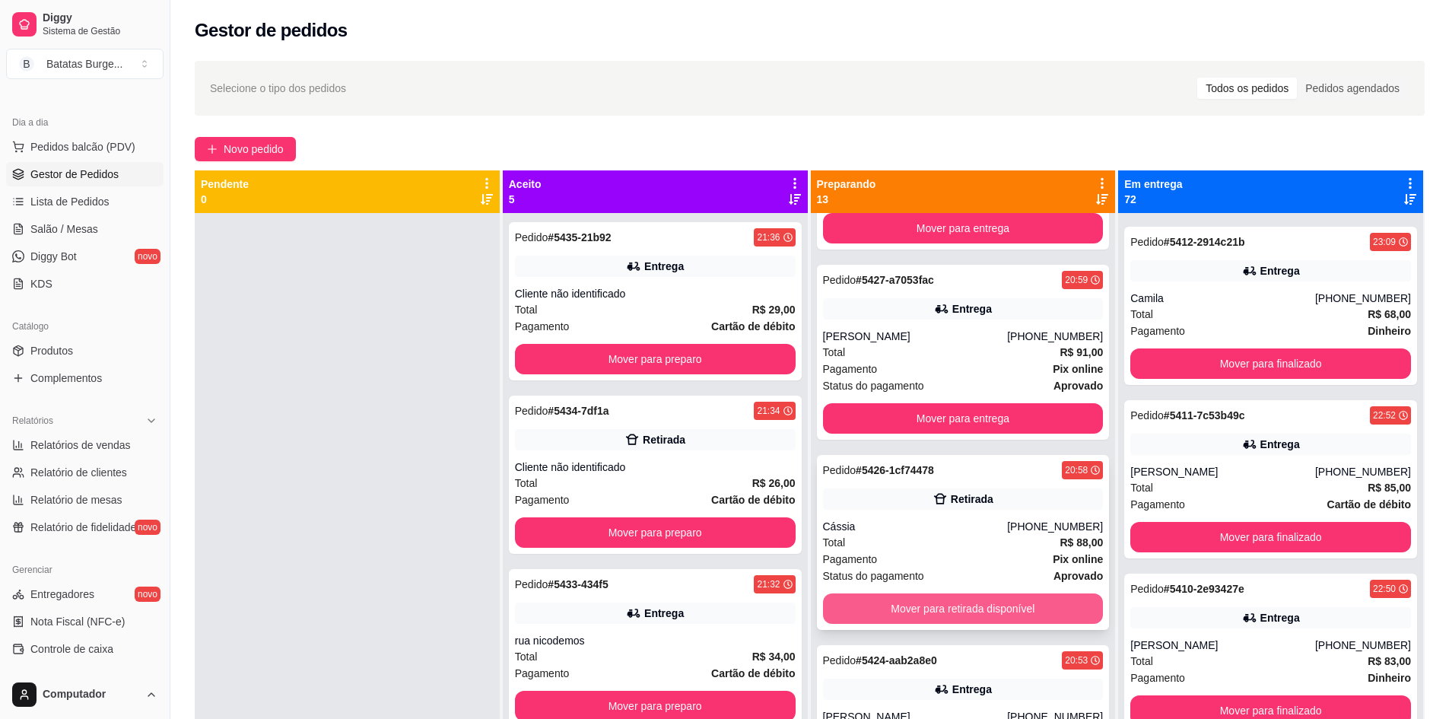
click at [954, 605] on button "Mover para retirada disponível" at bounding box center [963, 608] width 281 height 30
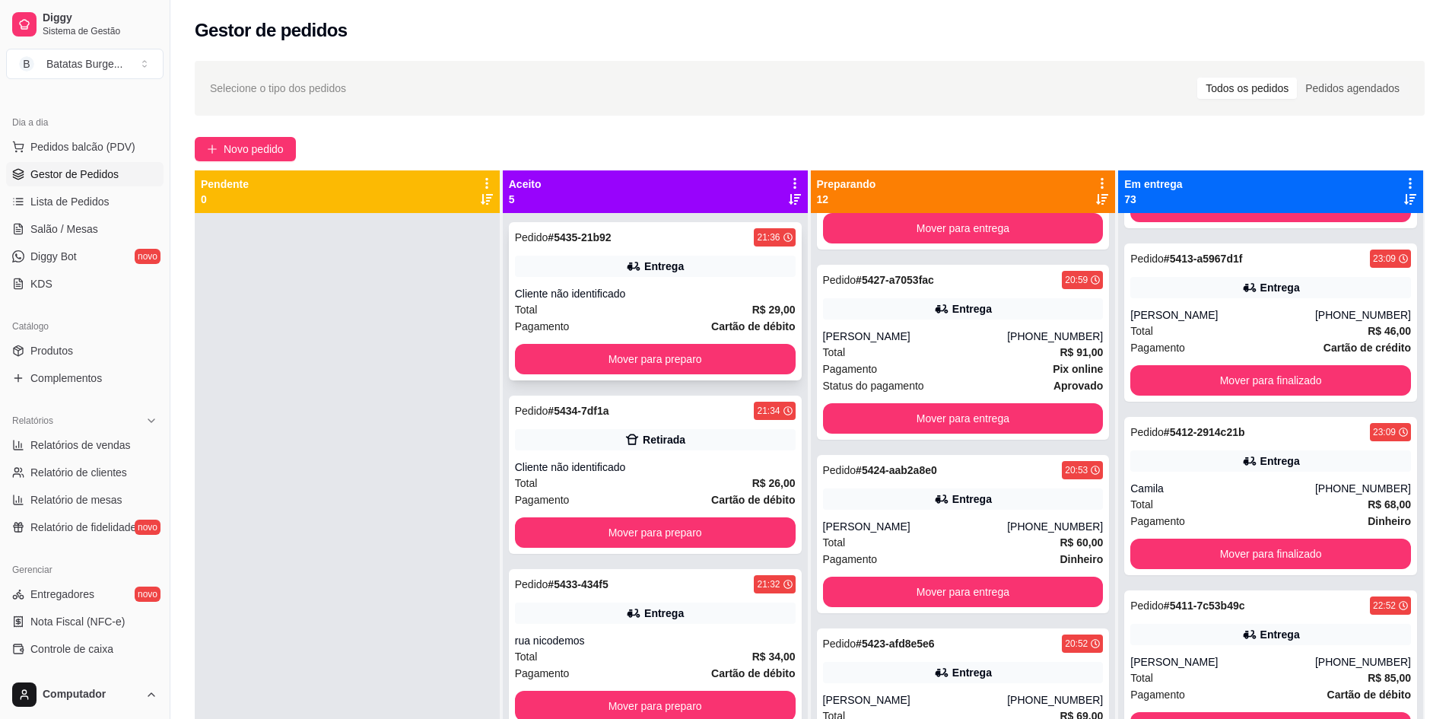
scroll to position [1069, 0]
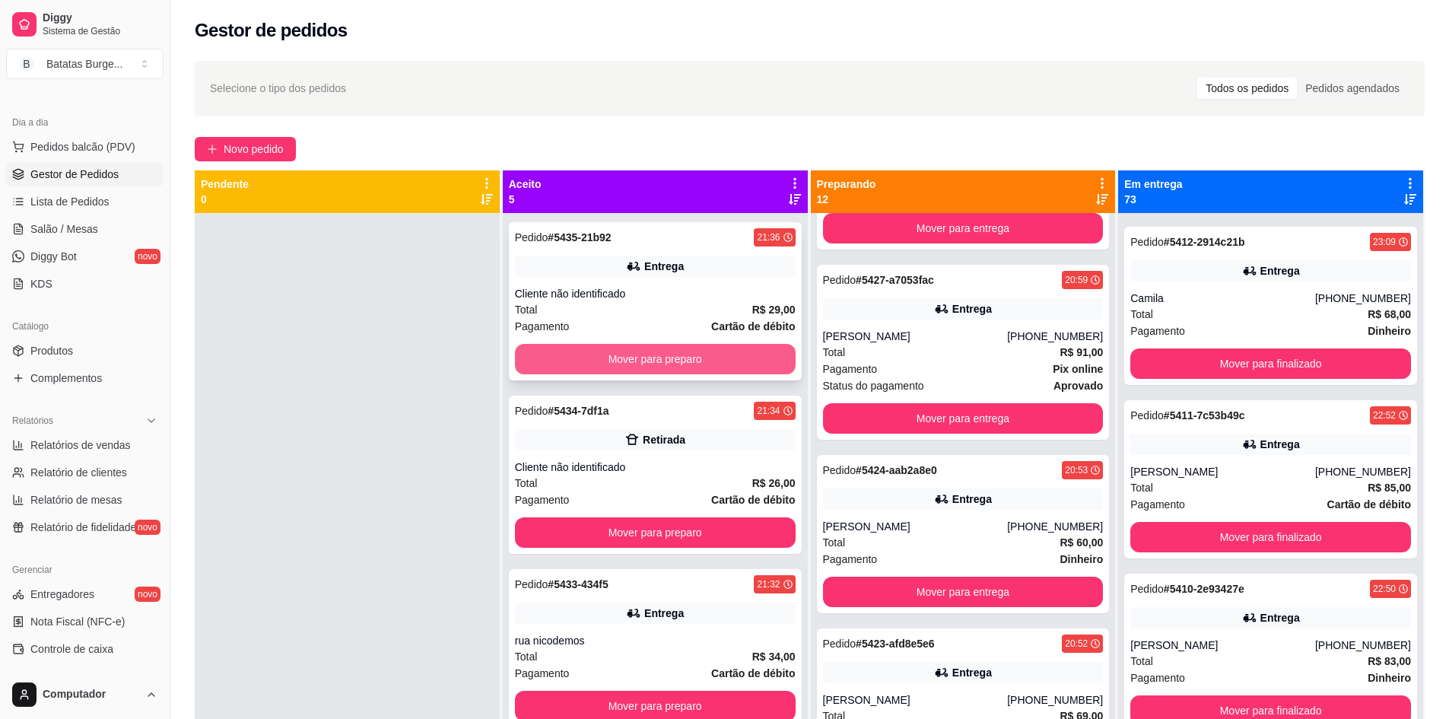
click at [686, 360] on button "Mover para preparo" at bounding box center [655, 359] width 281 height 30
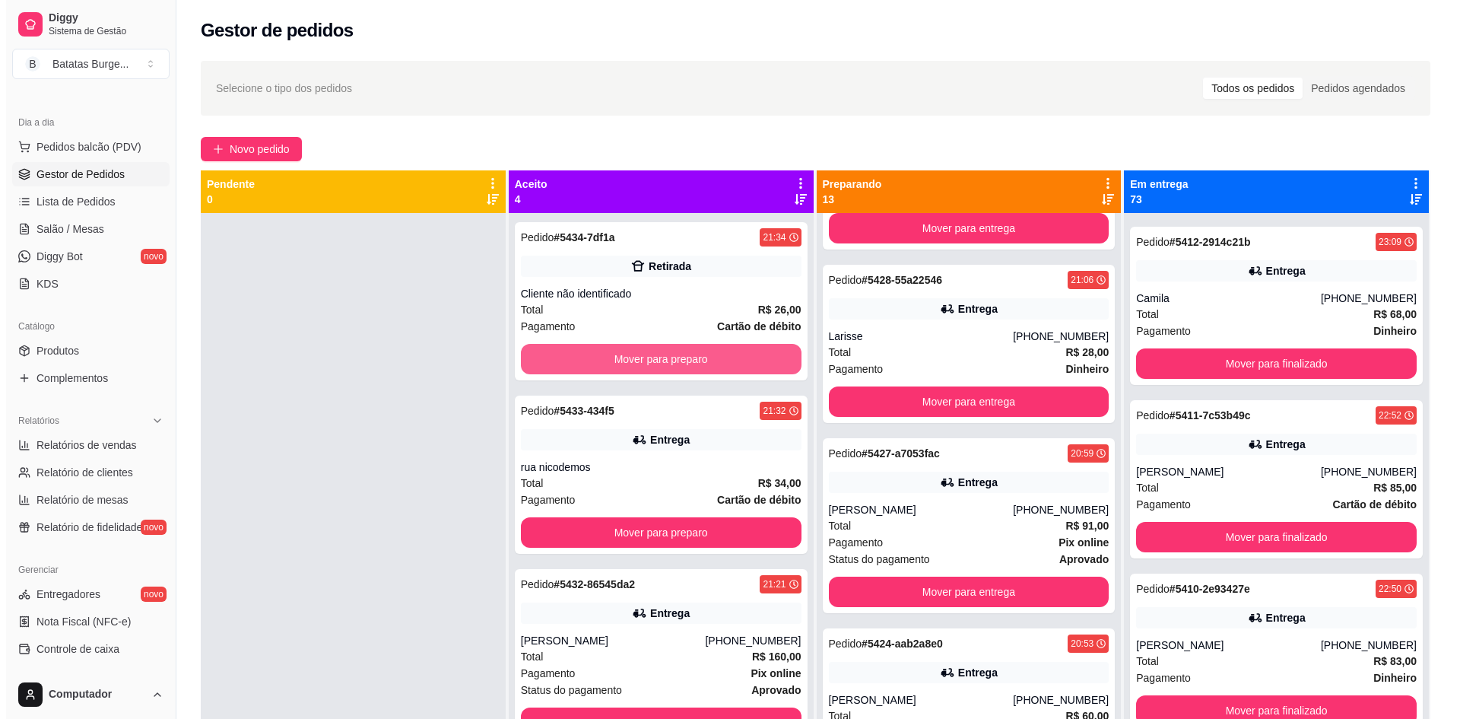
scroll to position [478, 0]
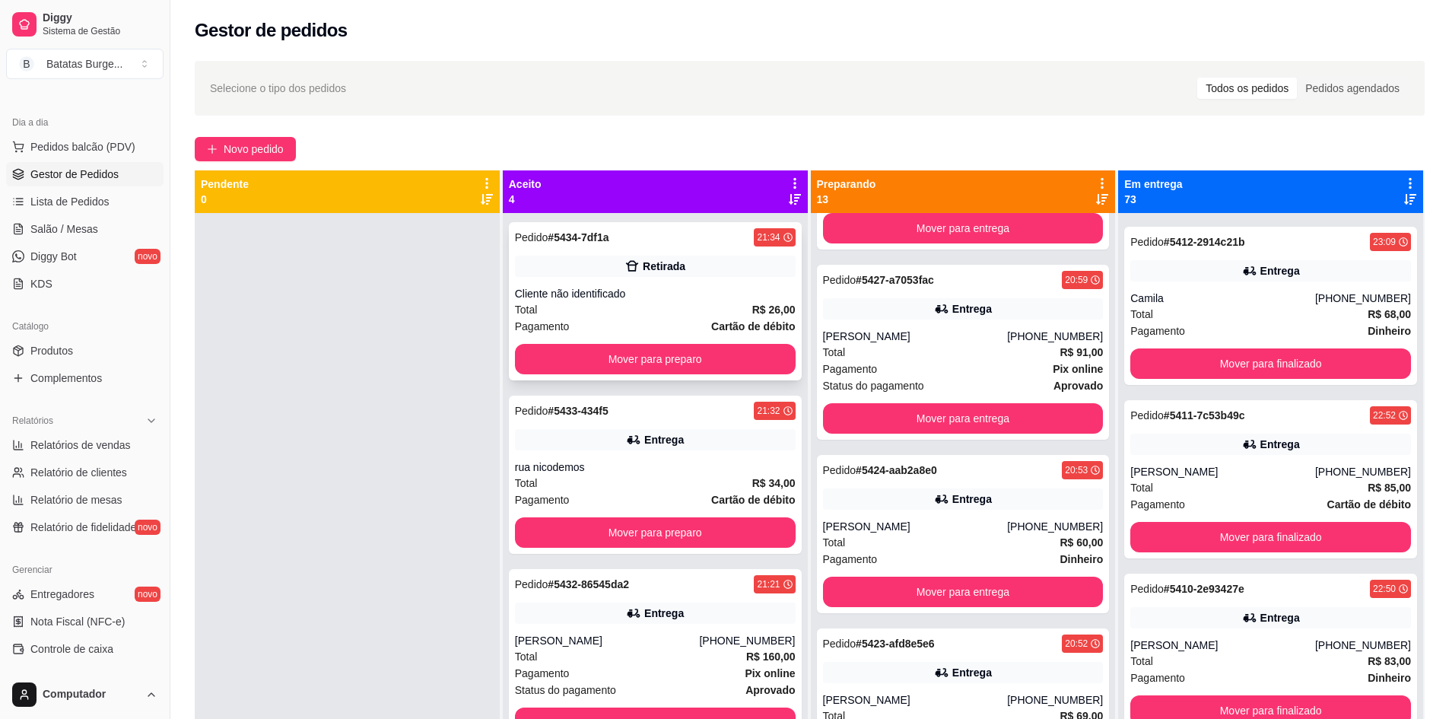
click at [758, 244] on div "21:34" at bounding box center [774, 237] width 41 height 18
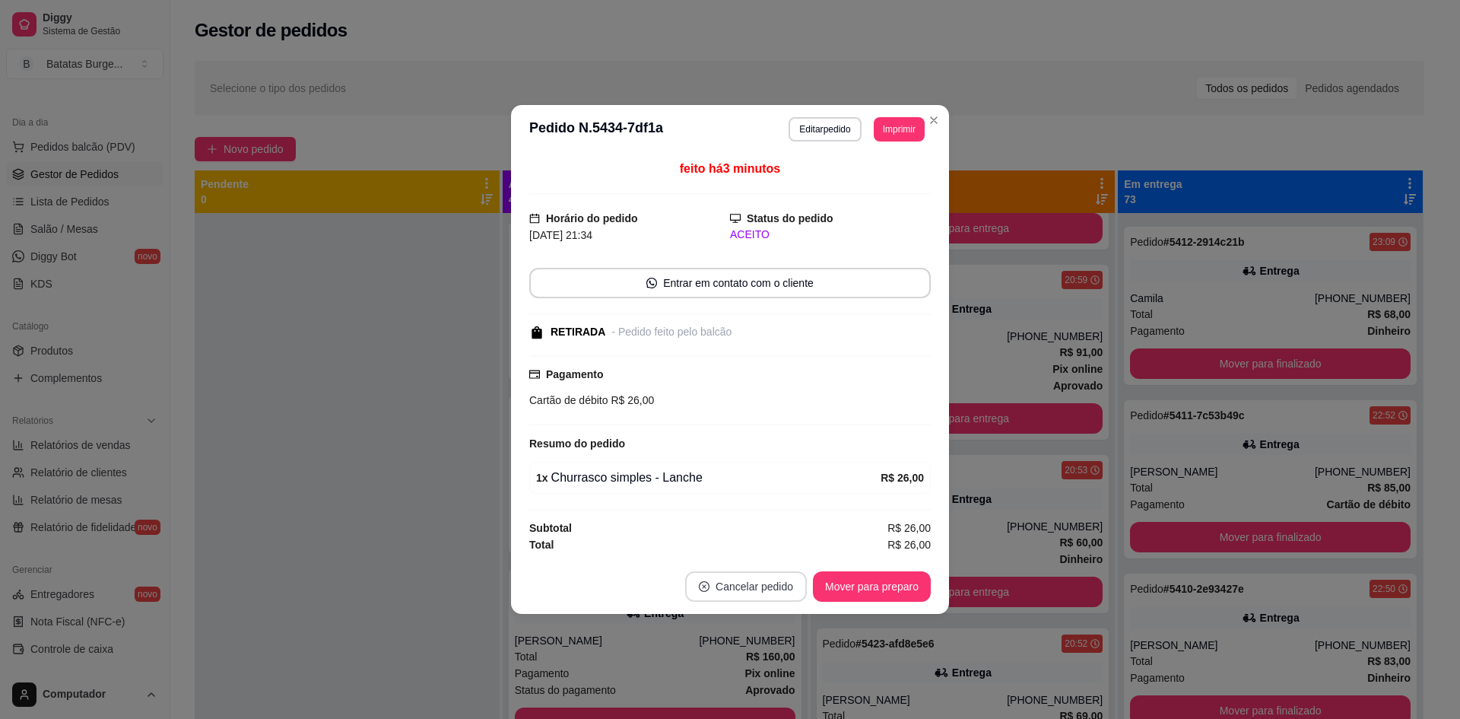
click at [793, 577] on button "Cancelar pedido" at bounding box center [746, 586] width 122 height 30
click at [770, 549] on button "Sim" at bounding box center [788, 548] width 61 height 30
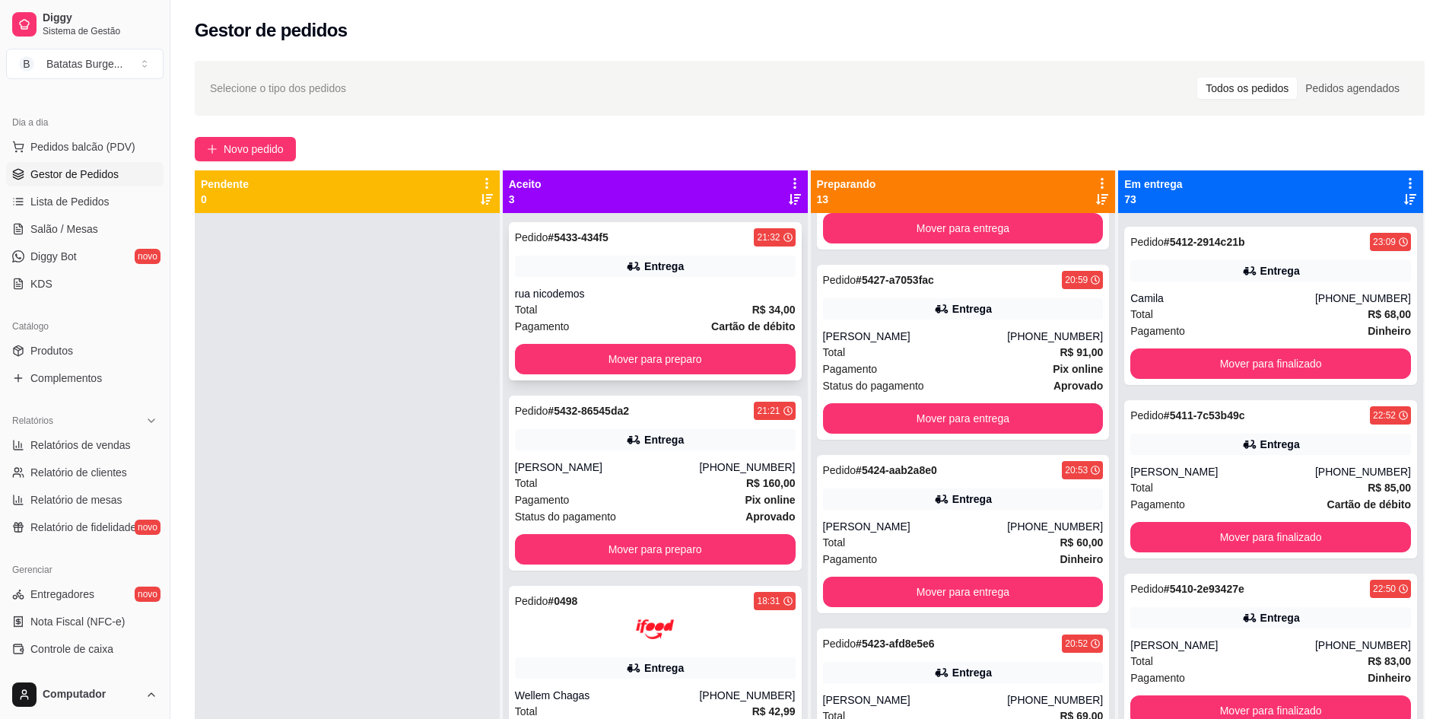
click at [729, 262] on div "Entrega" at bounding box center [655, 266] width 281 height 21
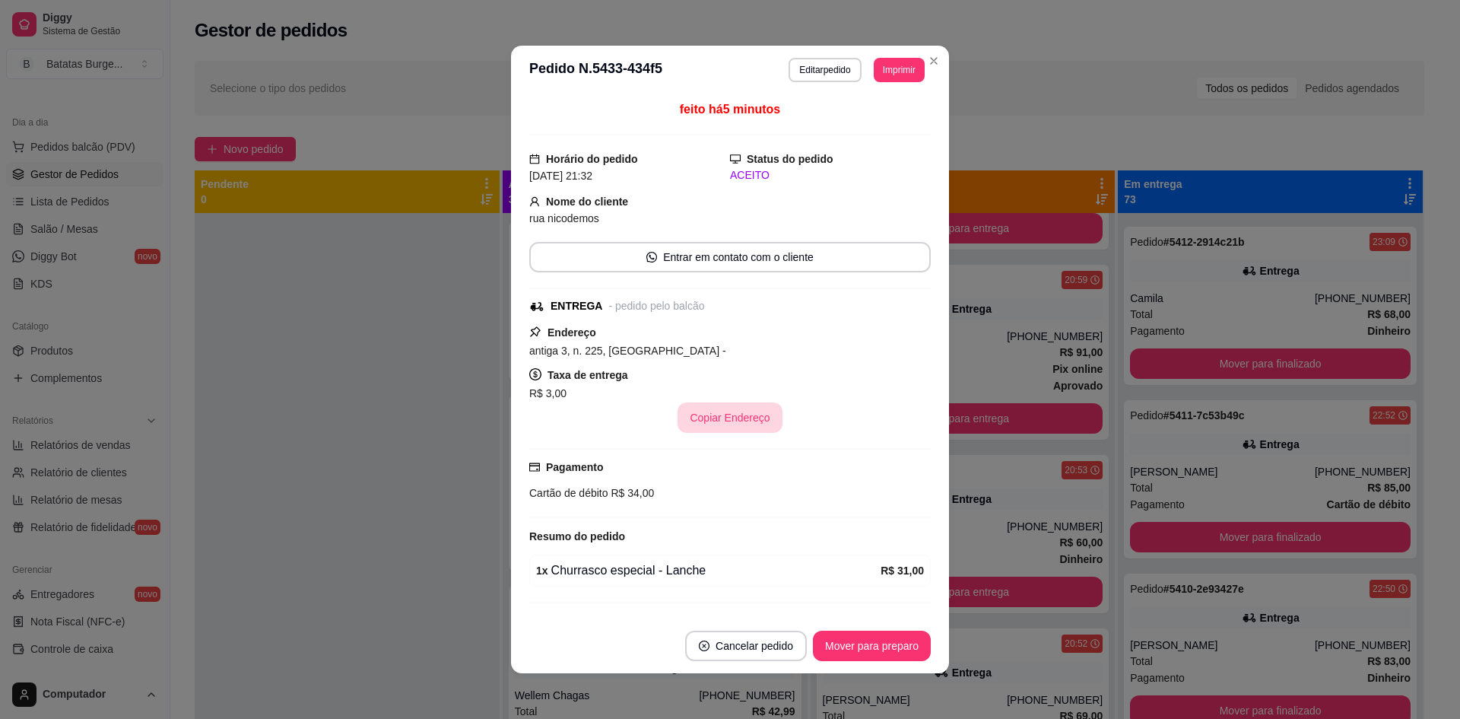
scroll to position [33, 0]
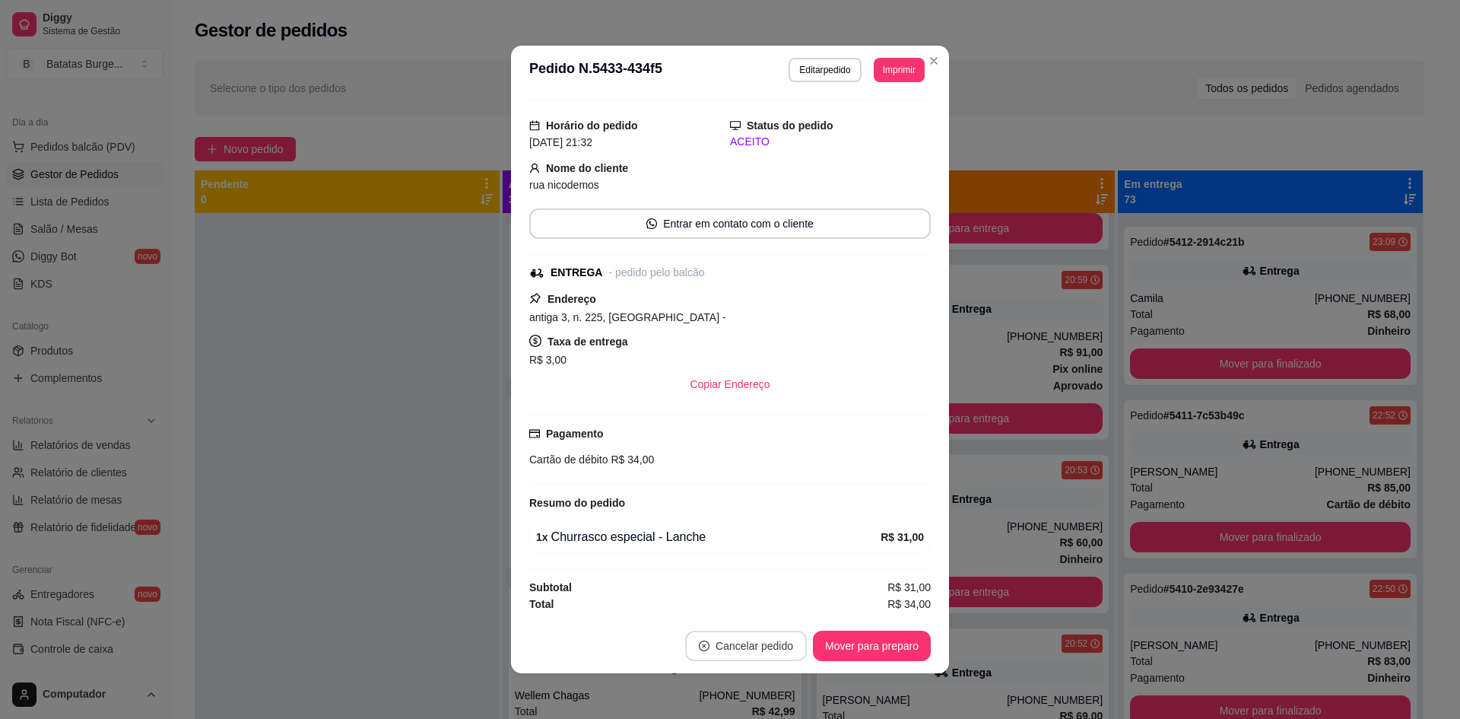
click at [764, 646] on button "Cancelar pedido" at bounding box center [746, 646] width 122 height 30
click at [780, 602] on button "Sim" at bounding box center [782, 608] width 61 height 30
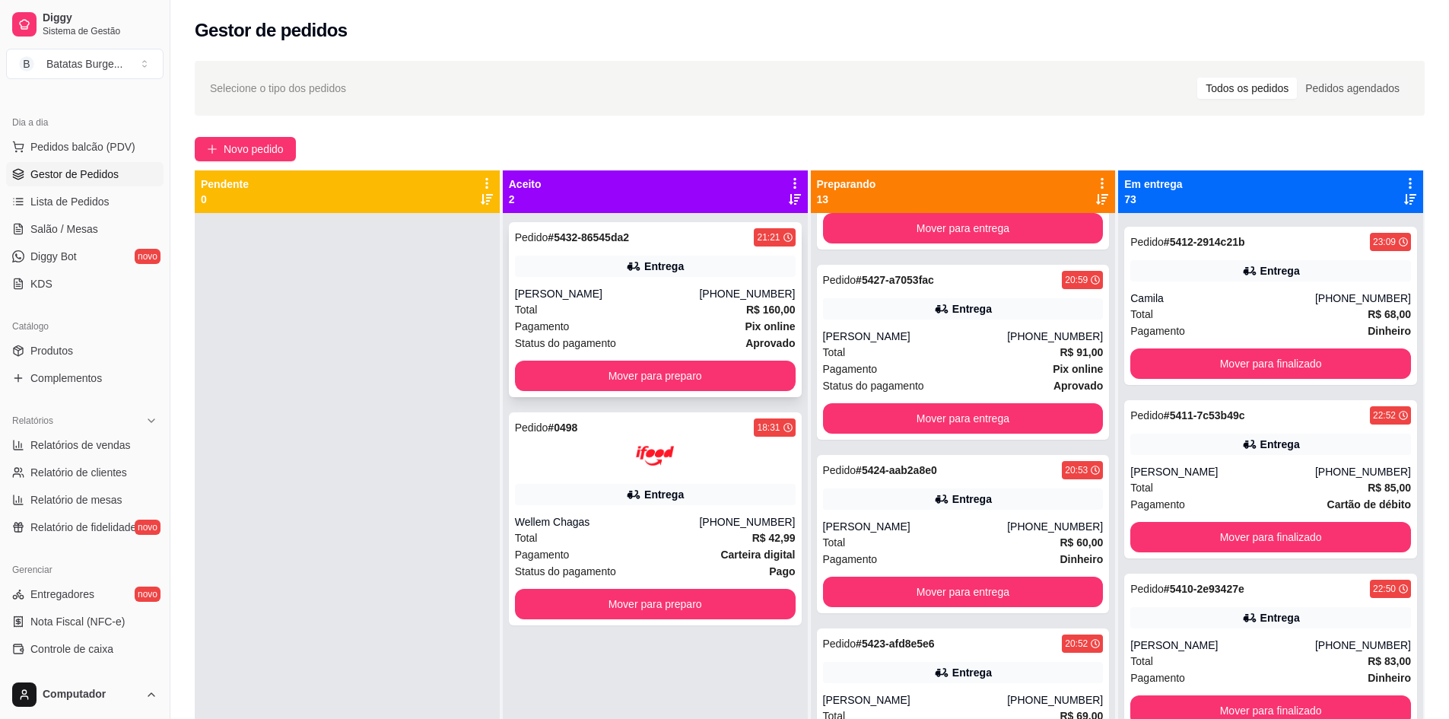
click at [766, 301] on div "Pedido # 5432-86545da2 21:21 Entrega Gilvan Paulo [PHONE_NUMBER] Total R$ 160,0…" at bounding box center [655, 309] width 293 height 175
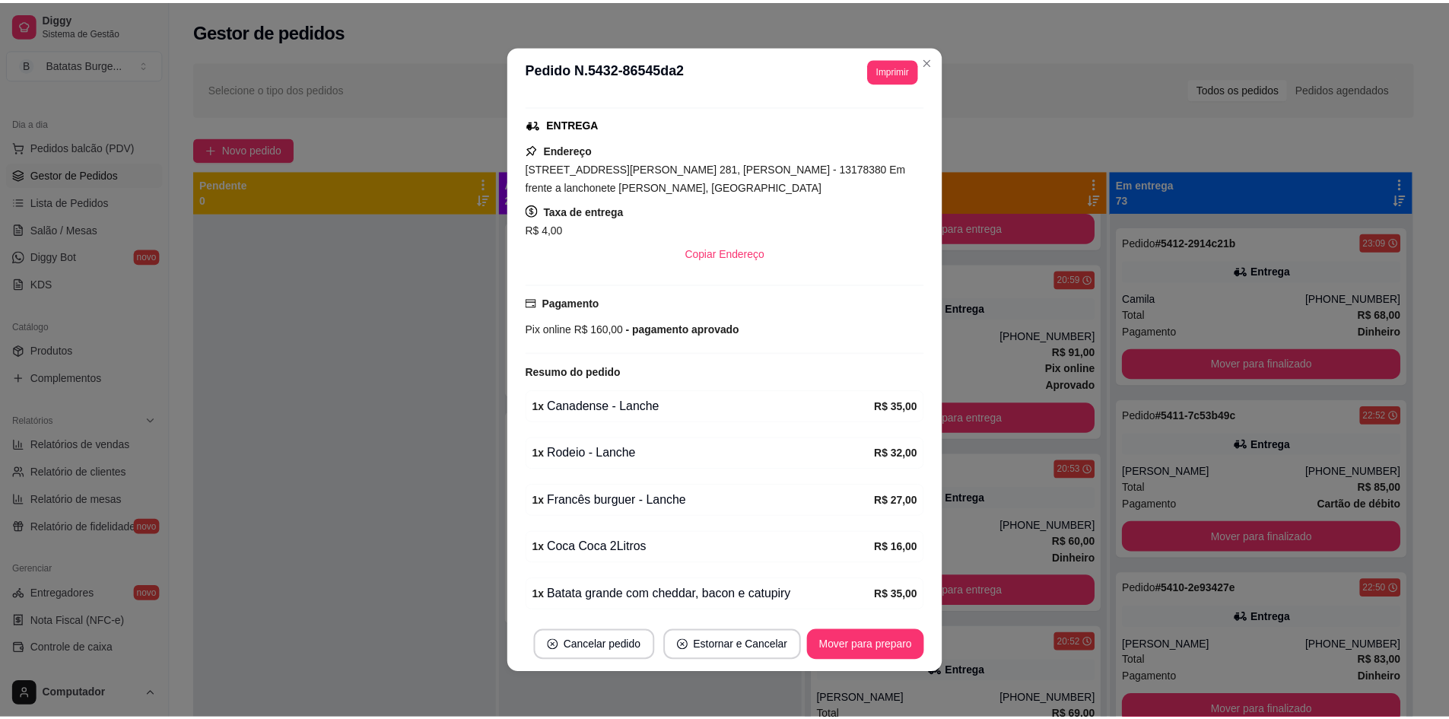
scroll to position [333, 0]
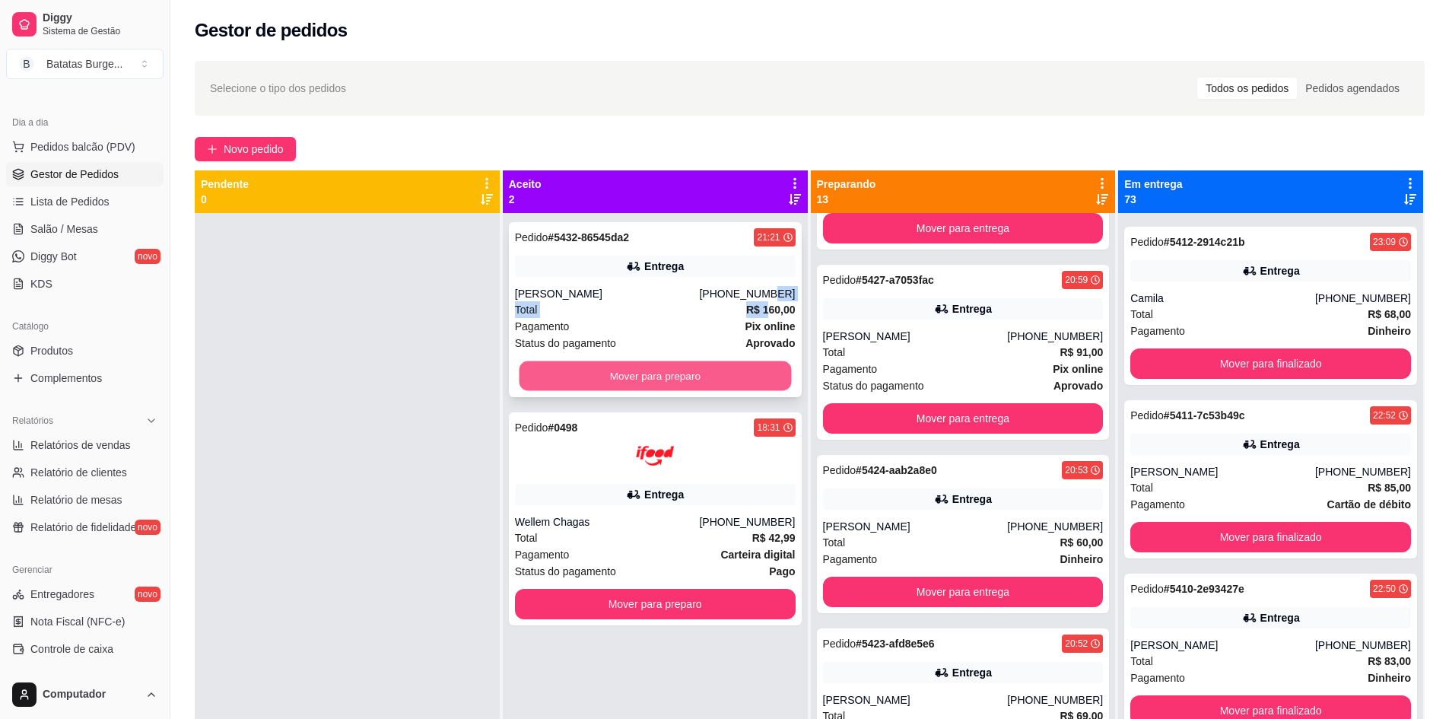
click at [612, 373] on button "Mover para preparo" at bounding box center [655, 376] width 272 height 30
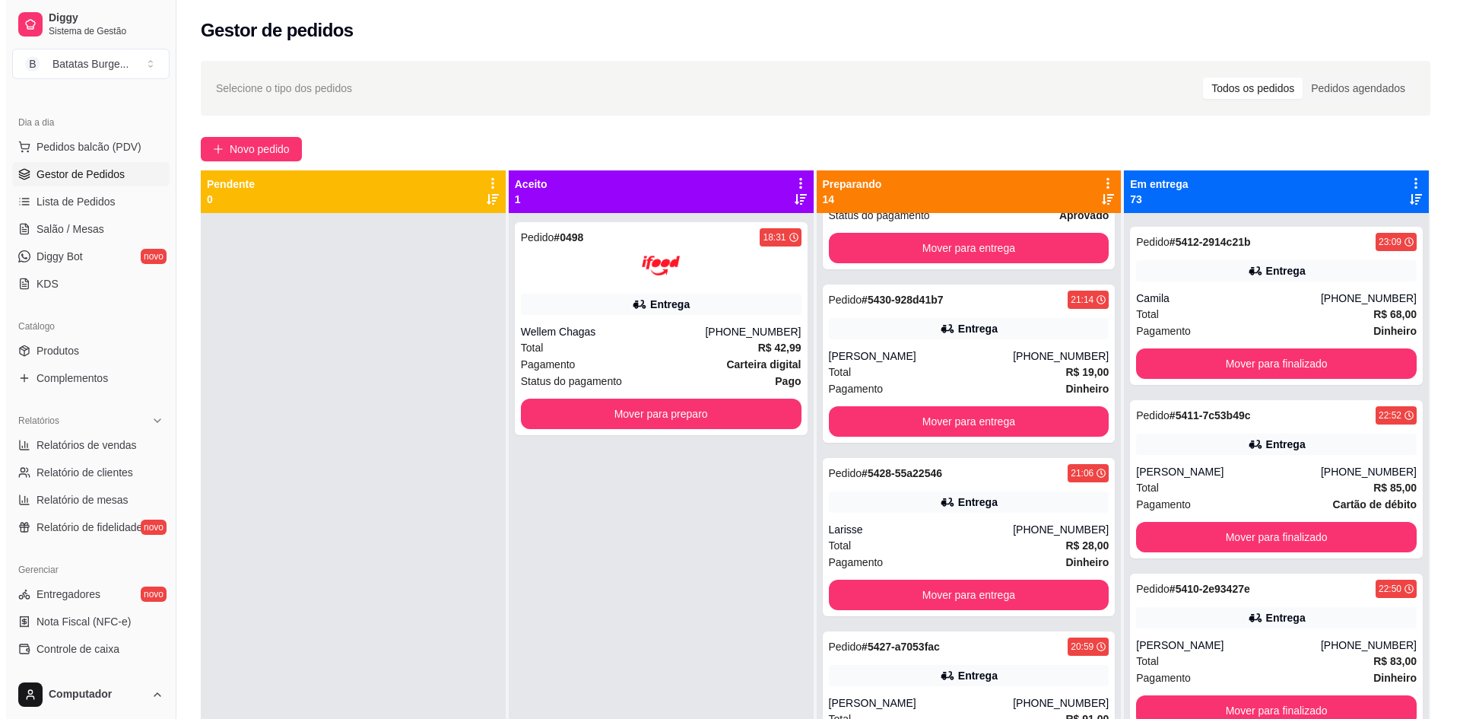
scroll to position [304, 0]
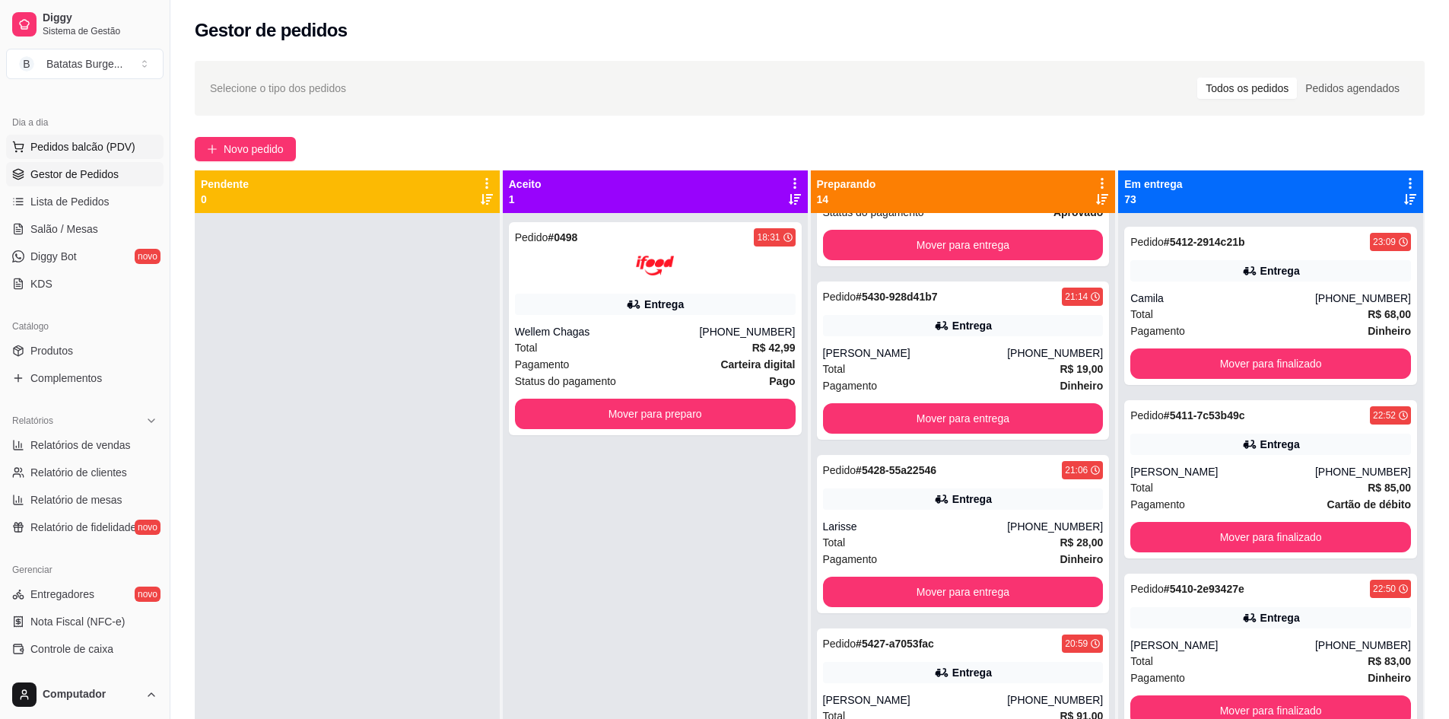
click at [105, 148] on span "Pedidos balcão (PDV)" at bounding box center [82, 146] width 105 height 15
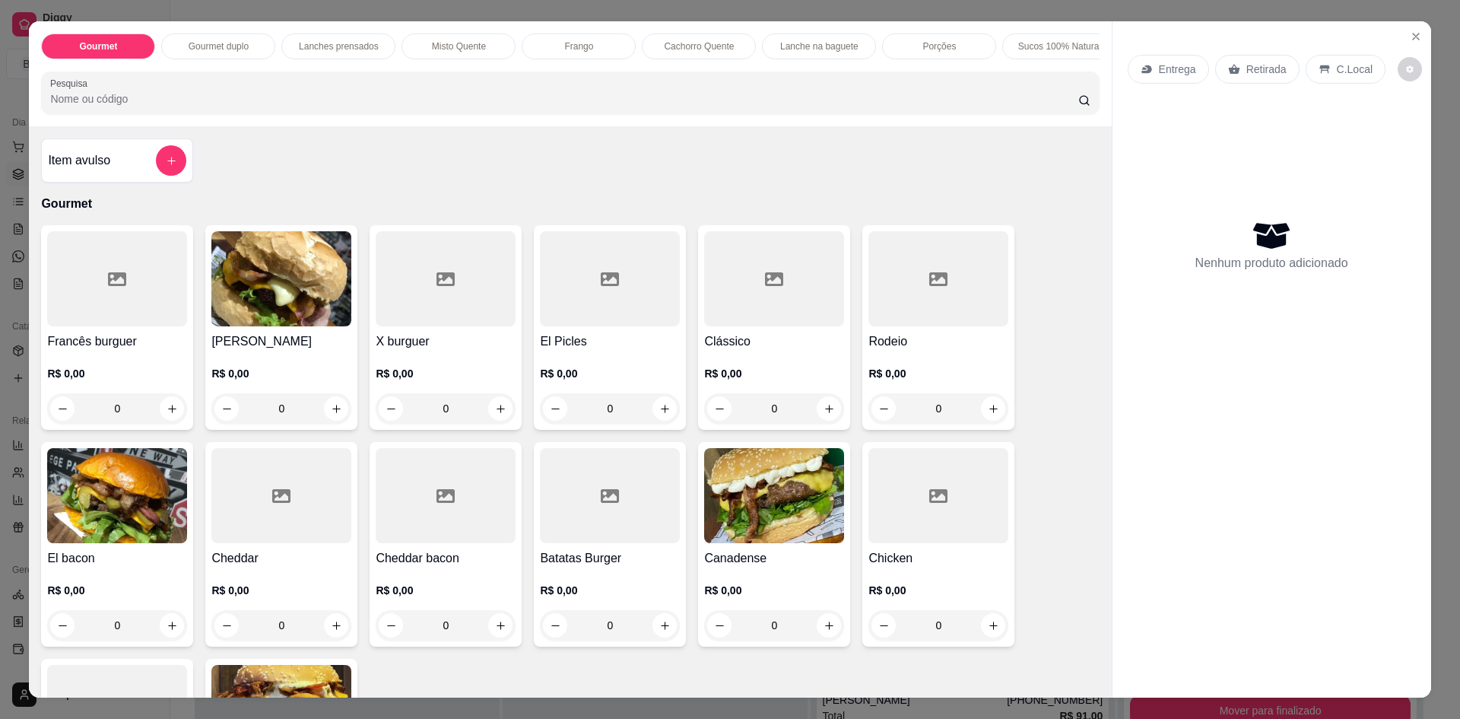
drag, startPoint x: 653, startPoint y: 71, endPoint x: 741, endPoint y: 71, distance: 88.2
click at [741, 71] on div "Gourmet Gourmet duplo Lanches prensados Misto Quente Frango Cachorro Quente Lan…" at bounding box center [570, 73] width 1082 height 105
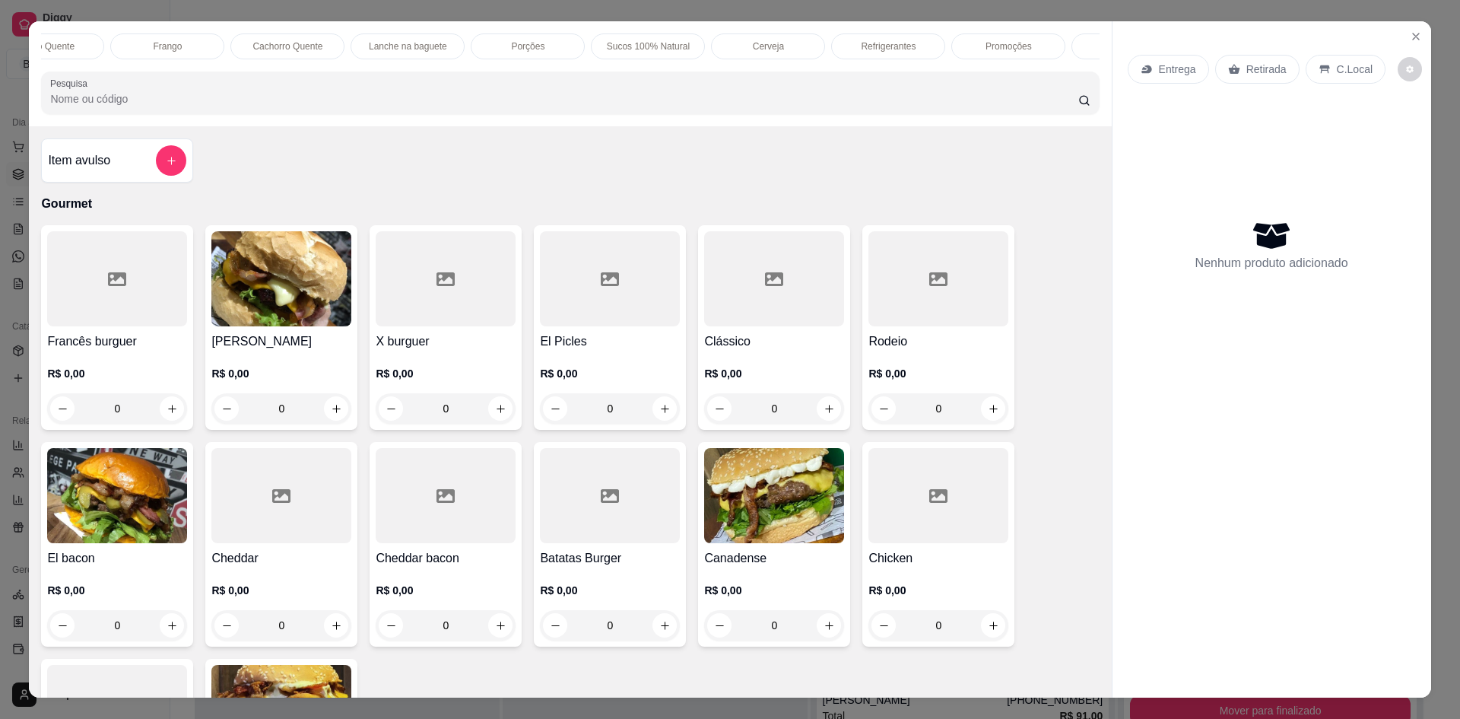
scroll to position [0, 458]
click at [828, 48] on p "Refrigerantes" at bounding box center [842, 46] width 55 height 12
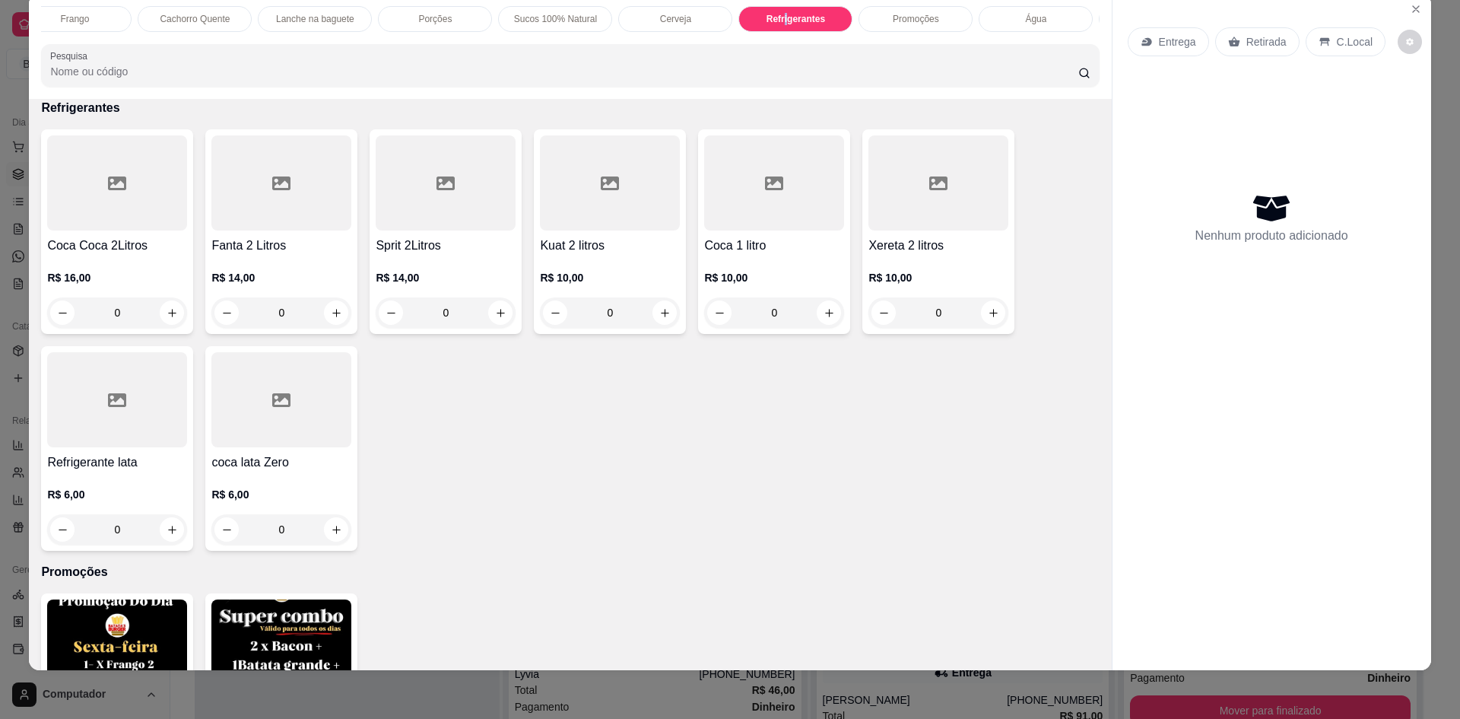
scroll to position [0, 618]
click at [1059, 22] on p "Sobremesas" at bounding box center [1042, 19] width 51 height 12
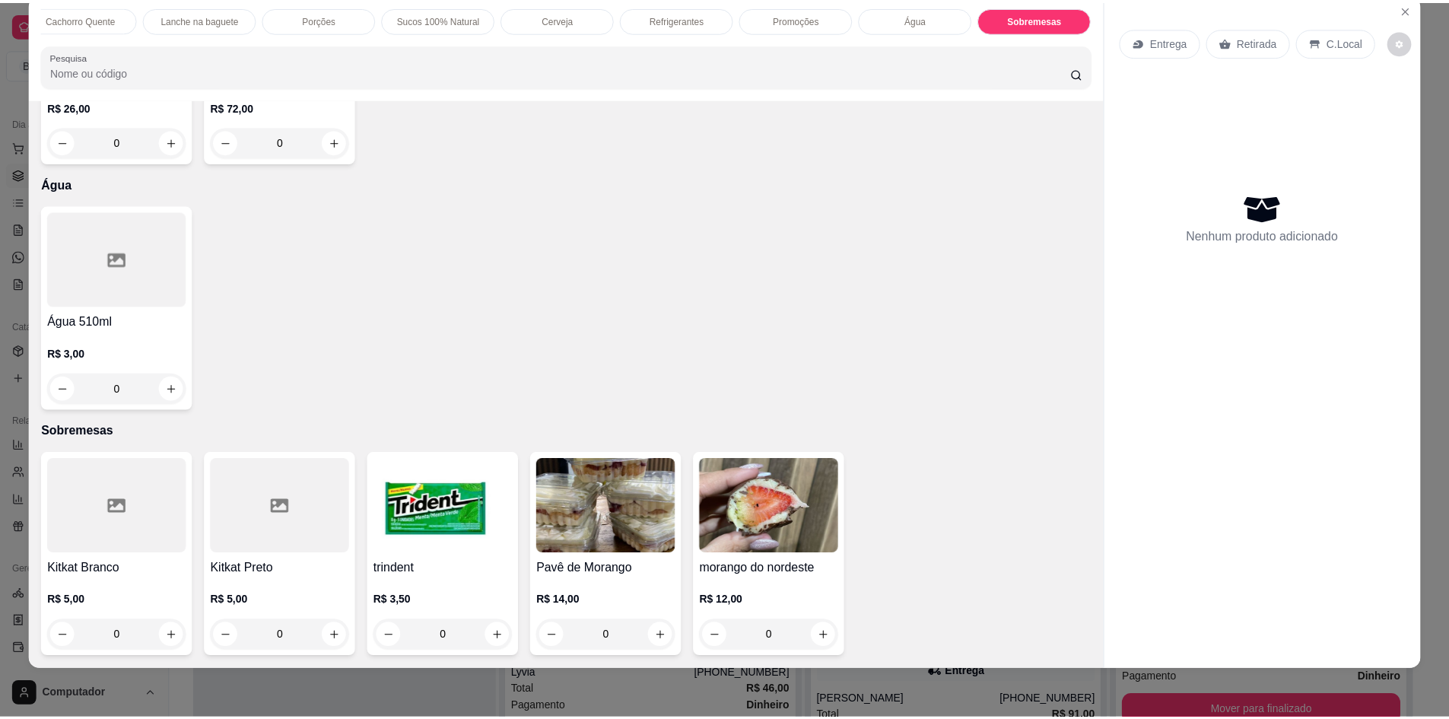
scroll to position [4325, 0]
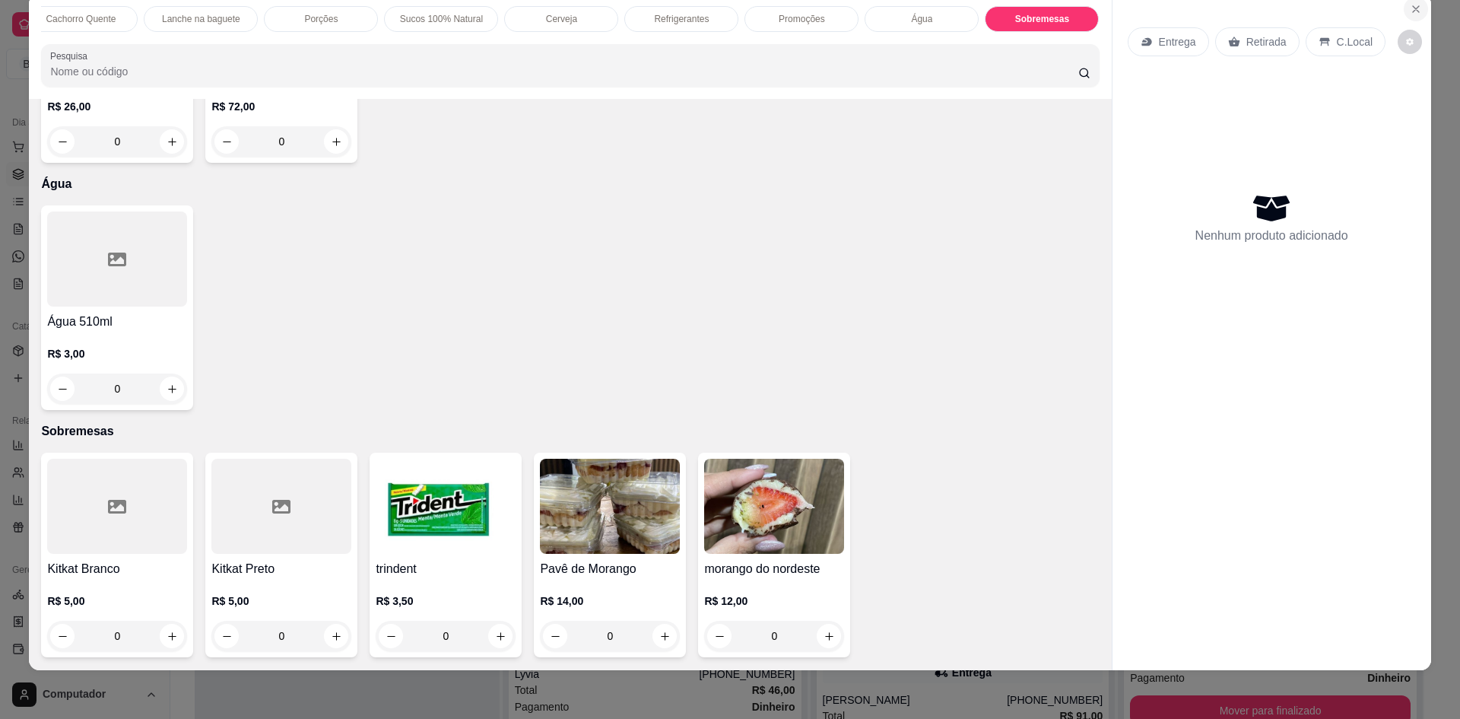
click at [1416, 14] on icon "Close" at bounding box center [1416, 9] width 12 height 12
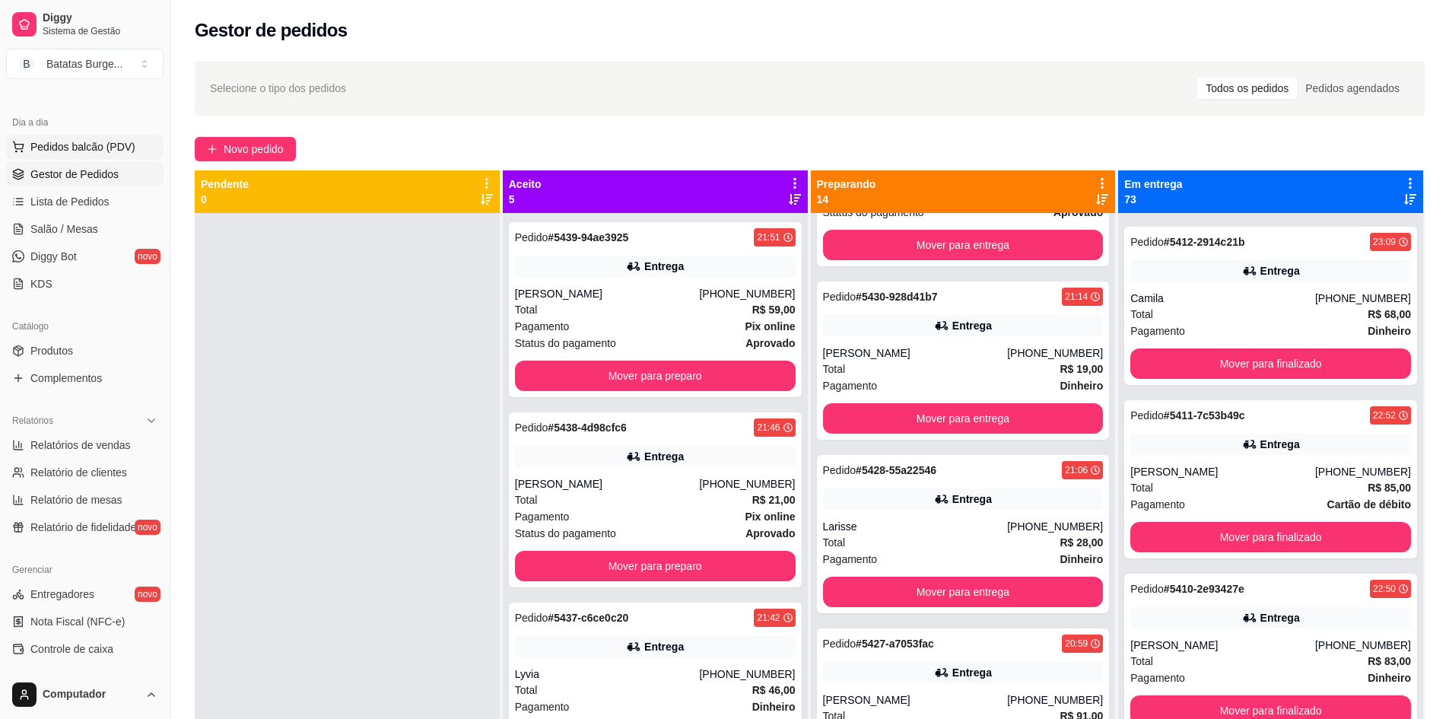
click at [71, 148] on span "Pedidos balcão (PDV)" at bounding box center [82, 146] width 105 height 15
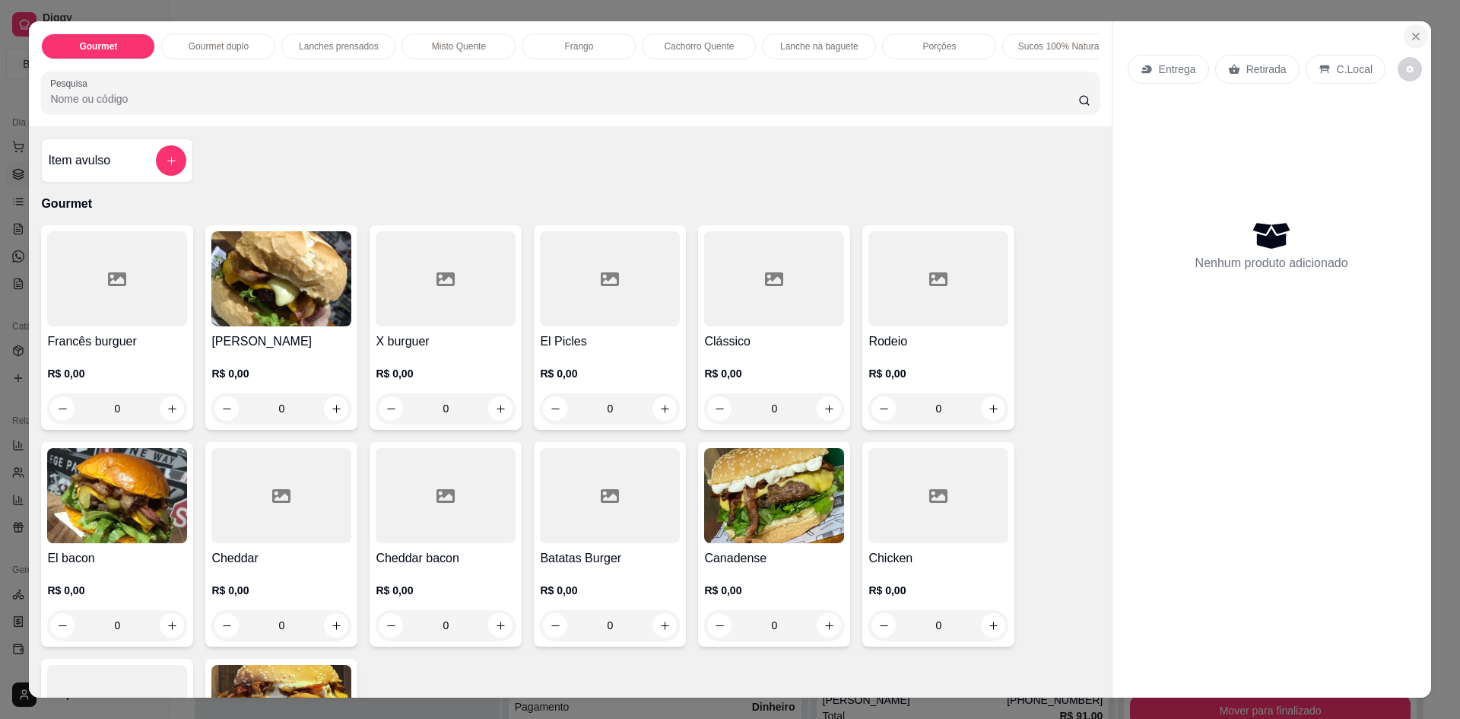
click at [1412, 31] on icon "Close" at bounding box center [1416, 36] width 12 height 12
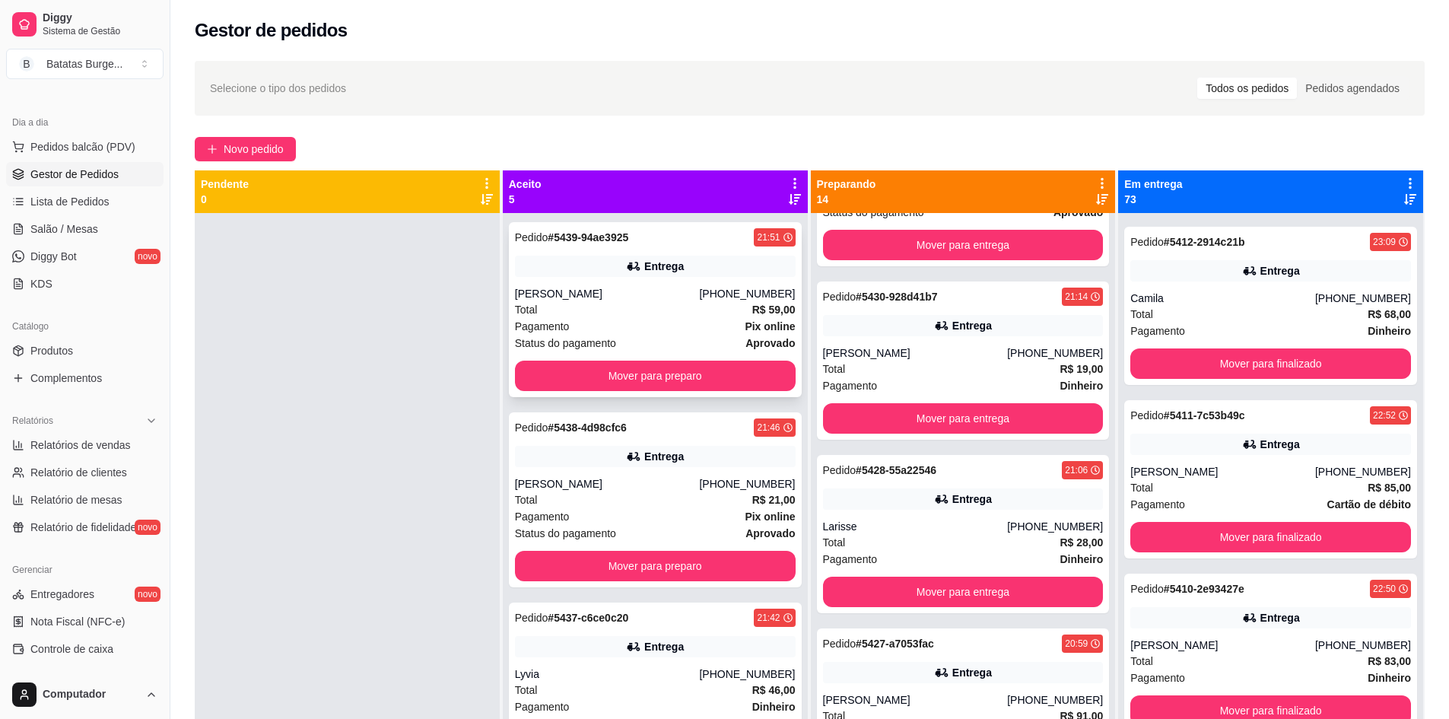
click at [719, 391] on div "Pedido # 5439-94ae3925 21:51 Entrega [PERSON_NAME] [PHONE_NUMBER] Total R$ 59,0…" at bounding box center [655, 309] width 293 height 175
click at [678, 377] on button "Mover para preparo" at bounding box center [655, 376] width 281 height 30
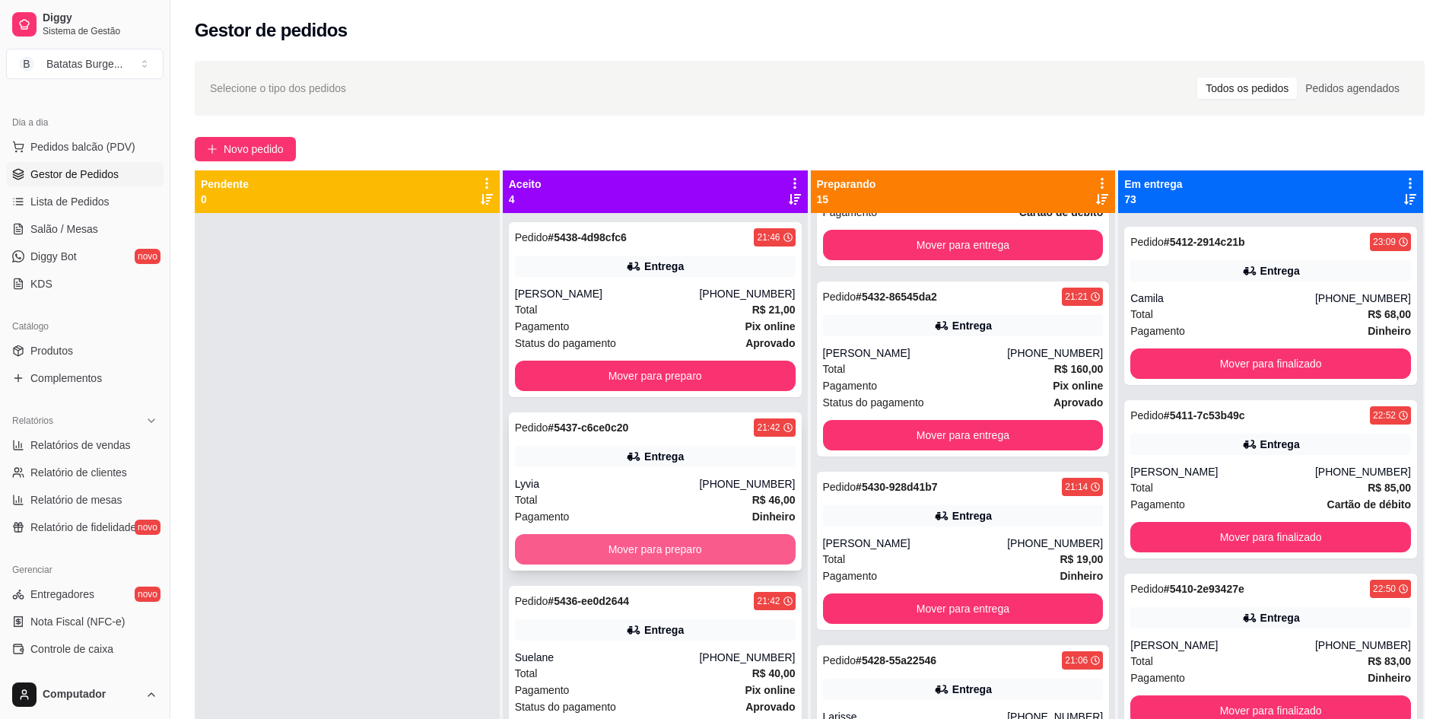
scroll to position [494, 0]
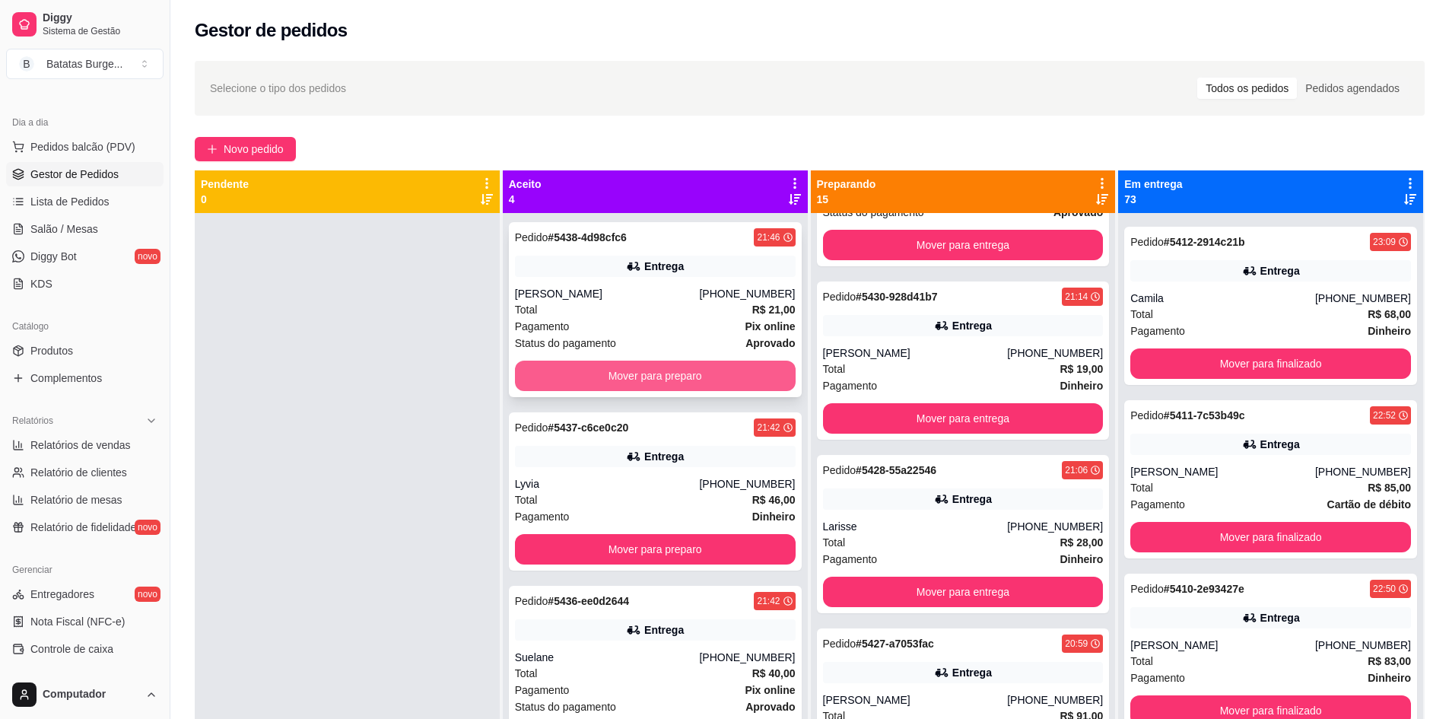
click at [639, 377] on button "Mover para preparo" at bounding box center [655, 376] width 281 height 30
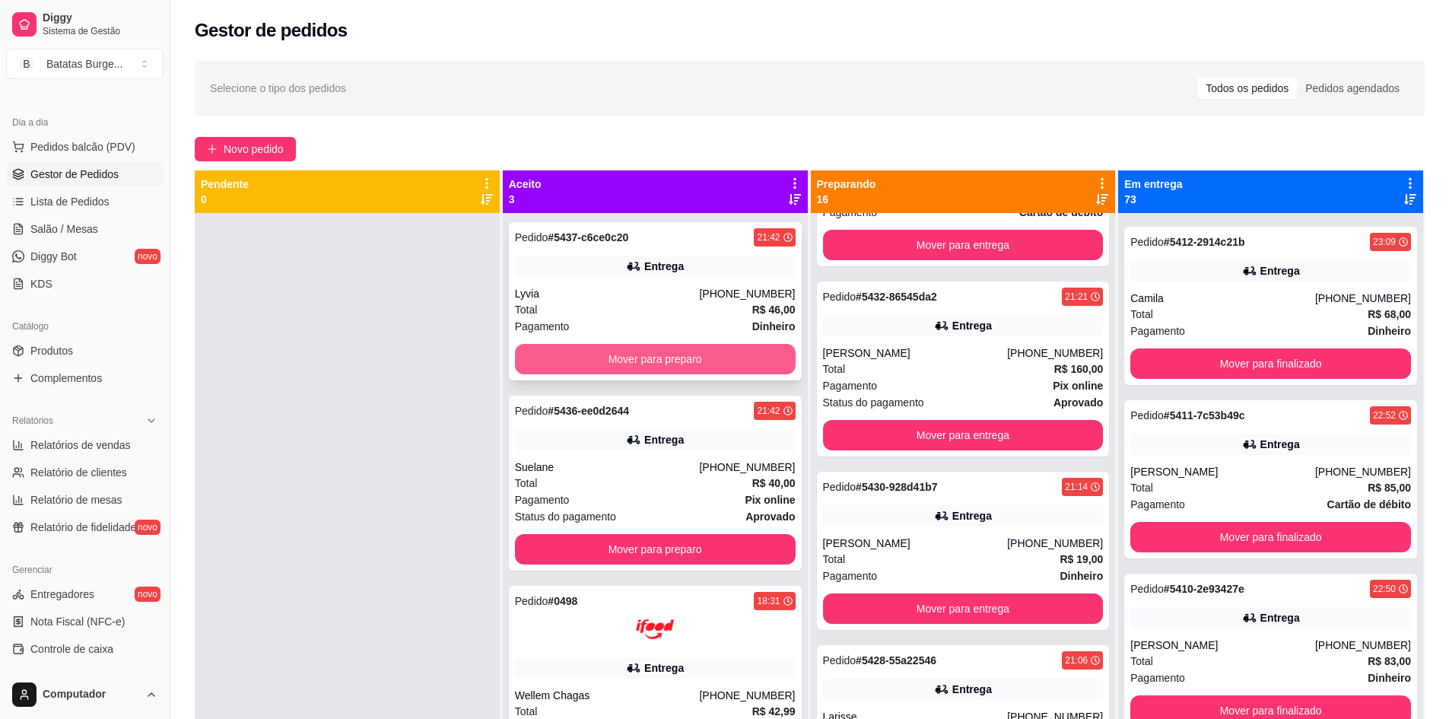
scroll to position [685, 0]
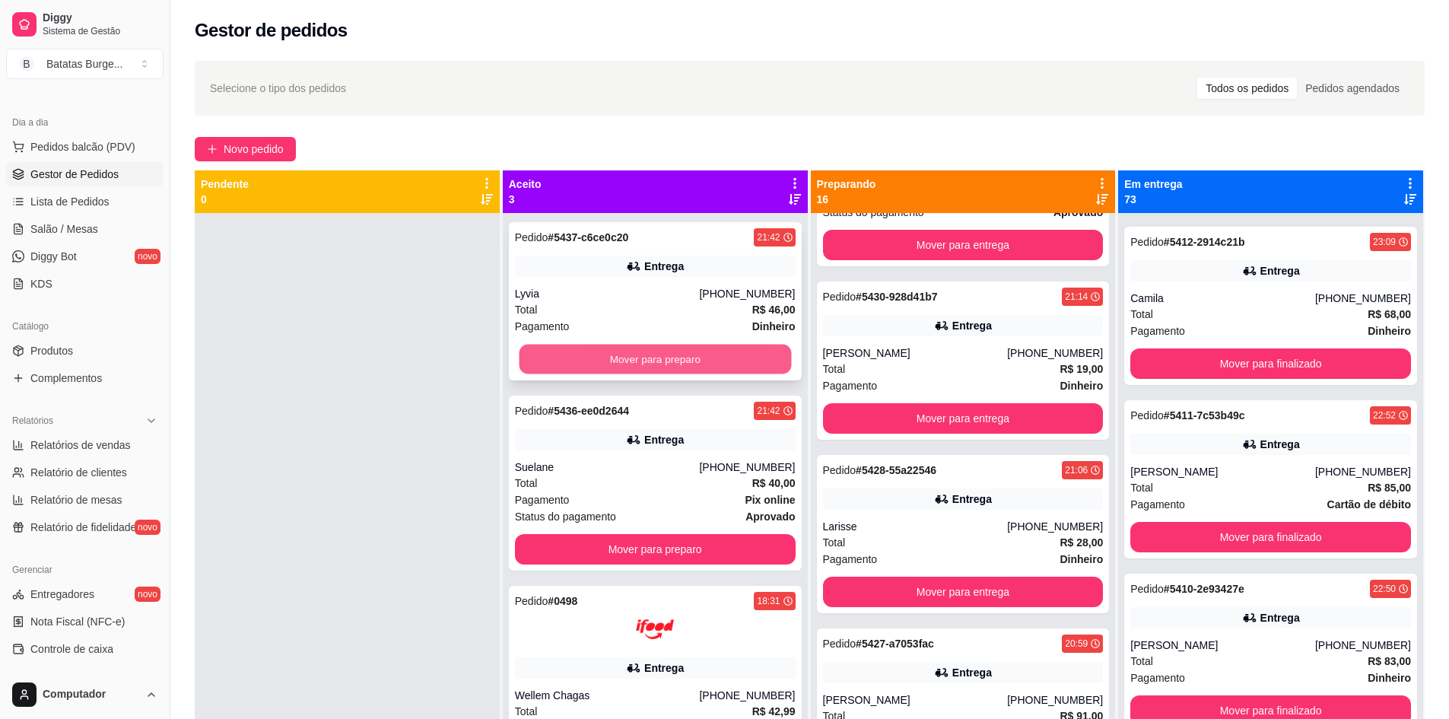
click at [629, 365] on button "Mover para preparo" at bounding box center [655, 360] width 272 height 30
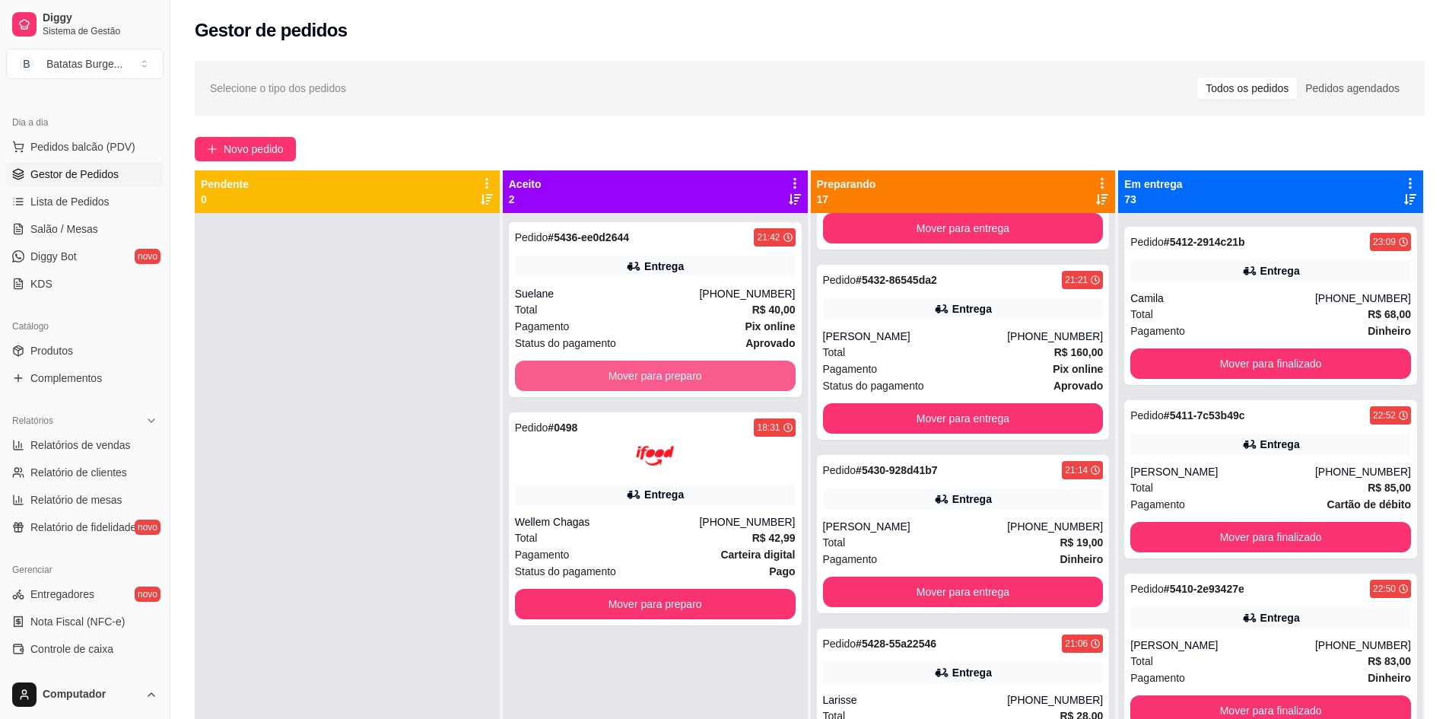
scroll to position [858, 0]
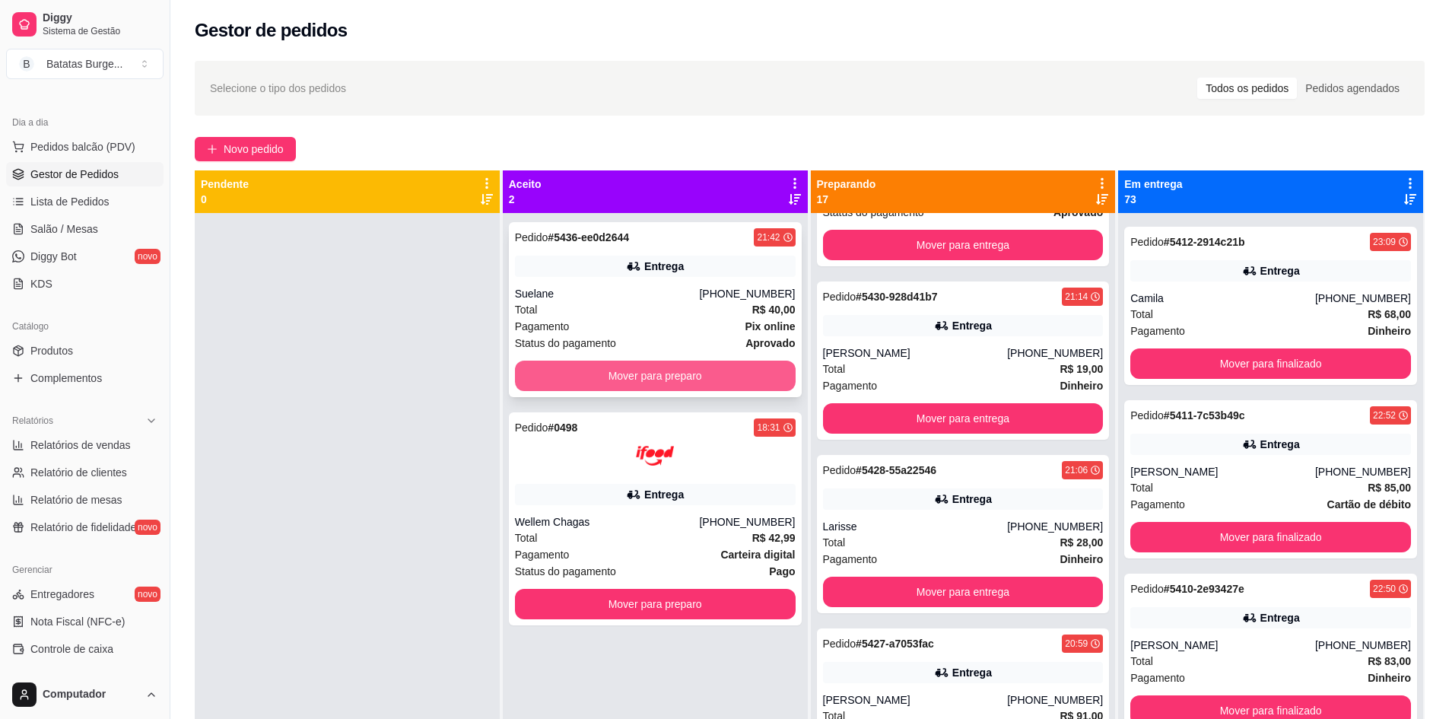
click at [630, 370] on button "Mover para preparo" at bounding box center [655, 376] width 281 height 30
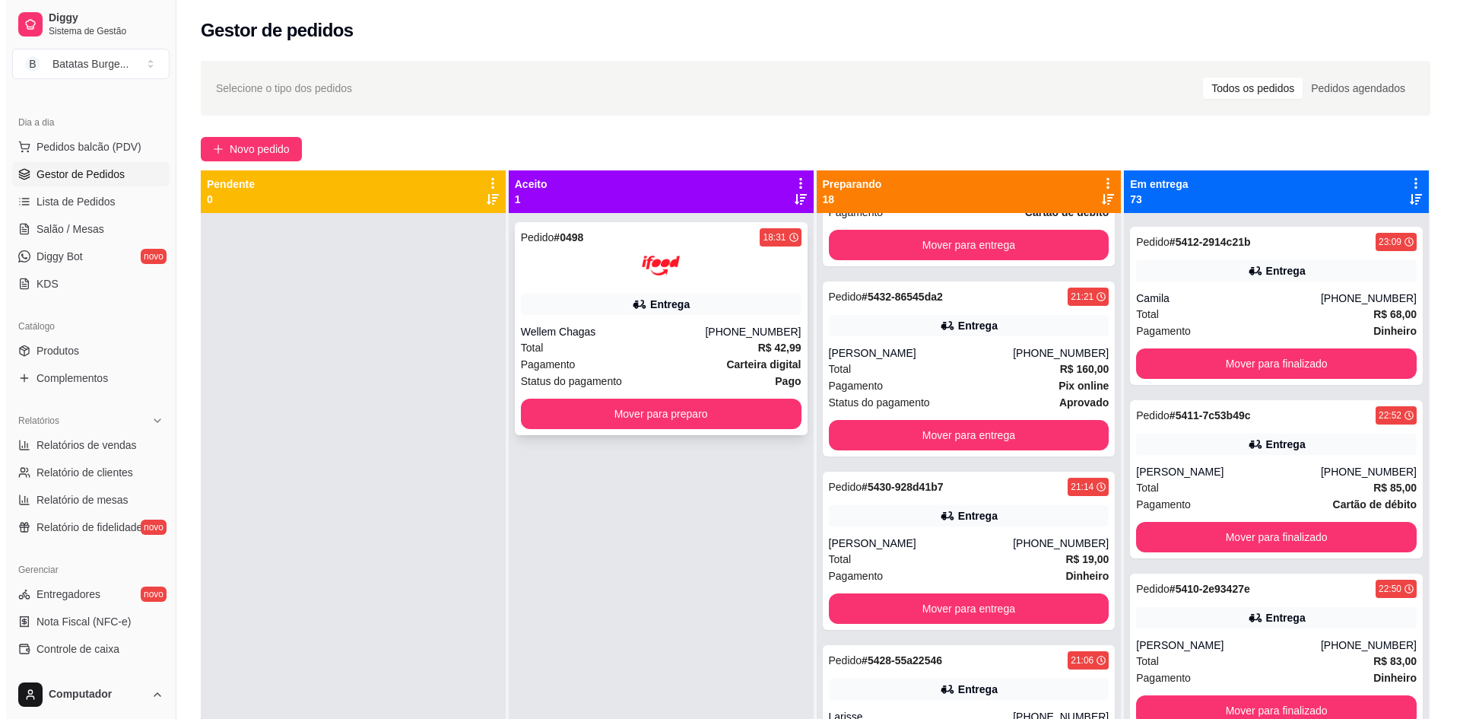
scroll to position [1048, 0]
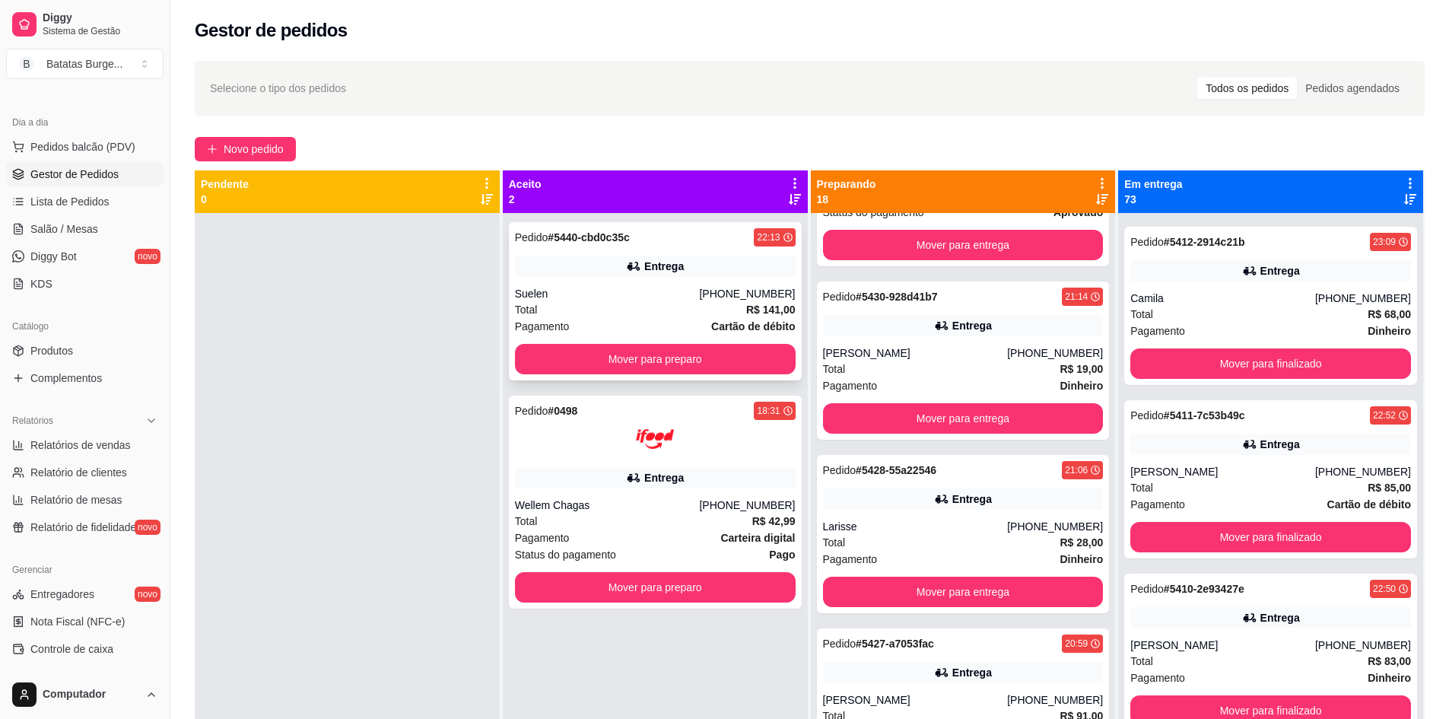
click at [644, 342] on div "Pedido # 5440-cbd0c35c 22:13 Entrega Suelen [PHONE_NUMBER] Total R$ 141,00 Paga…" at bounding box center [655, 301] width 293 height 158
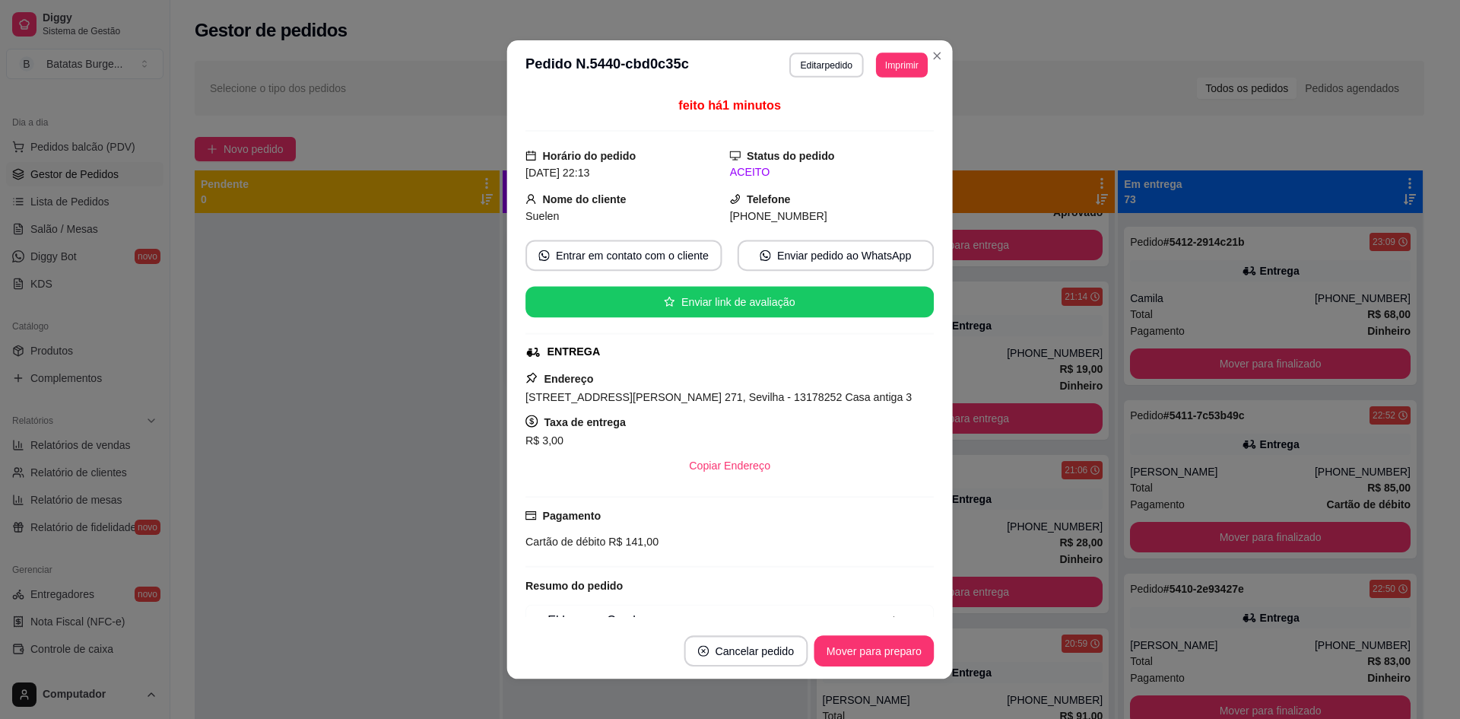
click at [644, 349] on div "ENTREGA" at bounding box center [728, 352] width 405 height 16
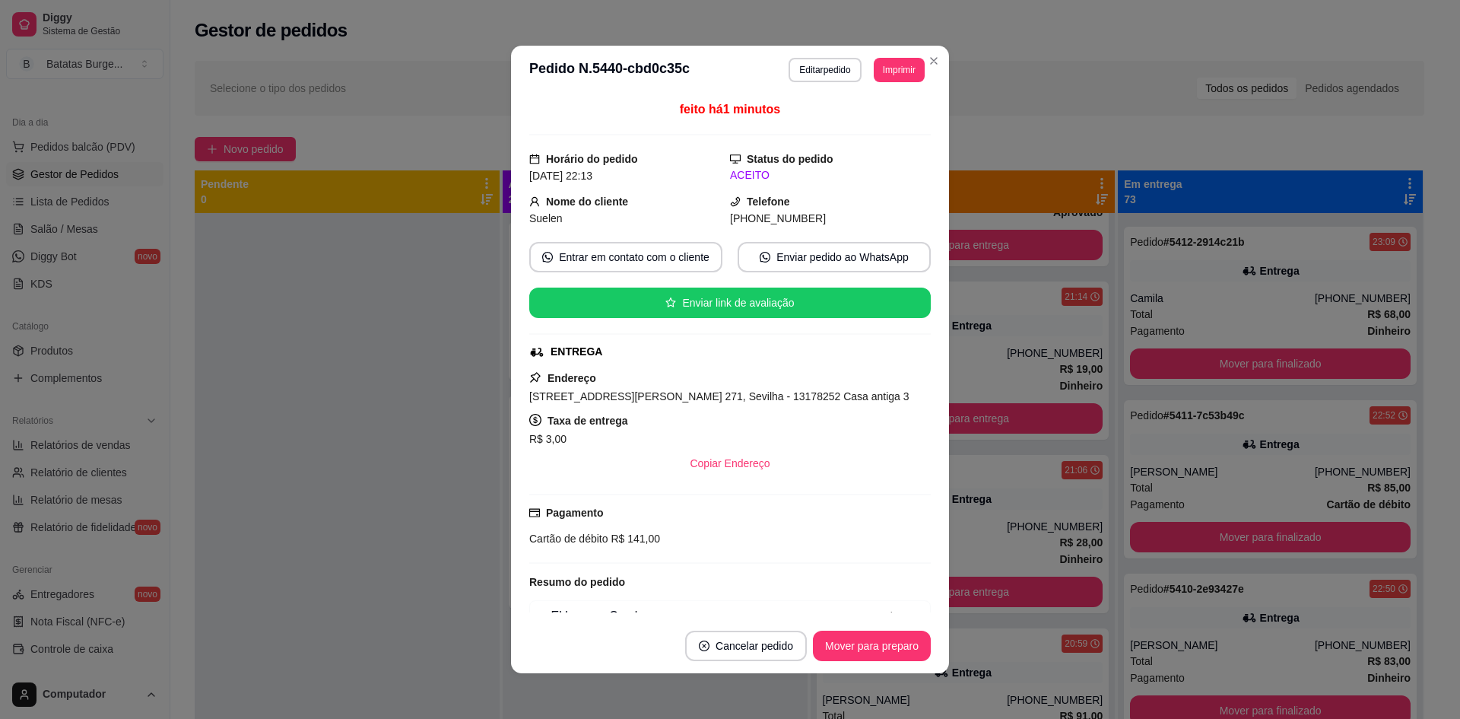
click at [875, 666] on footer "Cancelar pedido Mover para preparo" at bounding box center [730, 645] width 438 height 55
click at [872, 653] on button "Mover para preparo" at bounding box center [872, 646] width 118 height 30
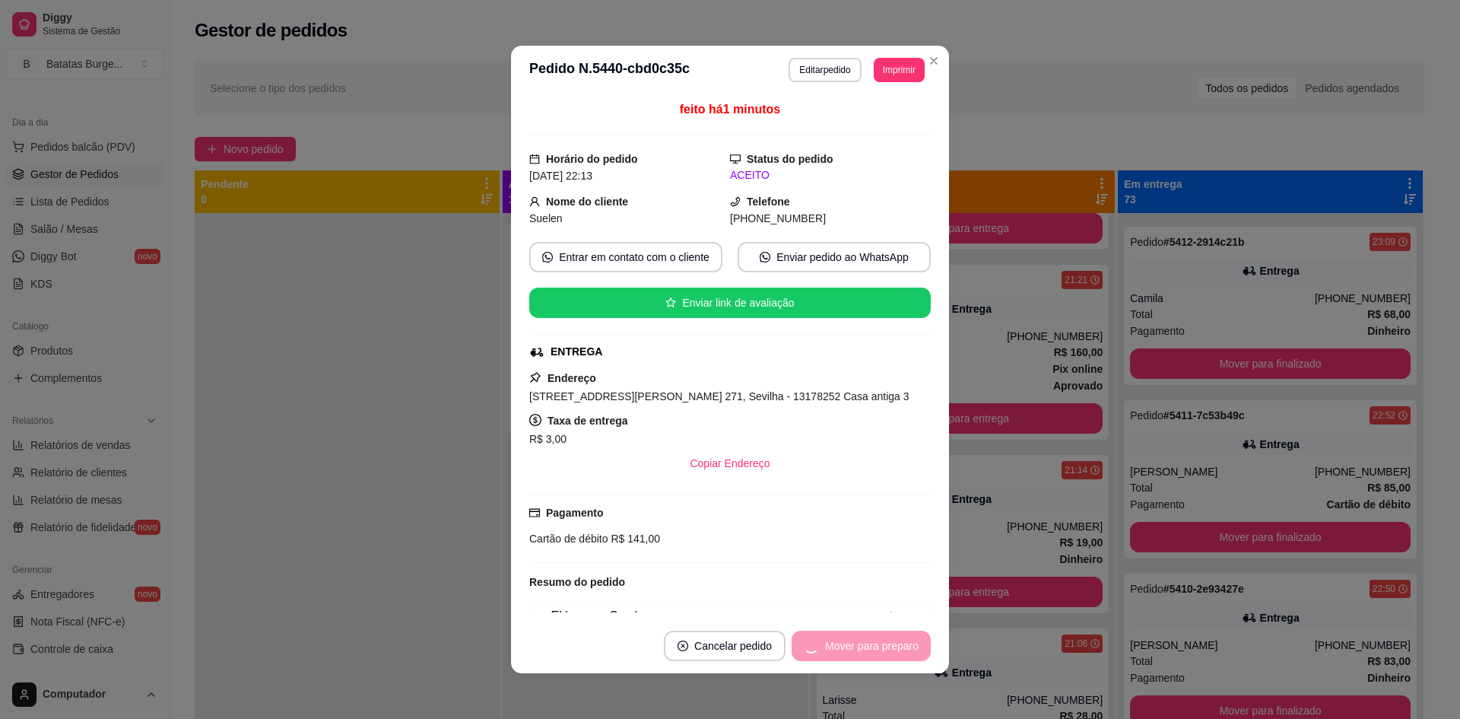
scroll to position [1222, 0]
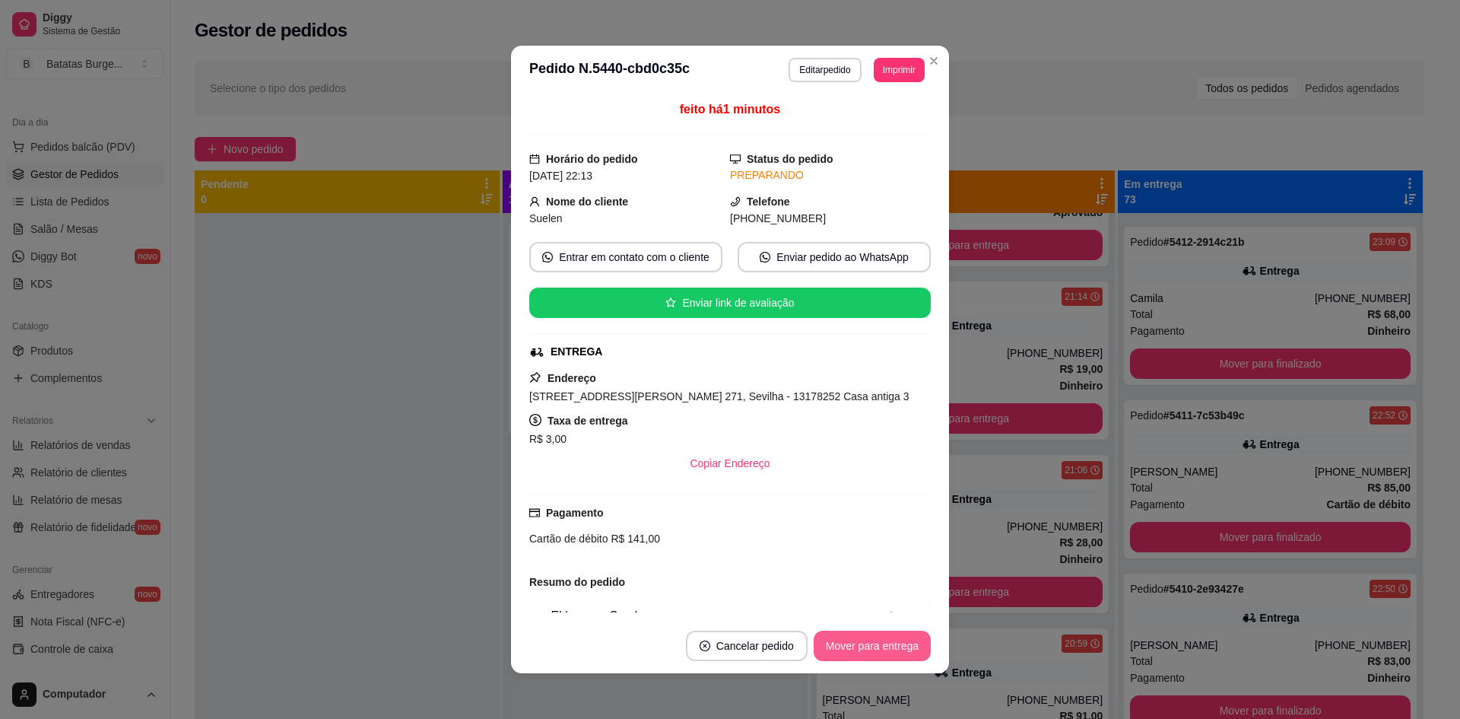
click at [845, 634] on button "Mover para entrega" at bounding box center [872, 646] width 117 height 30
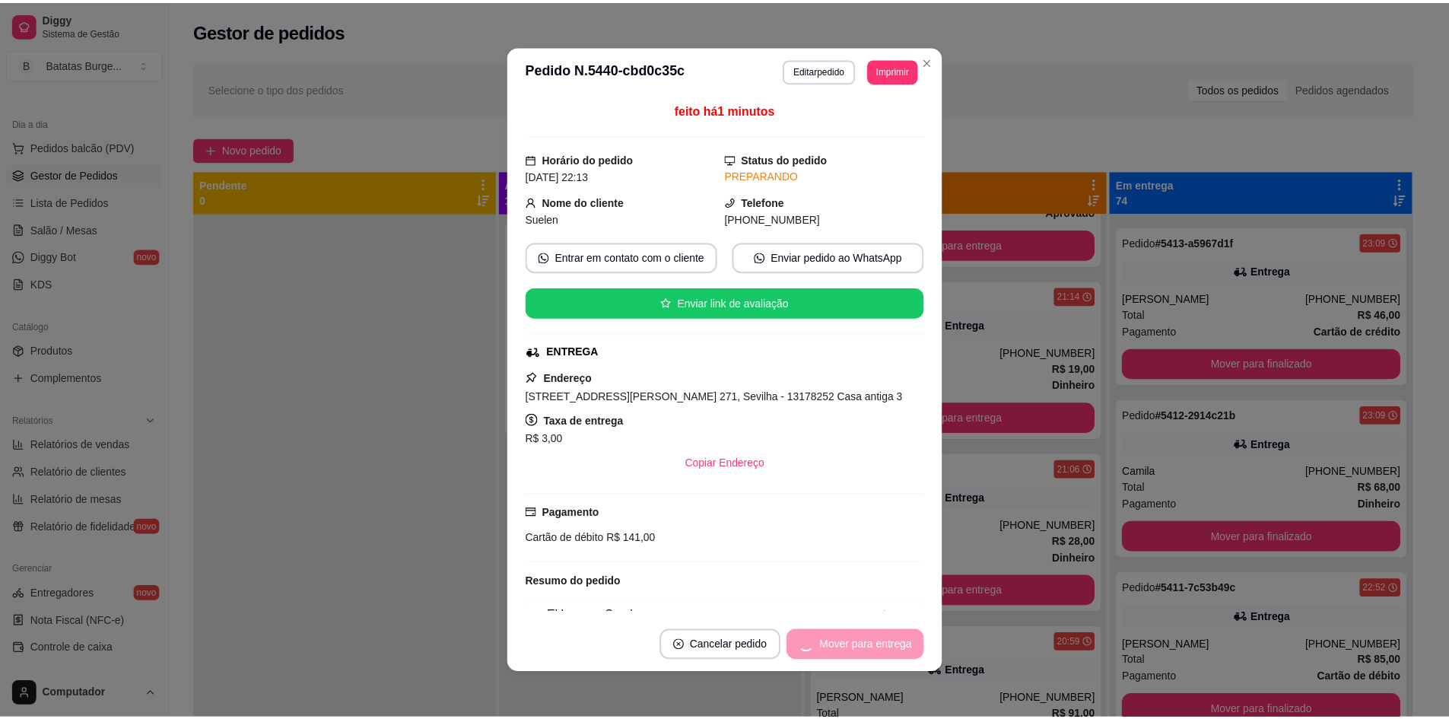
scroll to position [1243, 0]
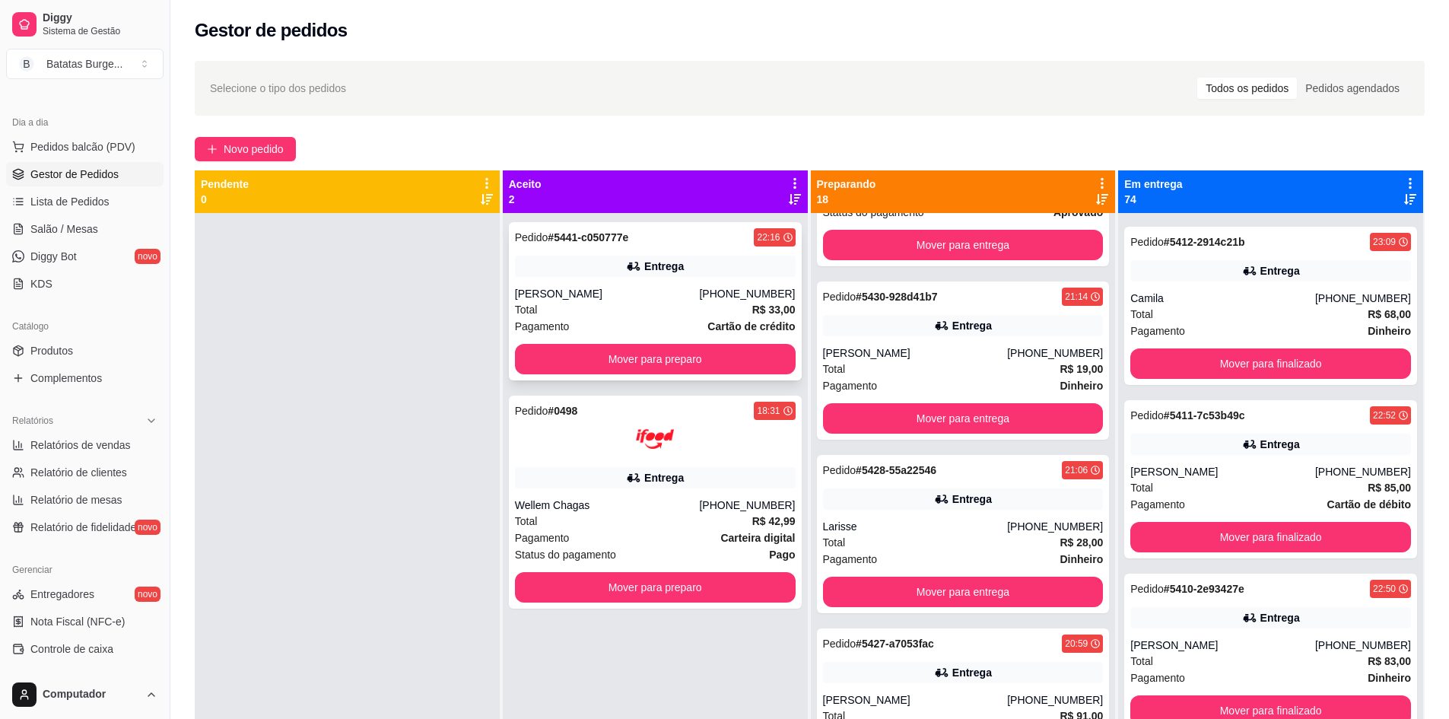
click at [611, 367] on button "Mover para preparo" at bounding box center [655, 359] width 281 height 30
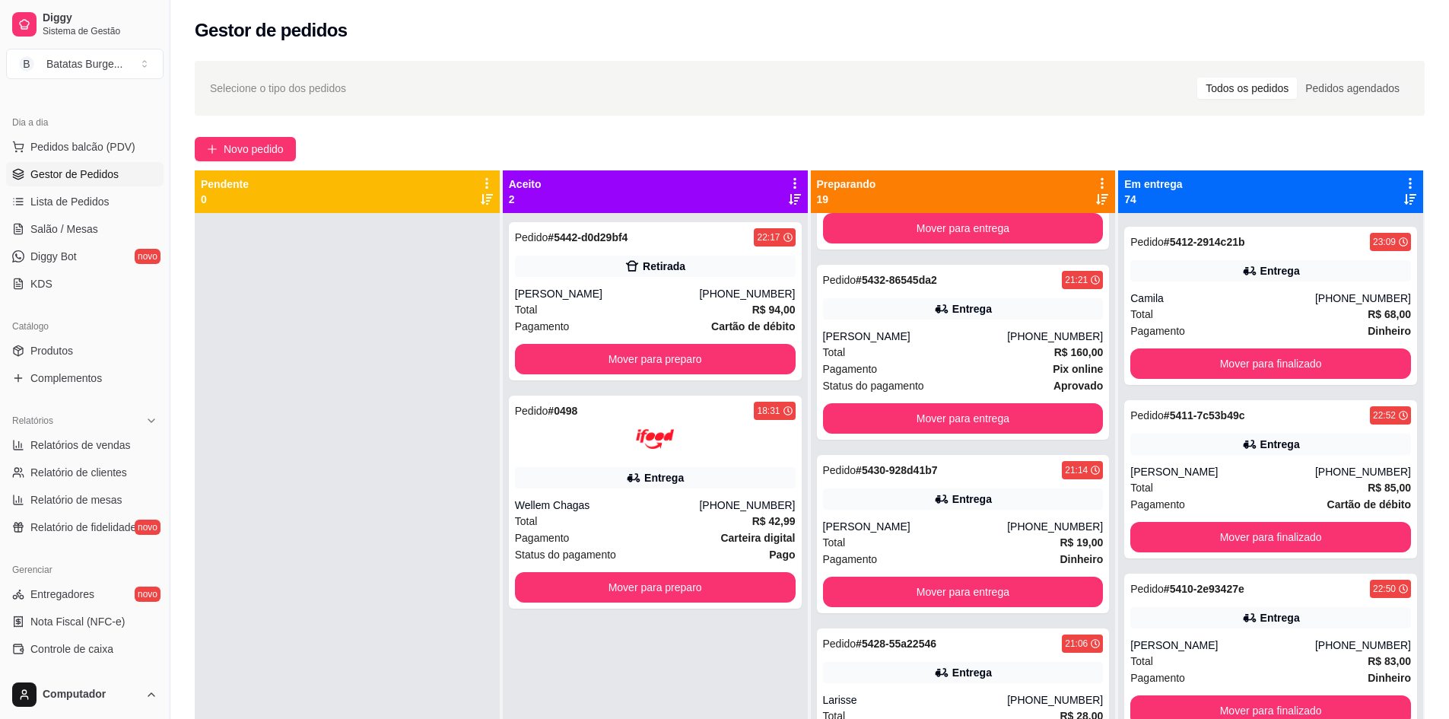
scroll to position [1222, 0]
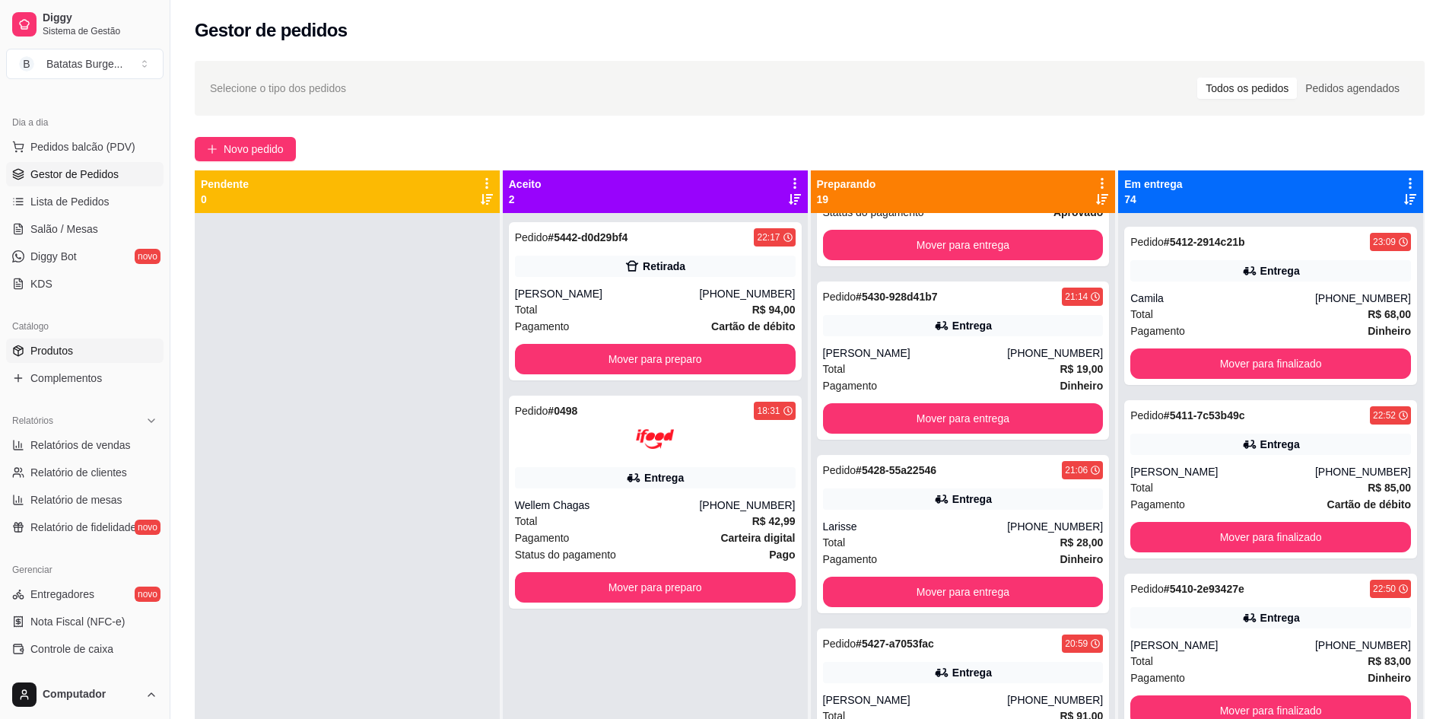
click at [97, 350] on link "Produtos" at bounding box center [84, 350] width 157 height 24
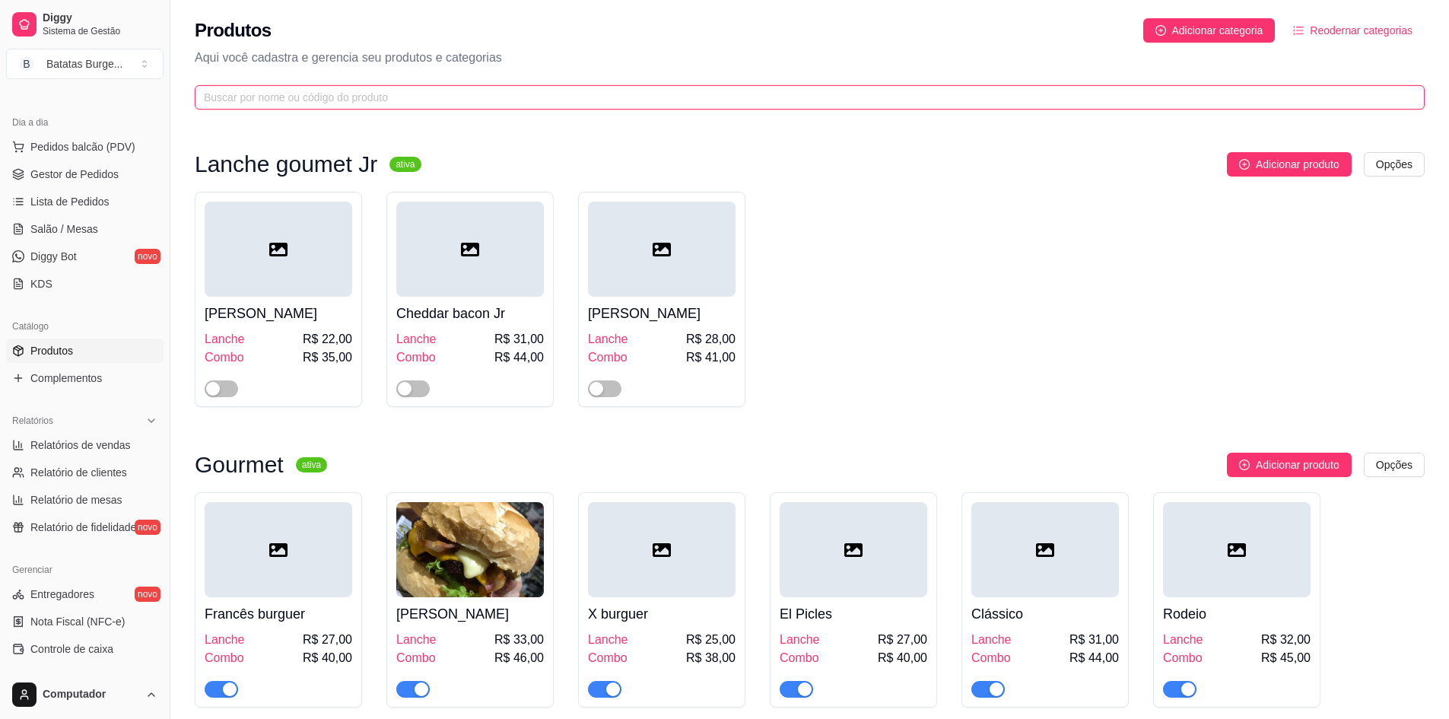
click at [288, 98] on input "text" at bounding box center [803, 97] width 1199 height 17
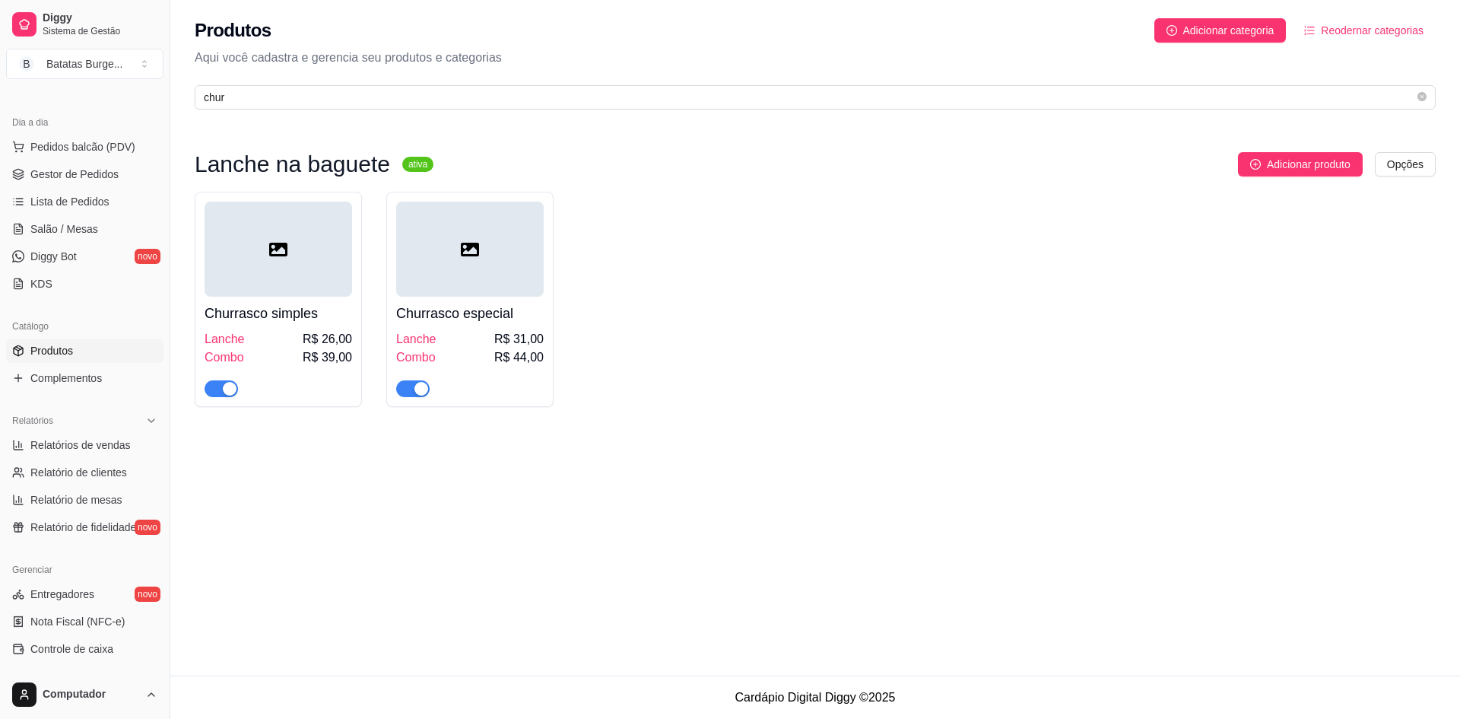
click at [236, 386] on button "button" at bounding box center [221, 388] width 33 height 17
click at [423, 391] on div "button" at bounding box center [422, 389] width 14 height 14
click at [232, 97] on input "chur" at bounding box center [809, 97] width 1211 height 17
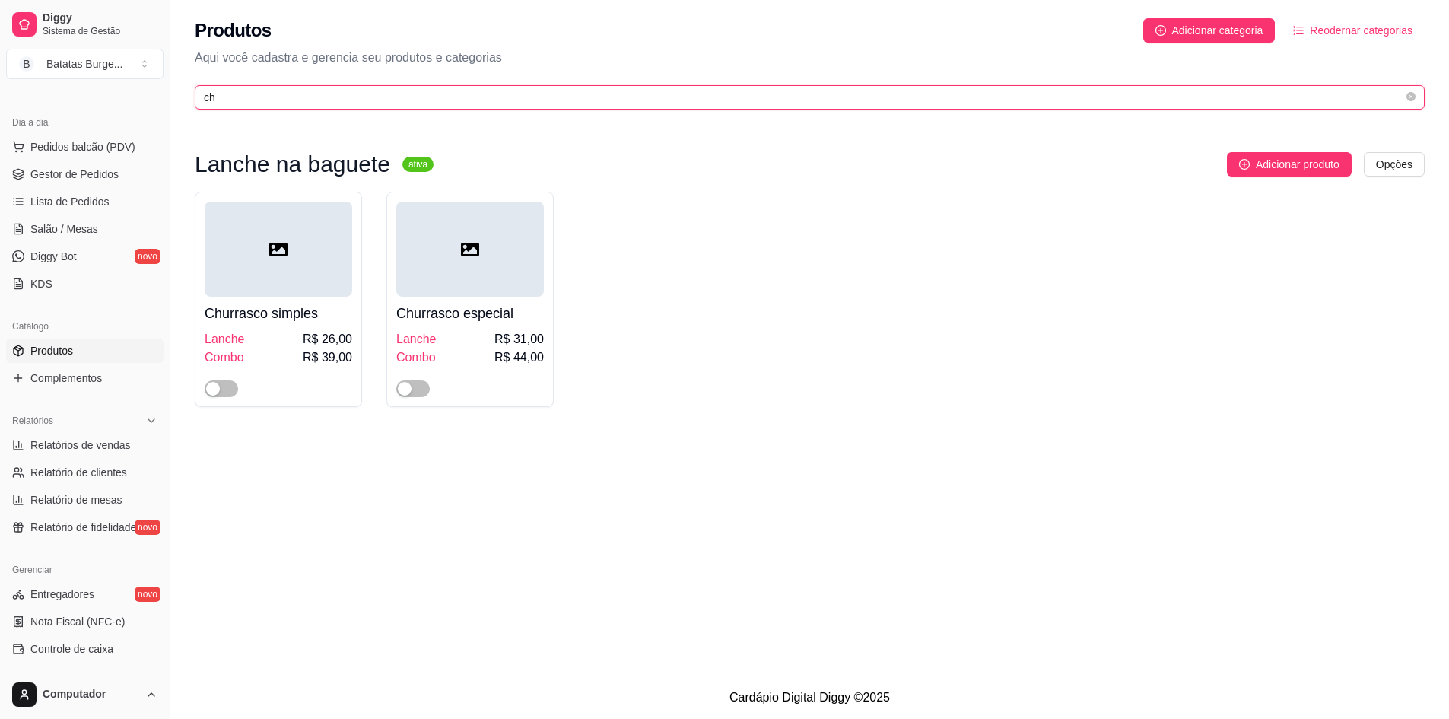
type input "c"
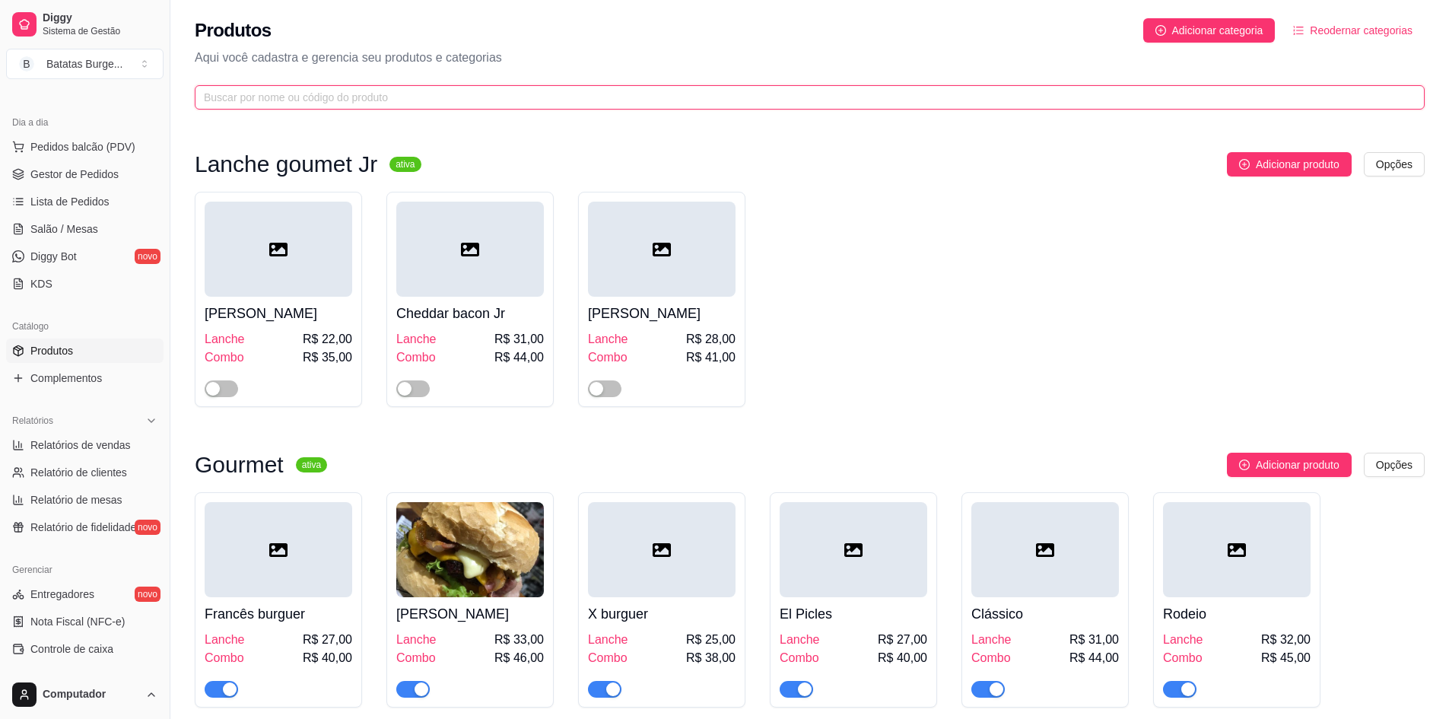
click at [305, 92] on input "text" at bounding box center [803, 97] width 1199 height 17
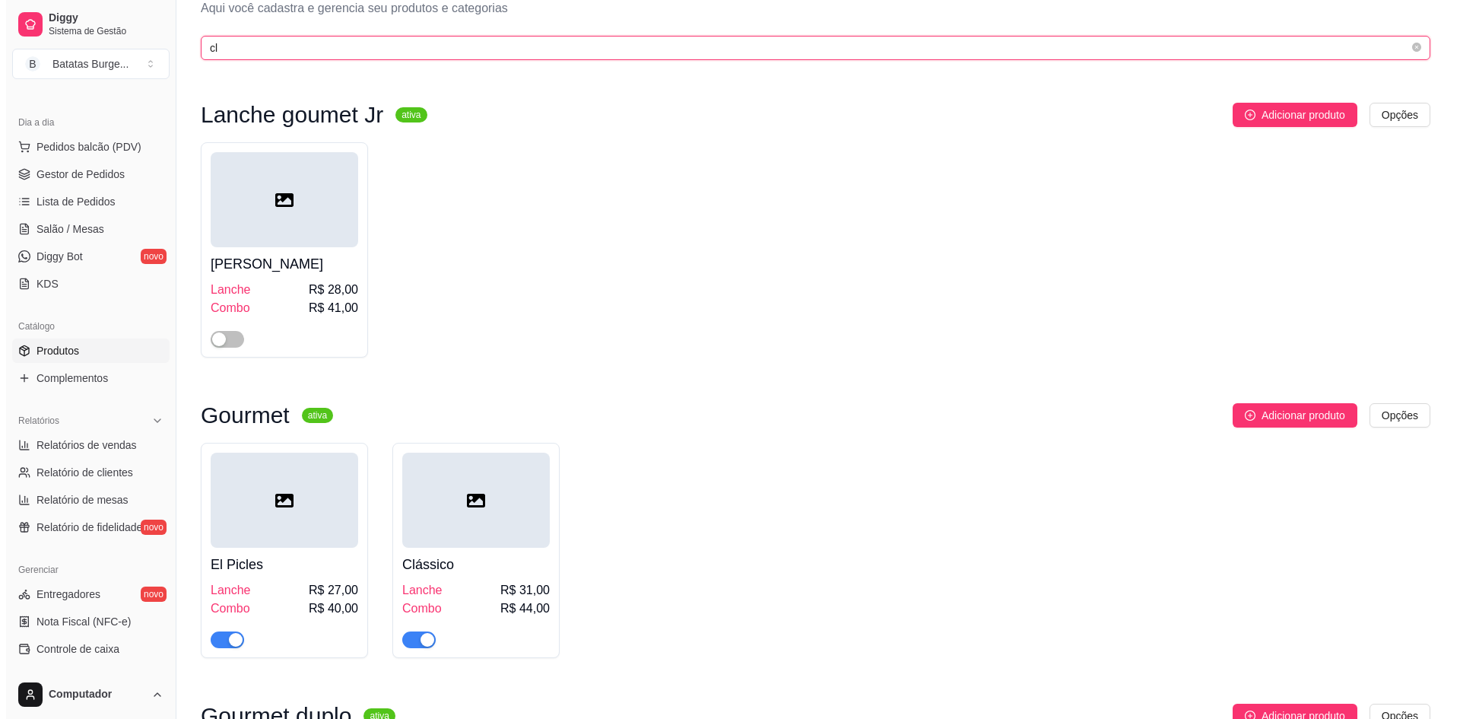
scroll to position [76, 0]
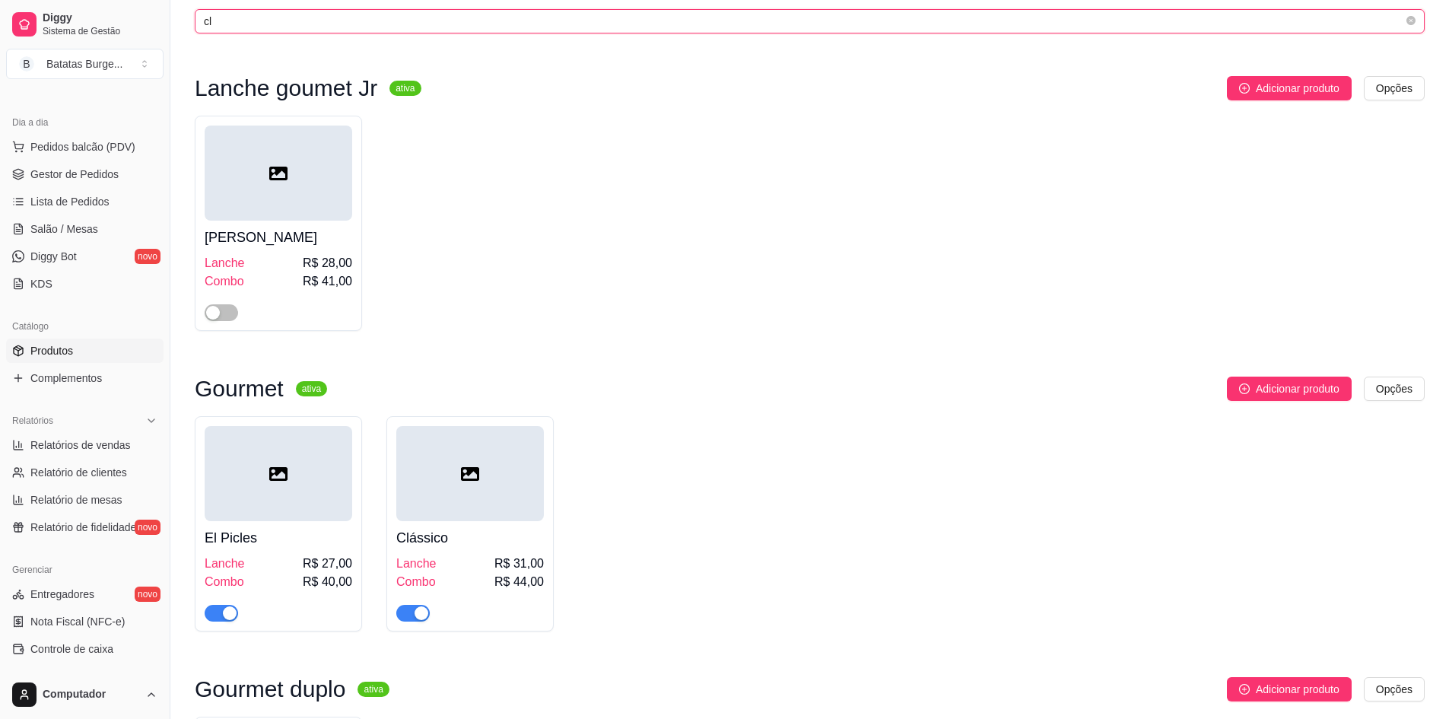
type input "cl"
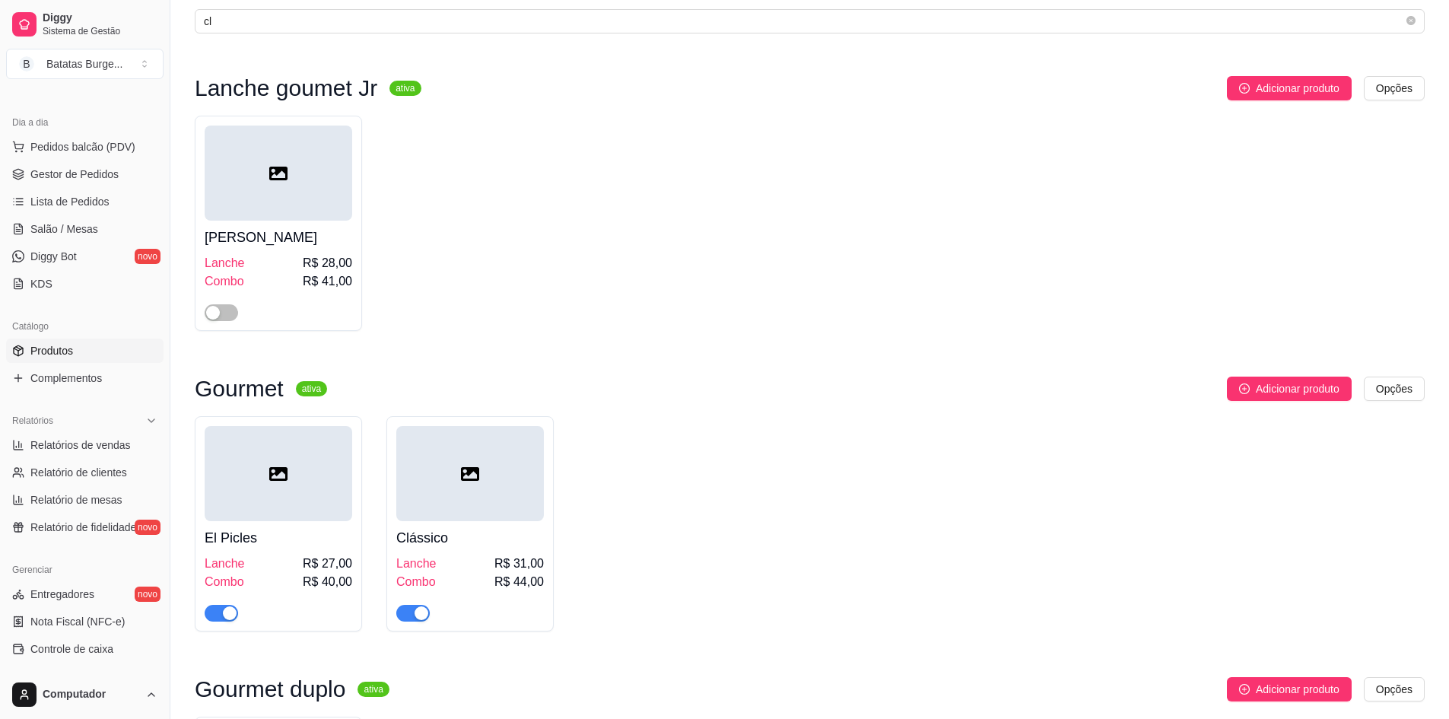
click at [487, 507] on div at bounding box center [470, 473] width 148 height 95
click at [77, 145] on span "Pedidos balcão (PDV)" at bounding box center [82, 146] width 105 height 15
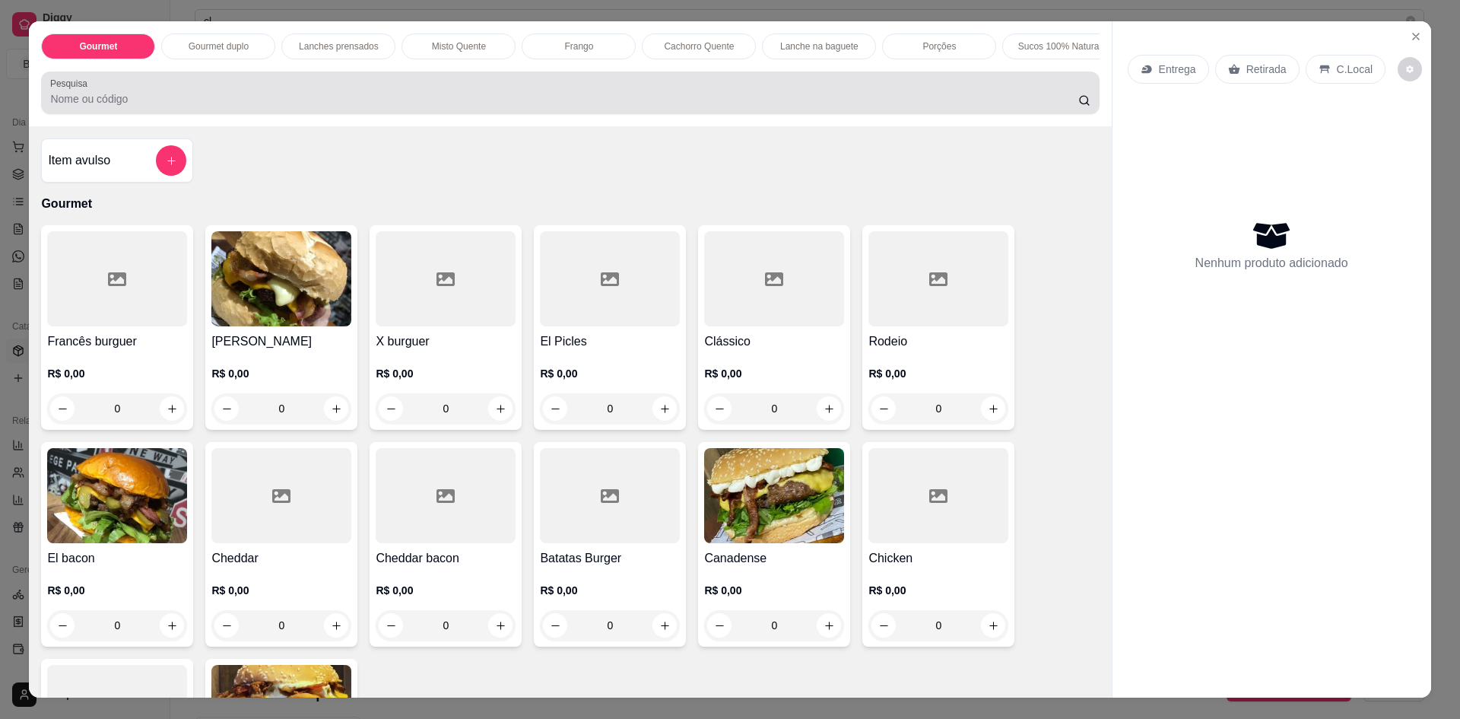
click at [284, 97] on div at bounding box center [570, 93] width 1040 height 30
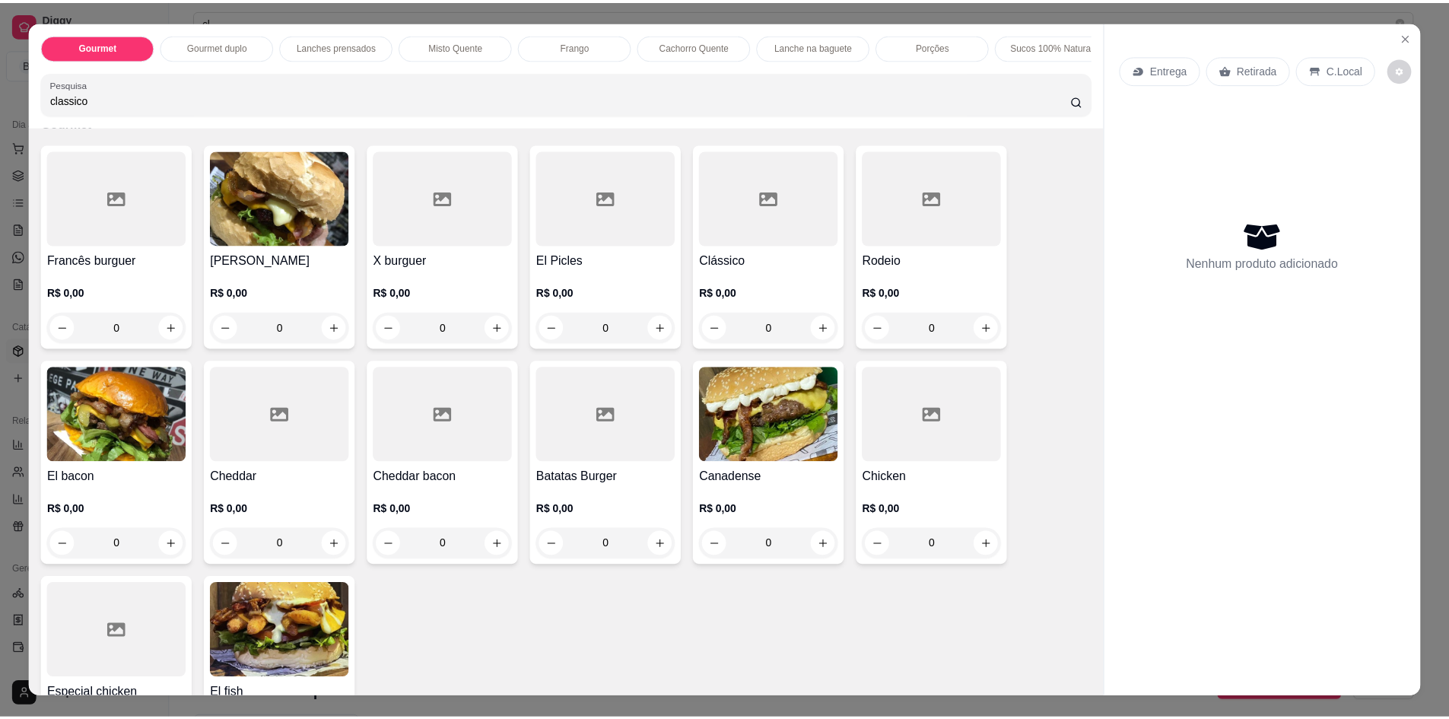
scroll to position [76, 0]
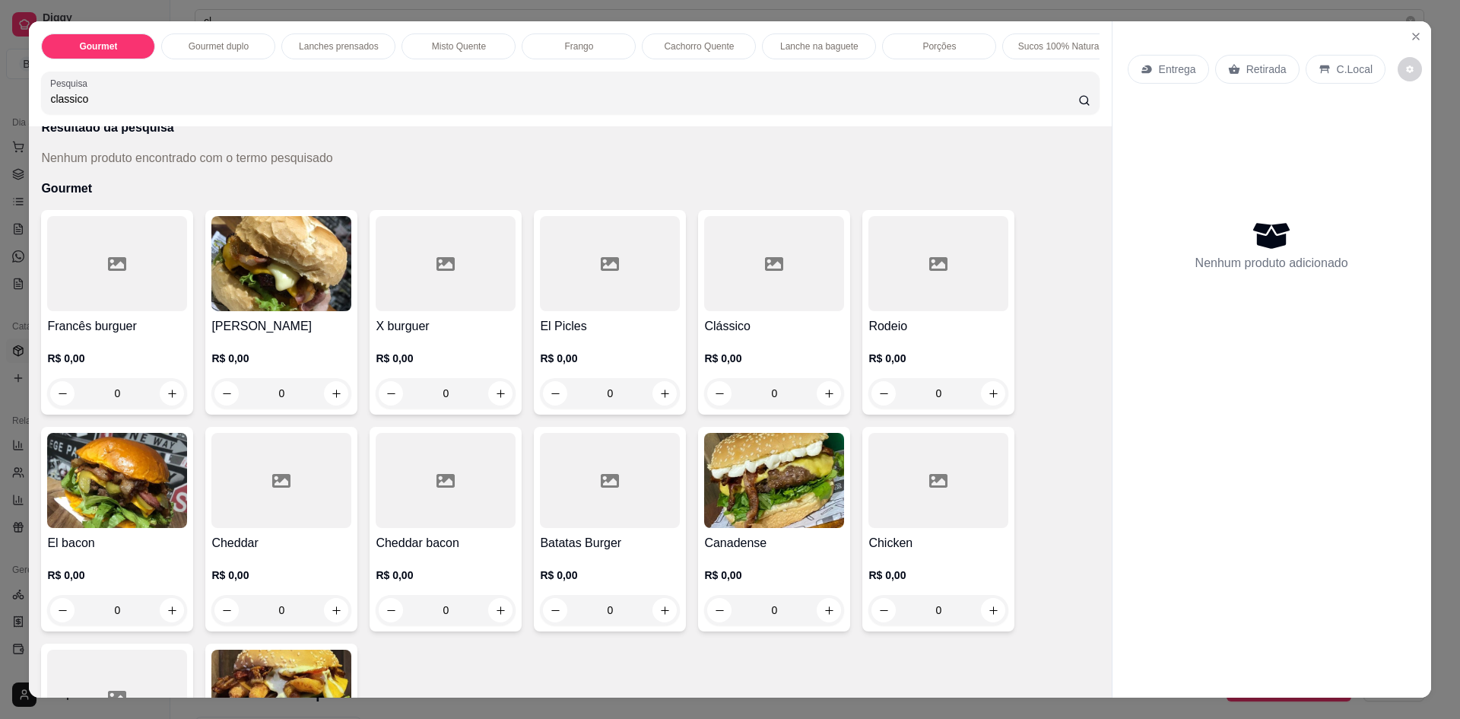
type input "classico"
click at [831, 408] on div "0" at bounding box center [774, 393] width 140 height 30
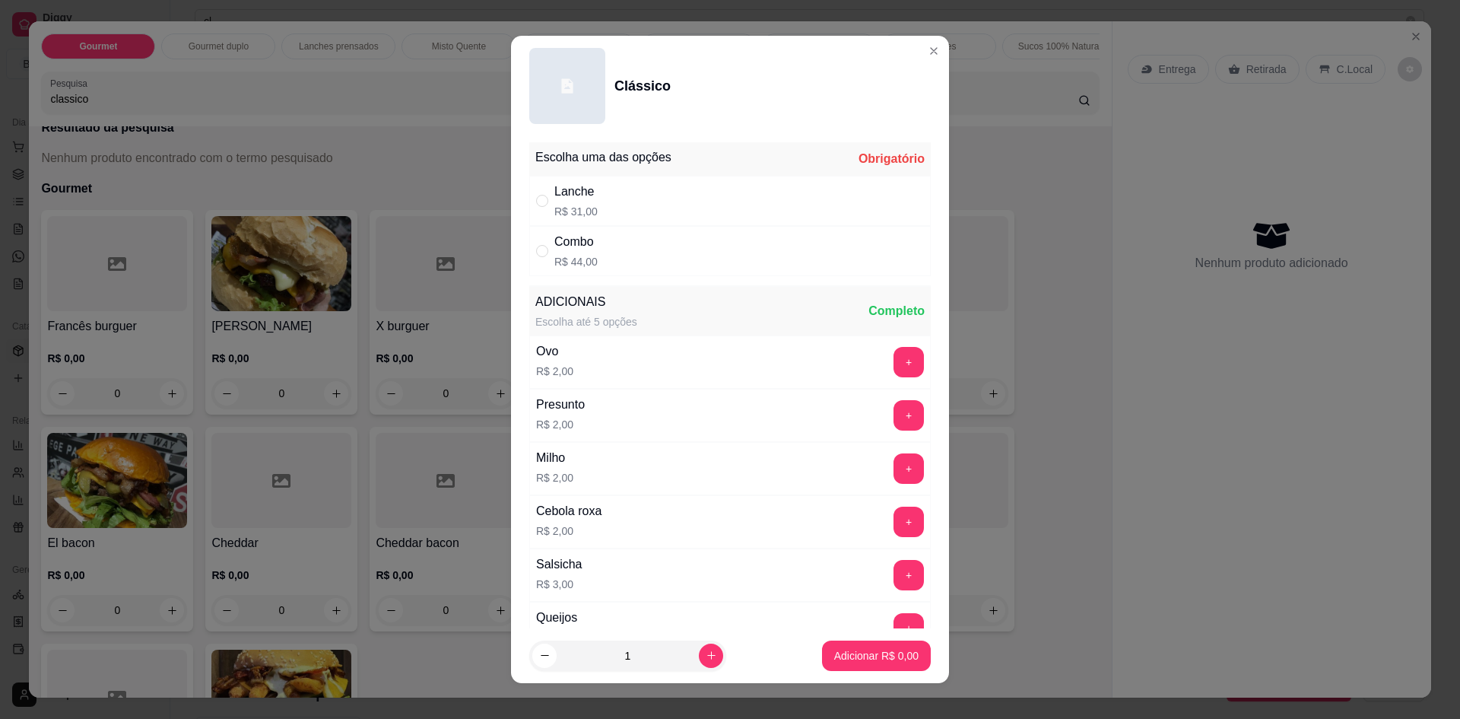
click at [691, 246] on div "Combo R$ 44,00" at bounding box center [730, 251] width 402 height 50
radio input "true"
click at [848, 657] on p "Adicionar R$ 44,00" at bounding box center [873, 655] width 91 height 15
type input "1"
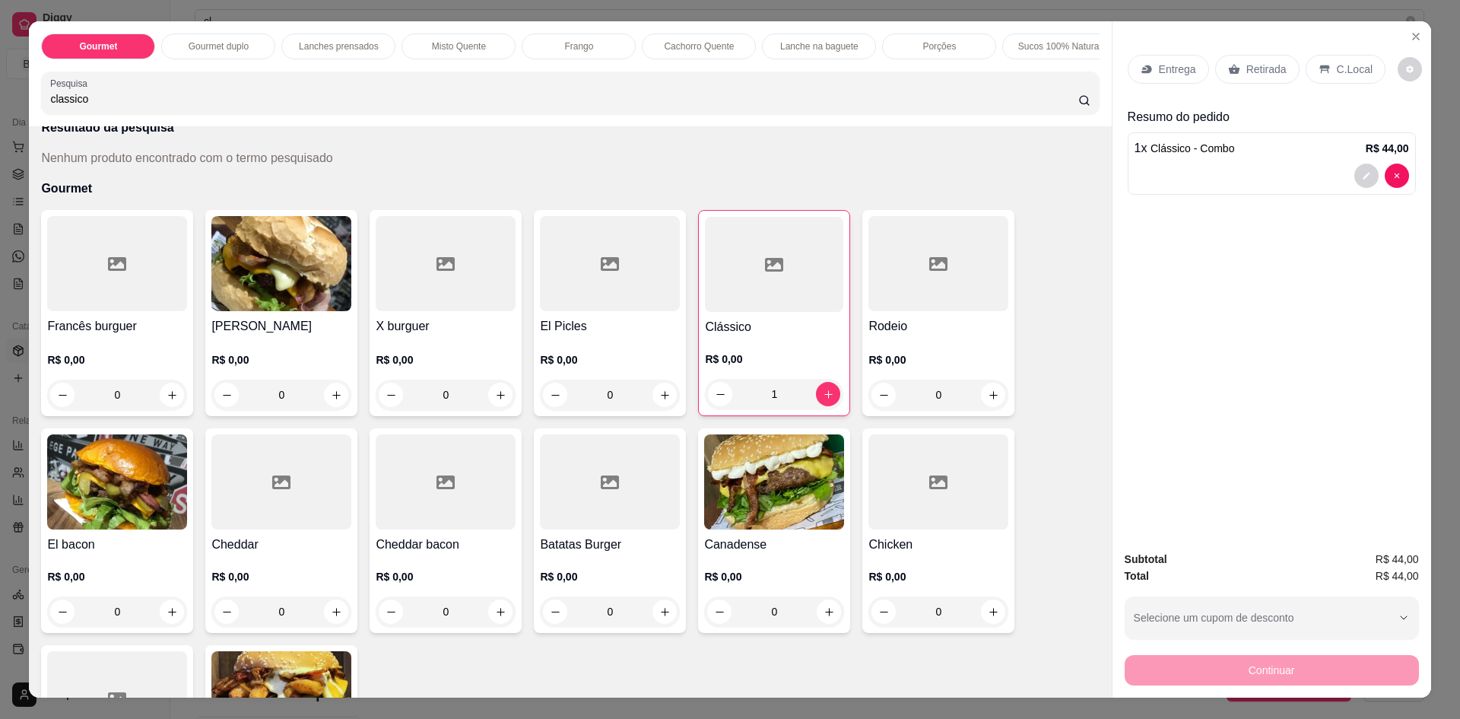
click at [1265, 63] on p "Retirada" at bounding box center [1267, 69] width 40 height 15
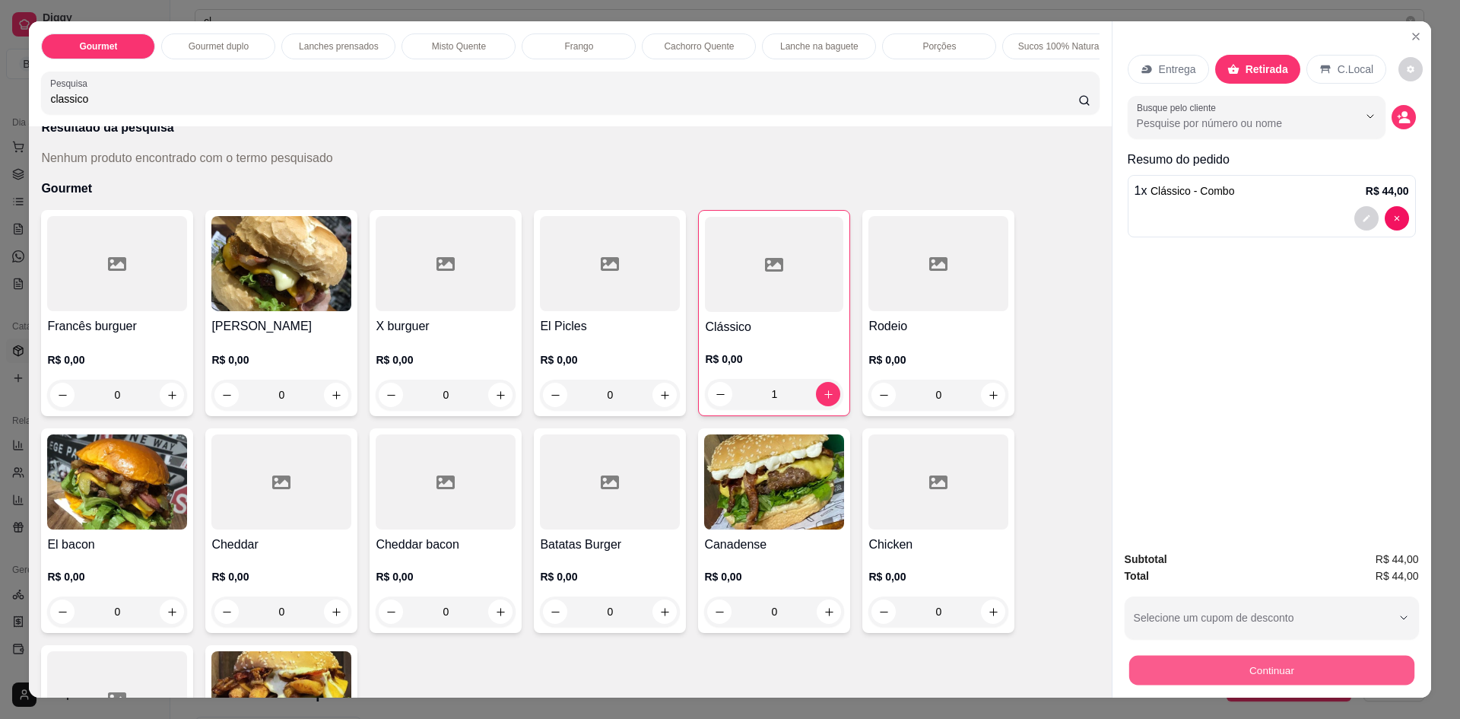
click at [1214, 669] on button "Continuar" at bounding box center [1271, 670] width 285 height 30
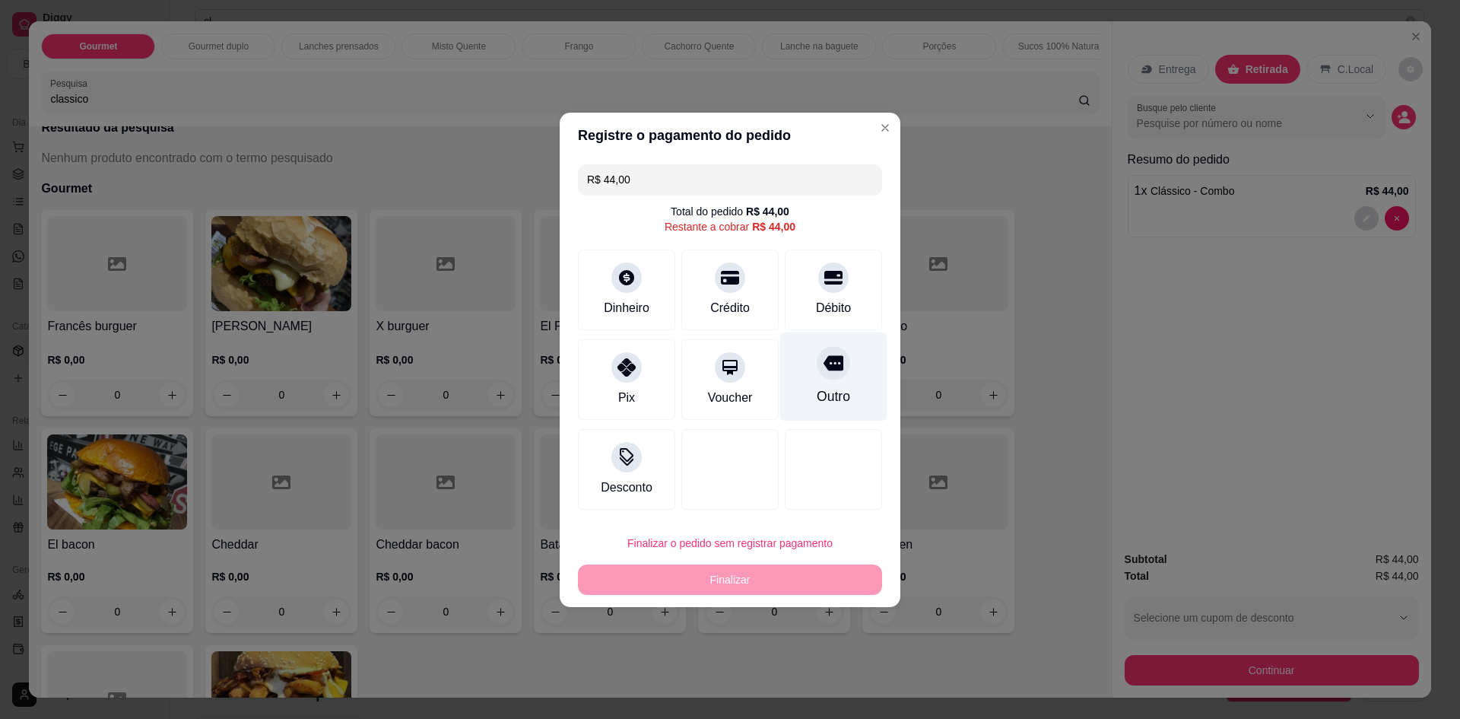
click at [857, 383] on div "Outro" at bounding box center [833, 376] width 107 height 89
type input "R$ 0,00"
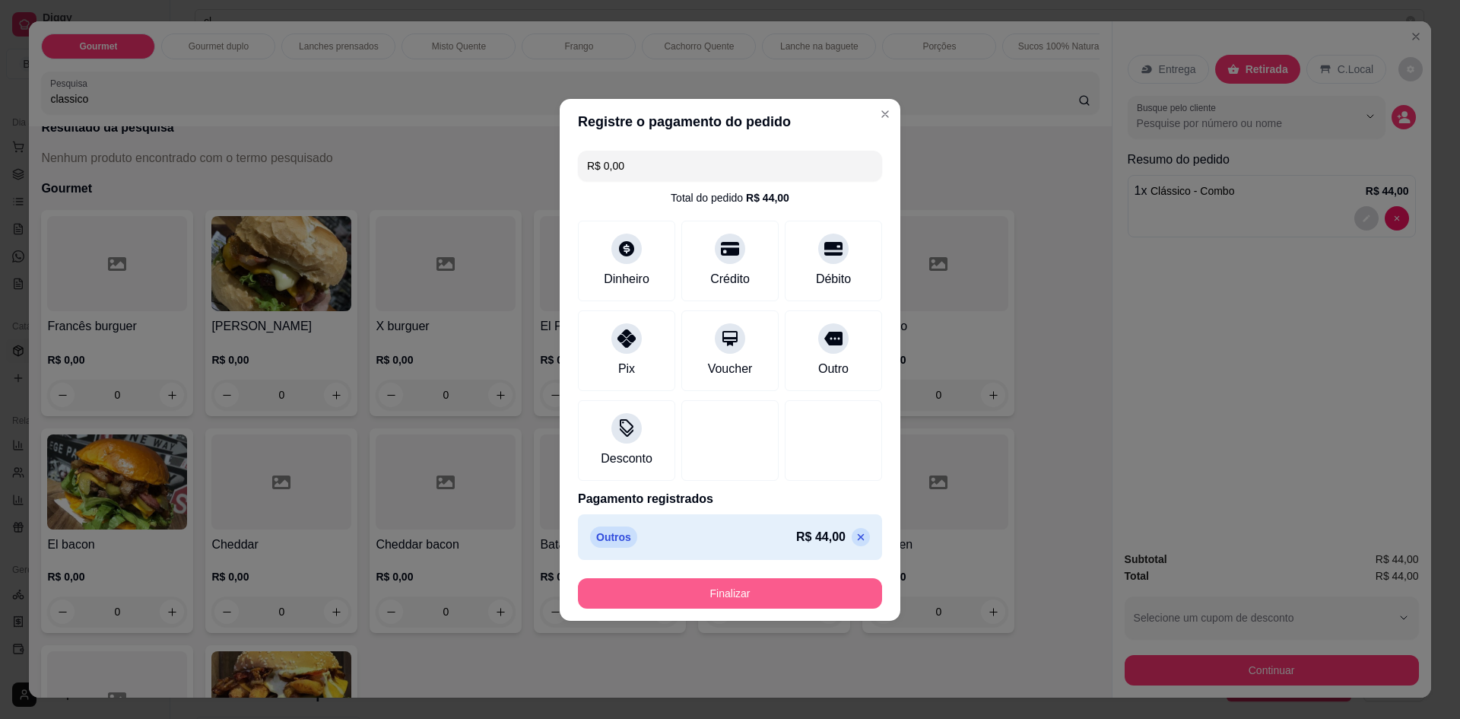
click at [758, 602] on button "Finalizar" at bounding box center [730, 593] width 304 height 30
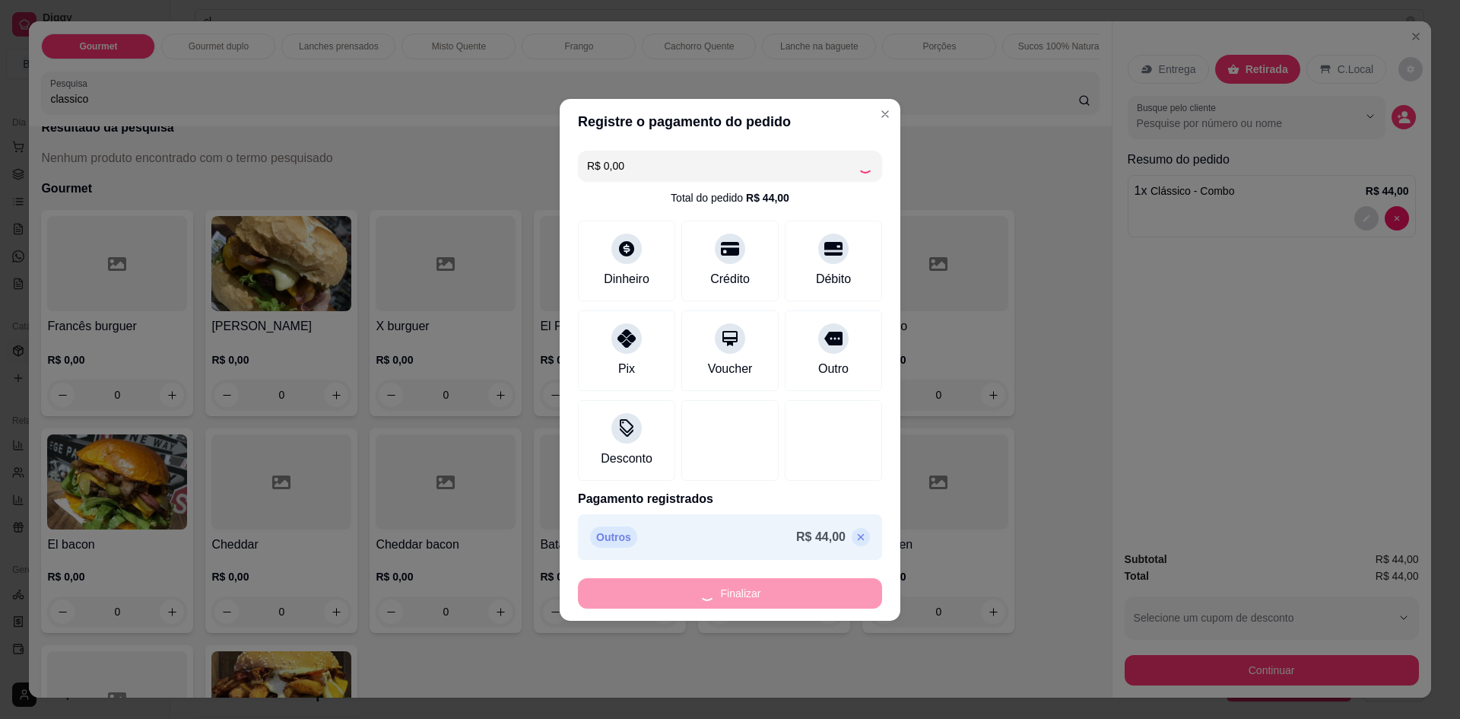
type input "0"
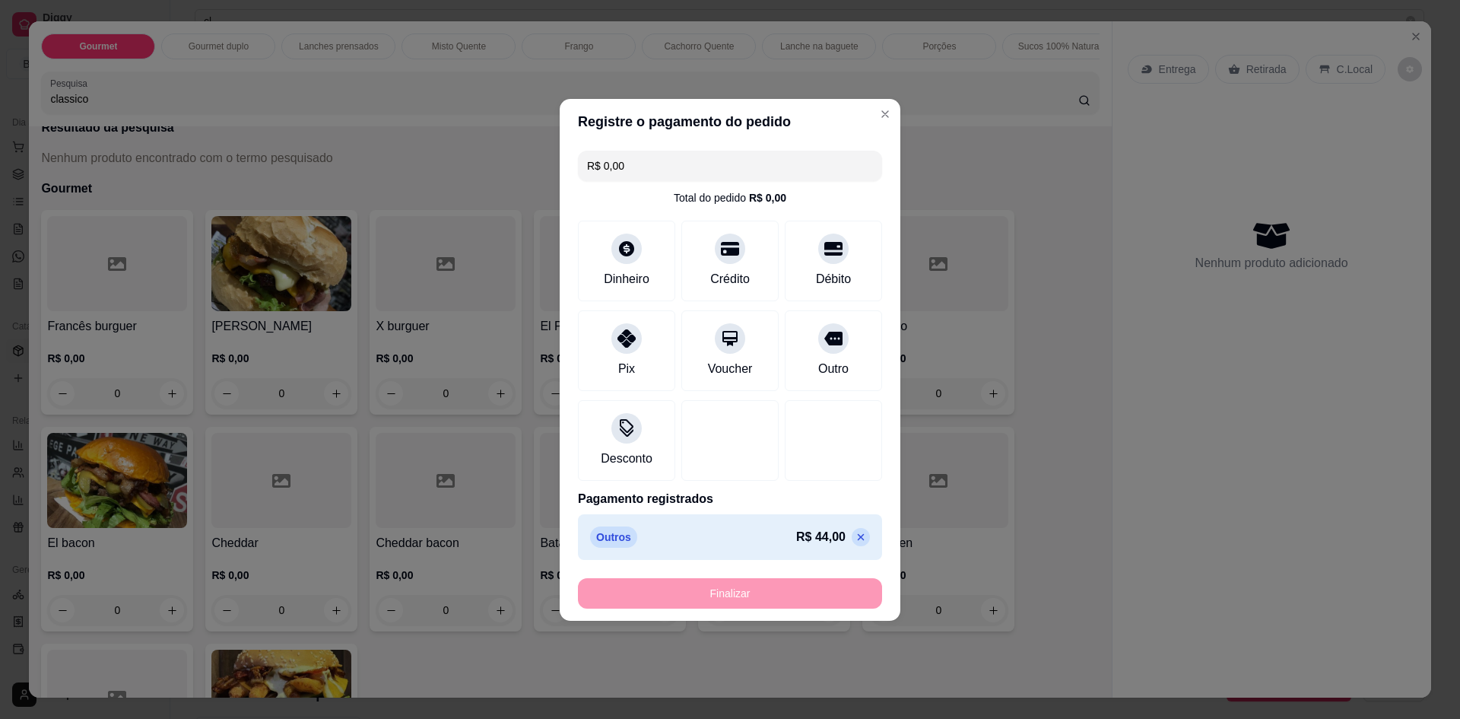
type input "-R$ 44,00"
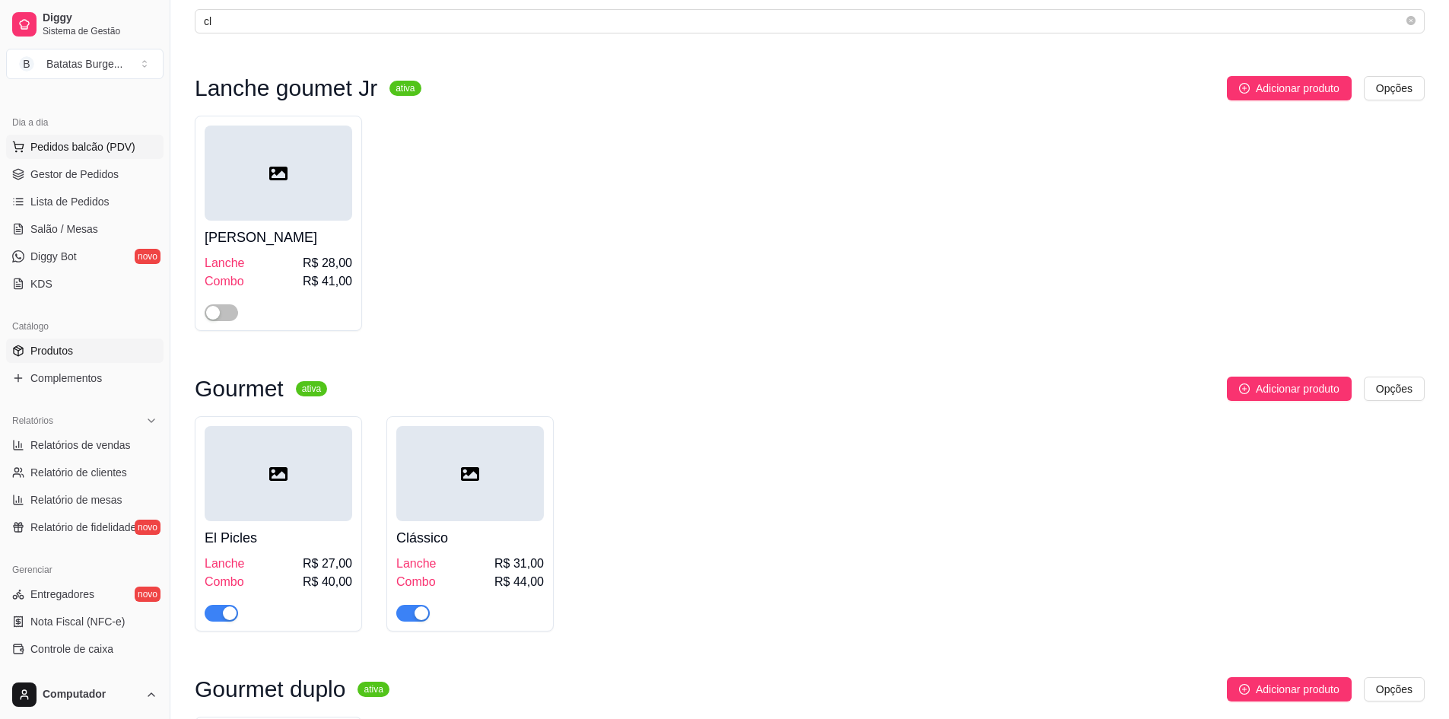
click at [88, 153] on span "Pedidos balcão (PDV)" at bounding box center [82, 146] width 105 height 15
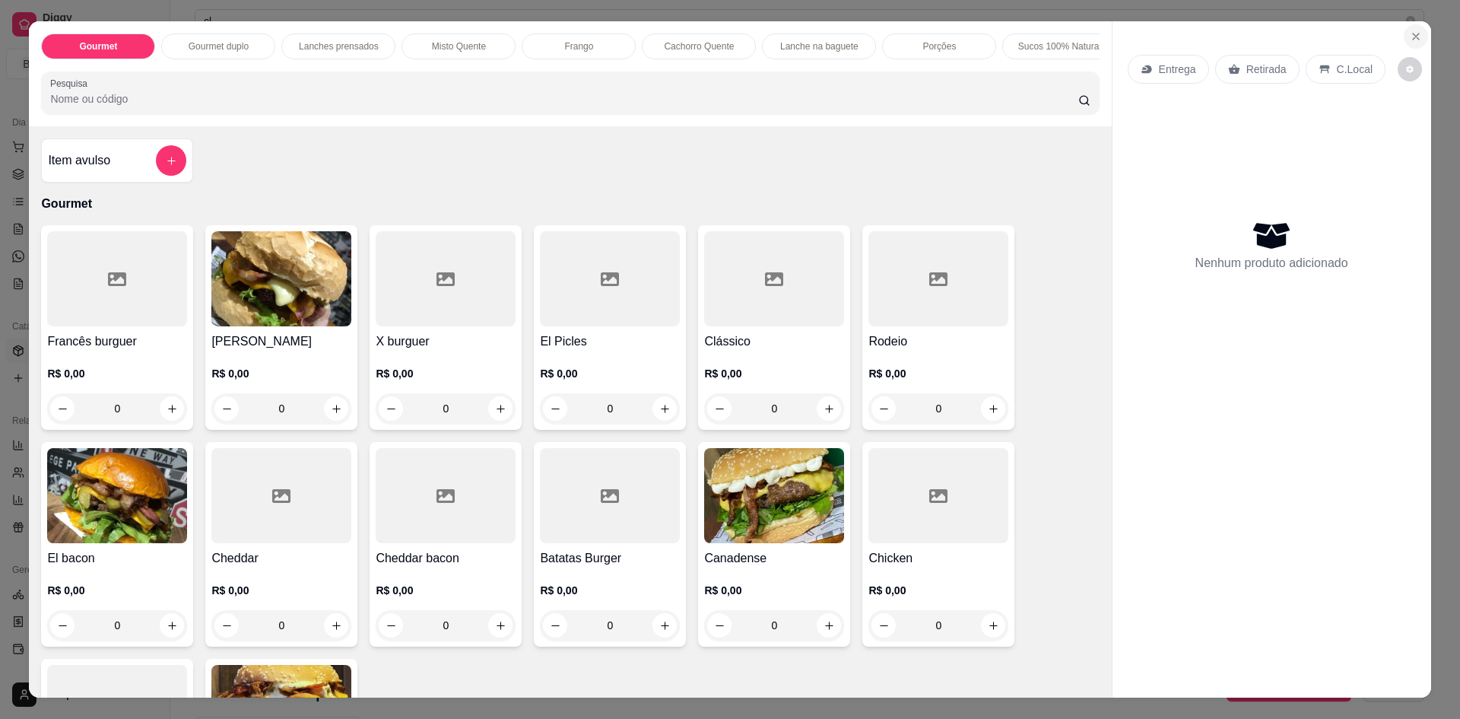
click at [1414, 31] on icon "Close" at bounding box center [1416, 36] width 12 height 12
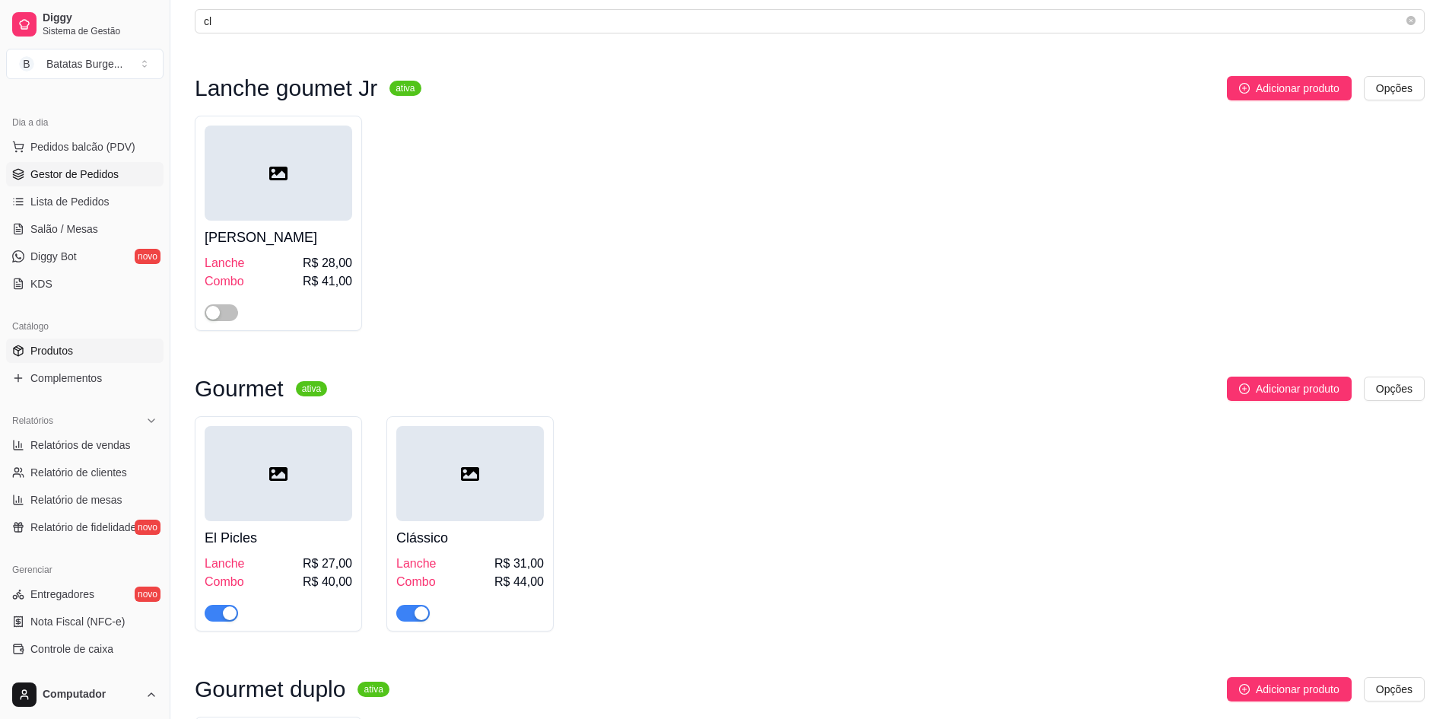
drag, startPoint x: 86, startPoint y: 455, endPoint x: 74, endPoint y: 171, distance: 284.0
click at [74, 171] on span "Gestor de Pedidos" at bounding box center [74, 174] width 88 height 15
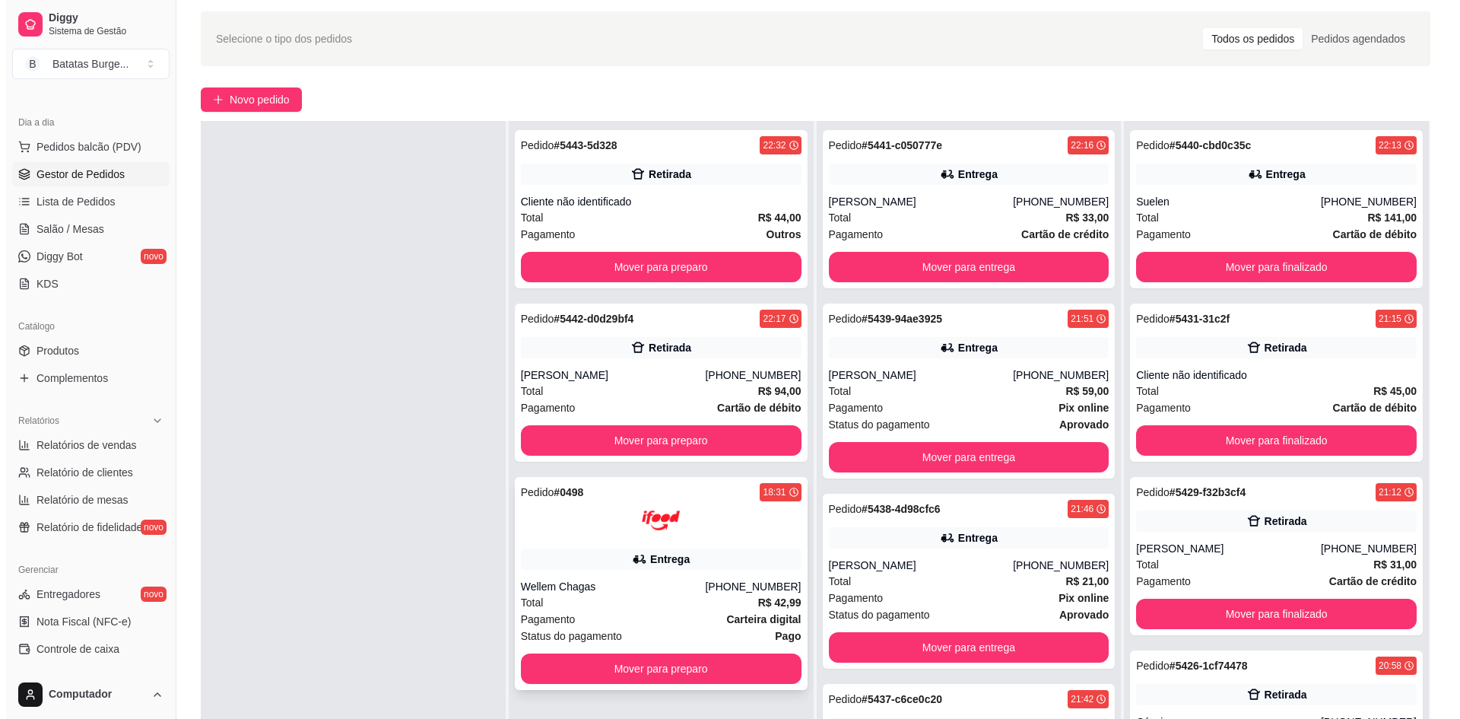
scroll to position [76, 0]
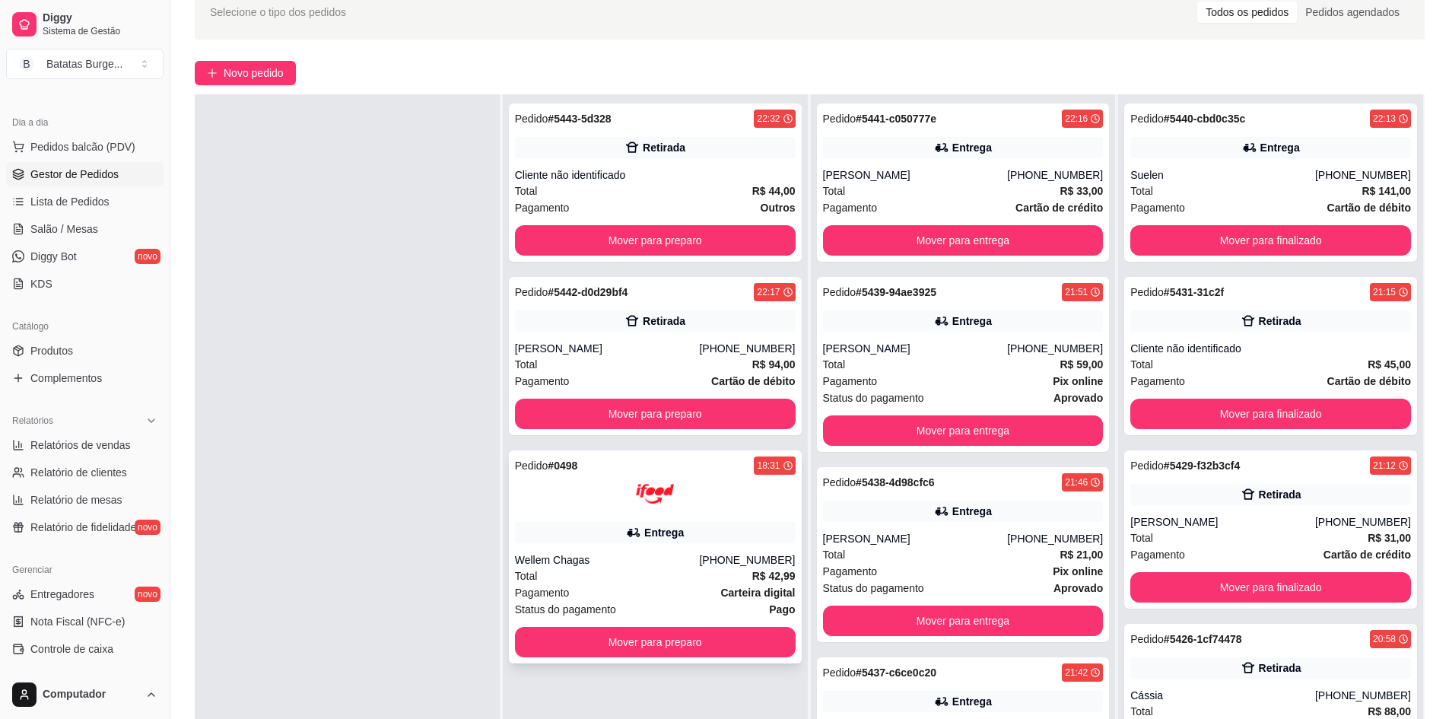
click at [762, 464] on div "18:31" at bounding box center [768, 465] width 23 height 12
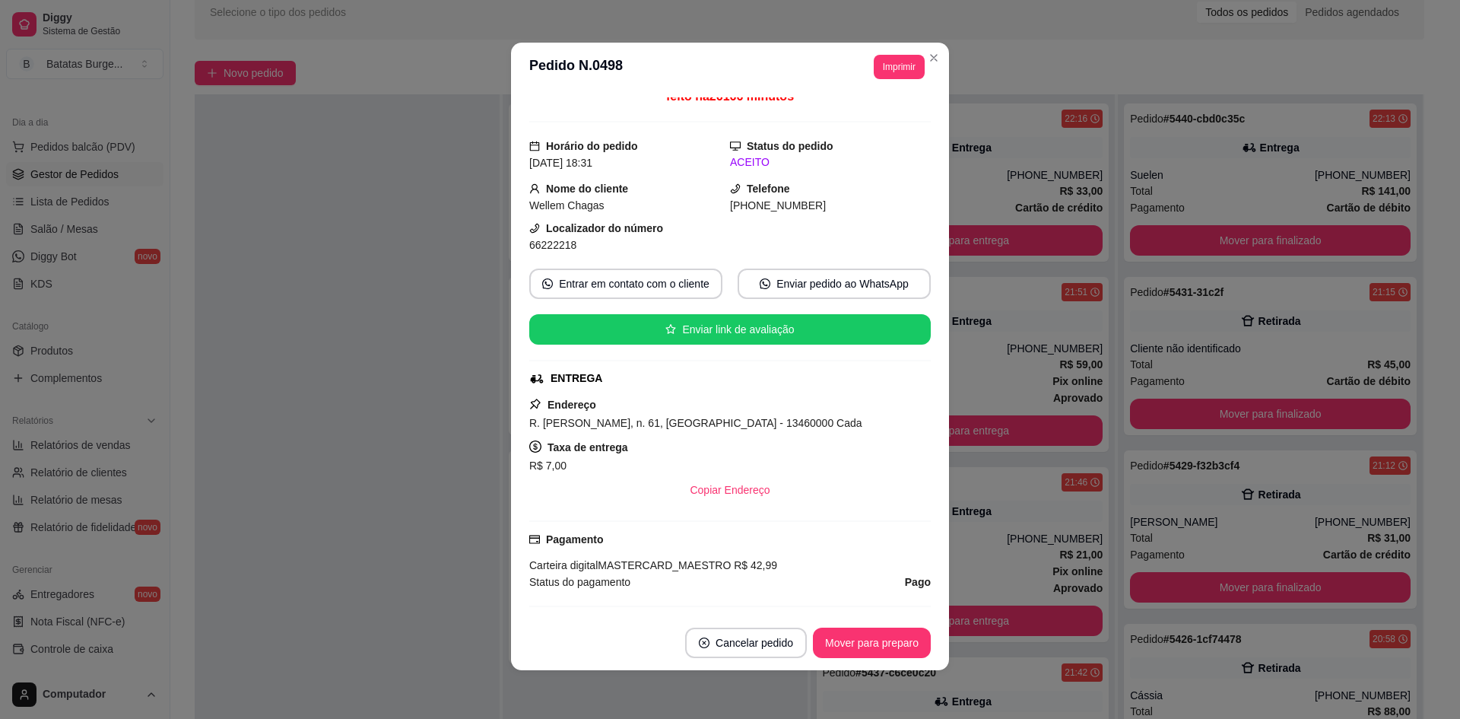
scroll to position [0, 0]
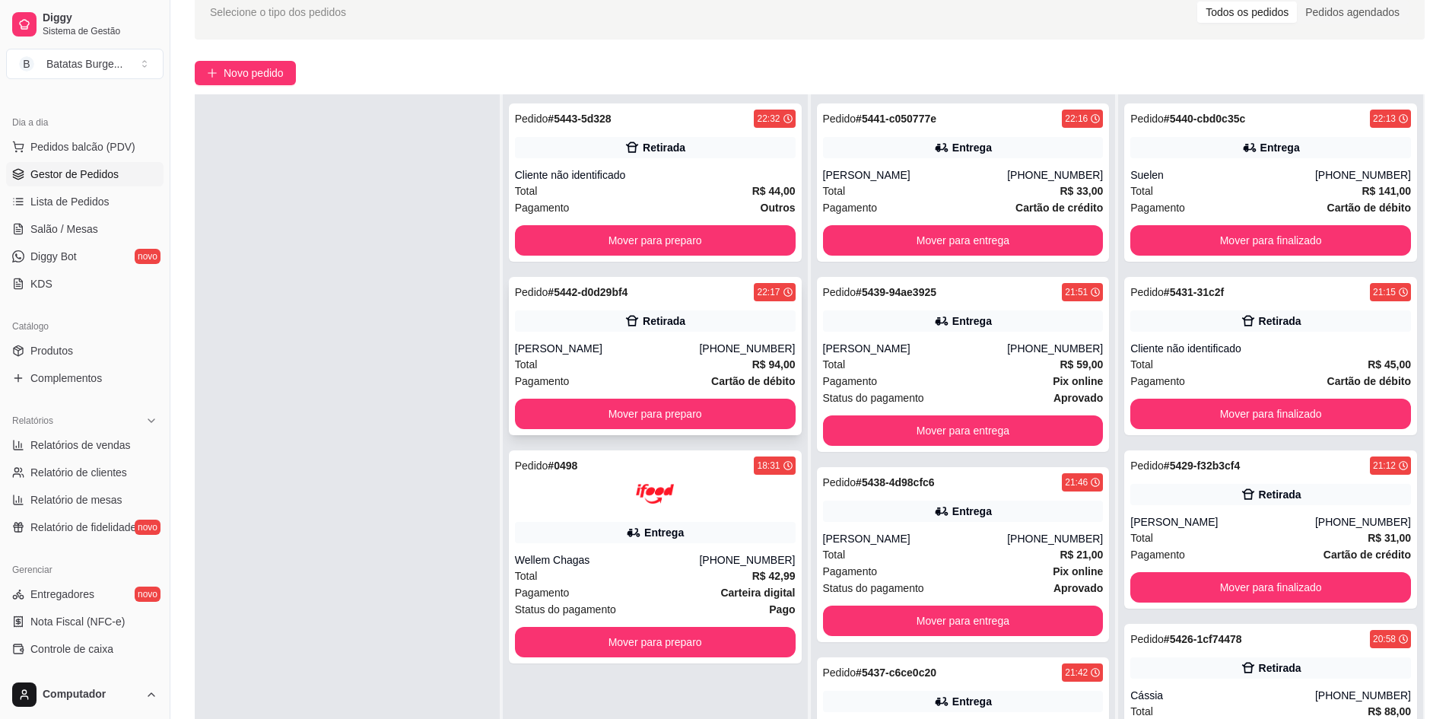
click at [783, 292] on icon at bounding box center [787, 292] width 9 height 9
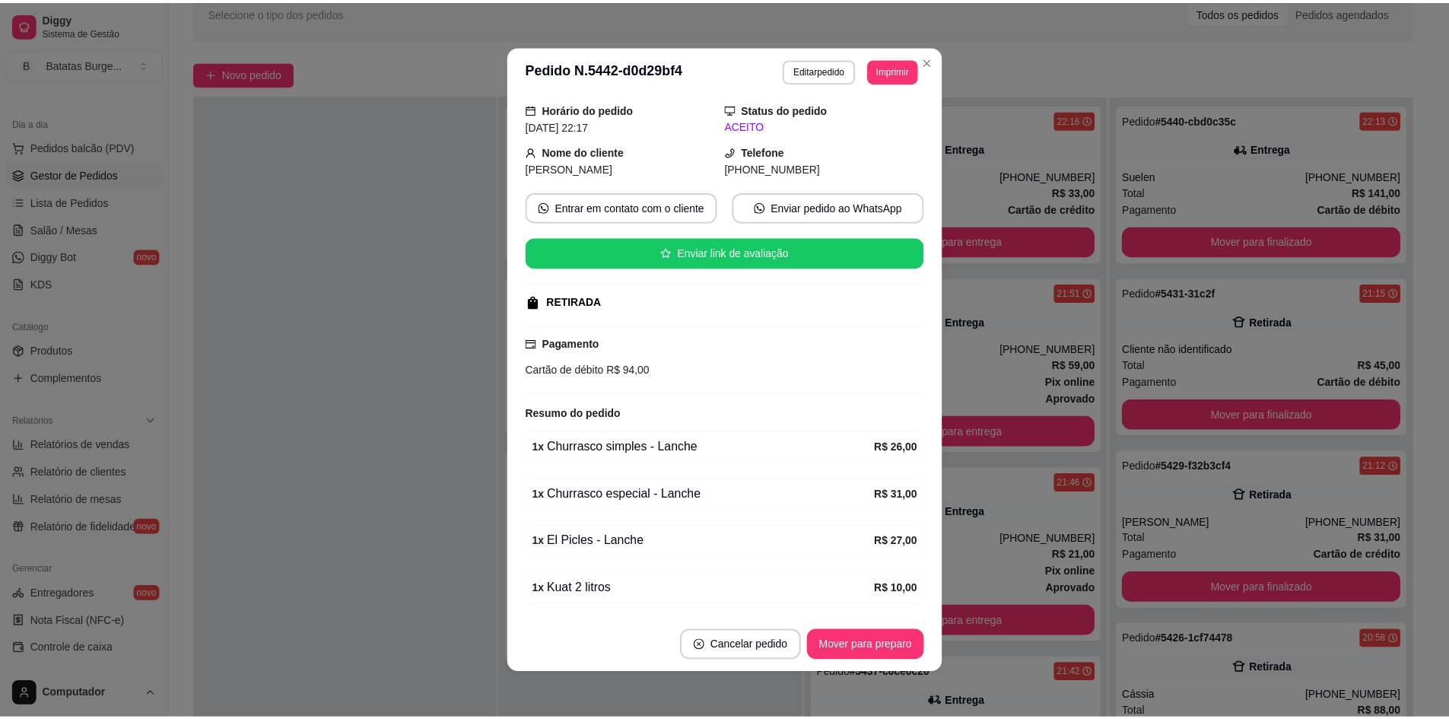
scroll to position [76, 0]
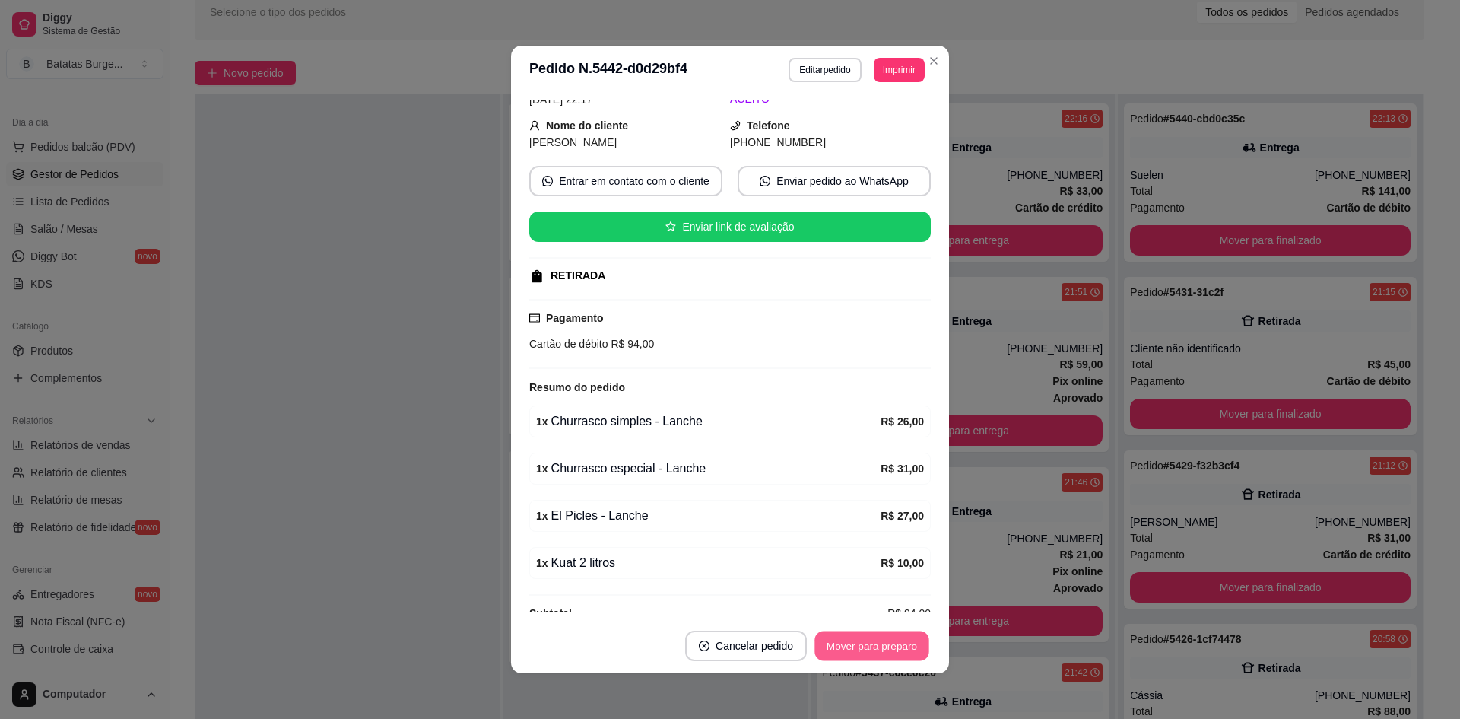
click at [847, 654] on button "Mover para preparo" at bounding box center [872, 646] width 114 height 30
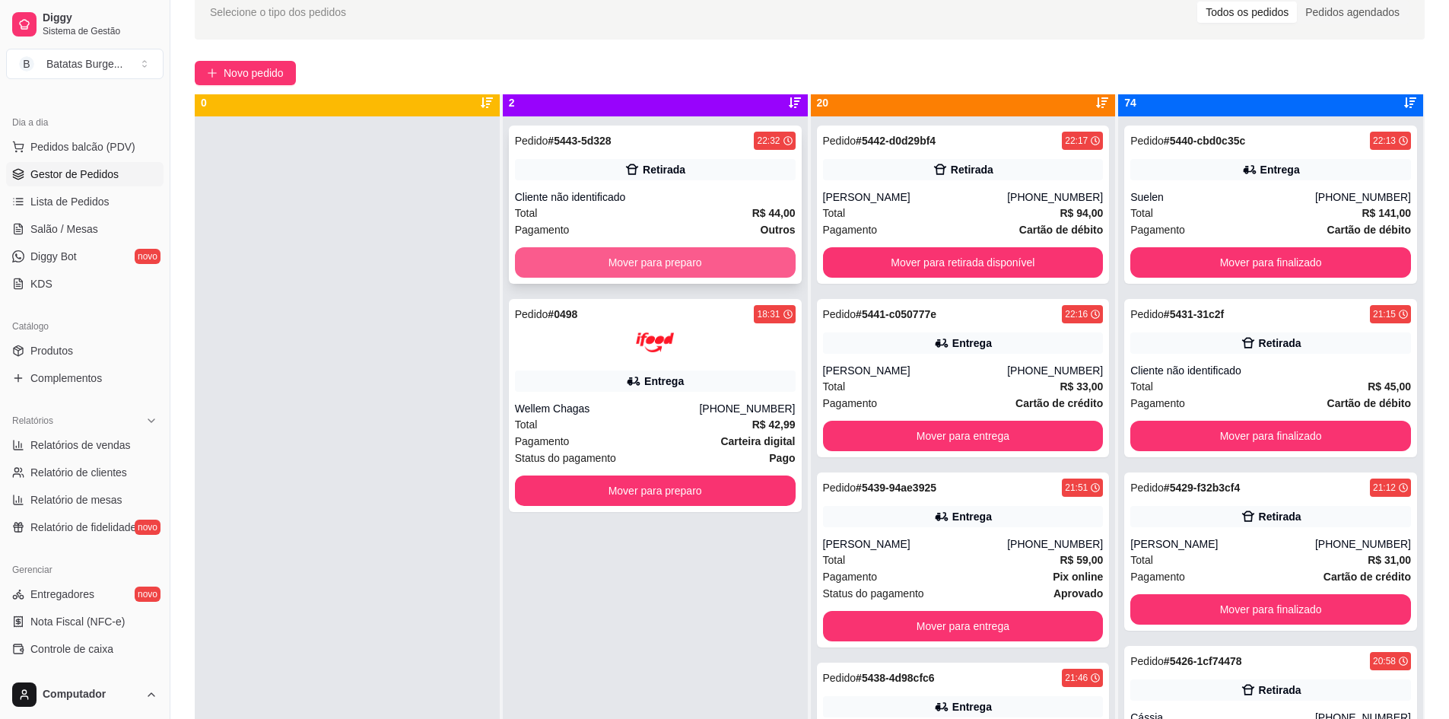
scroll to position [0, 0]
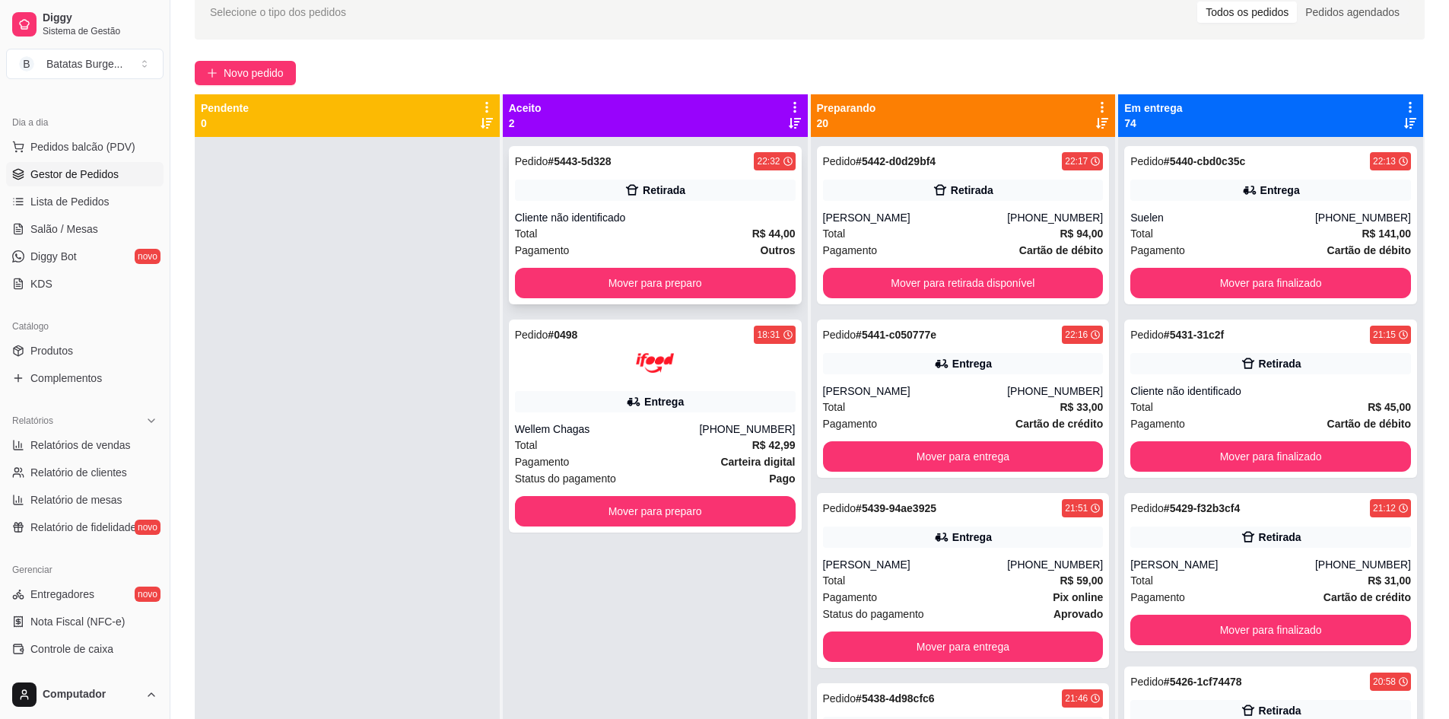
click at [764, 164] on div "22:32" at bounding box center [768, 161] width 23 height 12
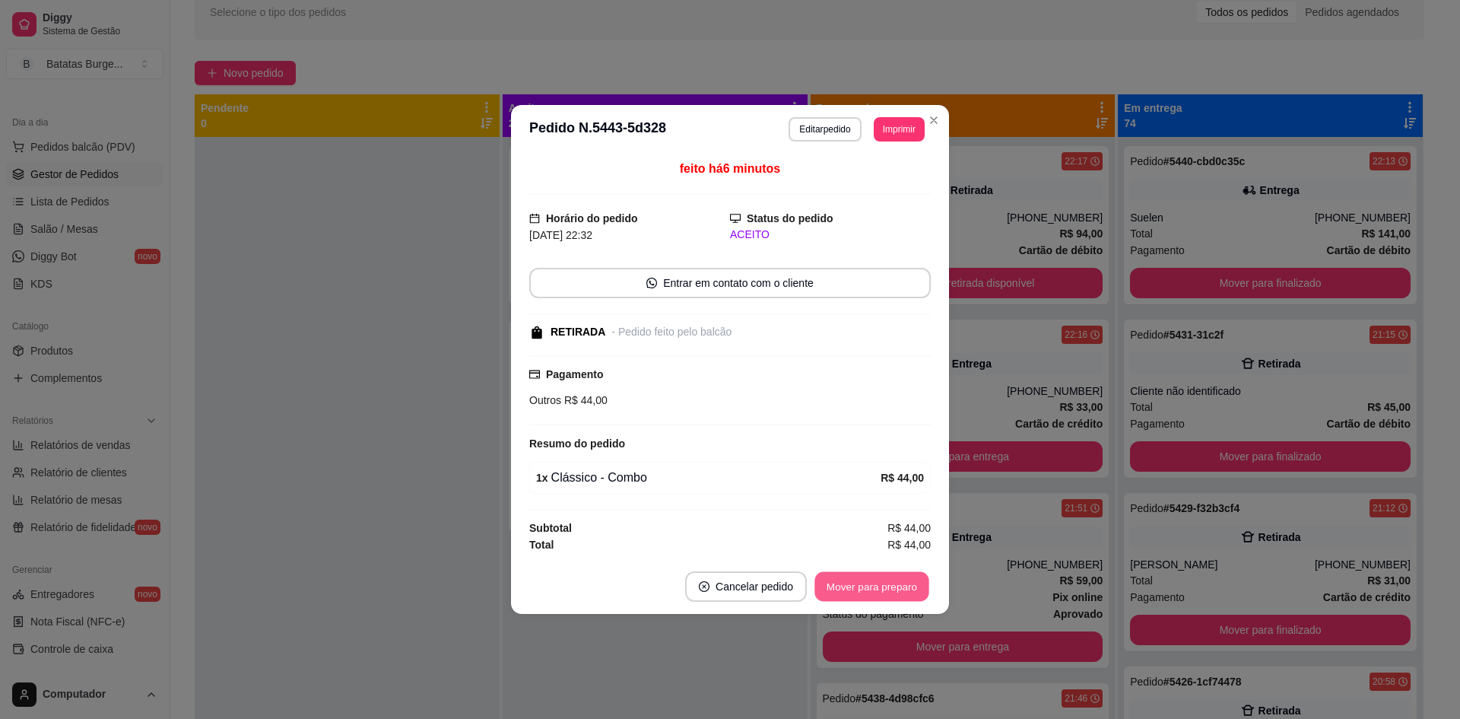
click at [869, 589] on button "Mover para preparo" at bounding box center [872, 587] width 114 height 30
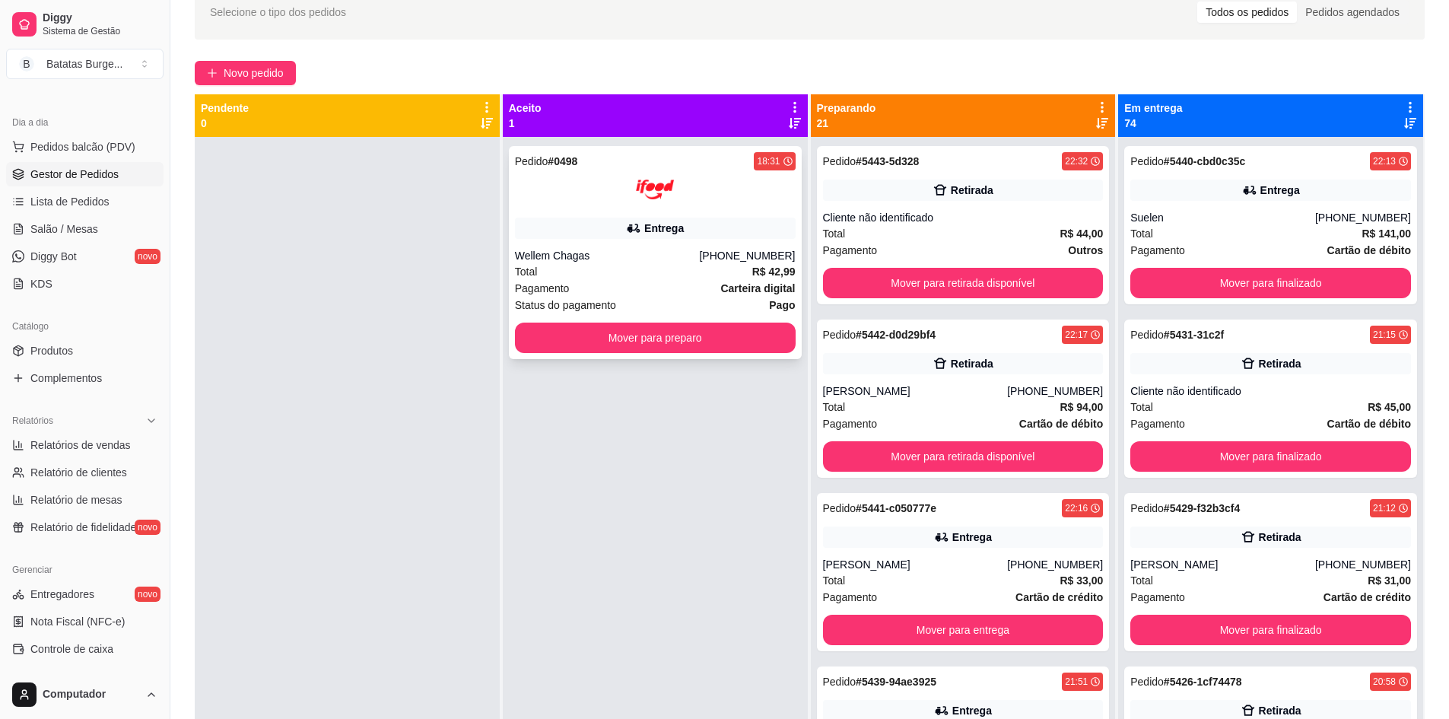
click at [771, 163] on div "18:31" at bounding box center [768, 161] width 23 height 12
click at [773, 275] on strong "R$ 42,99" at bounding box center [773, 271] width 43 height 12
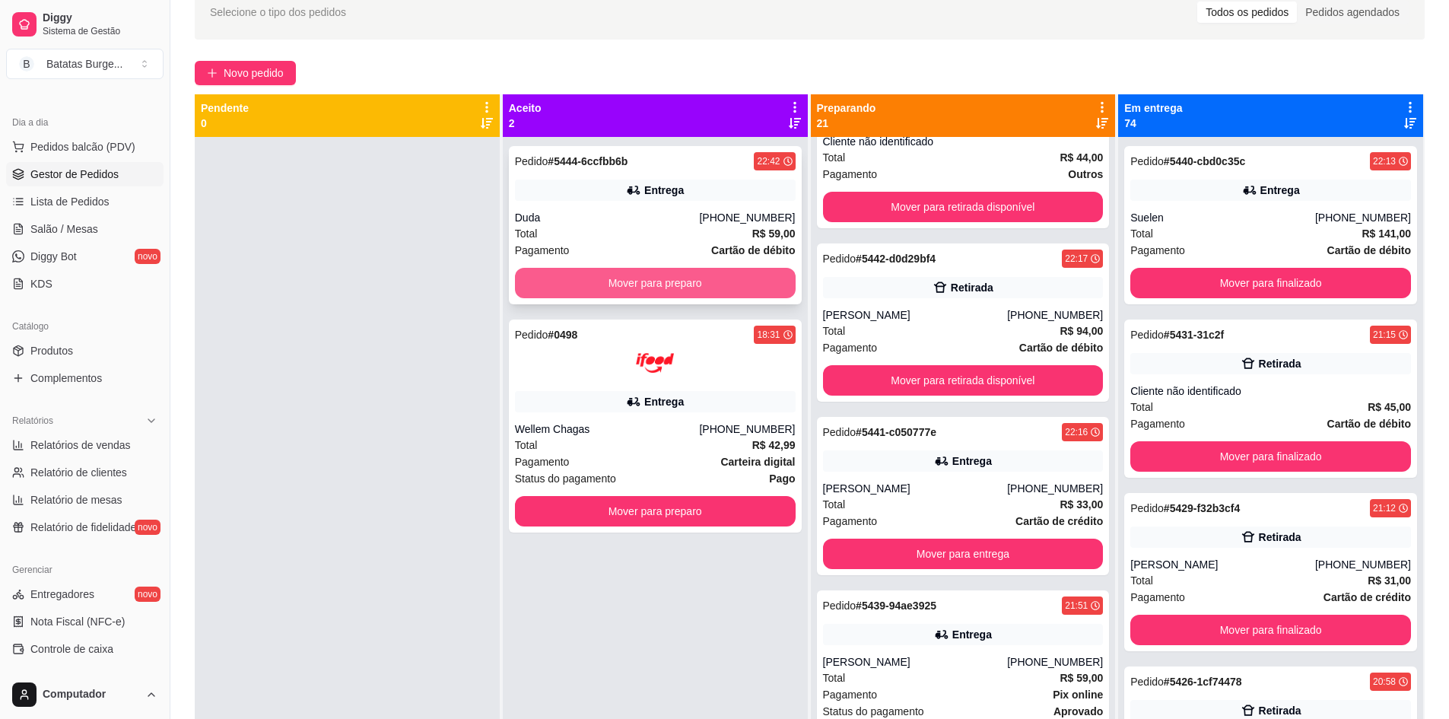
click at [615, 278] on button "Mover para preparo" at bounding box center [655, 283] width 281 height 30
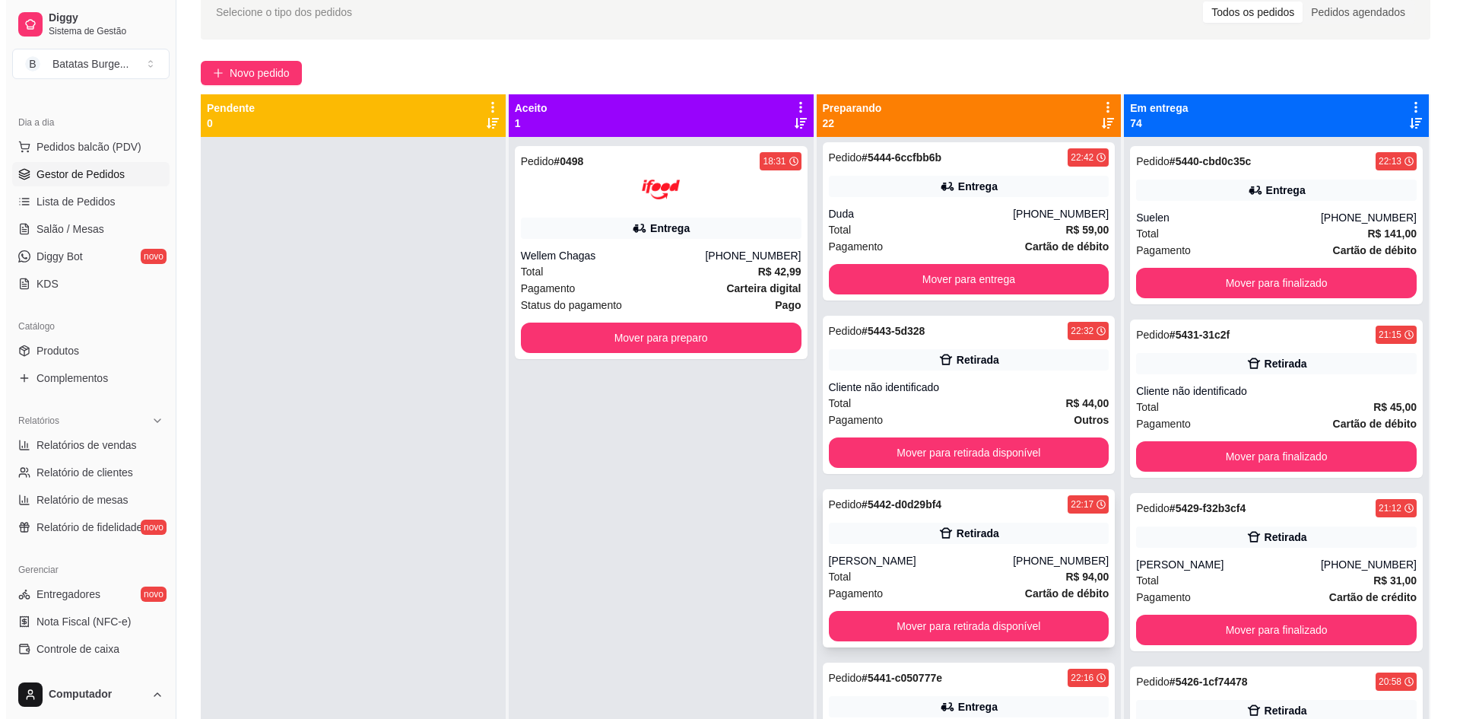
scroll to position [0, 0]
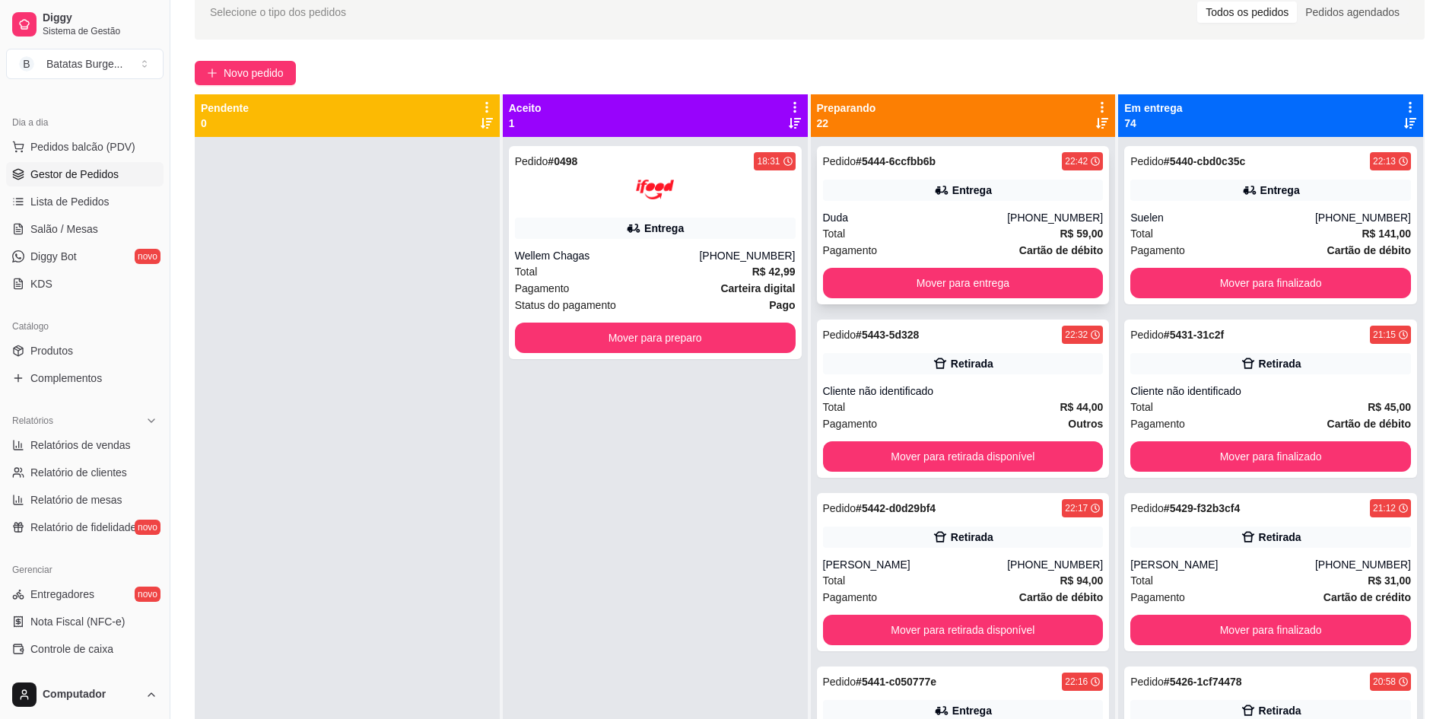
click at [1065, 166] on div "22:42" at bounding box center [1076, 161] width 23 height 12
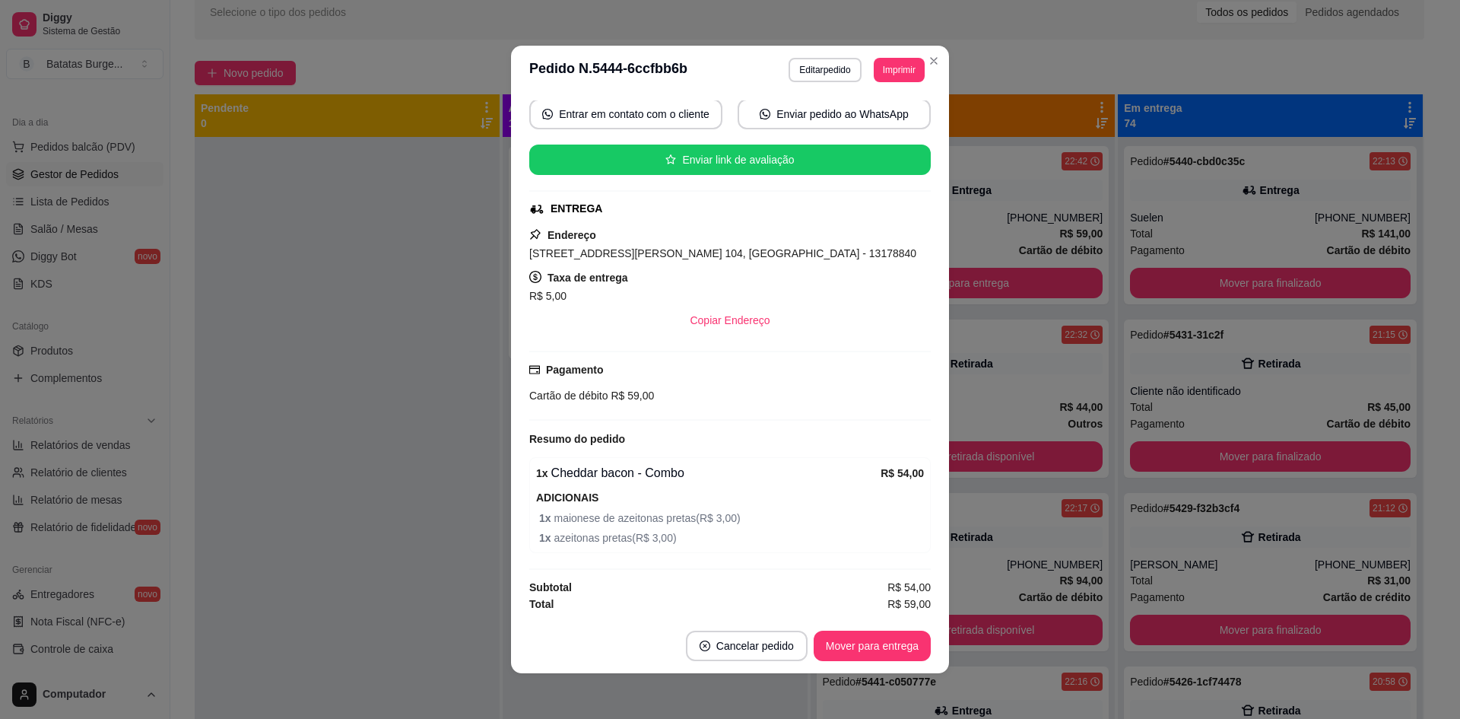
scroll to position [3, 0]
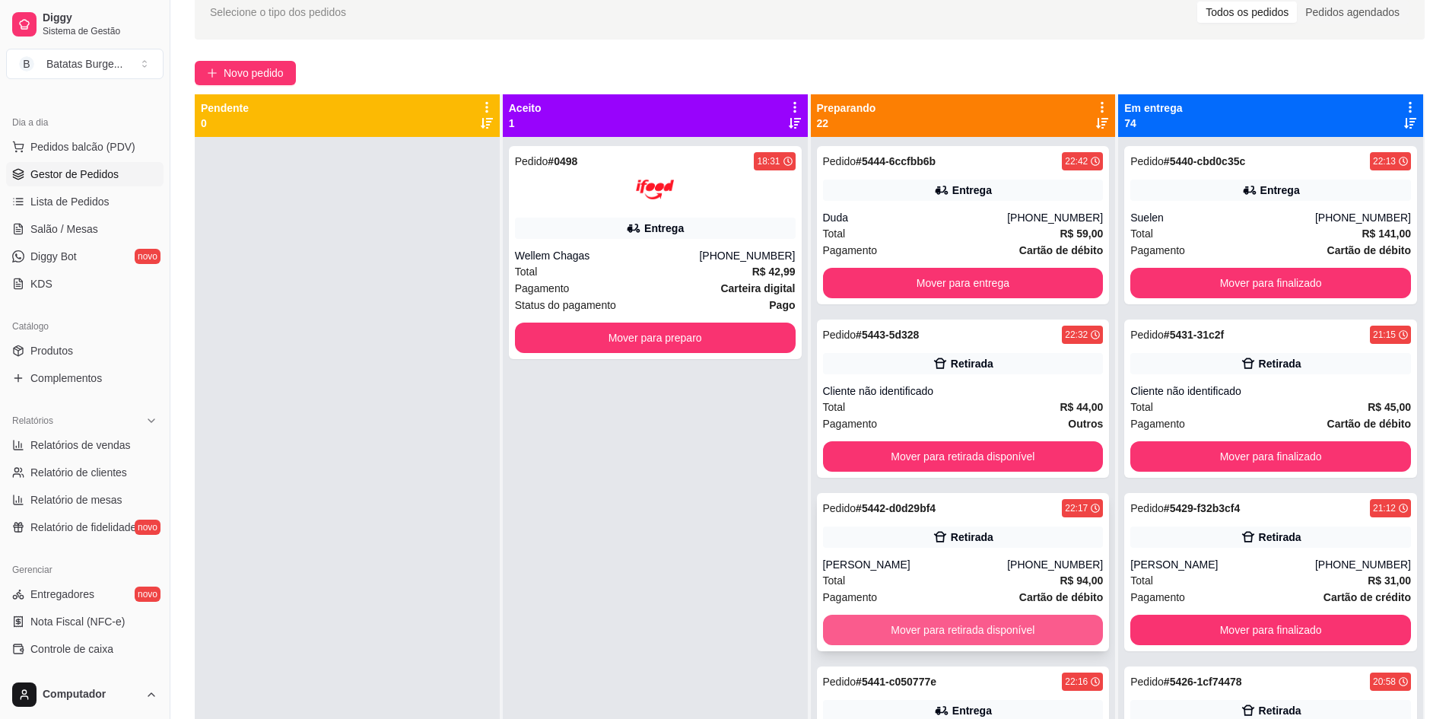
click at [933, 633] on button "Mover para retirada disponível" at bounding box center [963, 630] width 281 height 30
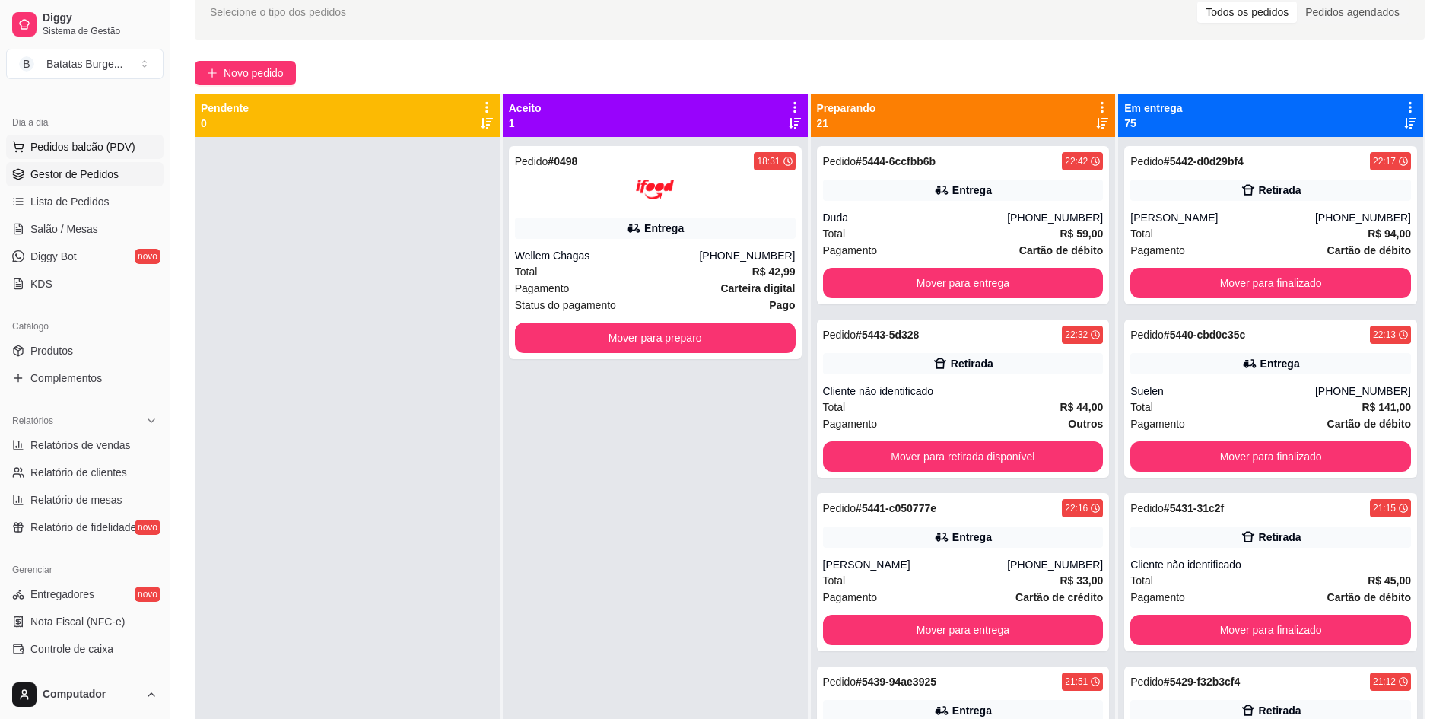
click at [100, 135] on button "Pedidos balcão (PDV)" at bounding box center [84, 147] width 157 height 24
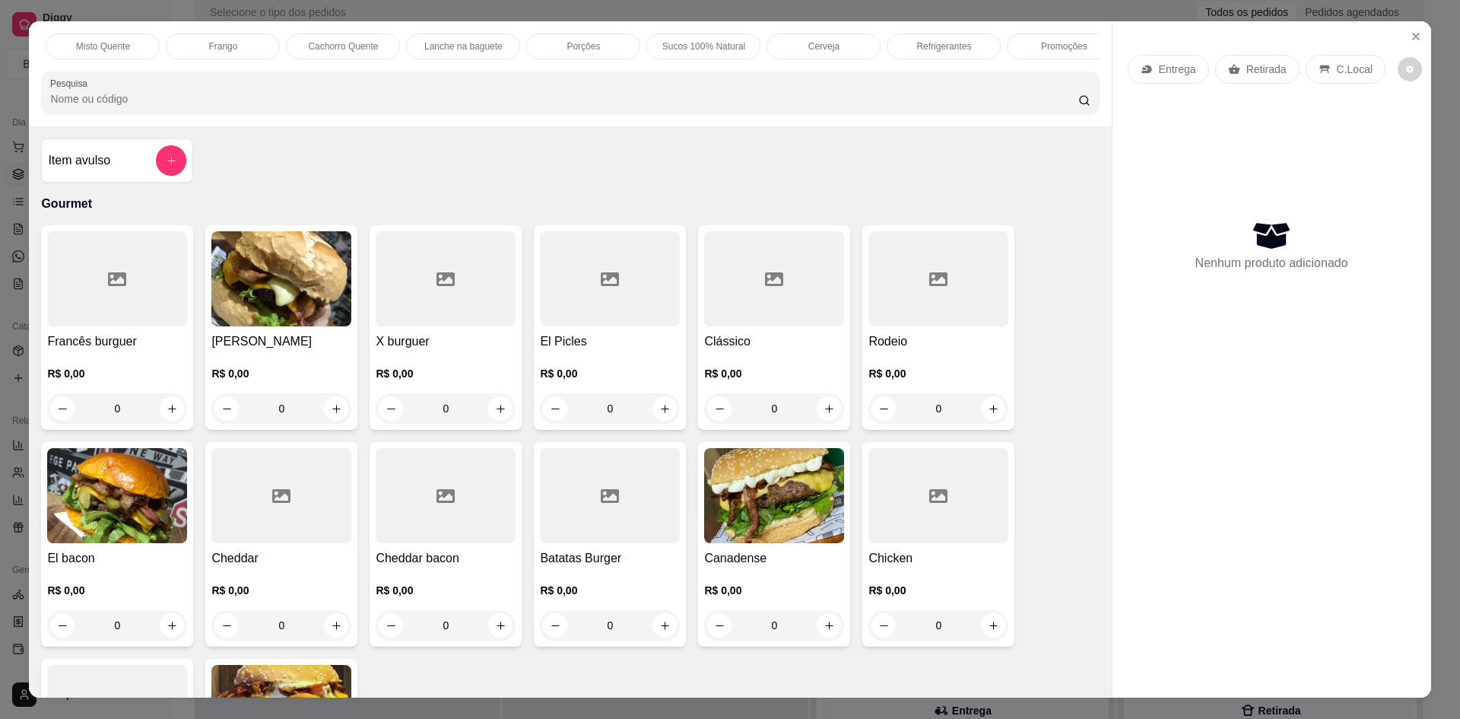
scroll to position [0, 405]
click at [887, 45] on p "Refrigerantes" at bounding box center [895, 46] width 55 height 12
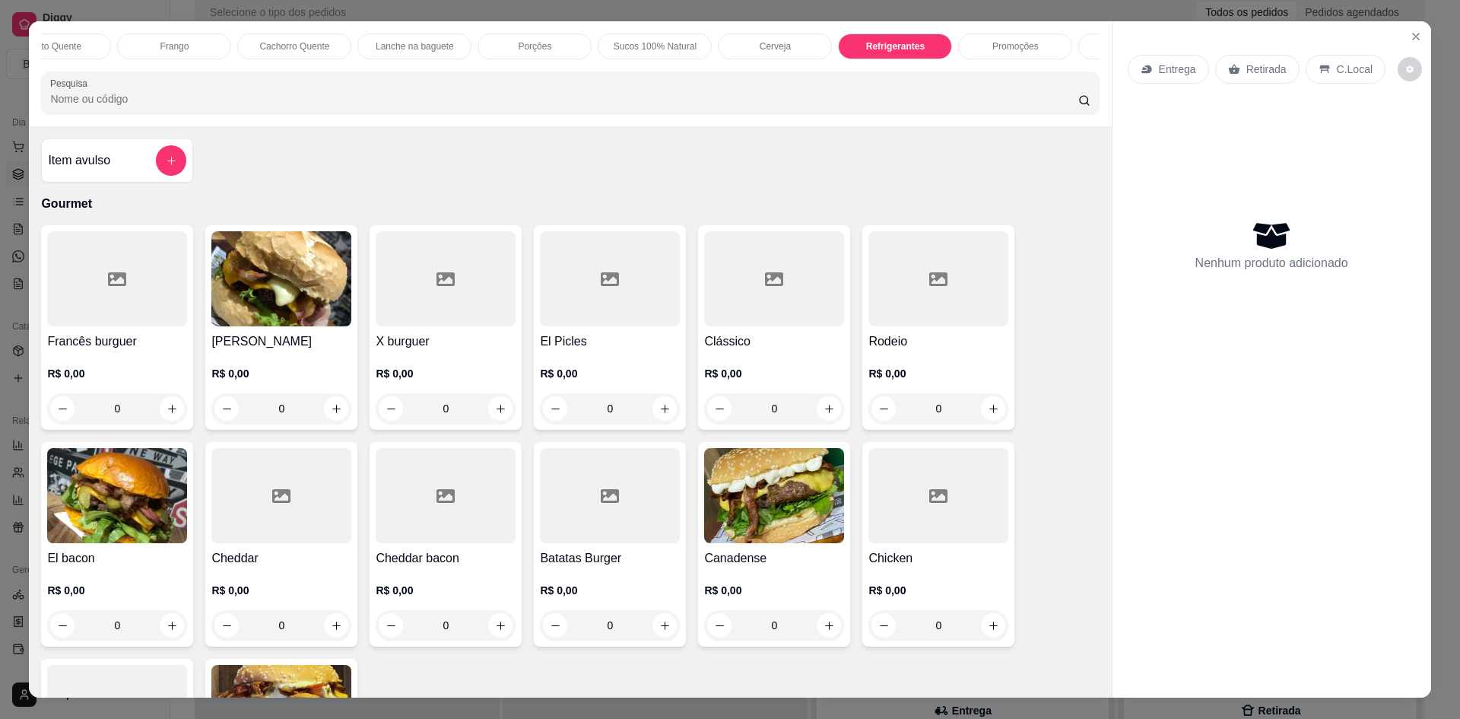
scroll to position [27, 0]
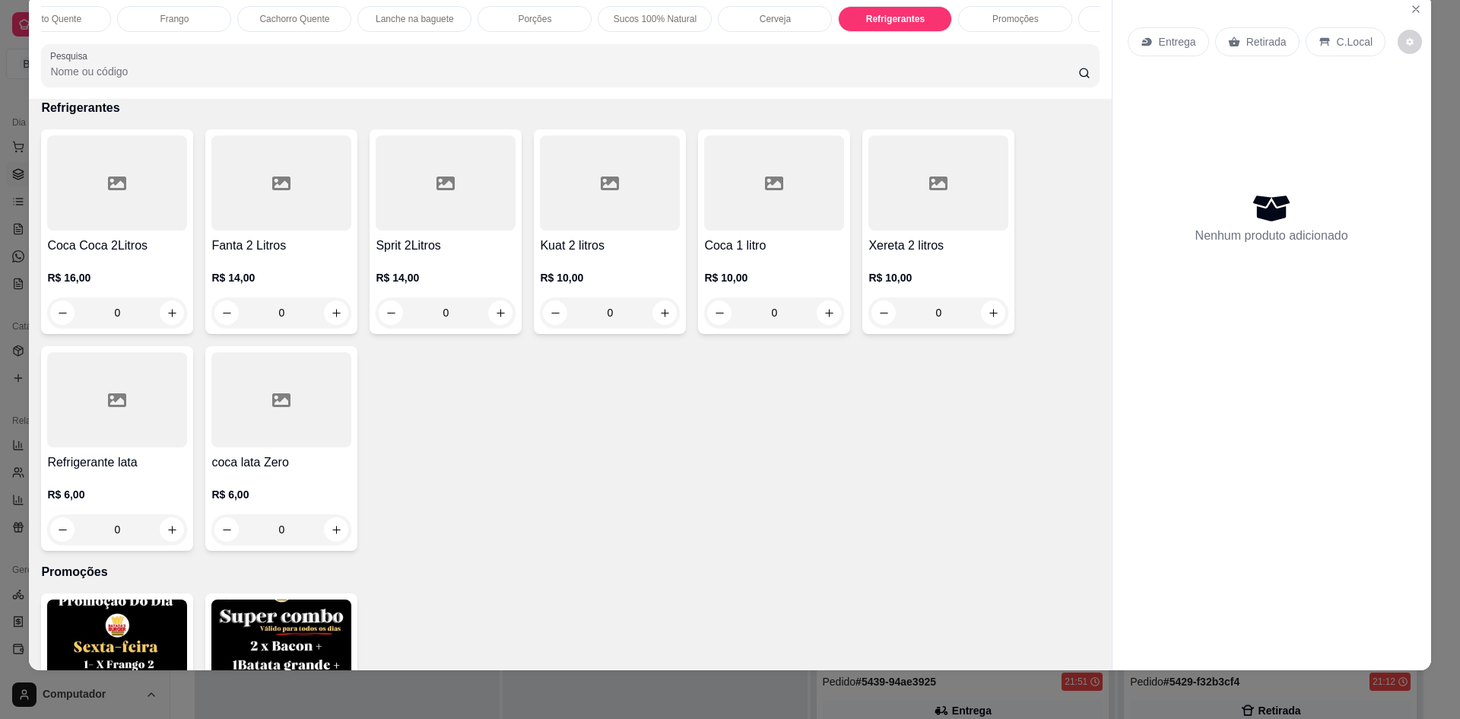
click at [0, 33] on div "Gourmet Gourmet duplo Lanches prensados Misto Quente Frango Cachorro Quente Lan…" at bounding box center [730, 359] width 1460 height 719
click at [1414, 11] on icon "Close" at bounding box center [1416, 9] width 12 height 12
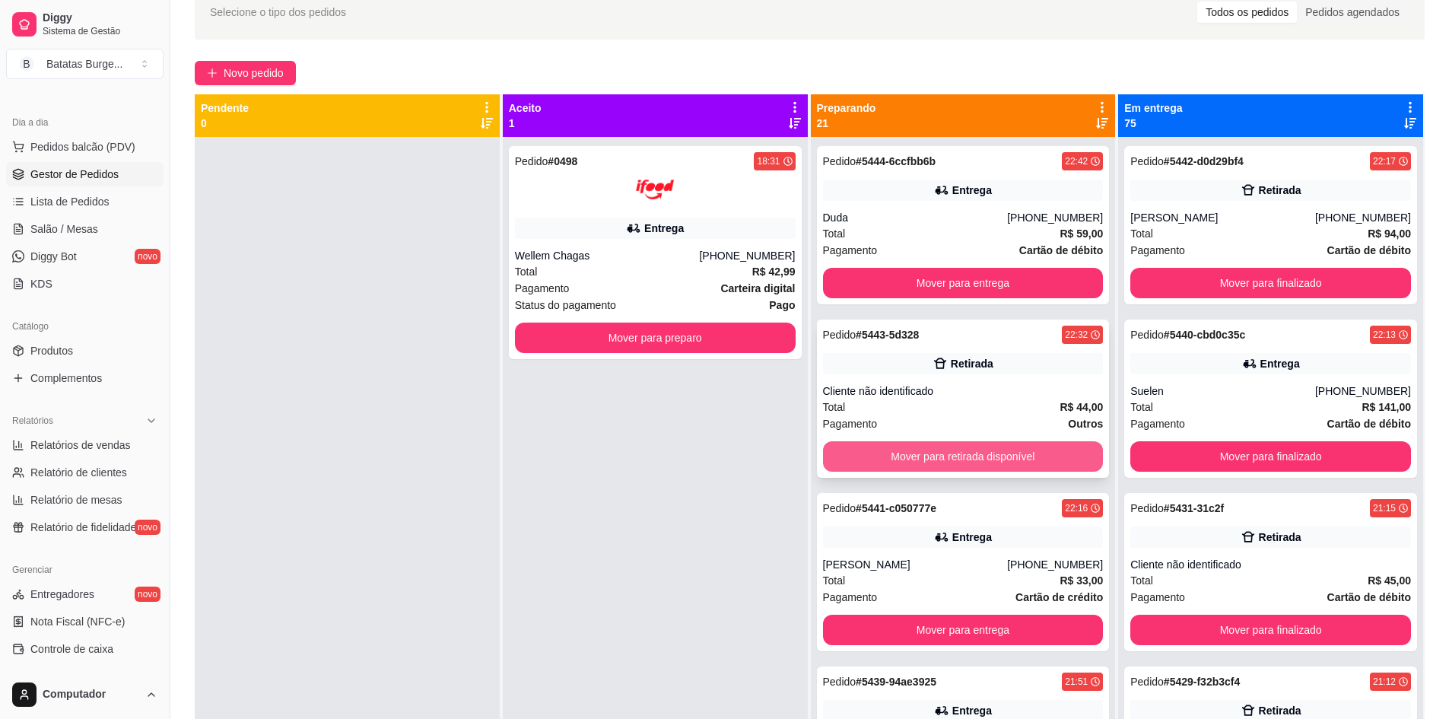
click at [958, 457] on button "Mover para retirada disponível" at bounding box center [963, 456] width 281 height 30
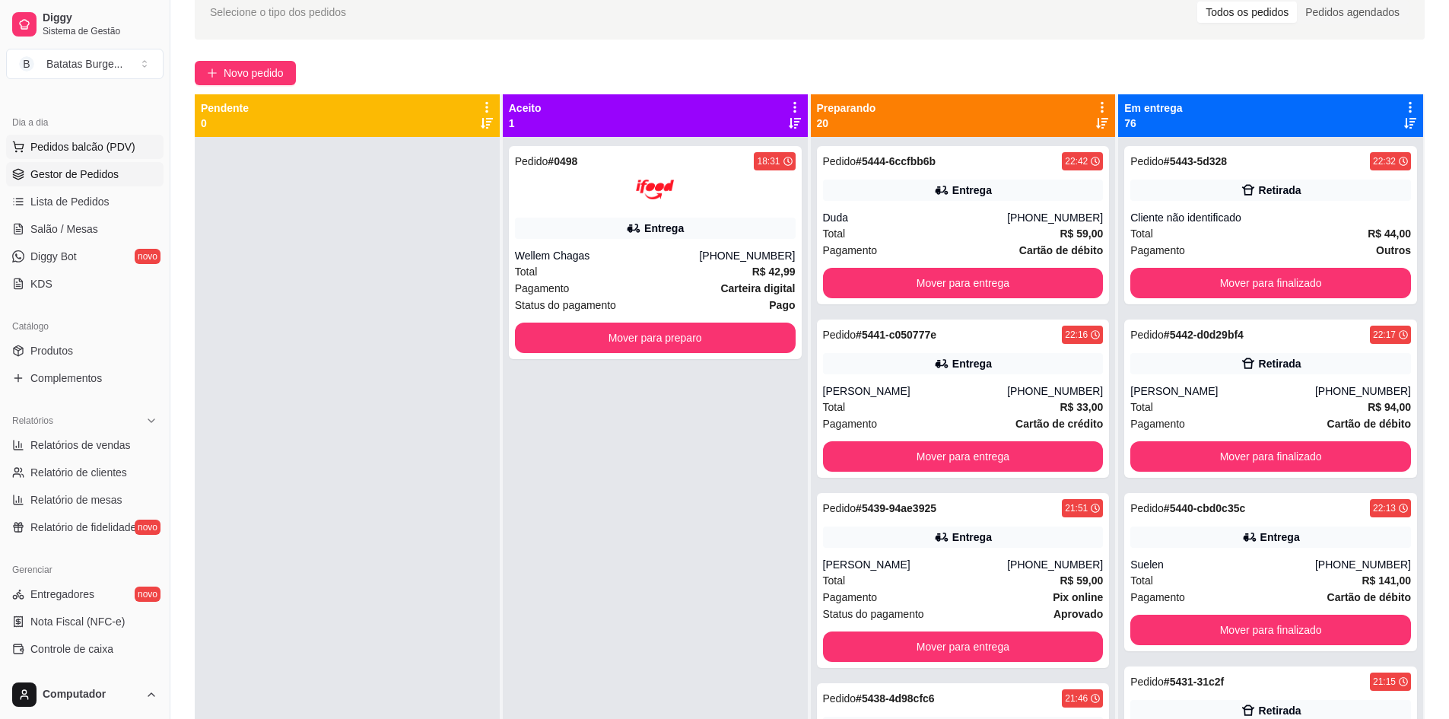
click at [99, 151] on span "Pedidos balcão (PDV)" at bounding box center [82, 146] width 105 height 15
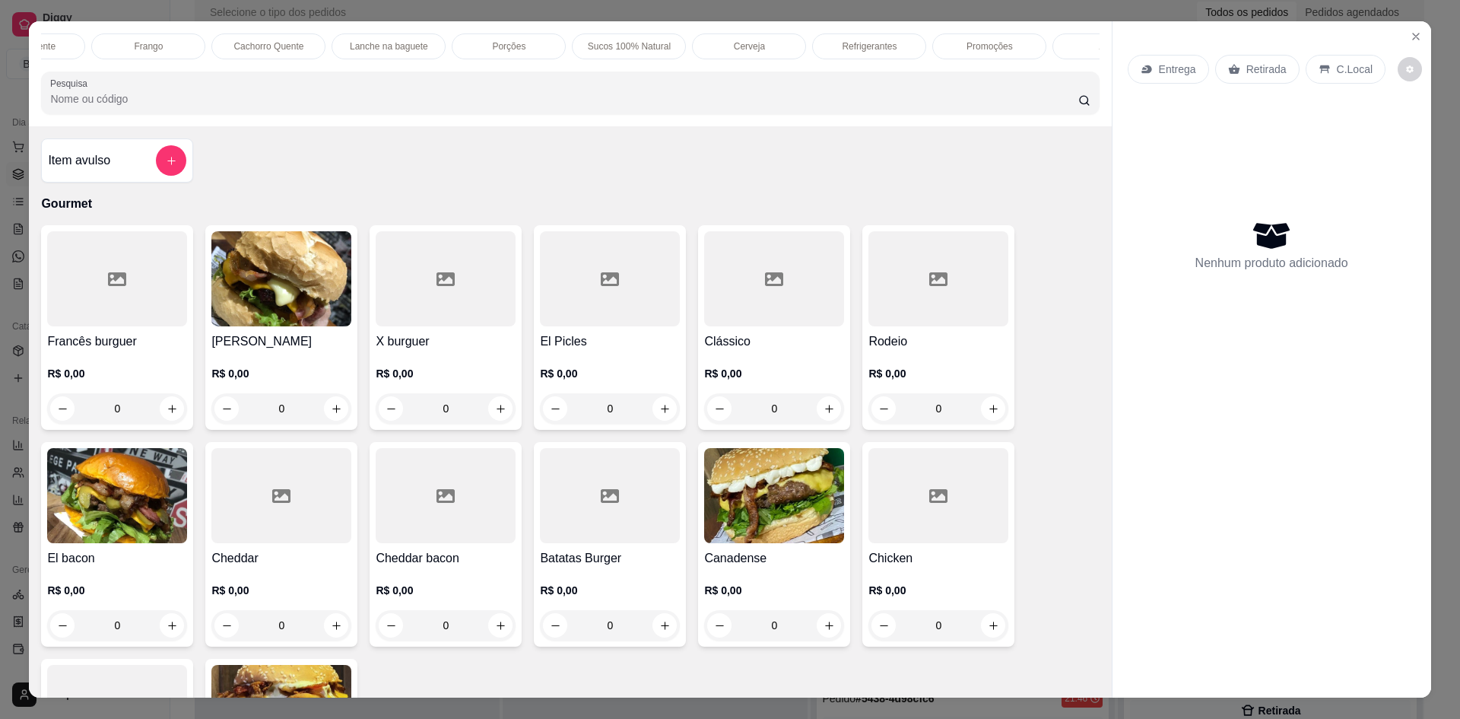
scroll to position [0, 490]
click at [808, 49] on p "Refrigerantes" at bounding box center [810, 46] width 55 height 12
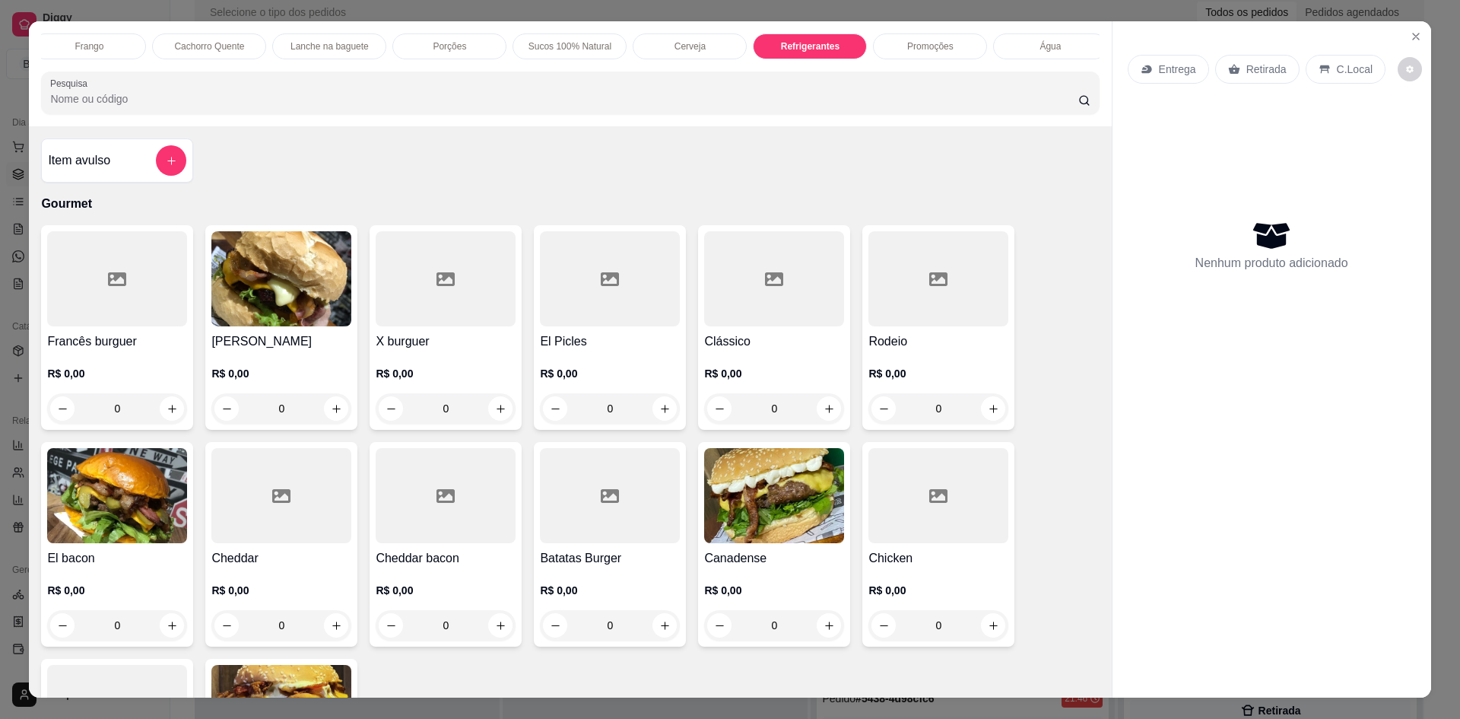
scroll to position [27, 0]
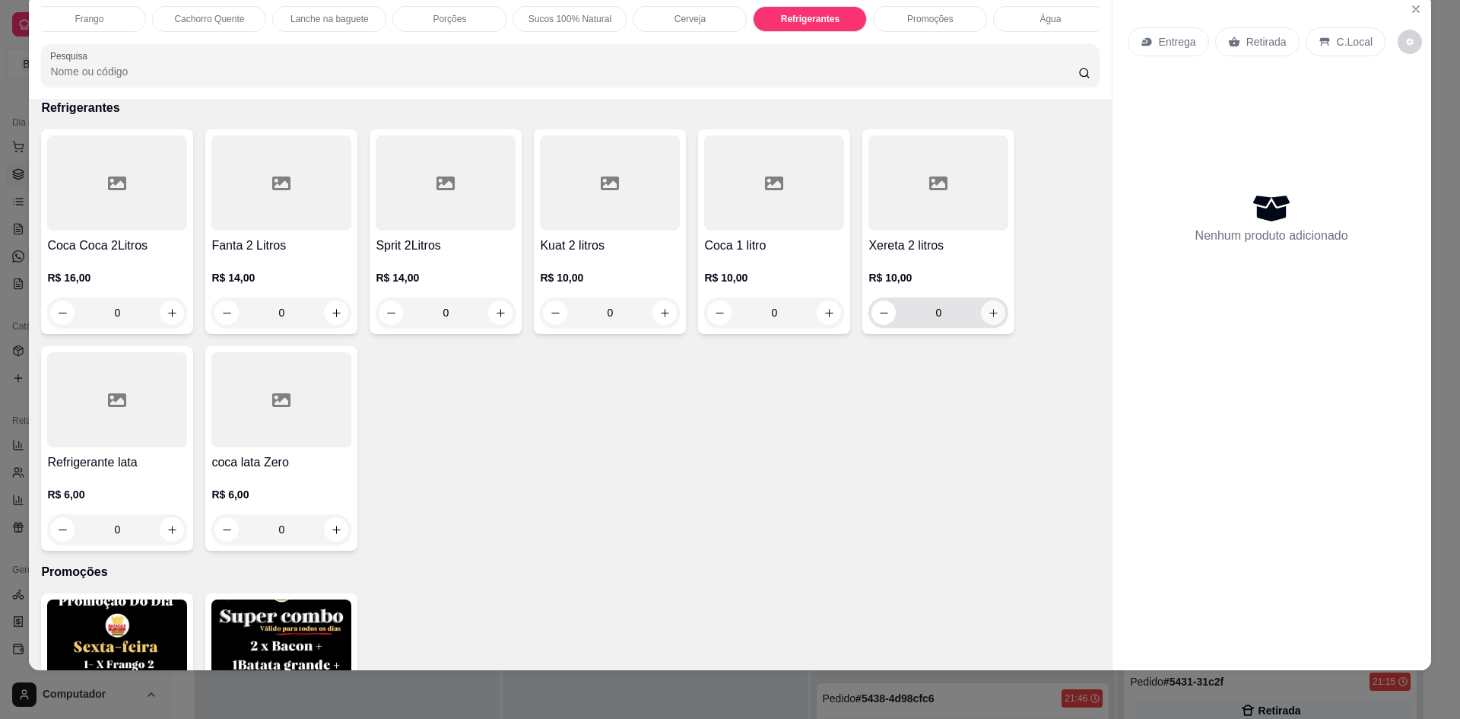
click at [988, 319] on icon "increase-product-quantity" at bounding box center [993, 312] width 11 height 11
type input "1"
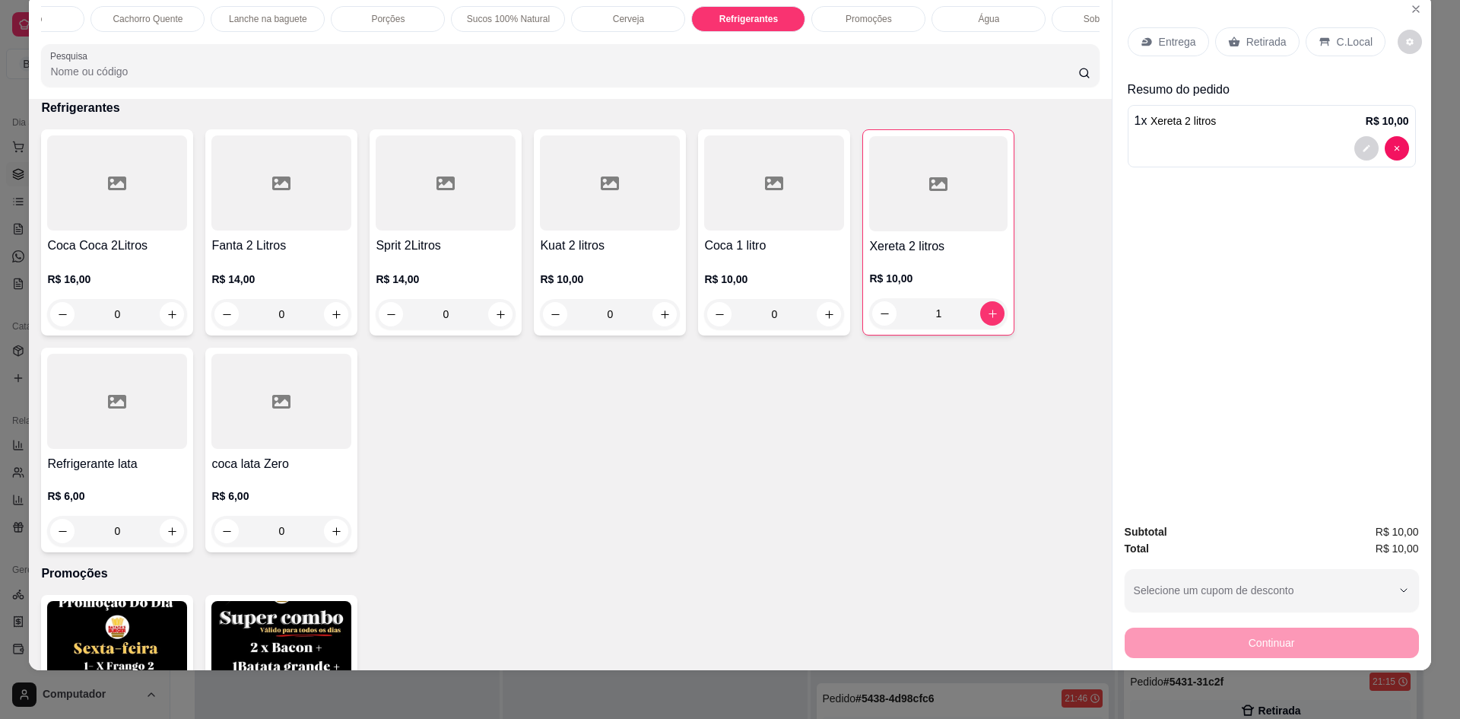
scroll to position [0, 618]
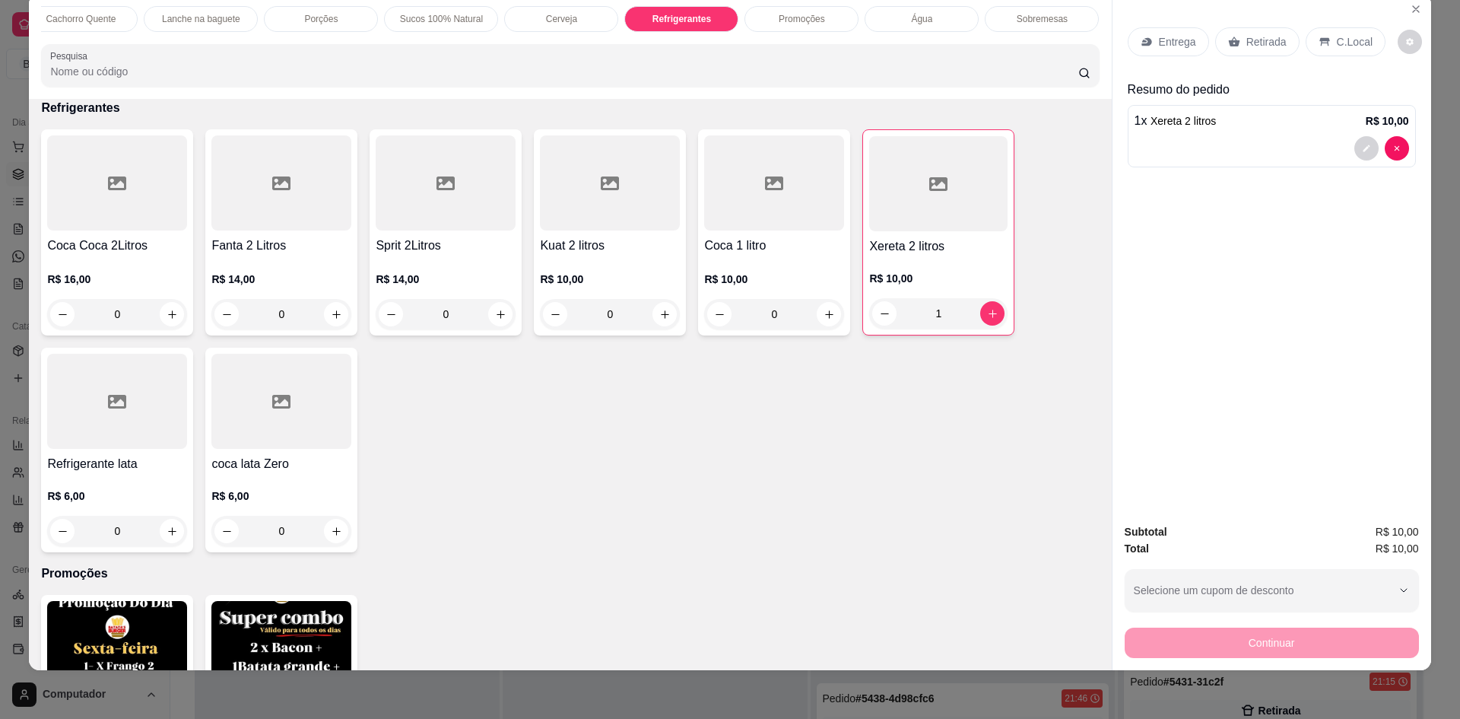
click at [1049, 23] on p "Sobremesas" at bounding box center [1042, 19] width 51 height 12
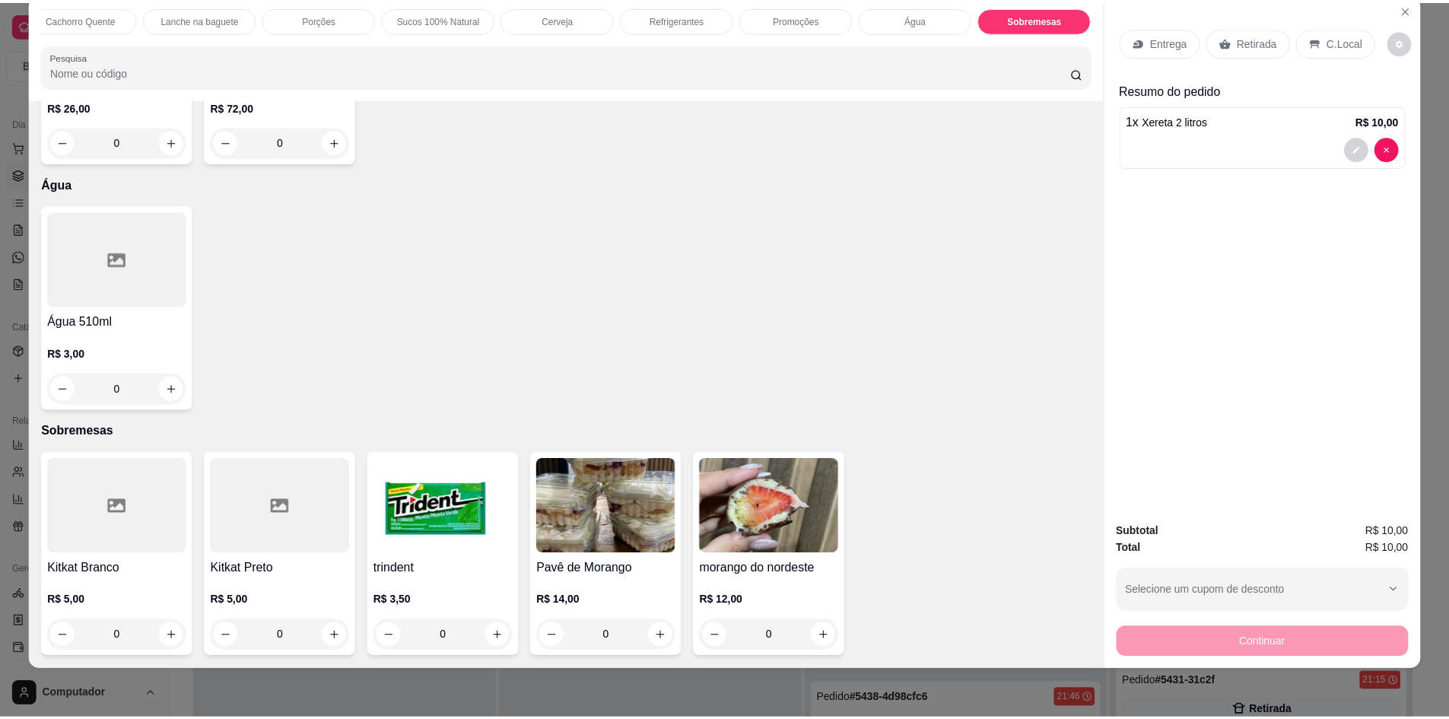
scroll to position [4326, 0]
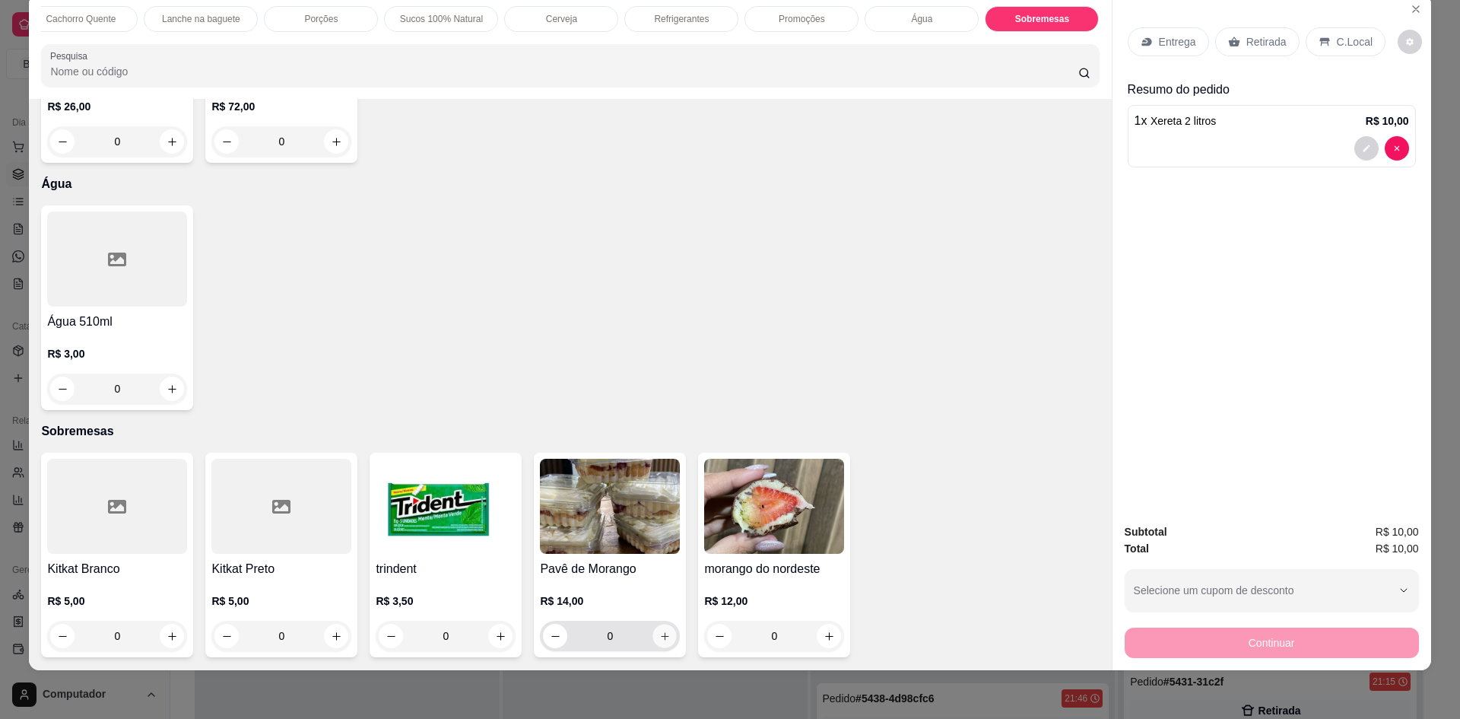
click at [669, 637] on button "increase-product-quantity" at bounding box center [665, 636] width 24 height 24
type input "1"
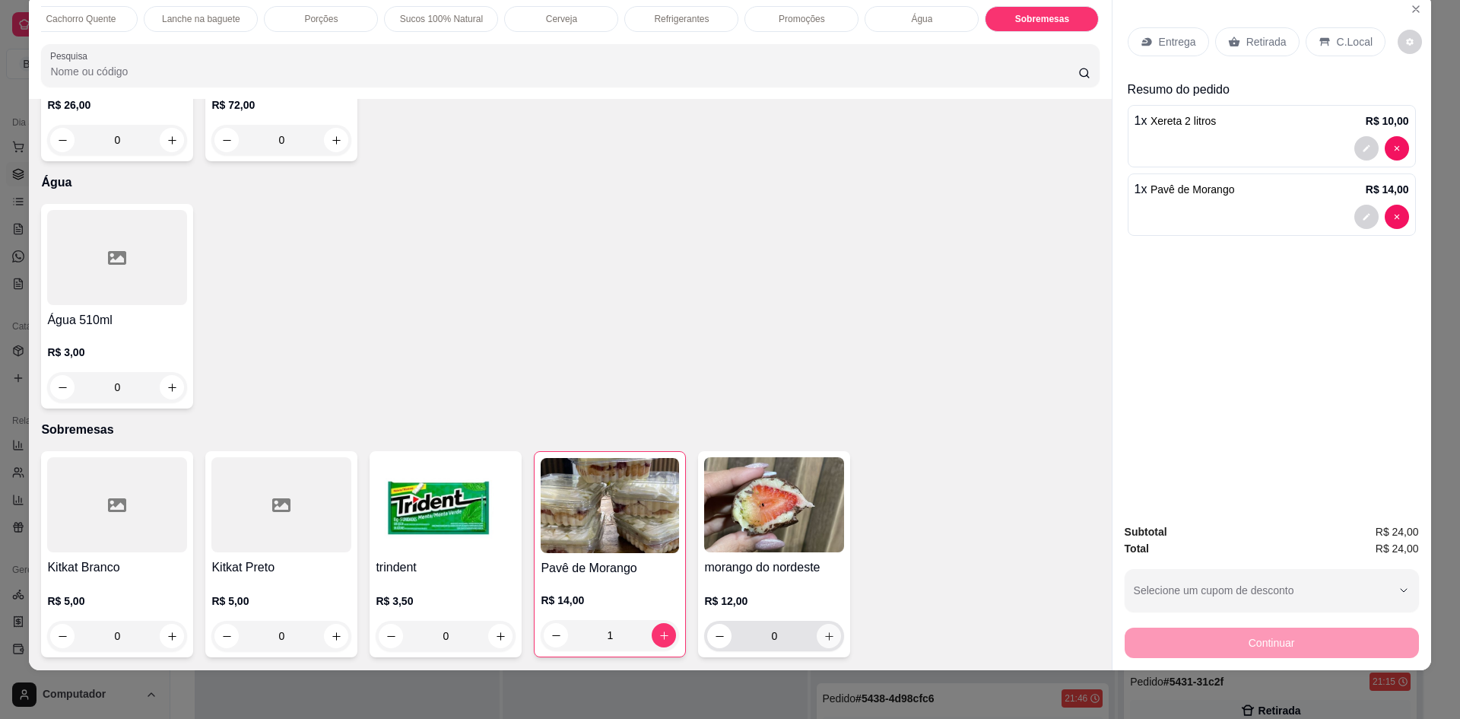
click at [824, 634] on icon "increase-product-quantity" at bounding box center [829, 636] width 11 height 11
type input "1"
click at [544, 637] on button "decrease-product-quantity" at bounding box center [556, 635] width 24 height 24
type input "0"
click at [1250, 43] on p "Retirada" at bounding box center [1267, 41] width 40 height 15
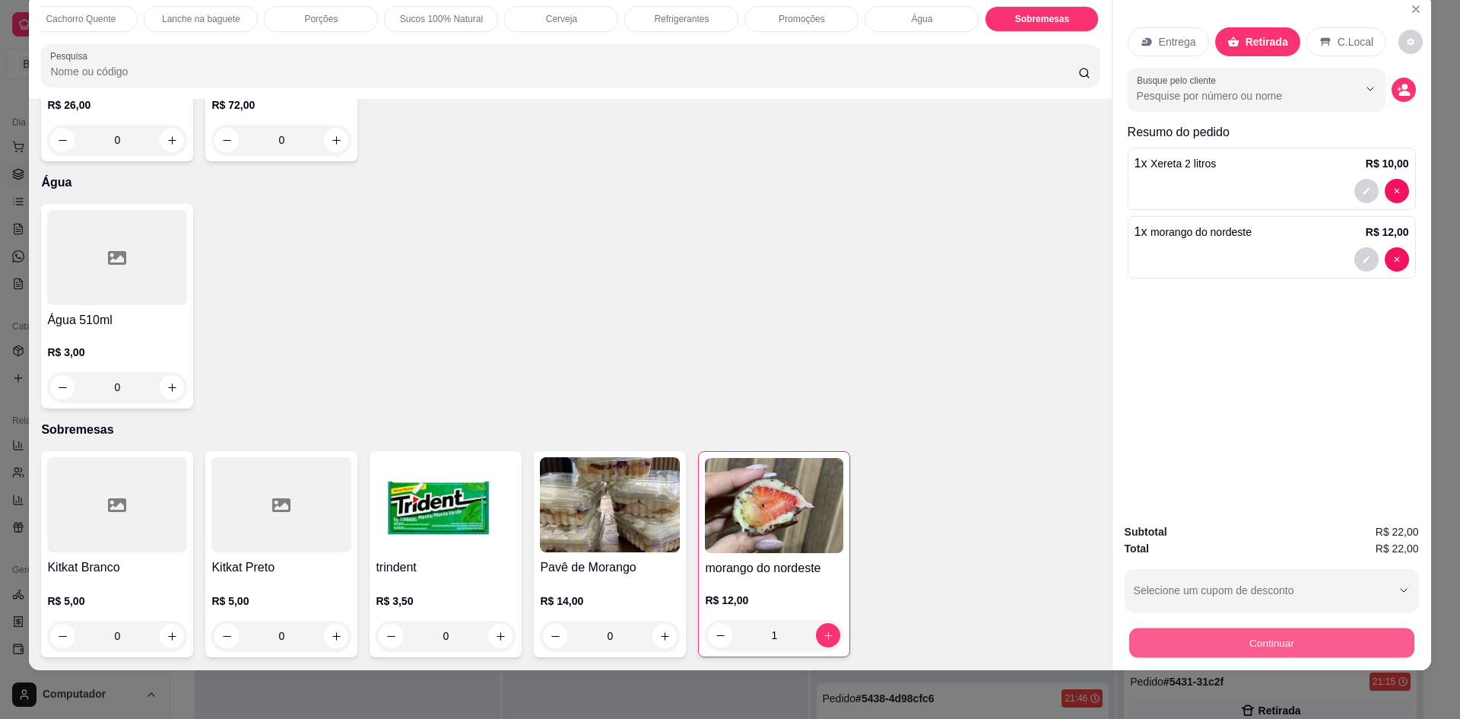
click at [1215, 656] on button "Continuar" at bounding box center [1271, 643] width 285 height 30
click at [1404, 15] on button "Close" at bounding box center [1416, 9] width 24 height 24
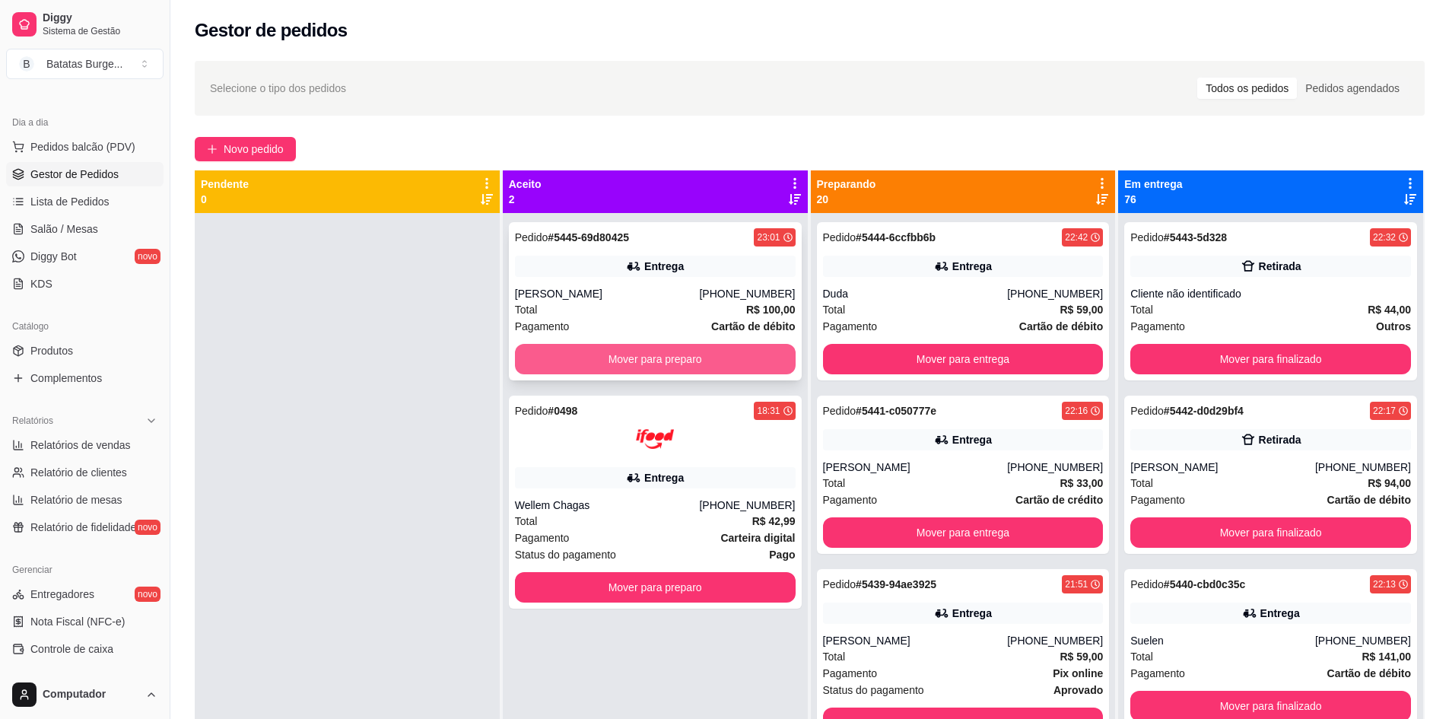
click at [573, 356] on button "Mover para preparo" at bounding box center [655, 359] width 281 height 30
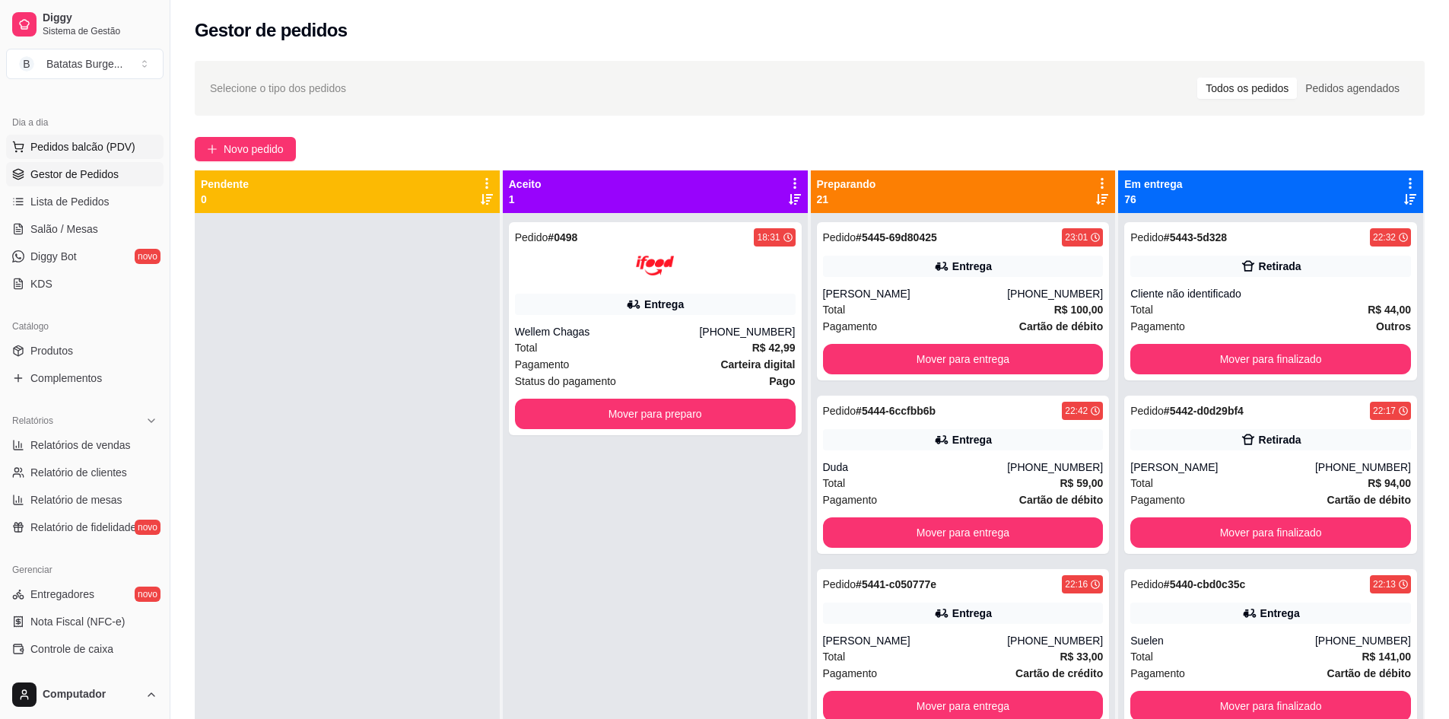
click at [83, 146] on span "Pedidos balcão (PDV)" at bounding box center [82, 146] width 105 height 15
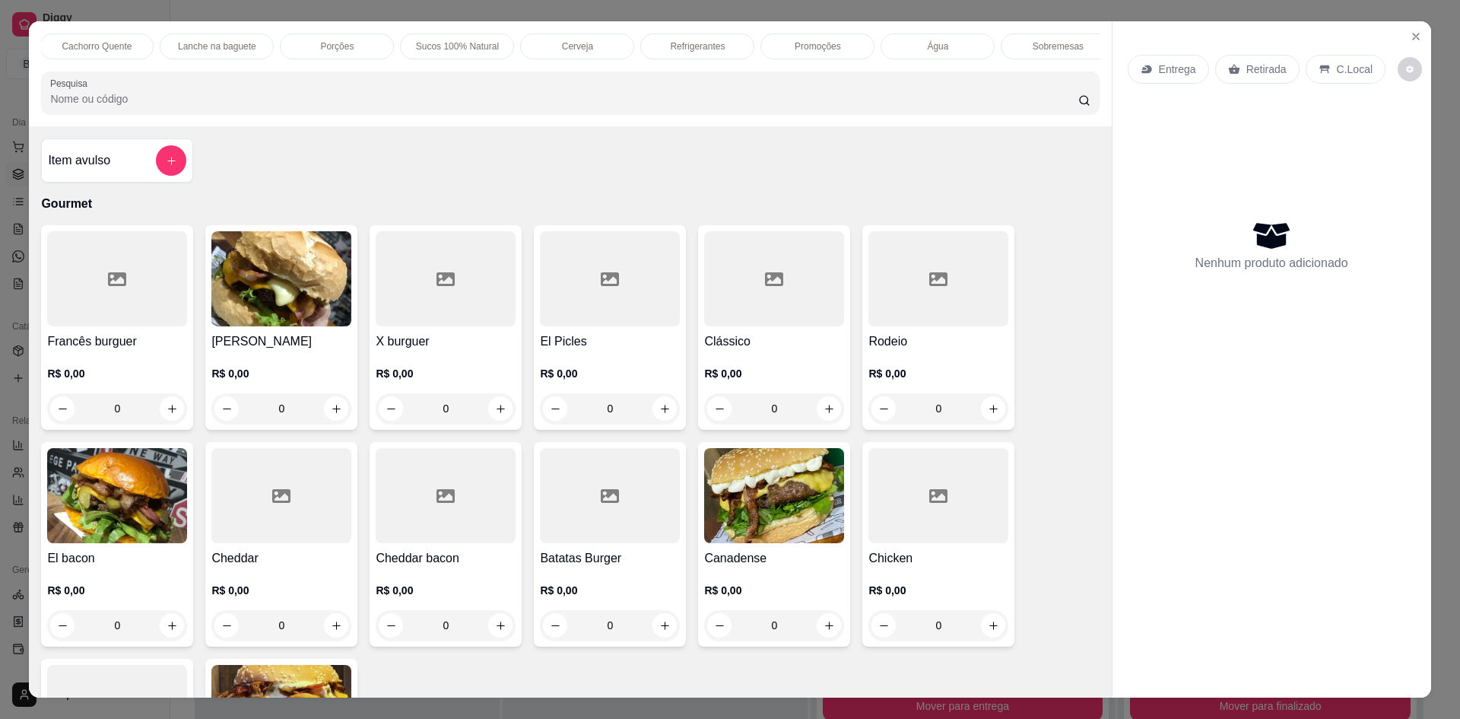
scroll to position [0, 618]
click at [569, 46] on p "Cerveja" at bounding box center [561, 46] width 31 height 12
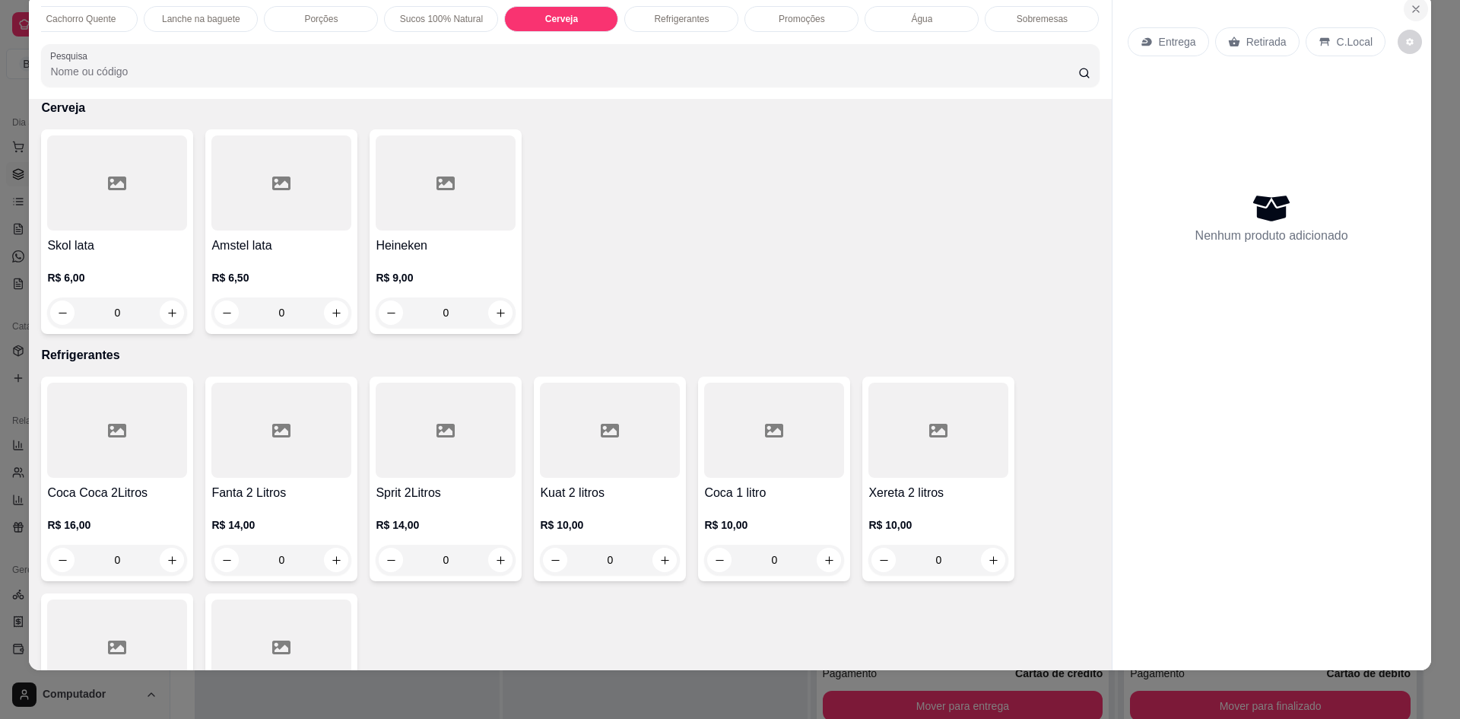
click at [1410, 16] on button "Close" at bounding box center [1416, 9] width 24 height 24
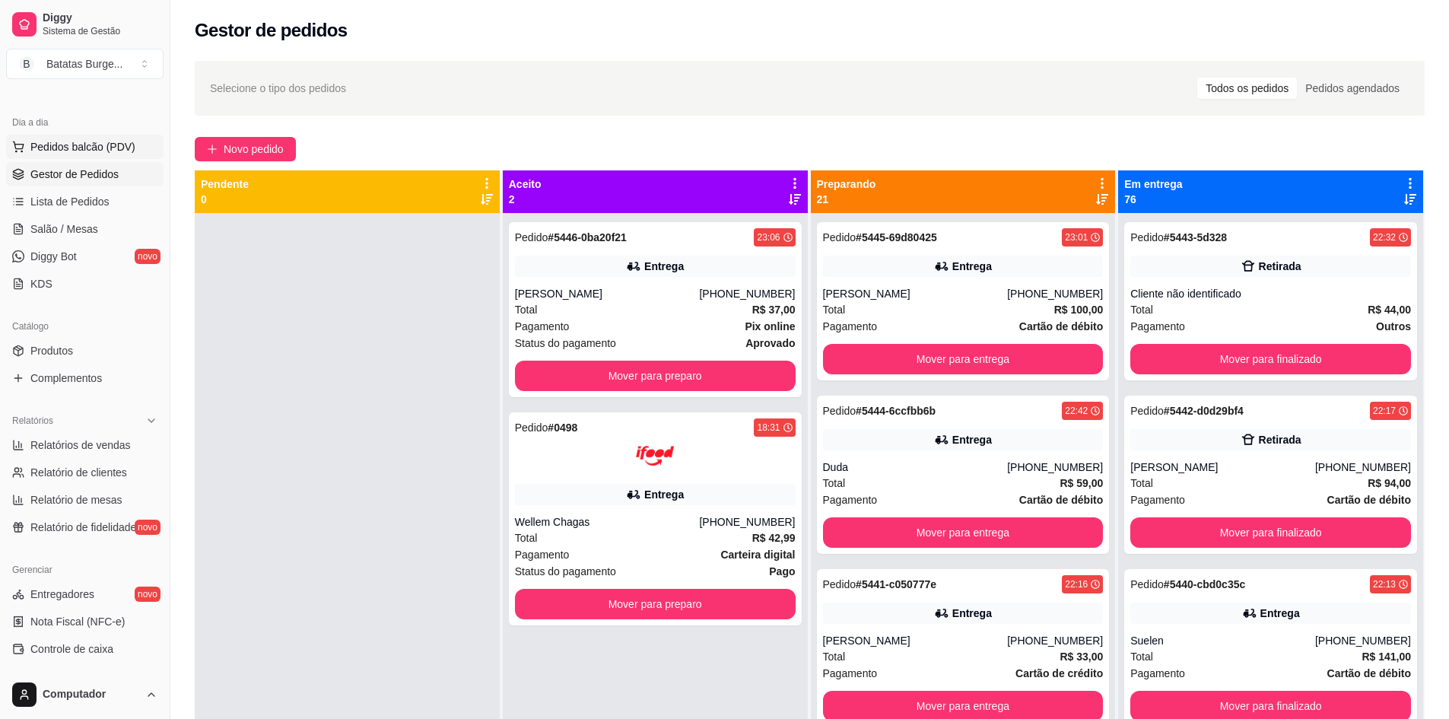
click at [53, 153] on span "Pedidos balcão (PDV)" at bounding box center [82, 146] width 105 height 15
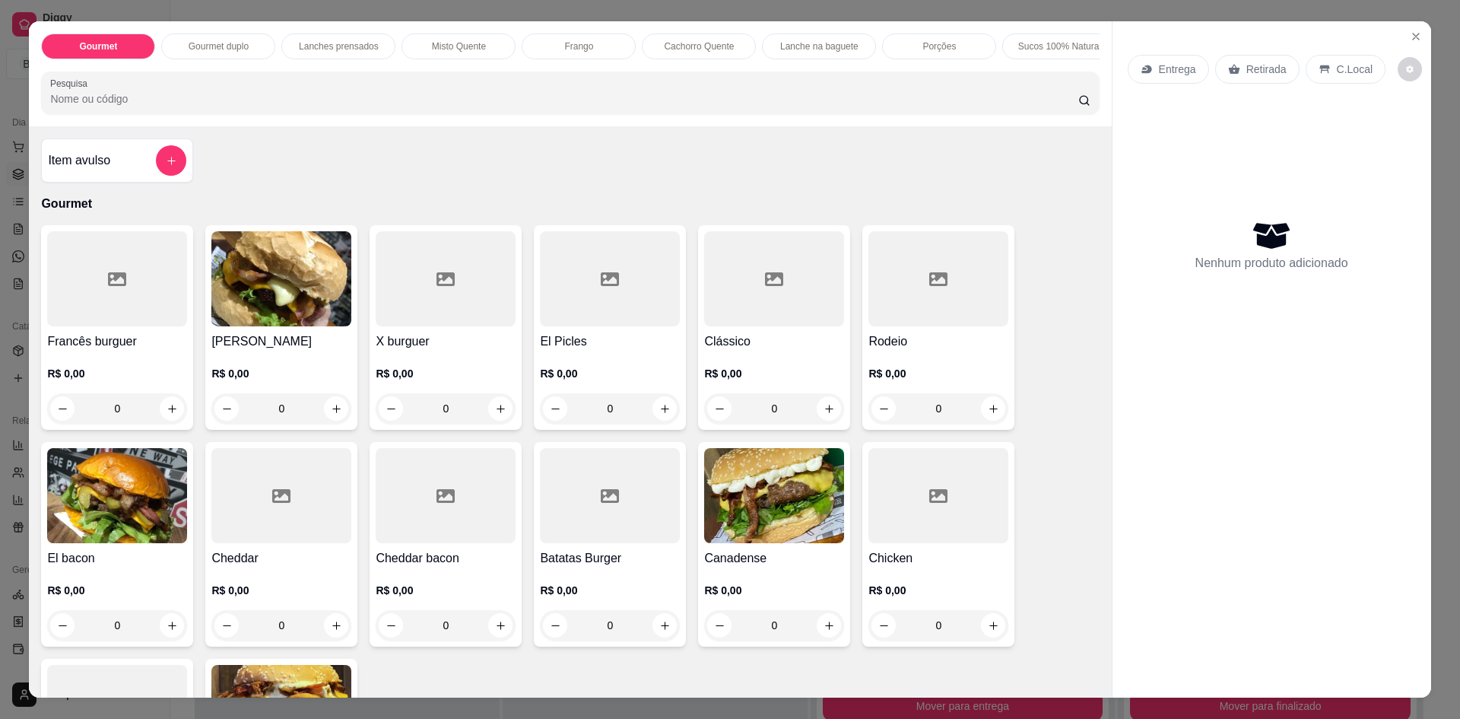
scroll to position [0, 618]
click at [556, 52] on p "Cerveja" at bounding box center [561, 46] width 31 height 12
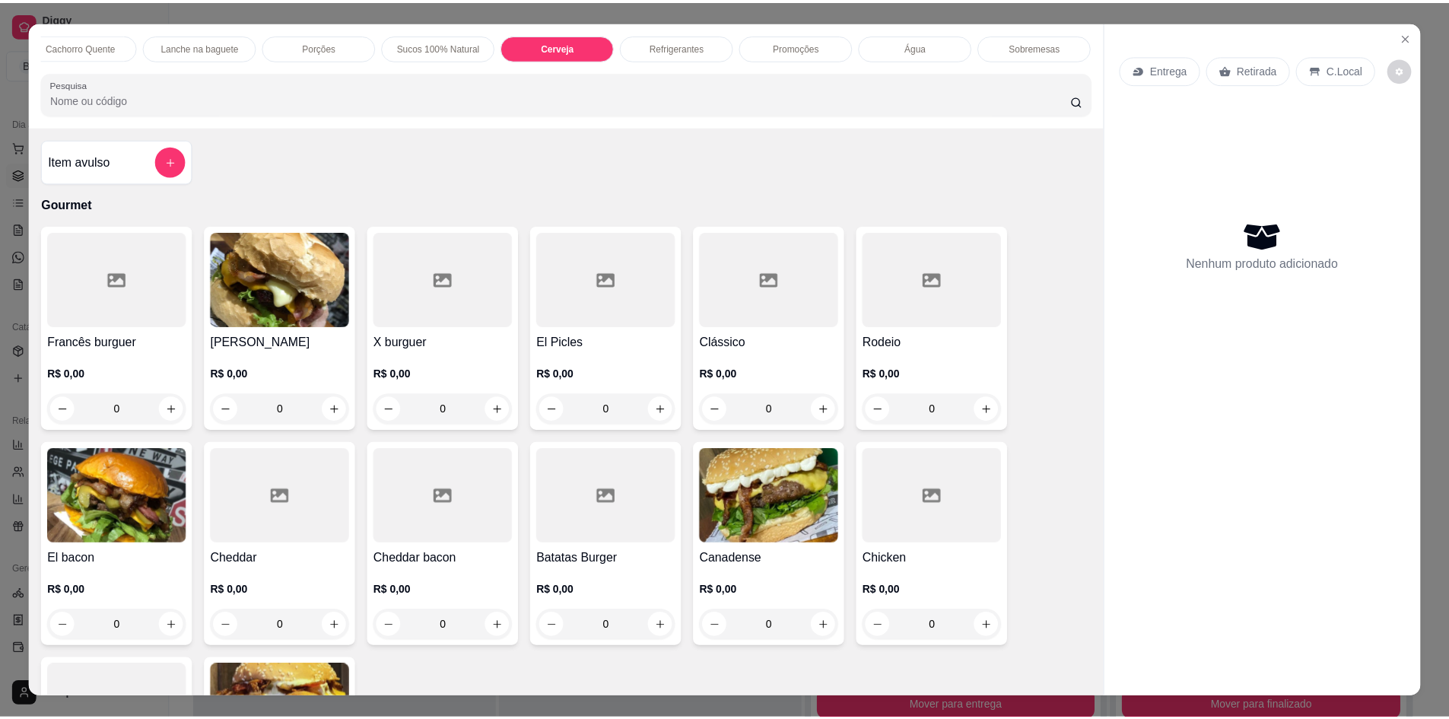
scroll to position [27, 0]
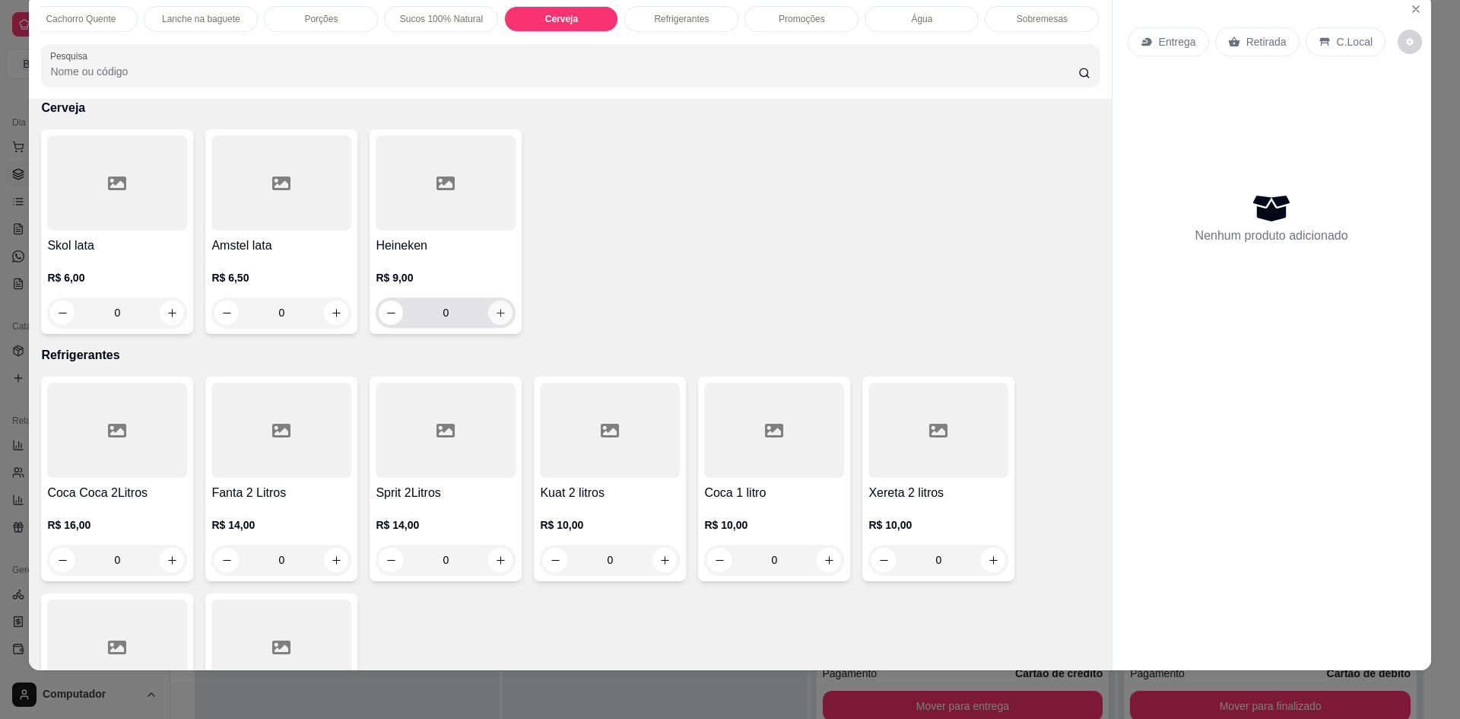
click at [494, 325] on button "increase-product-quantity" at bounding box center [500, 312] width 24 height 24
type input "3"
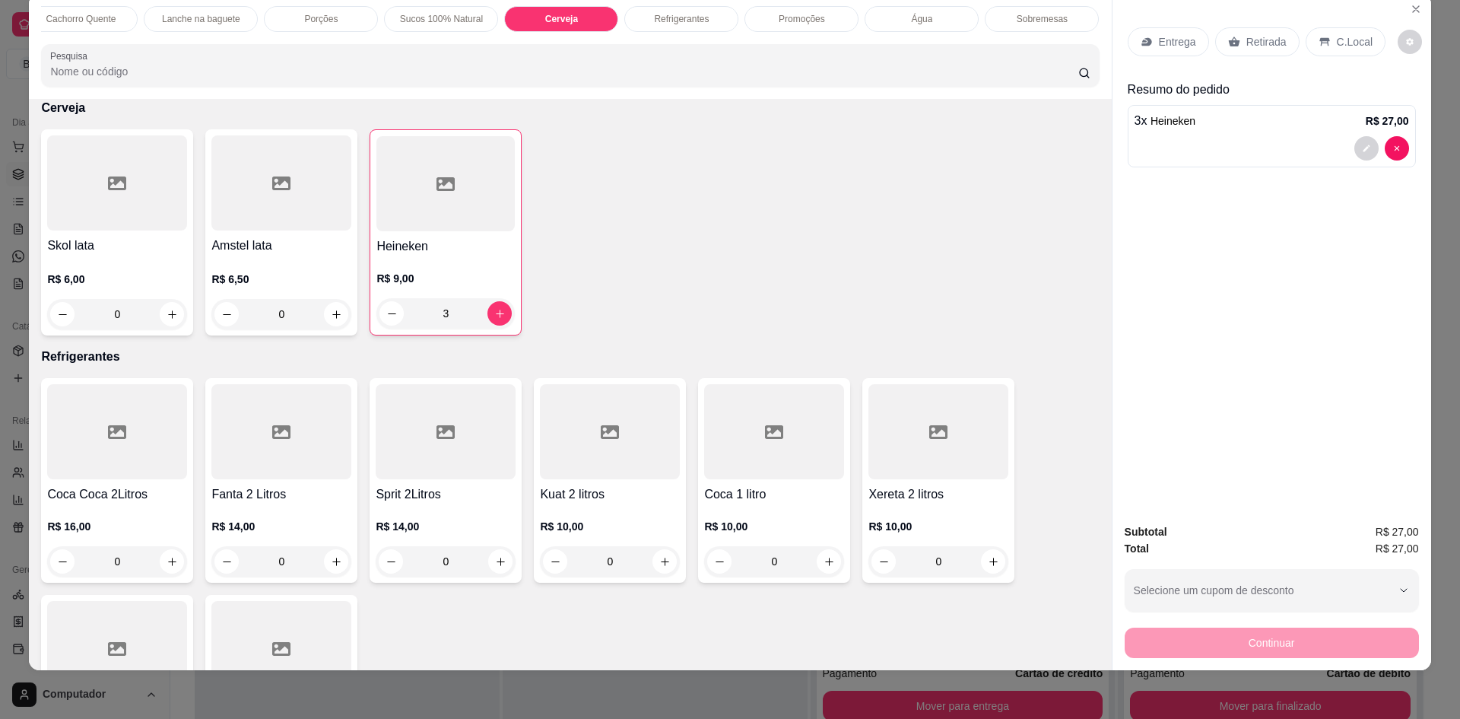
click at [1248, 48] on p "Retirada" at bounding box center [1267, 41] width 40 height 15
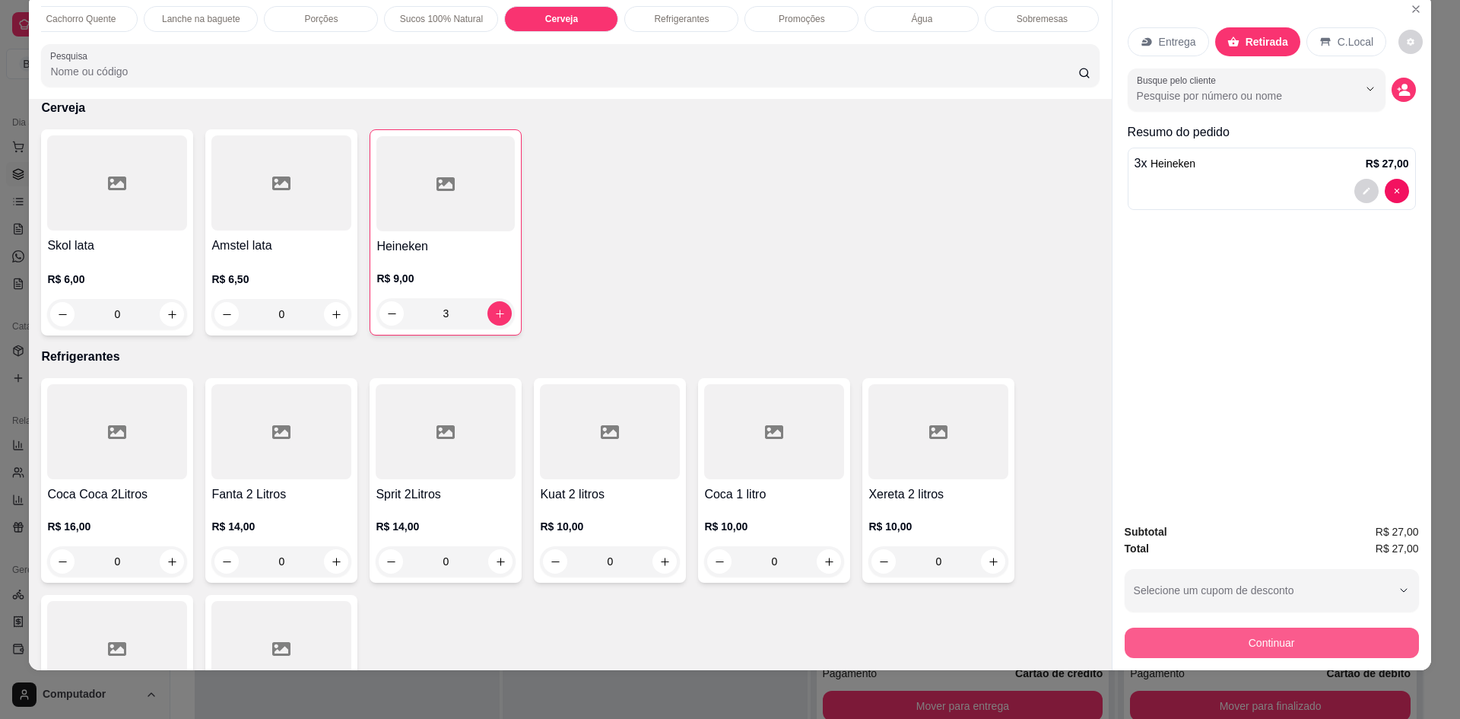
click at [1269, 648] on button "Continuar" at bounding box center [1272, 643] width 294 height 30
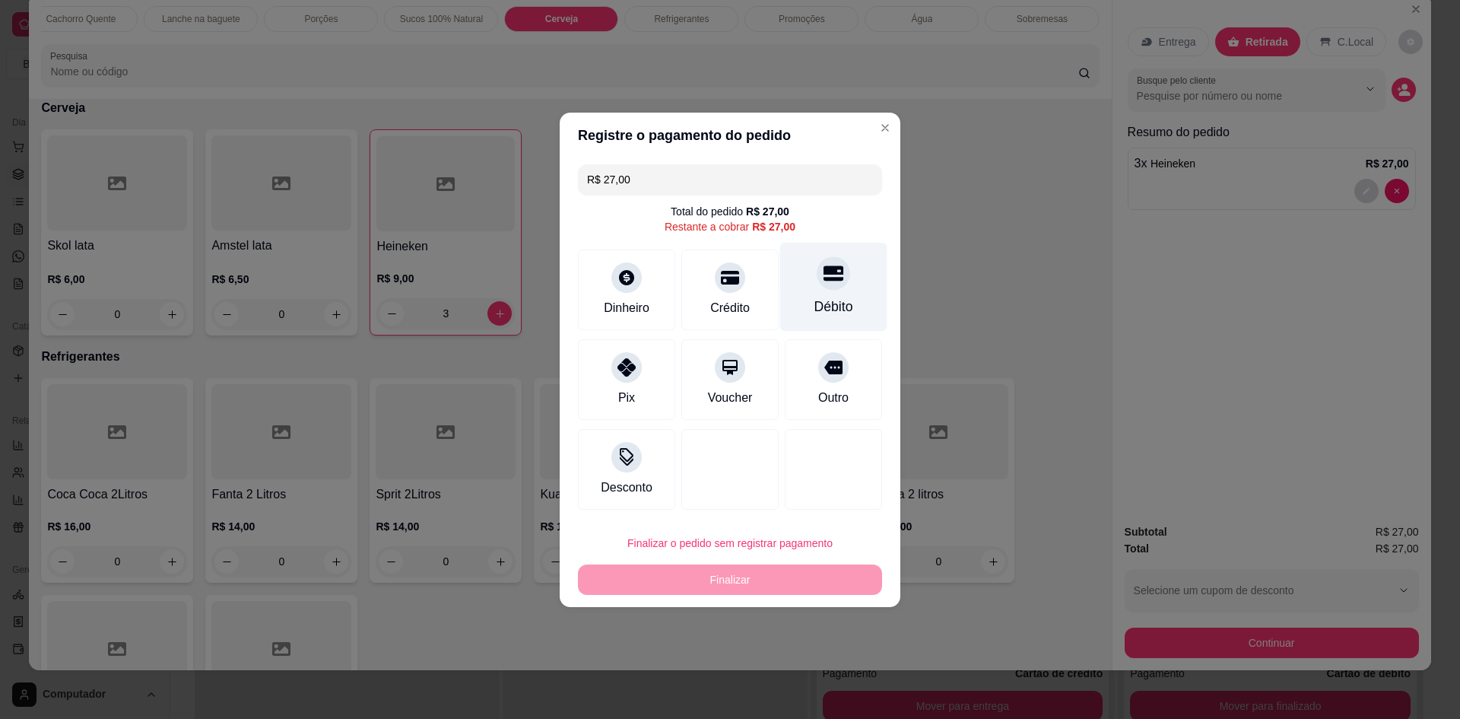
click at [827, 294] on div "Débito" at bounding box center [833, 286] width 107 height 89
type input "R$ 0,00"
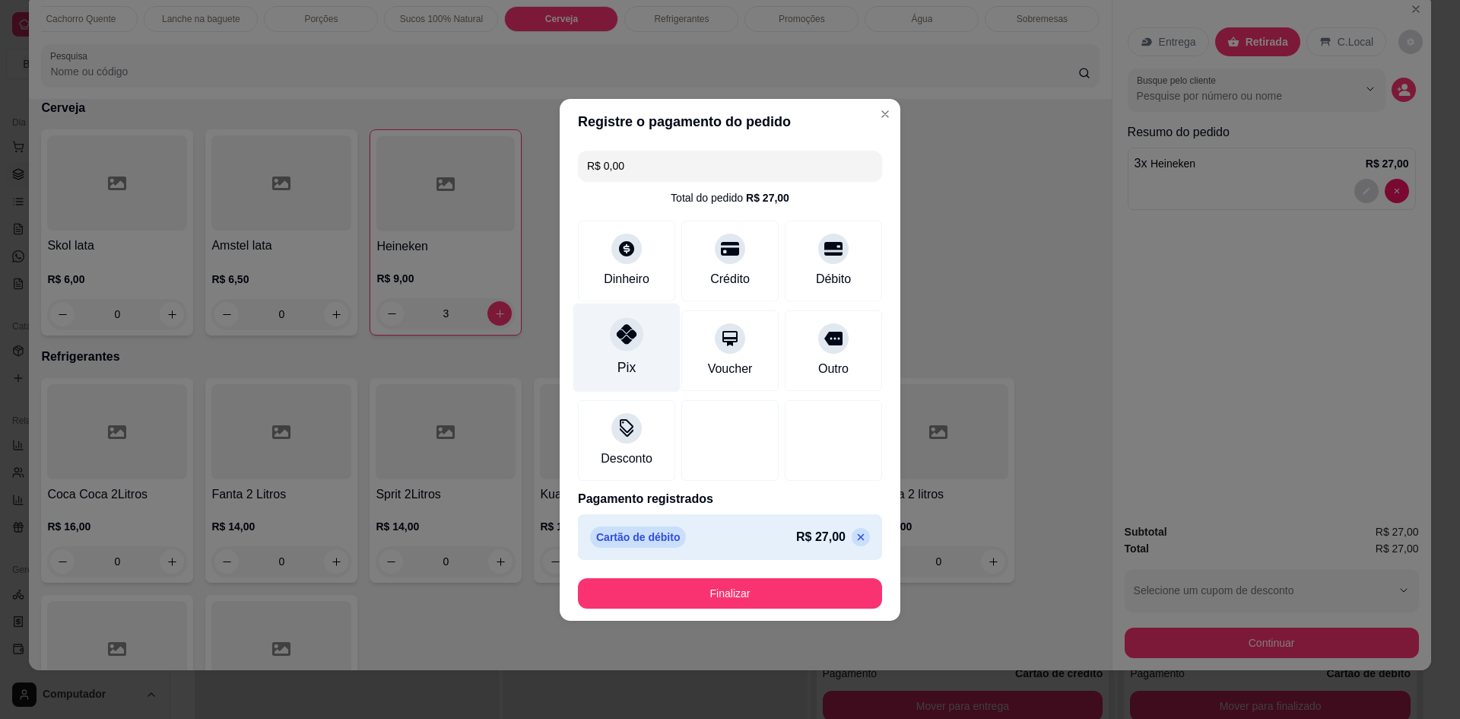
click at [621, 361] on div "Pix" at bounding box center [627, 367] width 18 height 20
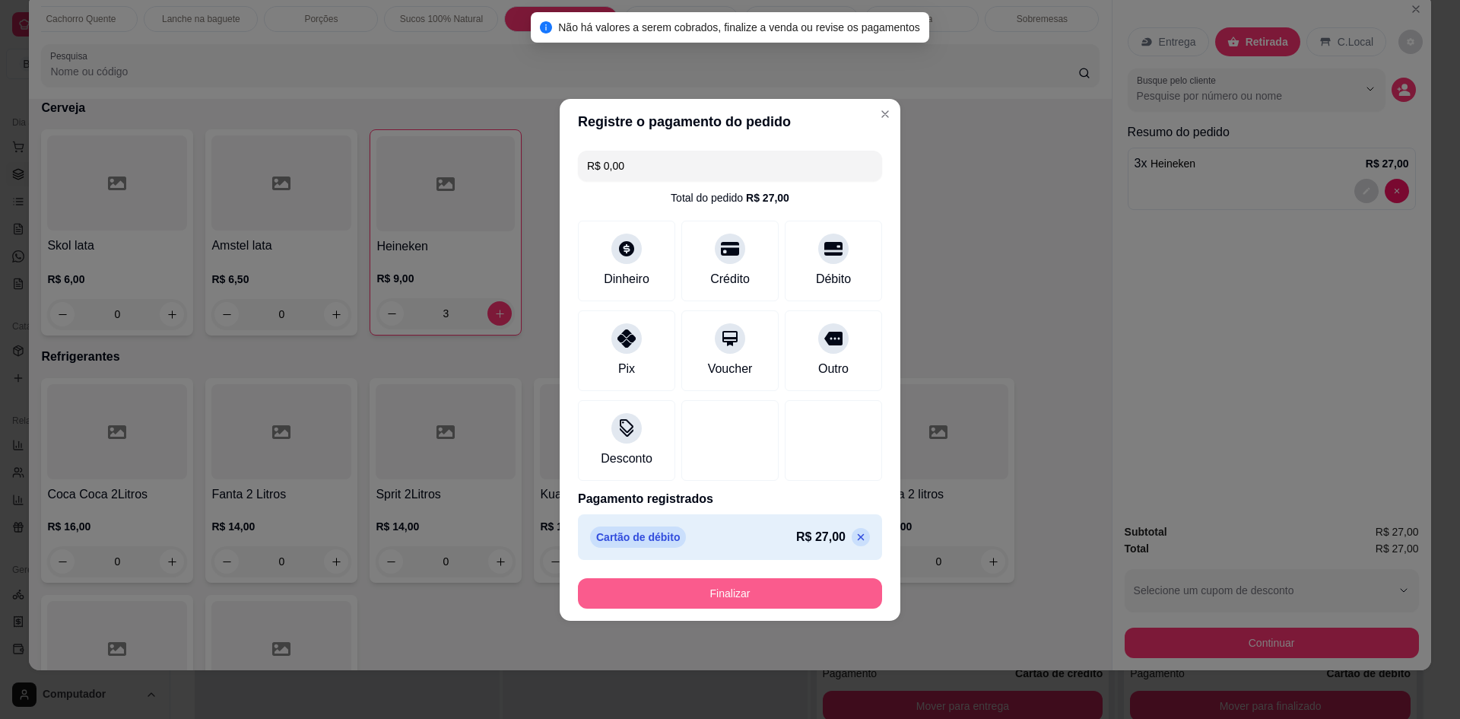
click at [733, 596] on button "Finalizar" at bounding box center [730, 593] width 304 height 30
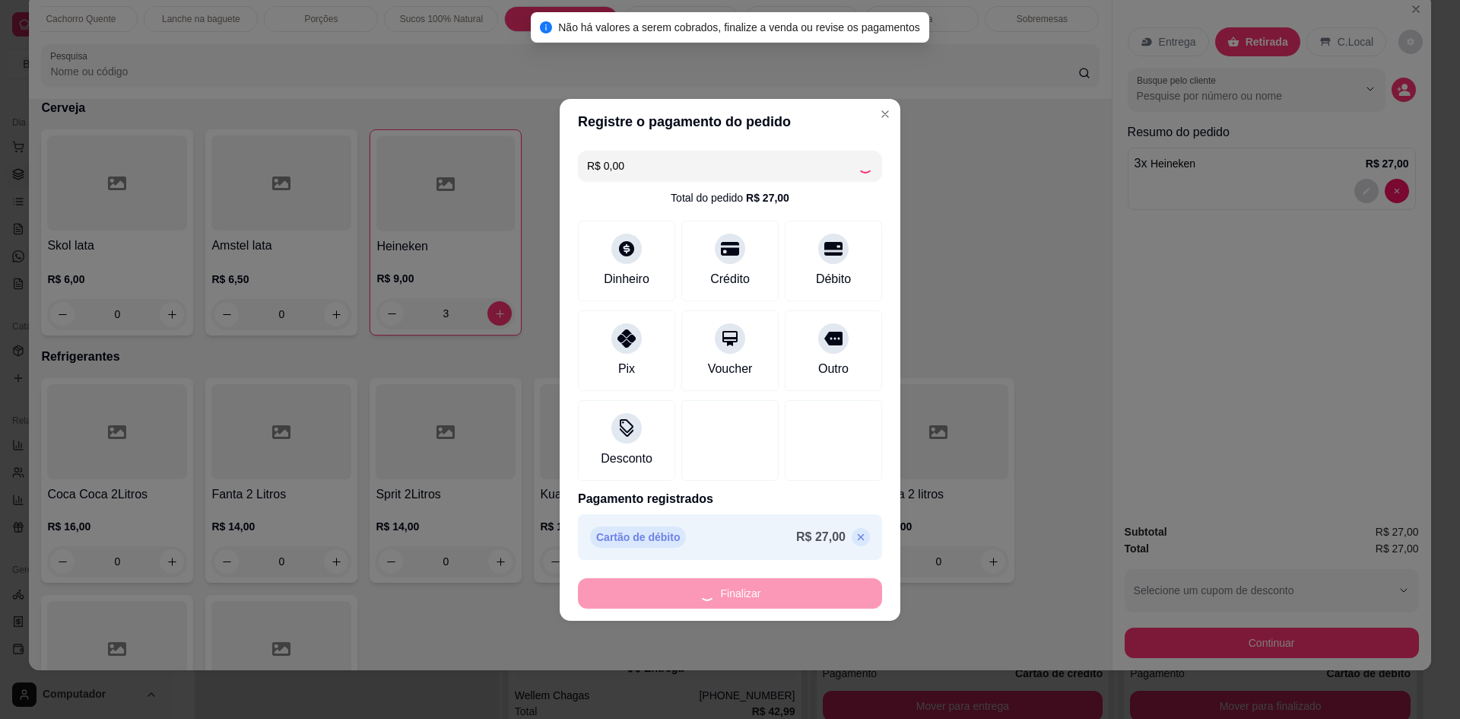
type input "0"
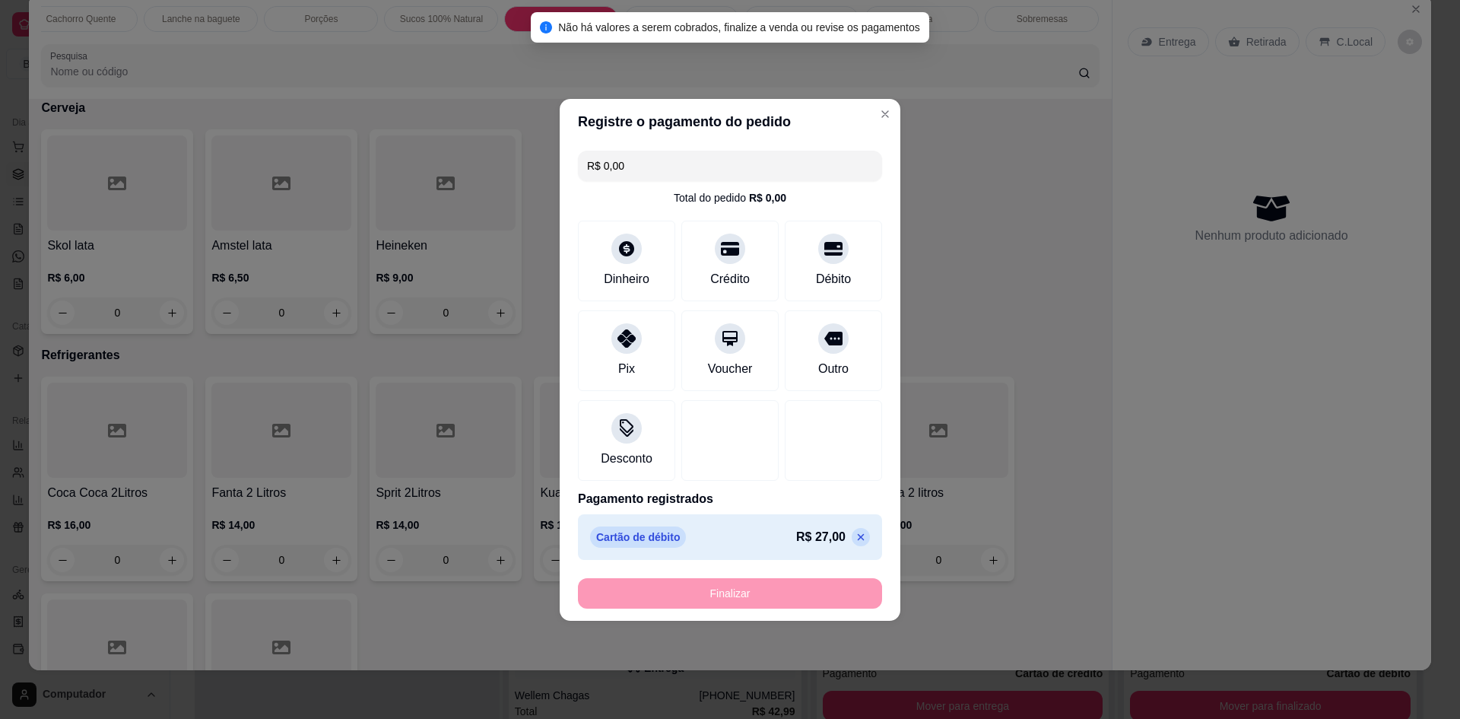
type input "-R$ 27,00"
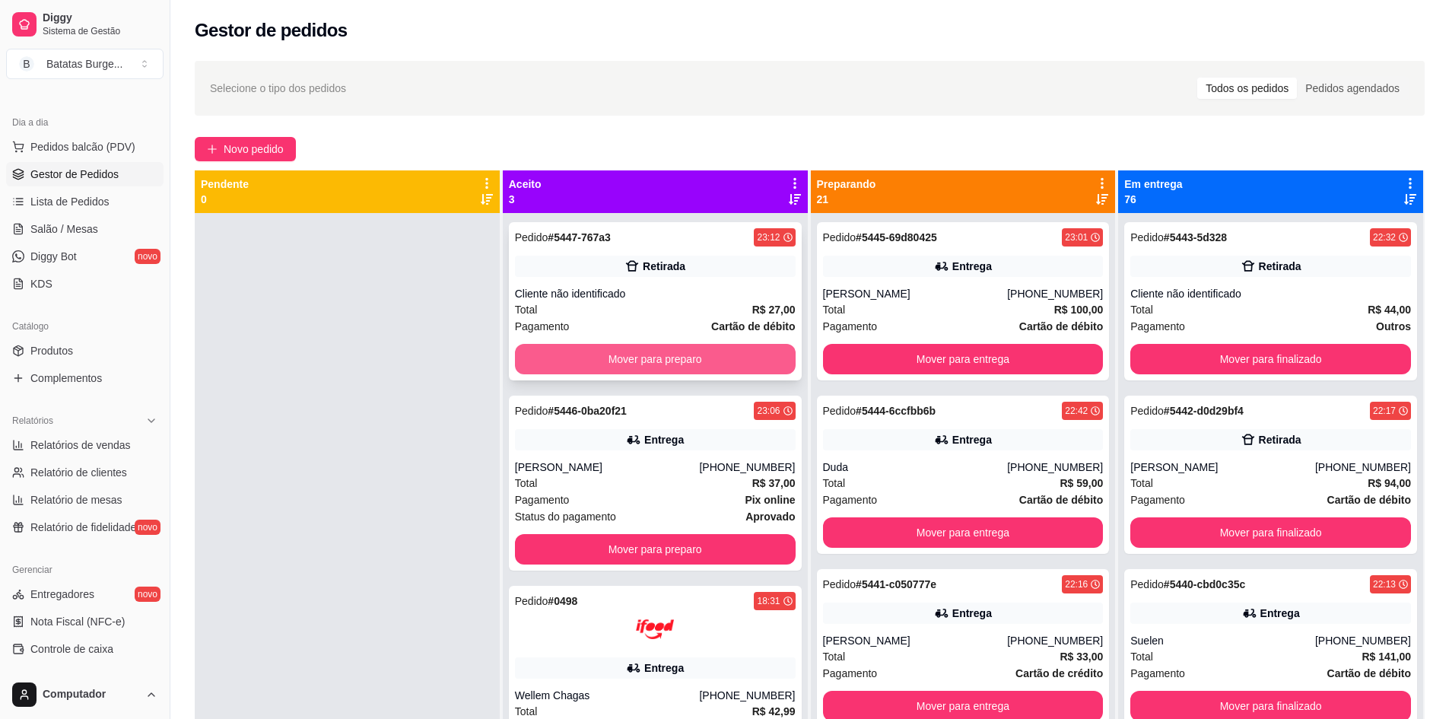
click at [566, 357] on button "Mover para preparo" at bounding box center [655, 359] width 281 height 30
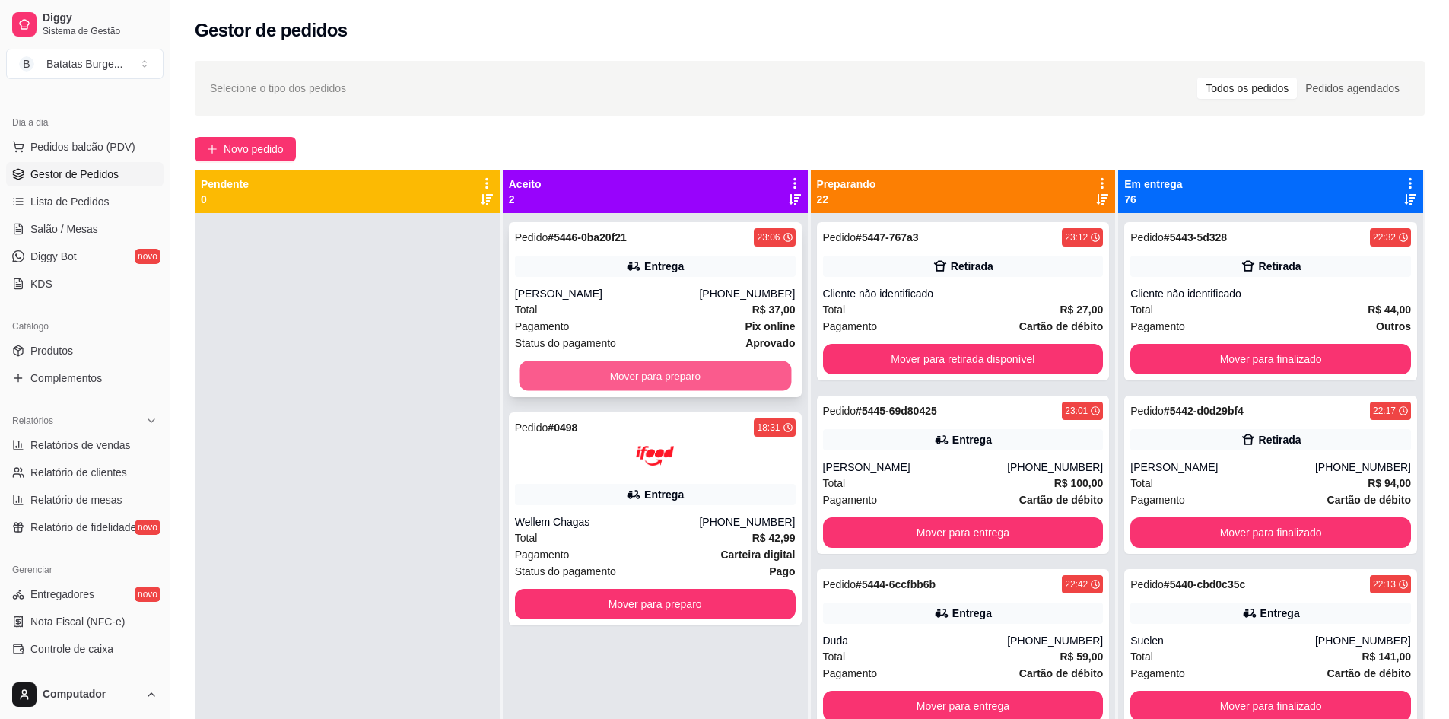
click at [599, 379] on button "Mover para preparo" at bounding box center [655, 376] width 272 height 30
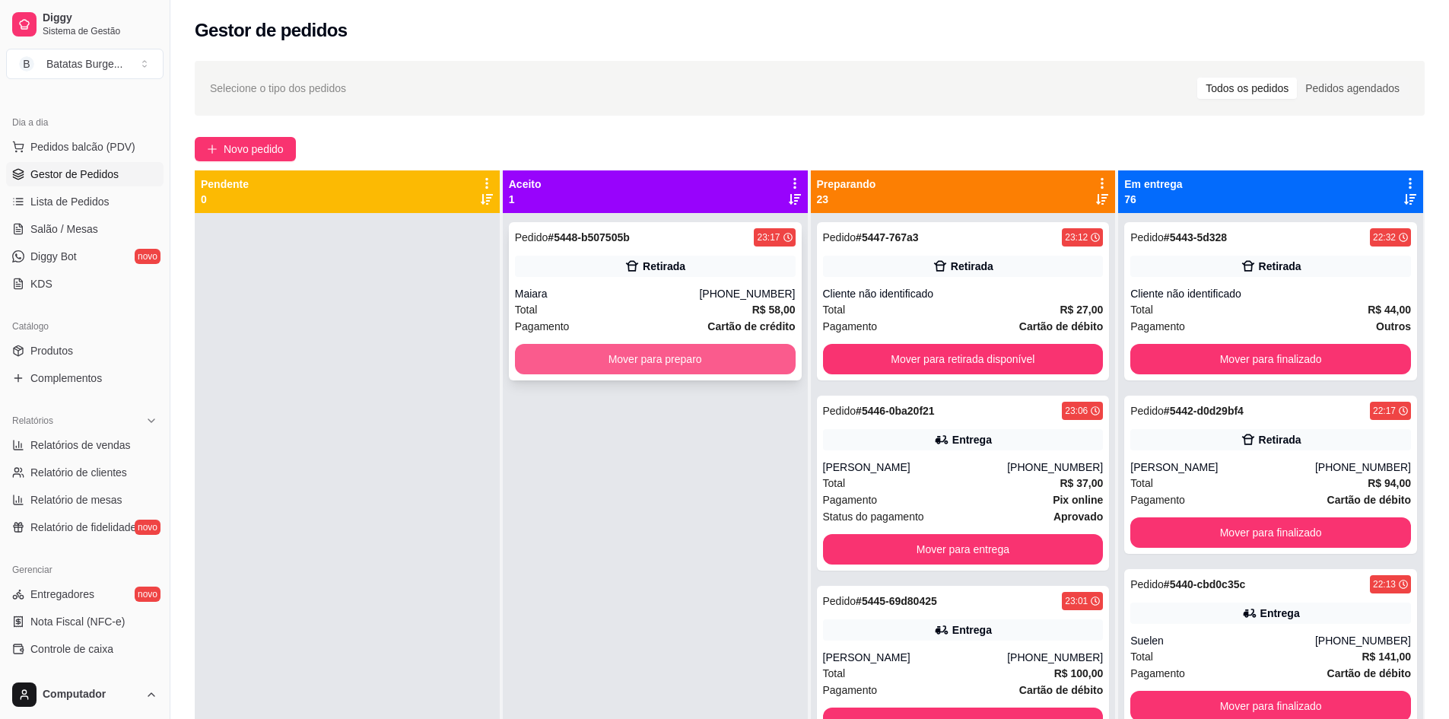
click at [704, 367] on button "Mover para preparo" at bounding box center [655, 359] width 281 height 30
